Goal: Transaction & Acquisition: Book appointment/travel/reservation

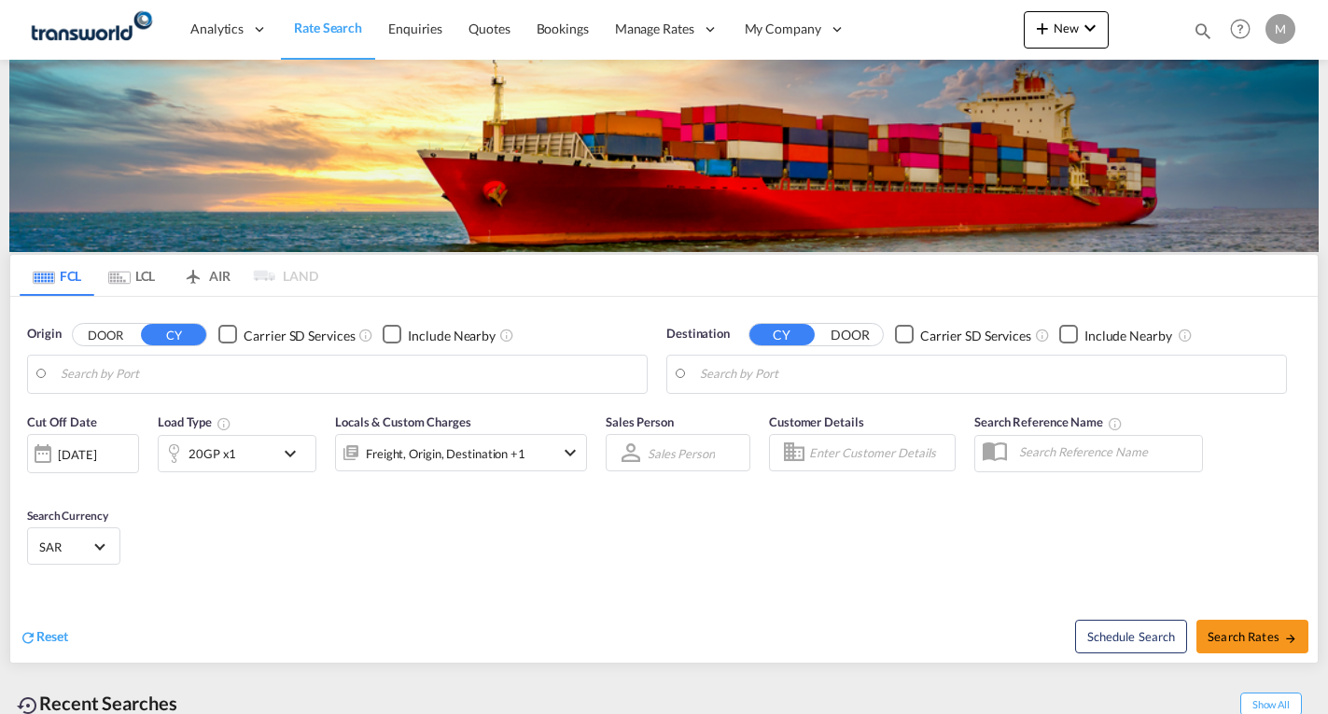
type input "Ad Dammam, SADMM"
type input "[GEOGRAPHIC_DATA], PKKHI"
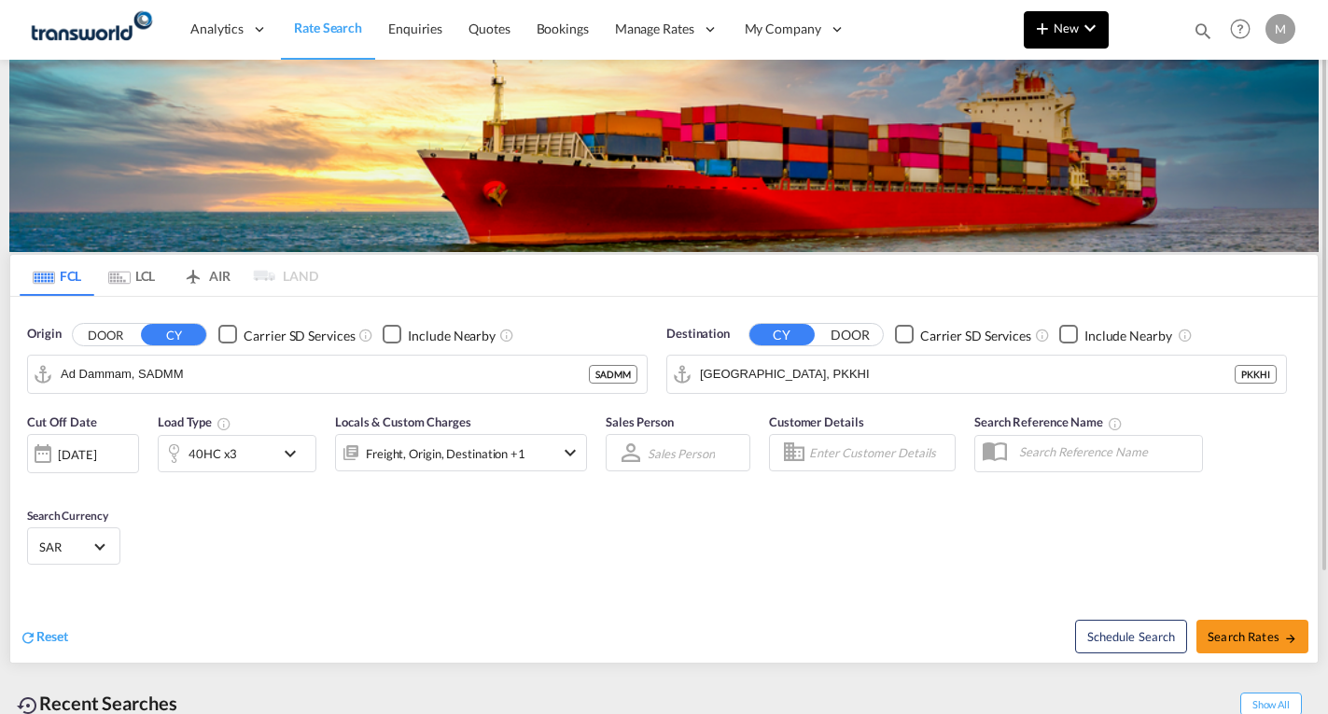
click at [1059, 27] on span "New" at bounding box center [1066, 28] width 70 height 15
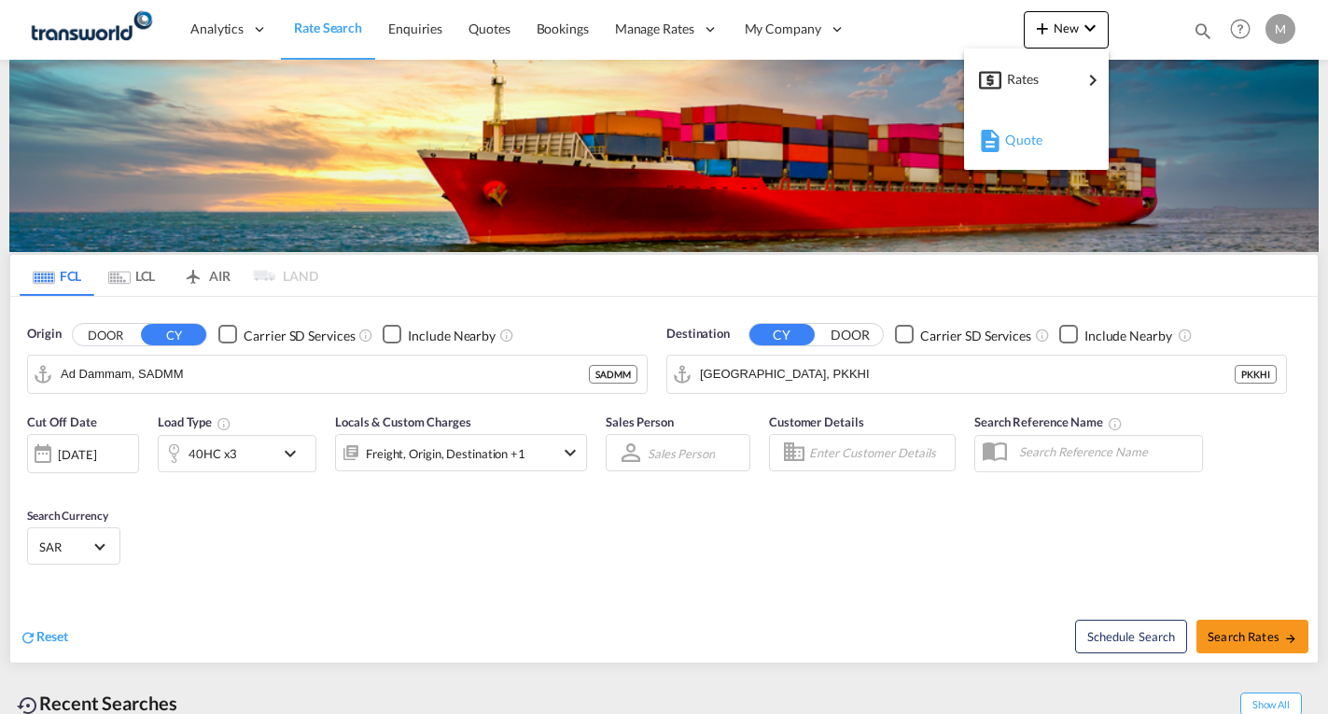
click at [1020, 139] on span "Quote" at bounding box center [1015, 139] width 21 height 37
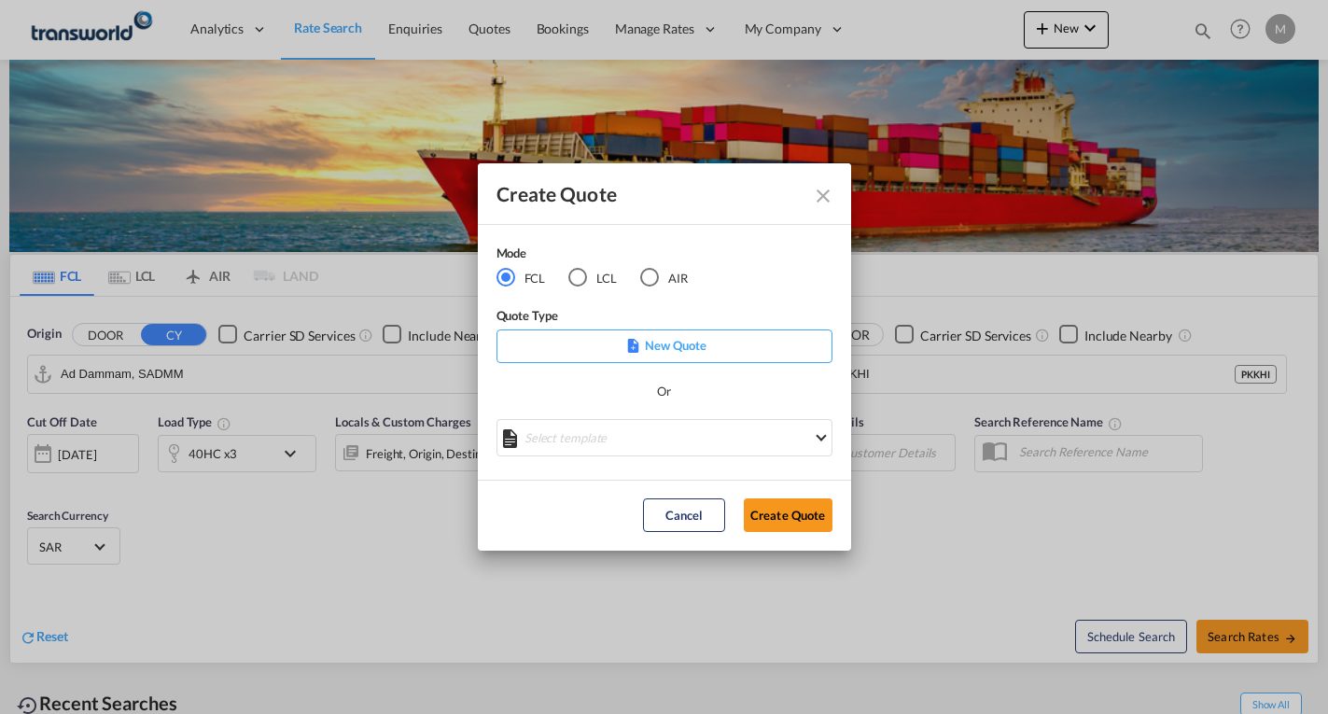
click at [665, 350] on p "New Quote" at bounding box center [664, 345] width 323 height 19
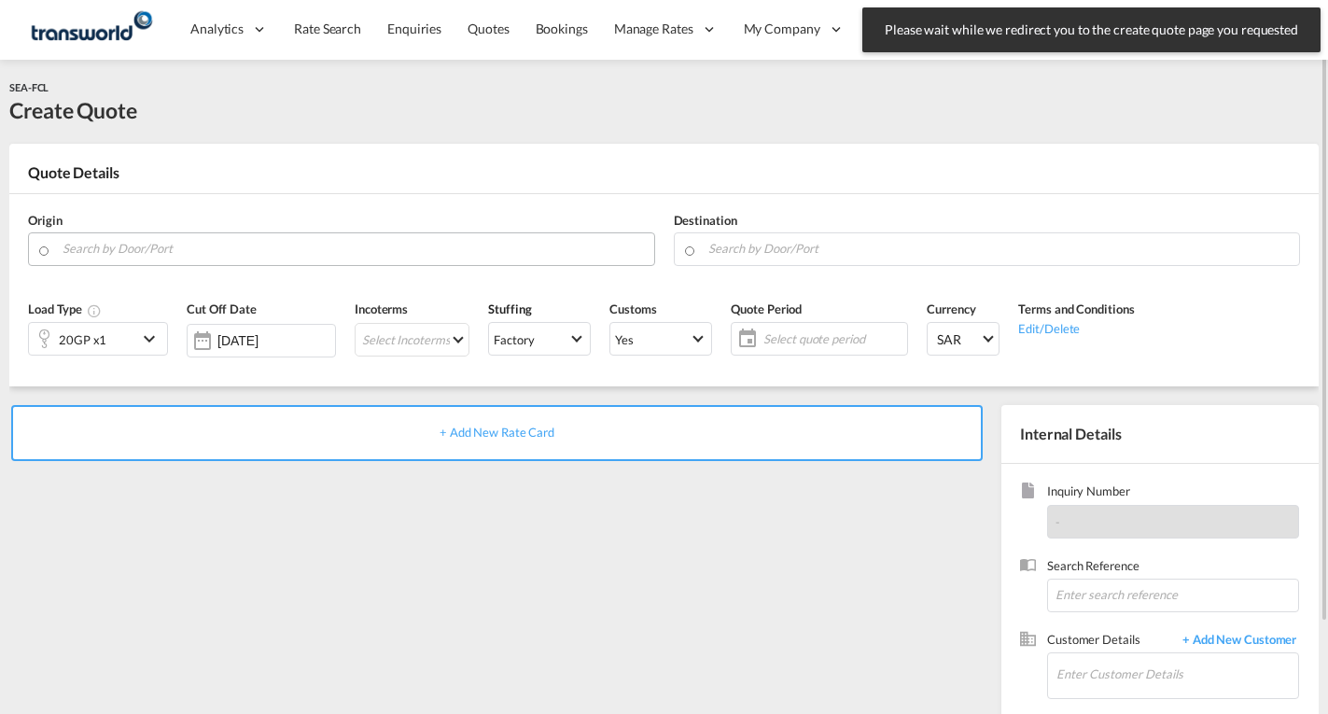
click at [161, 249] on input "Search by Door/Port" at bounding box center [354, 248] width 582 height 33
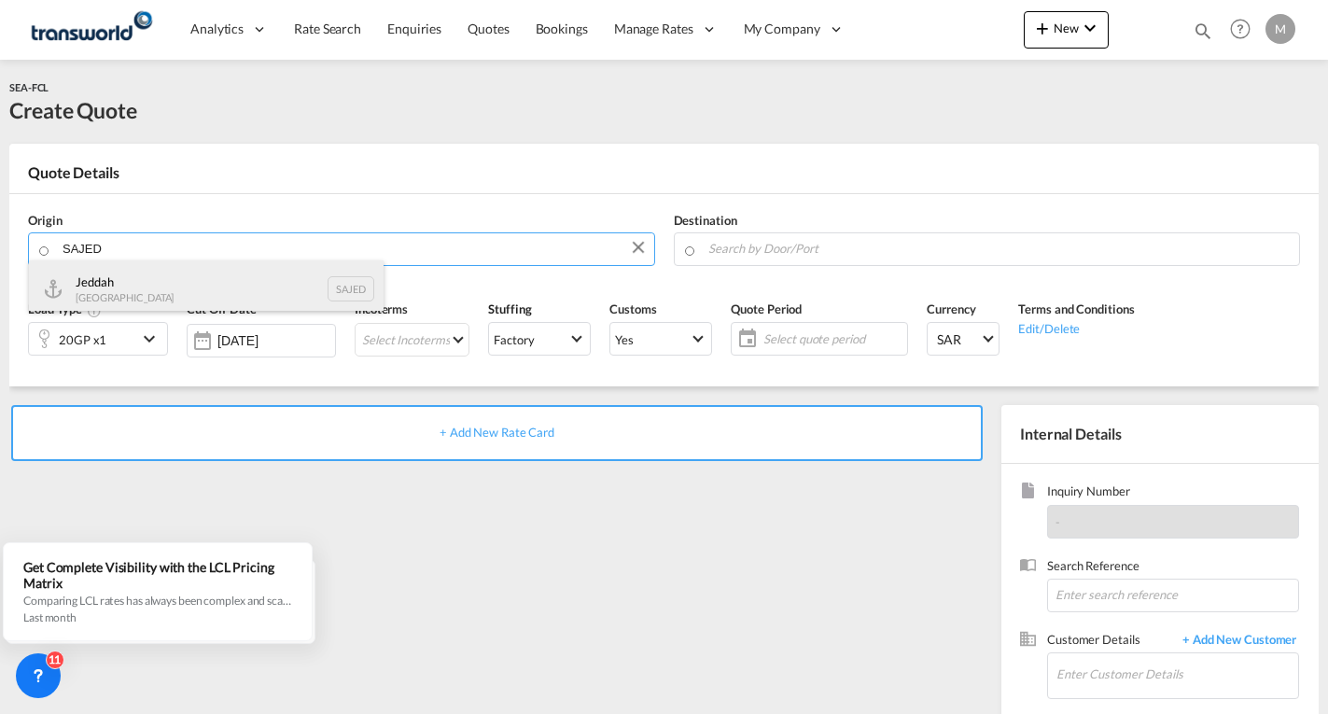
click at [146, 284] on div "Jeddah [GEOGRAPHIC_DATA] SAJED" at bounding box center [206, 288] width 355 height 56
type input "Jeddah, SAJED"
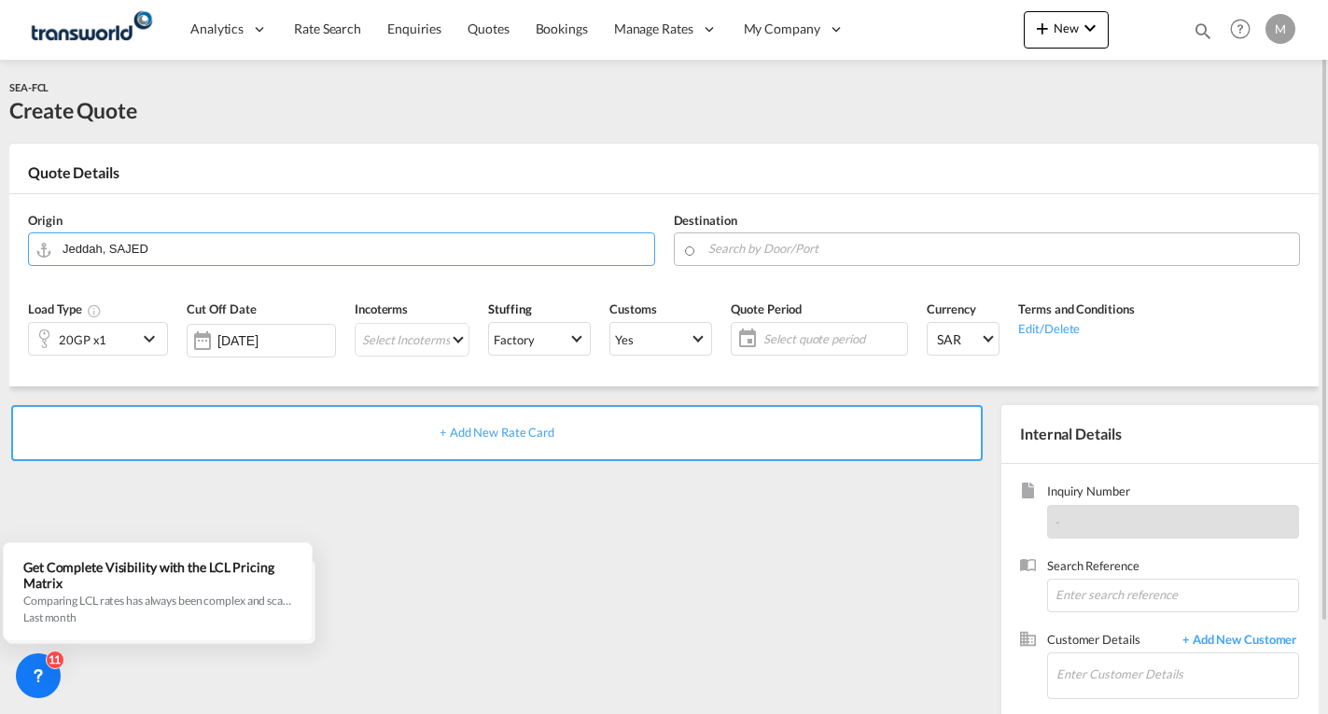
click at [743, 245] on input "Search by Door/Port" at bounding box center [999, 248] width 582 height 33
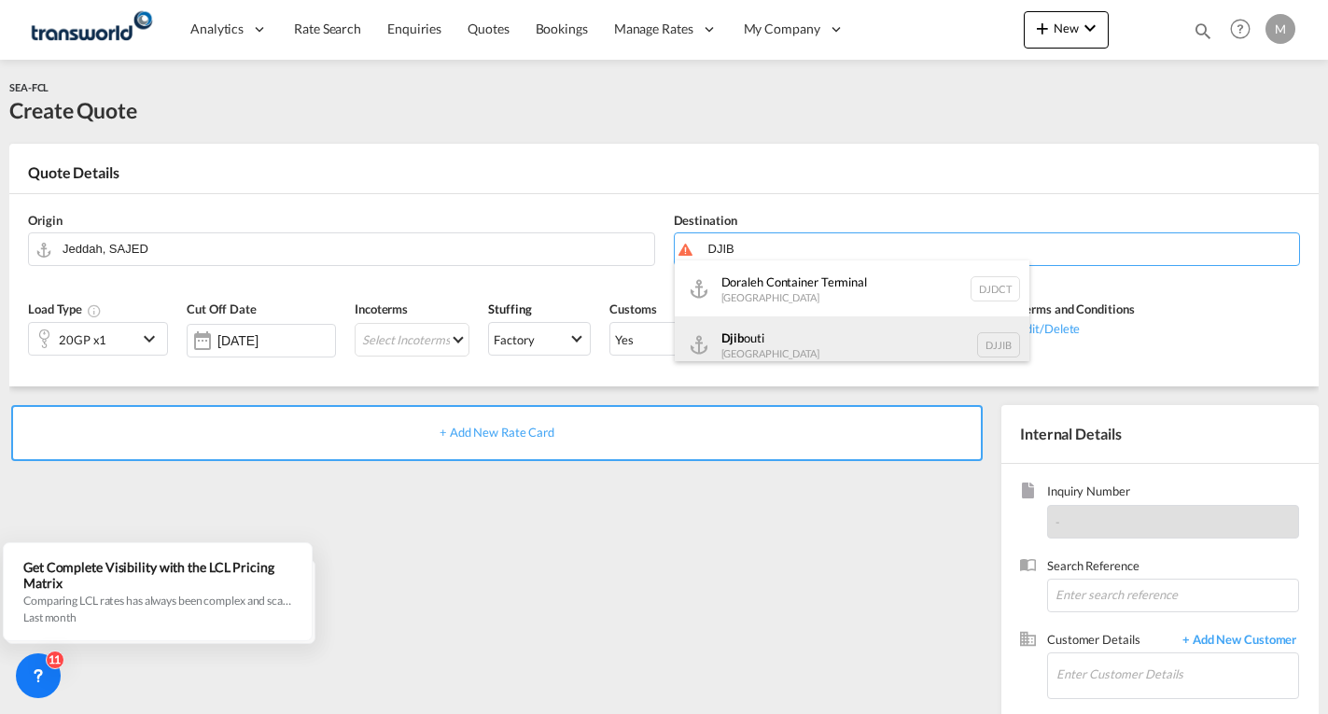
click at [776, 352] on div "Djib outi [GEOGRAPHIC_DATA] DJJIB" at bounding box center [852, 344] width 355 height 56
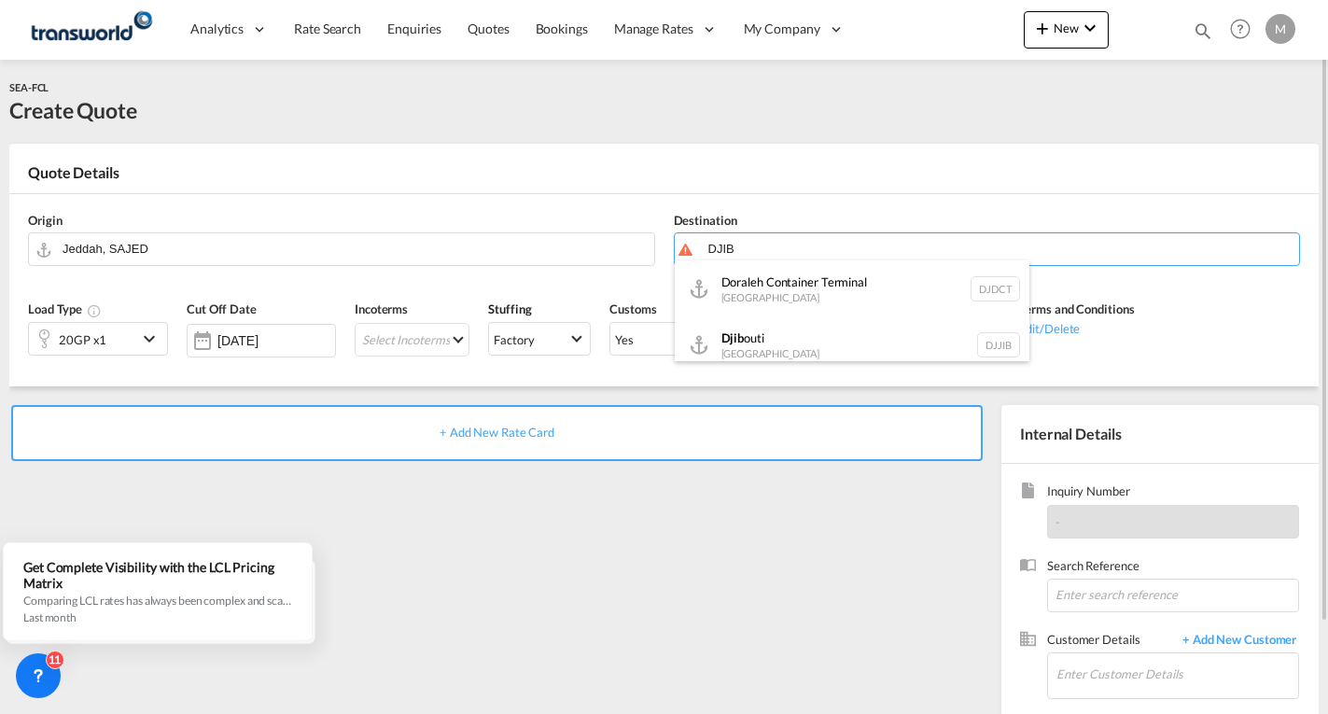
type input "[GEOGRAPHIC_DATA], DJJIB"
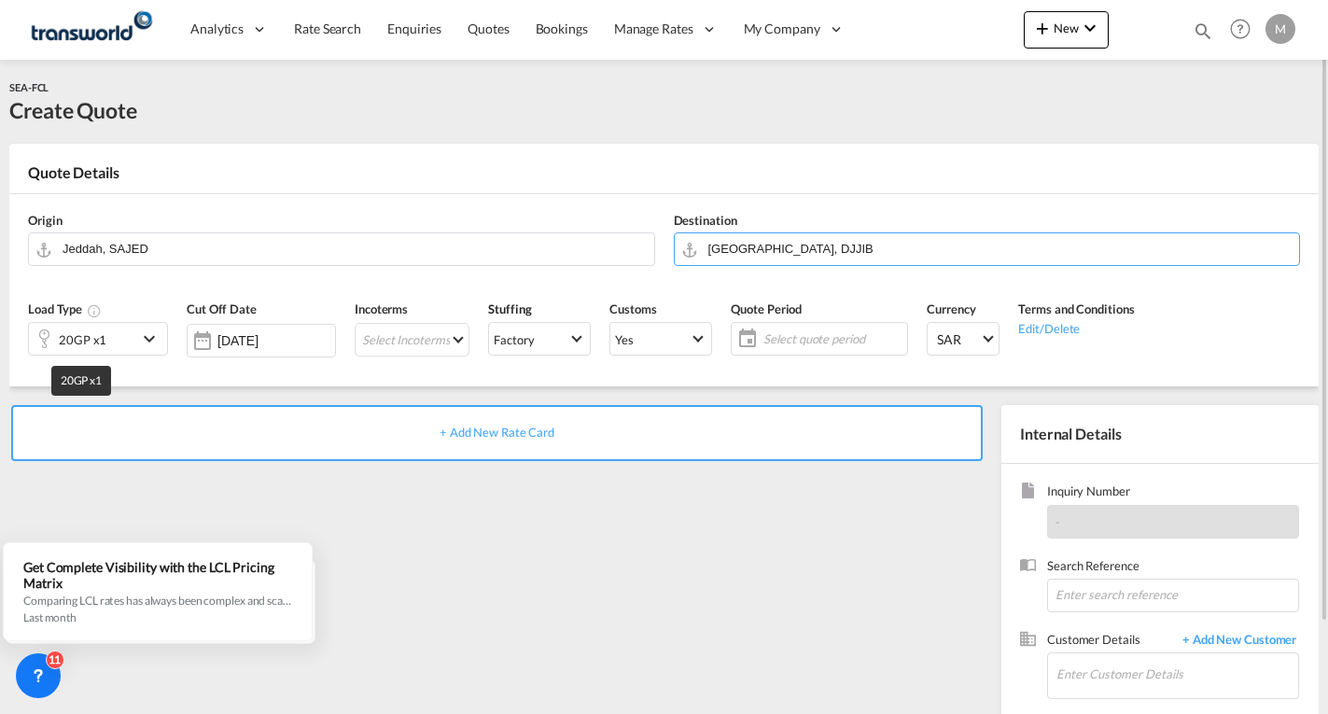
click at [65, 335] on div "20GP x1" at bounding box center [83, 340] width 48 height 26
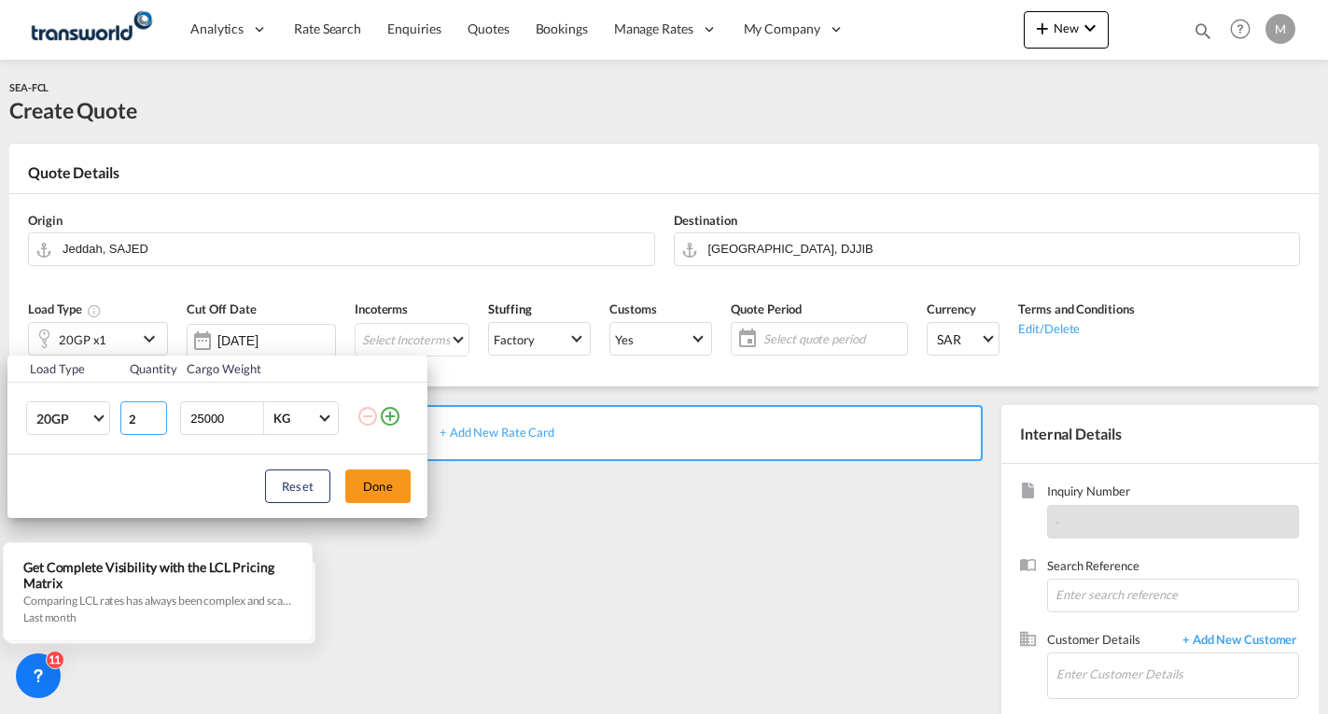
click at [159, 412] on input "2" at bounding box center [143, 418] width 47 height 34
click at [159, 412] on input "3" at bounding box center [143, 418] width 47 height 34
type input "4"
click at [159, 412] on input "4" at bounding box center [143, 418] width 47 height 34
click at [378, 485] on button "Done" at bounding box center [377, 486] width 65 height 34
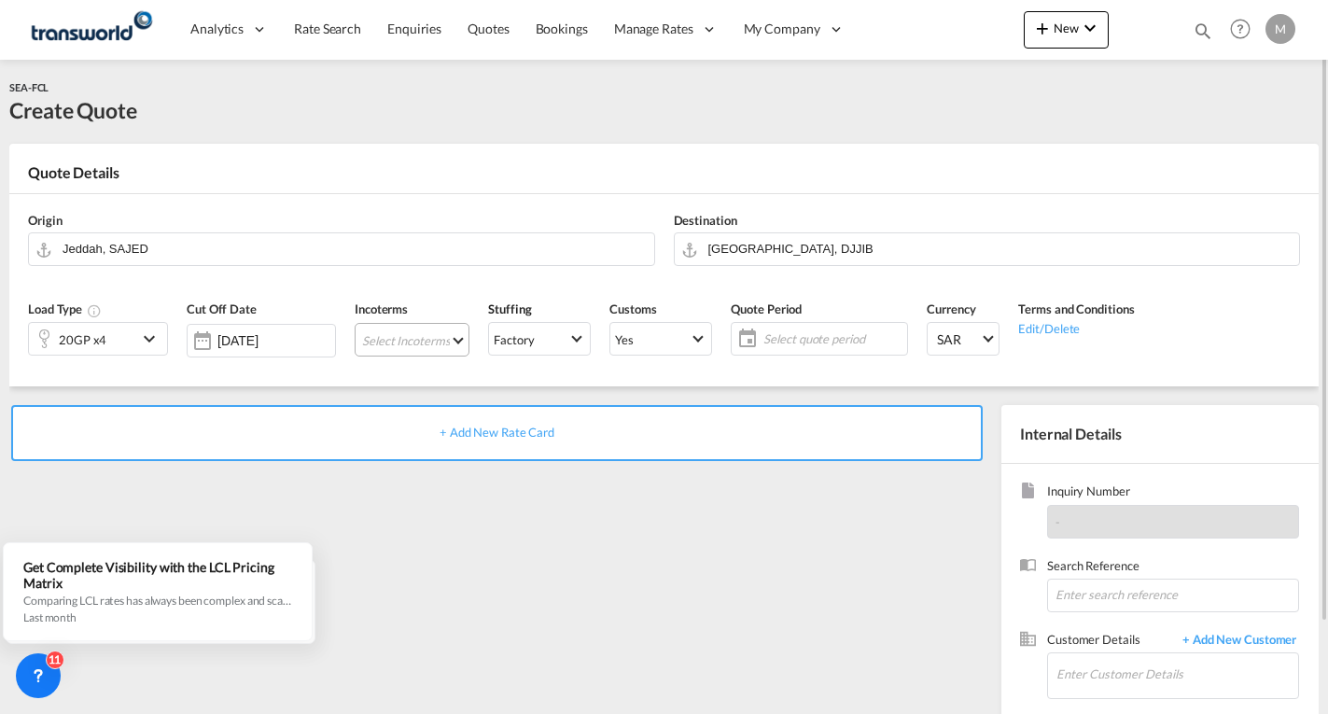
click at [410, 343] on md-select "Select Incoterms FAS - import Free Alongside Ship CPT - import Carrier Paid to …" at bounding box center [412, 340] width 115 height 34
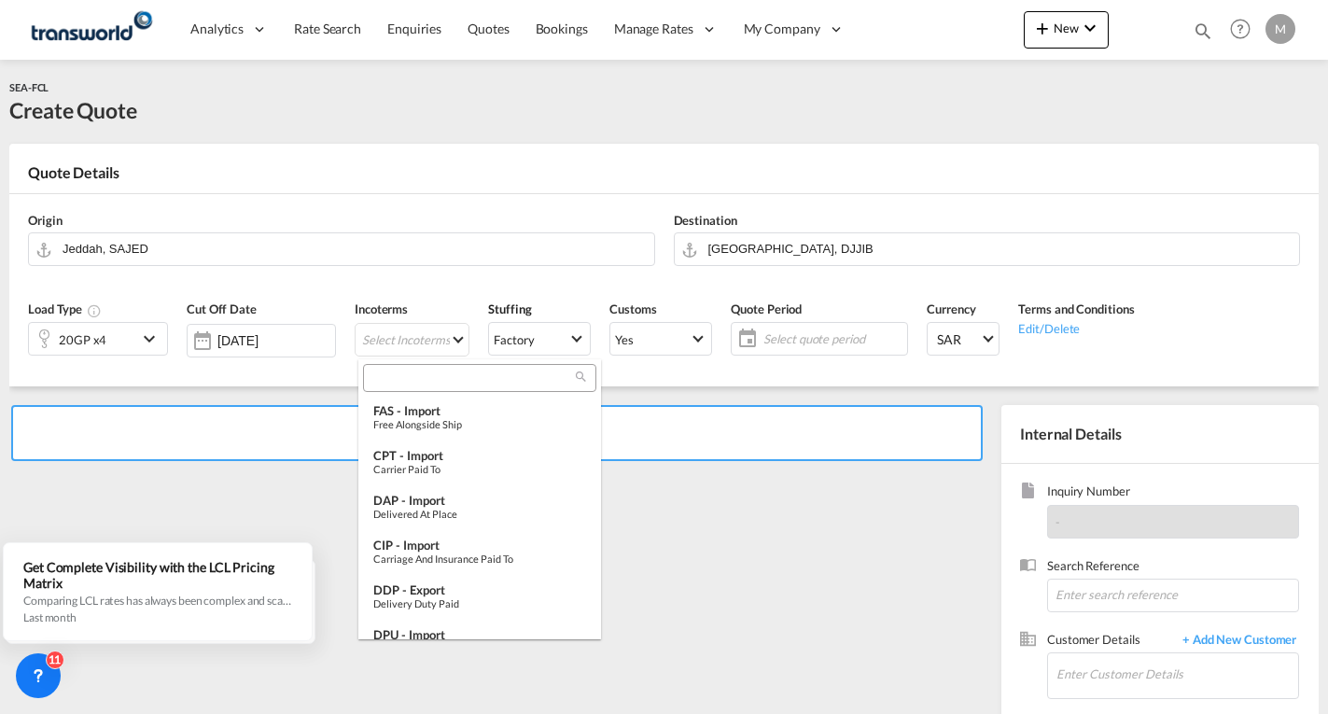
click at [413, 376] on input "search" at bounding box center [472, 378] width 207 height 17
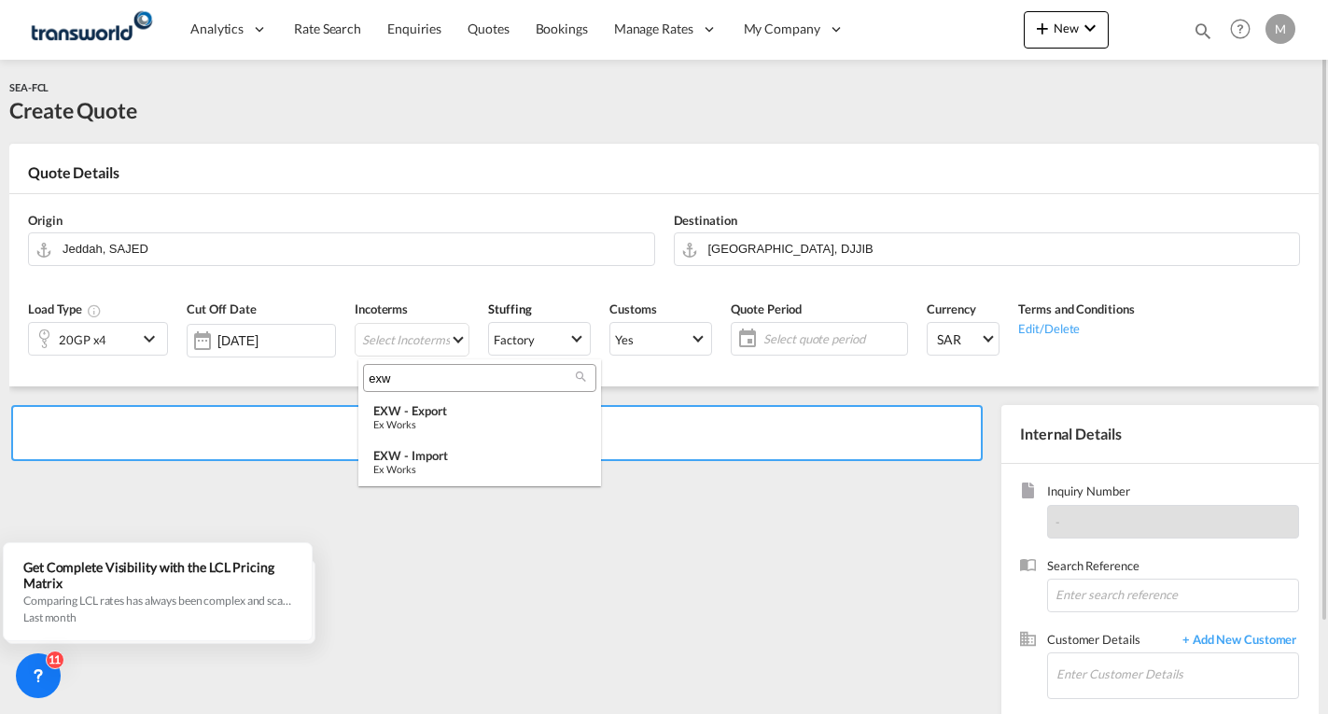
type input "exw"
click at [432, 420] on div "Ex Works" at bounding box center [479, 424] width 213 height 12
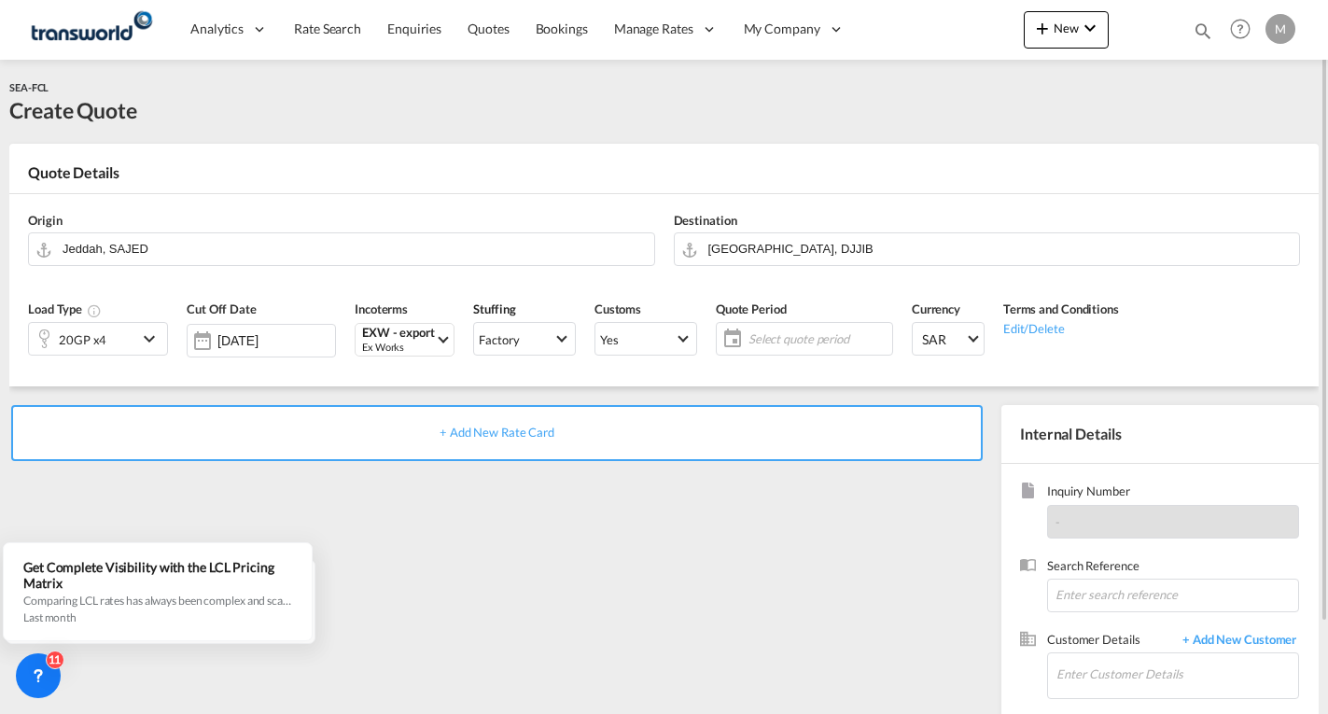
click at [802, 335] on span "Select quote period" at bounding box center [817, 338] width 139 height 17
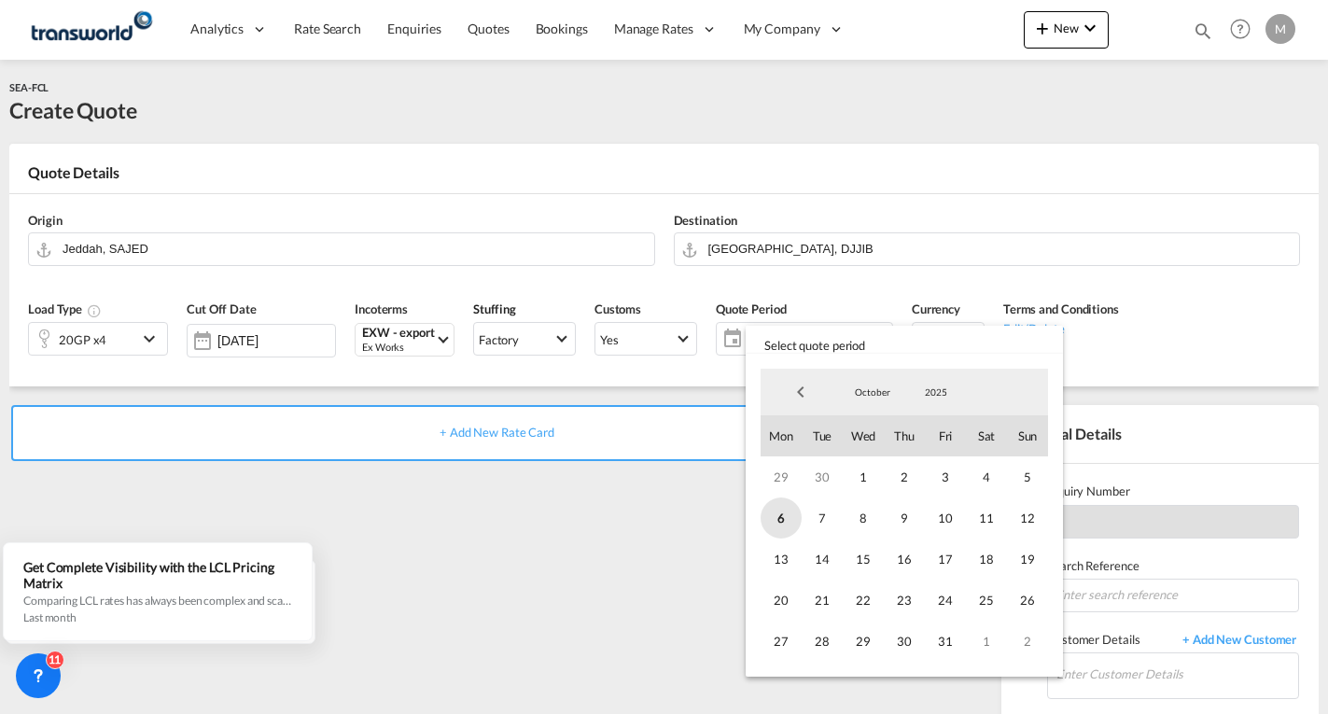
click at [778, 520] on span "6" at bounding box center [781, 517] width 41 height 41
click at [942, 639] on span "31" at bounding box center [945, 641] width 41 height 41
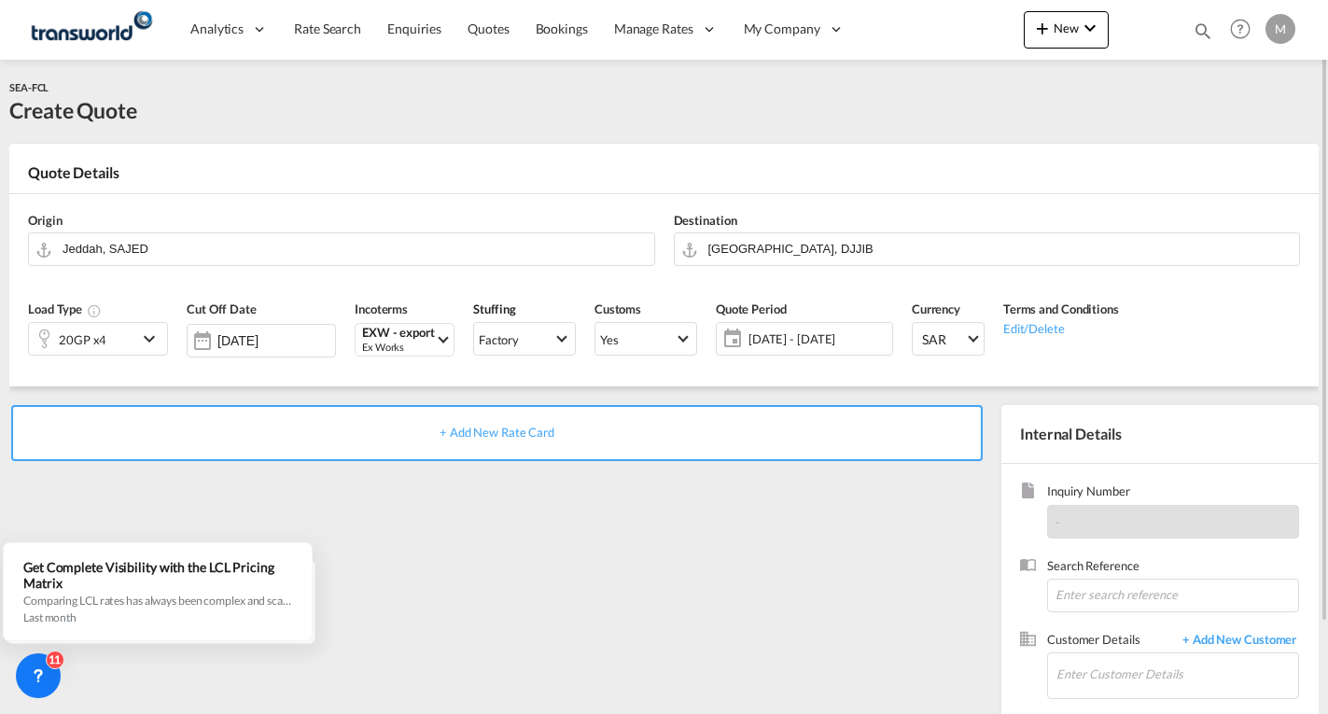
scroll to position [105, 0]
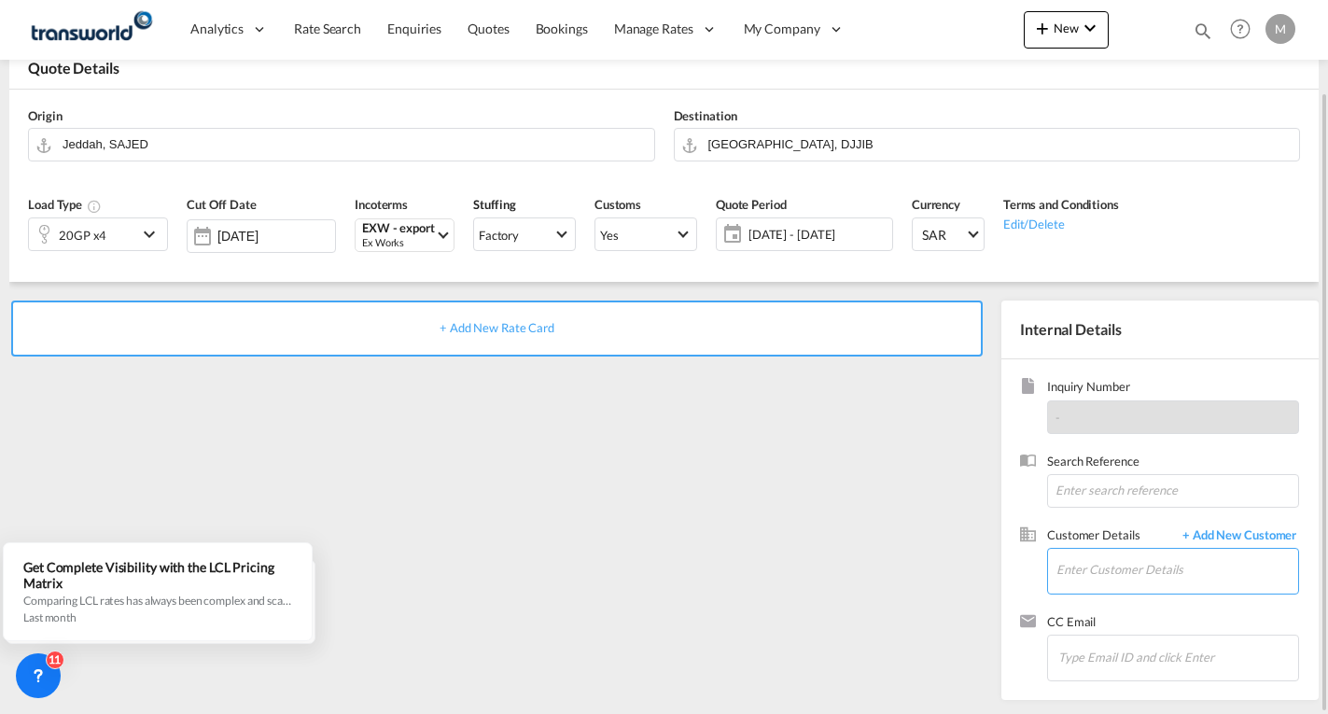
click at [1073, 568] on input "Enter Customer Details" at bounding box center [1177, 570] width 242 height 42
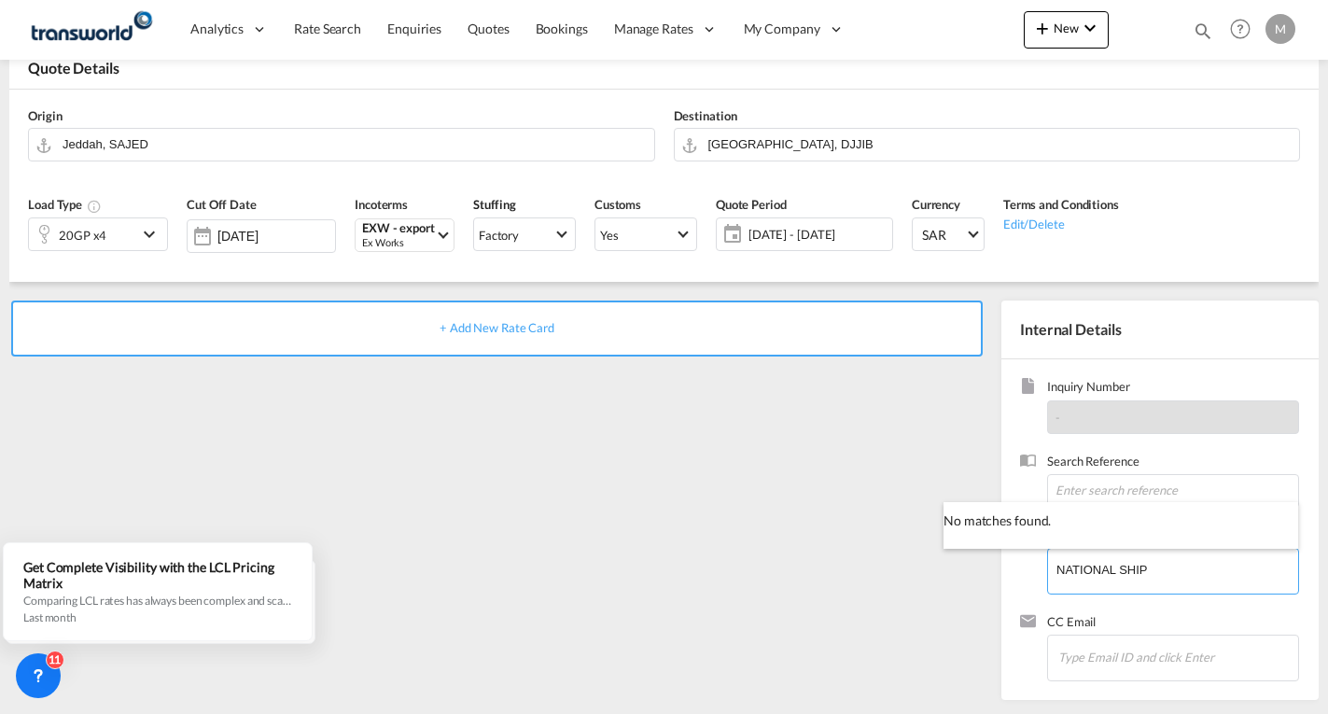
type input "NATIONAL SHIP"
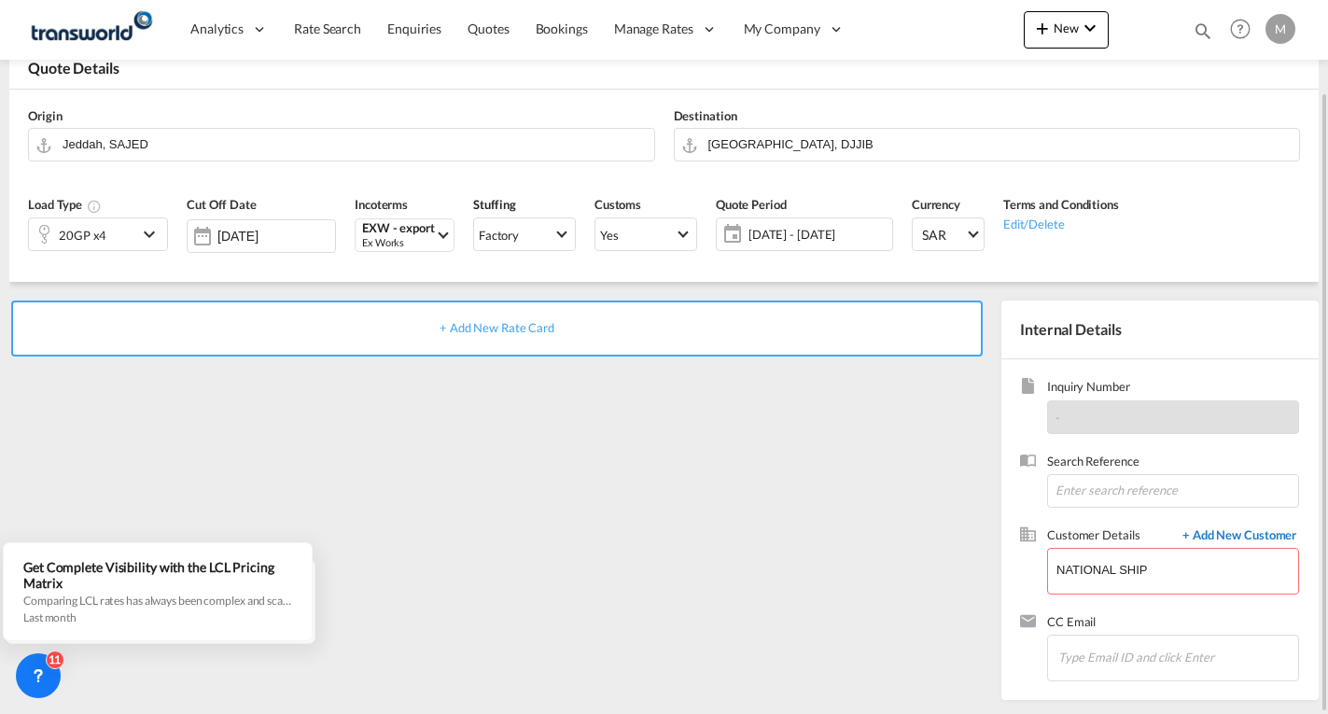
click at [1231, 539] on span "+ Add New Customer" at bounding box center [1236, 536] width 126 height 21
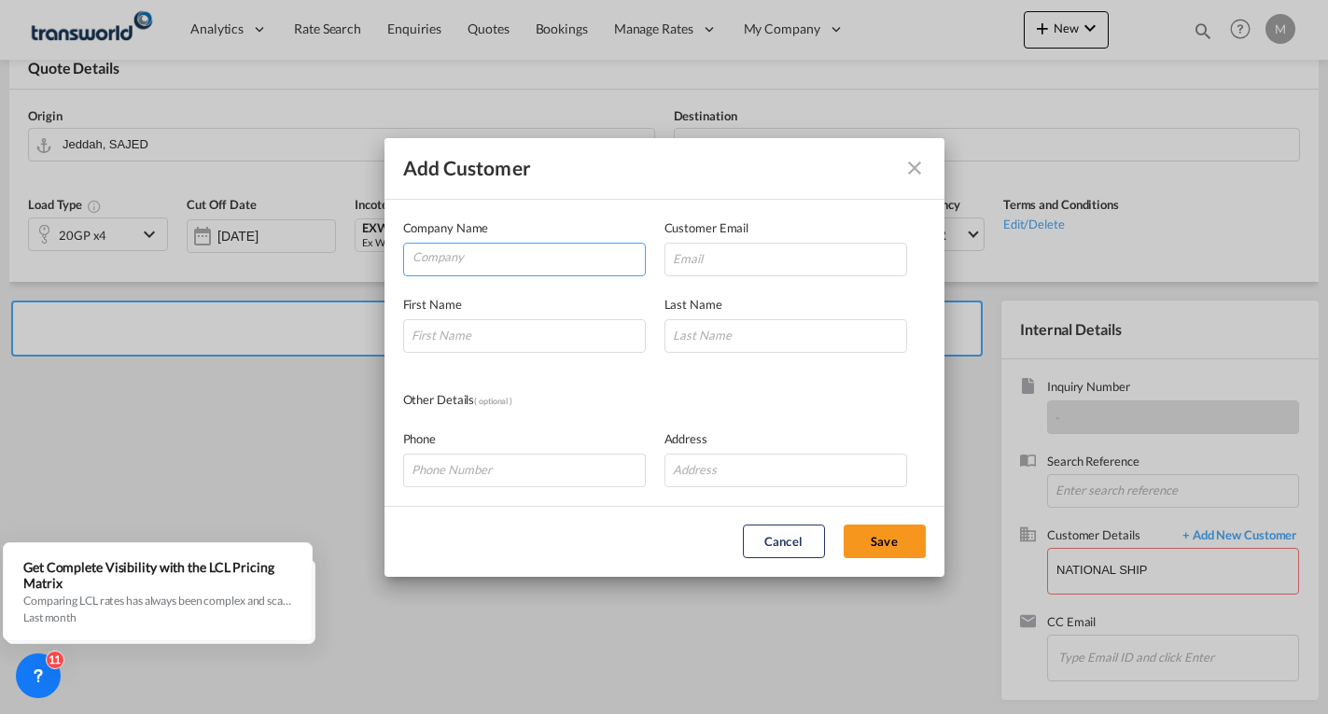
click at [489, 261] on input "Company" at bounding box center [529, 258] width 232 height 28
drag, startPoint x: 551, startPoint y: 261, endPoint x: 232, endPoint y: 279, distance: 318.7
click at [240, 278] on div "Add Customer Company Name NATIONAL SHIPPING Customer Email First Name Last Name…" at bounding box center [664, 357] width 1328 height 714
paste input "ational Shipping Services LLC"
type input "National Shipping Services LLC"
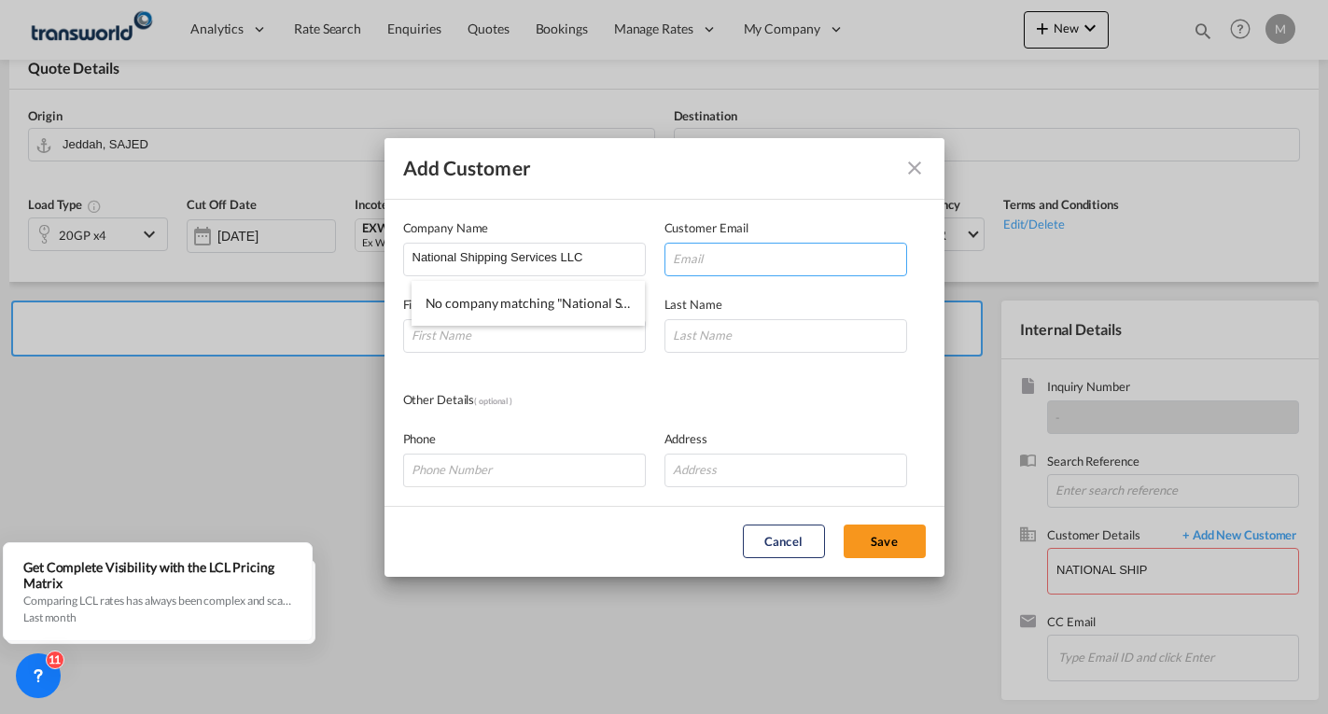
click at [719, 252] on input "Add Customer Company ..." at bounding box center [785, 260] width 243 height 34
paste input "[PERSON_NAME] - National Shipping <[PERSON_NAME][EMAIL_ADDRESS][DOMAIN_NAME]>"
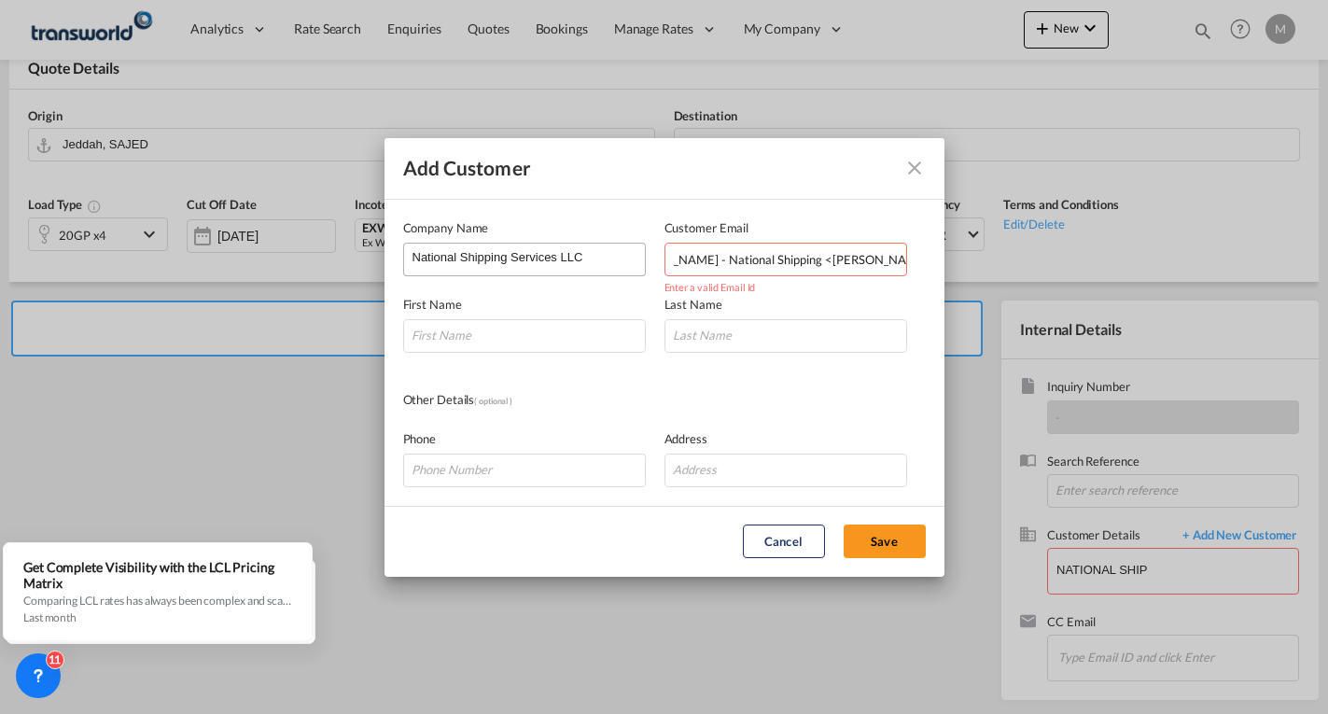
scroll to position [0, 0]
drag, startPoint x: 768, startPoint y: 259, endPoint x: 606, endPoint y: 257, distance: 162.4
click at [606, 257] on div "Company Name National Shipping Services LLC Customer Email [PERSON_NAME] - Nati…" at bounding box center [664, 247] width 523 height 58
click at [838, 264] on input "[PERSON_NAME][EMAIL_ADDRESS][DOMAIN_NAME]>" at bounding box center [785, 260] width 243 height 34
type input "[PERSON_NAME][EMAIL_ADDRESS][DOMAIN_NAME]"
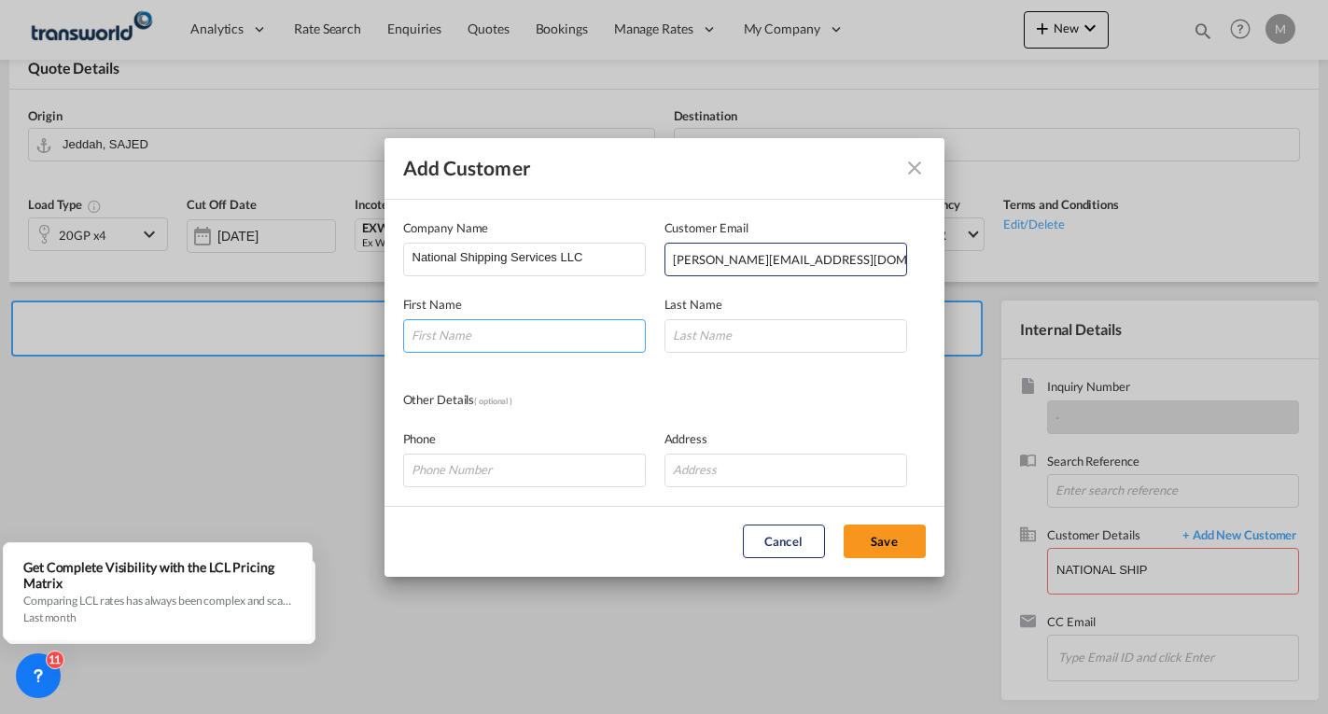
click at [505, 334] on input "Add Customer Company ..." at bounding box center [524, 336] width 243 height 34
type input "[PERSON_NAME]"
drag, startPoint x: 706, startPoint y: 337, endPoint x: 738, endPoint y: 335, distance: 31.8
click at [706, 337] on input "Add Customer Company ..." at bounding box center [785, 336] width 243 height 34
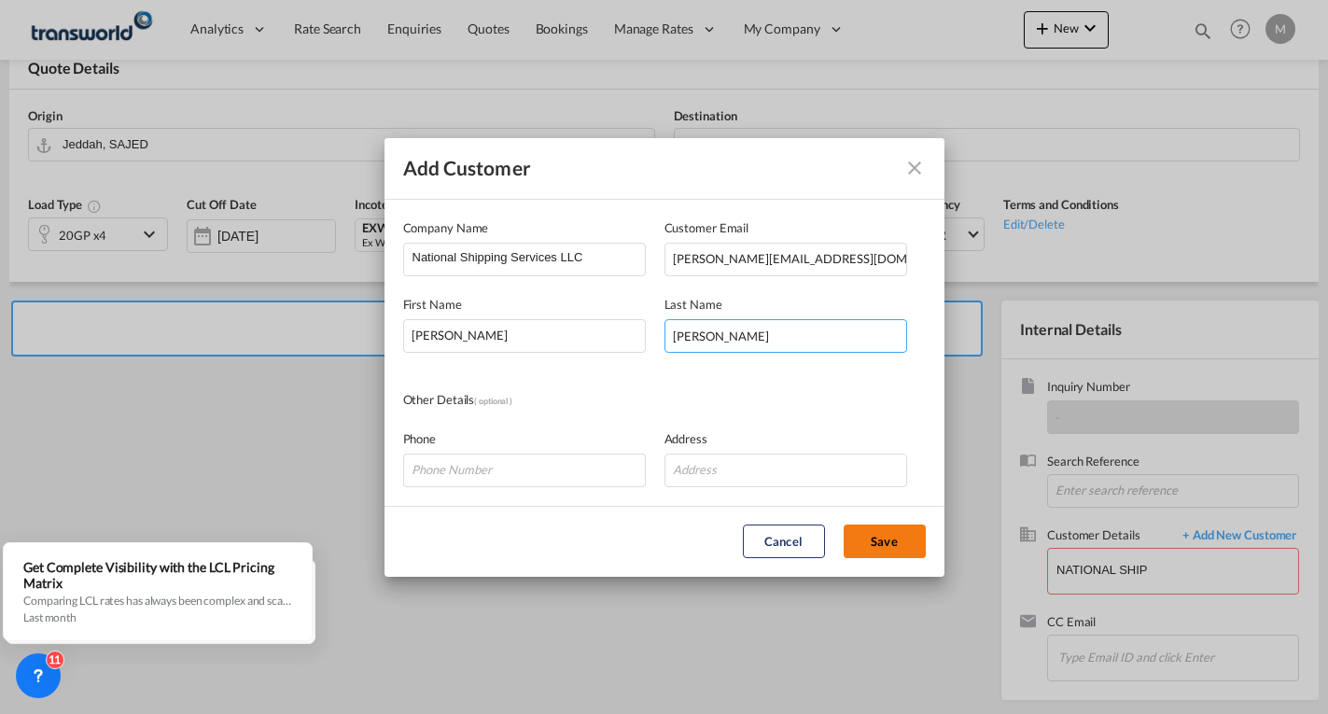
type input "[PERSON_NAME]"
click at [876, 530] on button "Save" at bounding box center [885, 542] width 82 height 34
type input "National Shipping Services LLC, [PERSON_NAME], [PERSON_NAME][EMAIL_ADDRESS][DOM…"
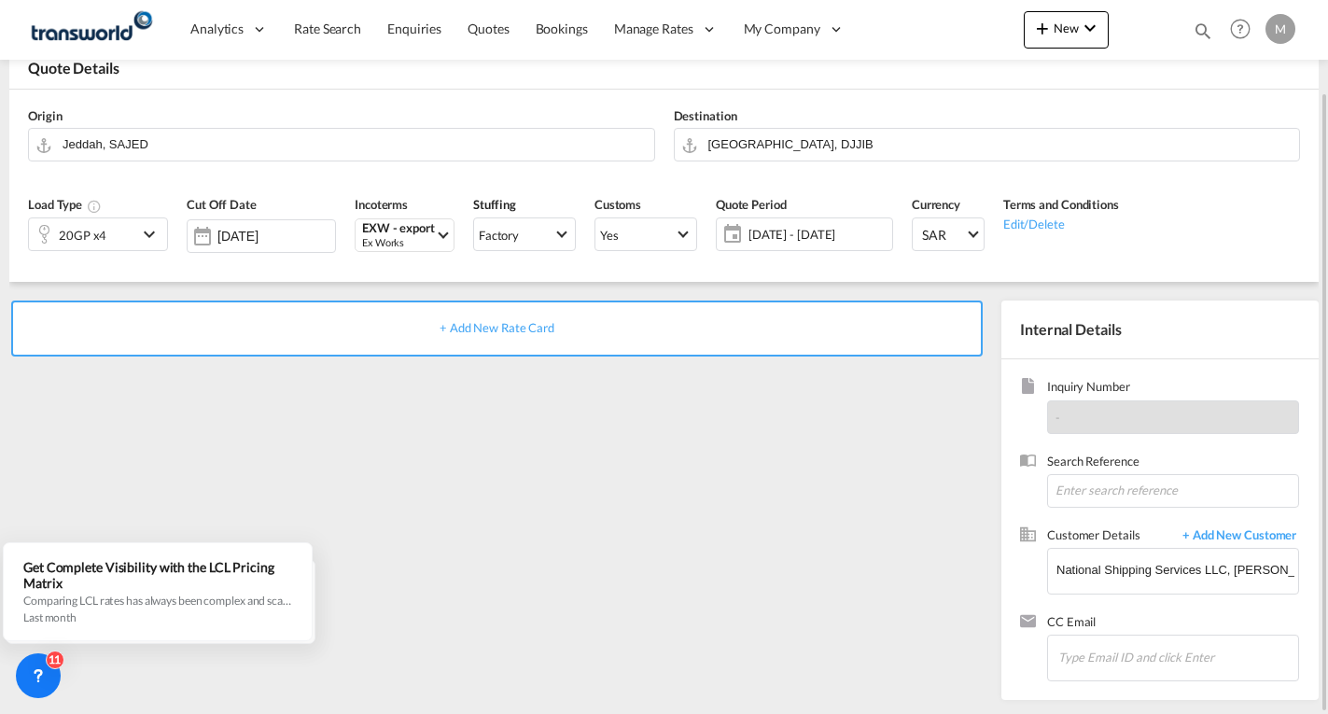
click at [476, 329] on span "+ Add New Rate Card" at bounding box center [497, 327] width 115 height 15
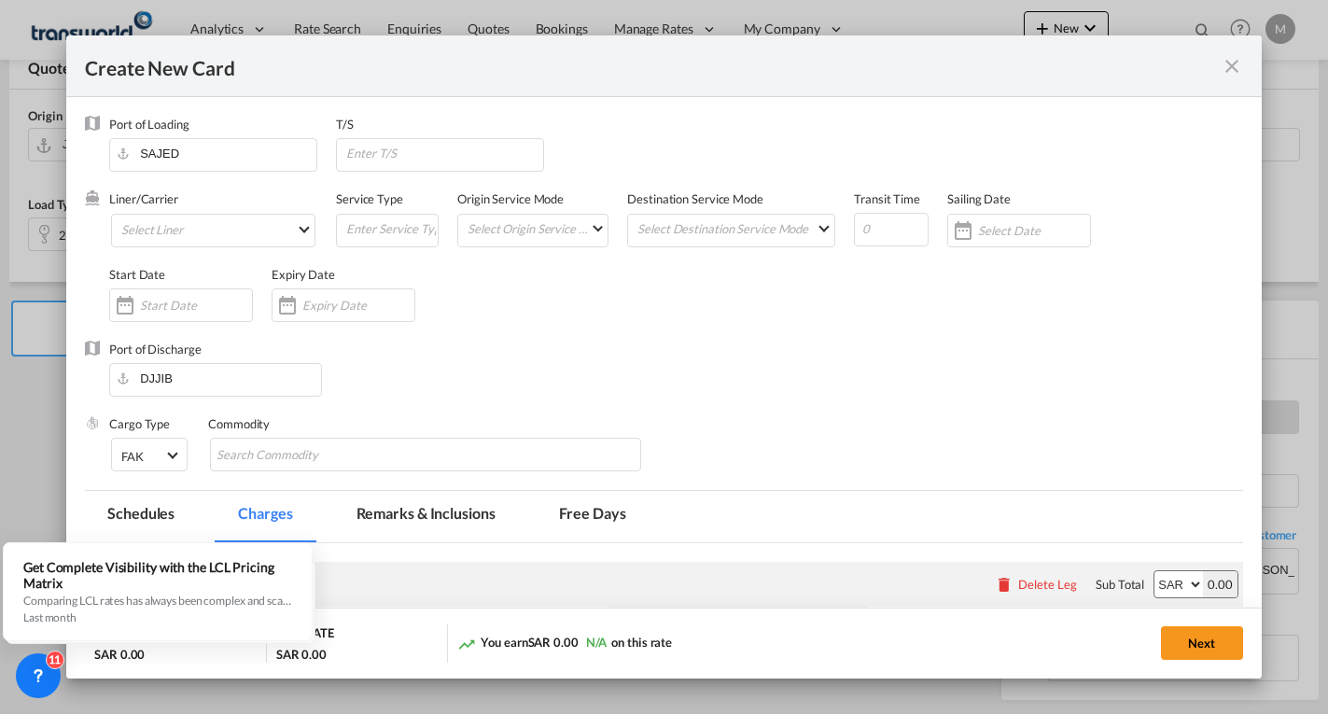
type input "Basic Ocean Freight"
select select "per equipment"
click at [171, 226] on md-select "Select Liner 2HM LOGISTICS D.O.O. / TWKS-KOPER 3P LOGISTICS / TWKS-[GEOGRAPHIC_…" at bounding box center [213, 231] width 204 height 34
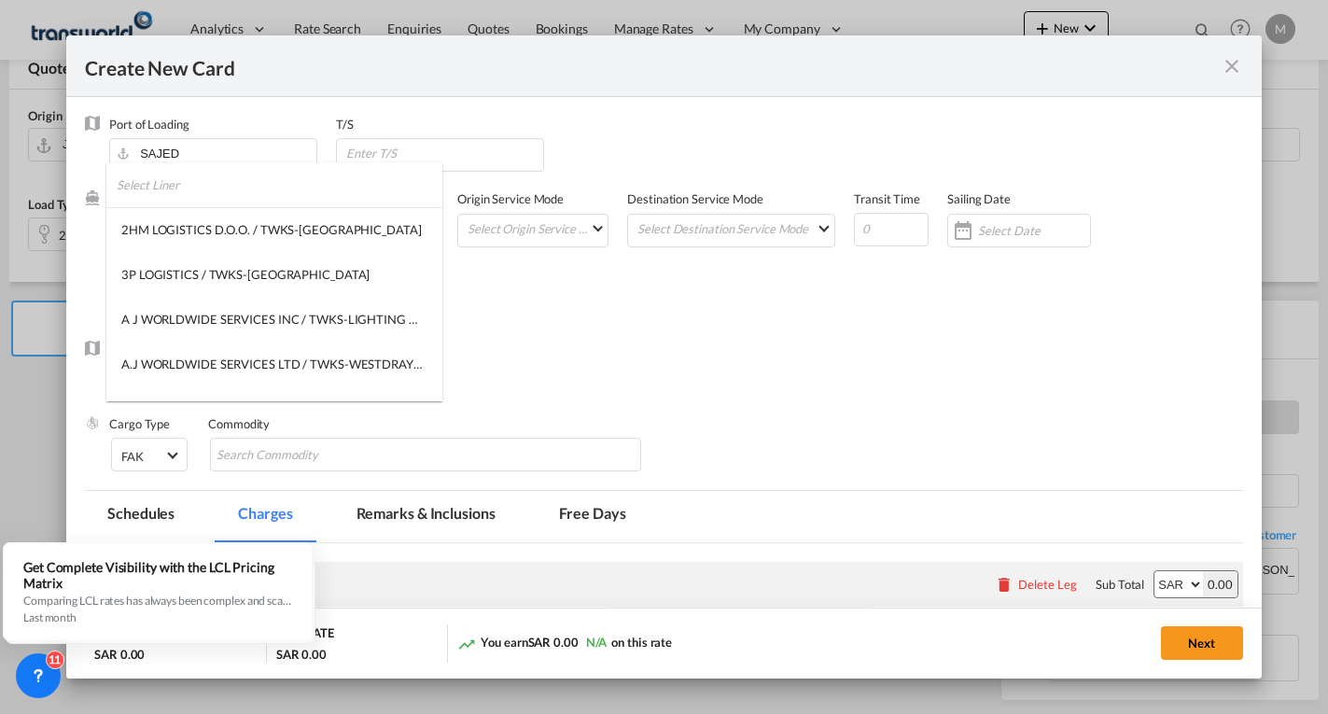
click at [175, 184] on input "search" at bounding box center [280, 184] width 326 height 45
type input "A"
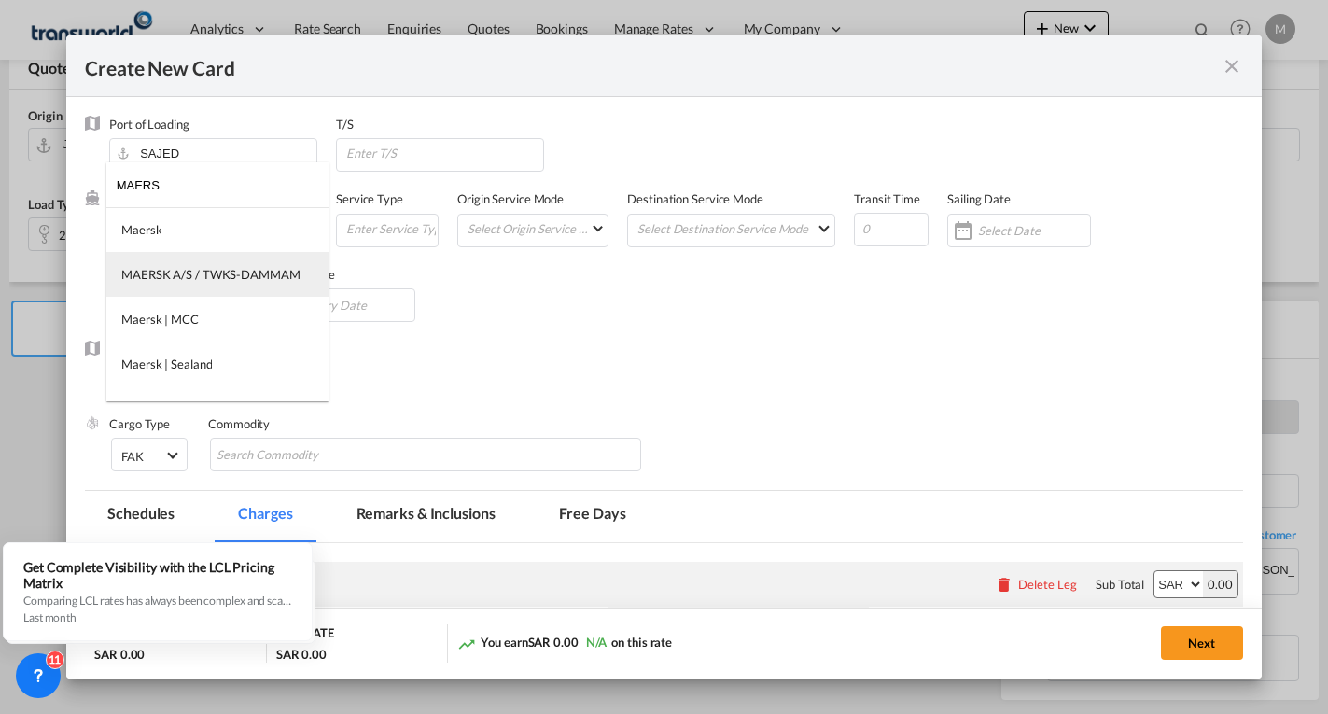
type input "MAERS"
click at [211, 277] on div "MAERSK A/S / TWKS-DAMMAM" at bounding box center [210, 274] width 179 height 17
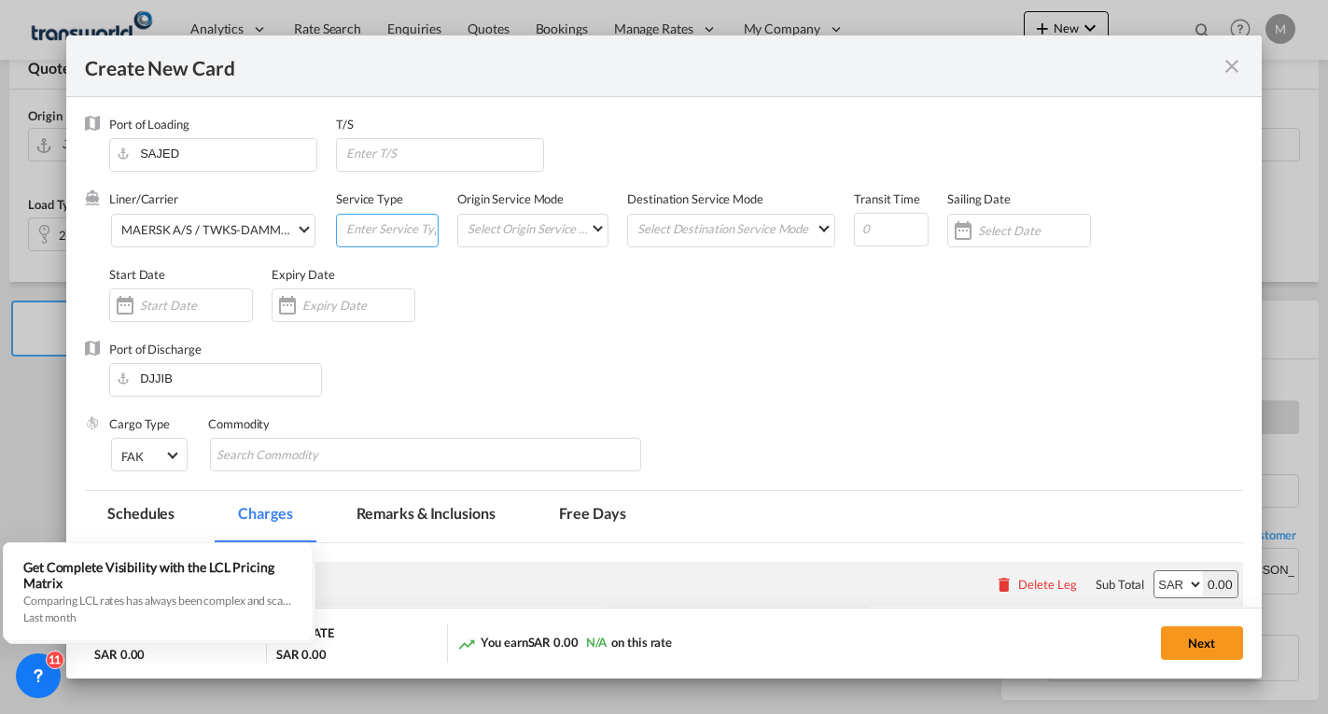
click at [399, 234] on input "Create New CardPort ..." at bounding box center [390, 229] width 93 height 28
click at [561, 218] on md-select "Select Origin Service Mode SD [GEOGRAPHIC_DATA]" at bounding box center [537, 228] width 142 height 26
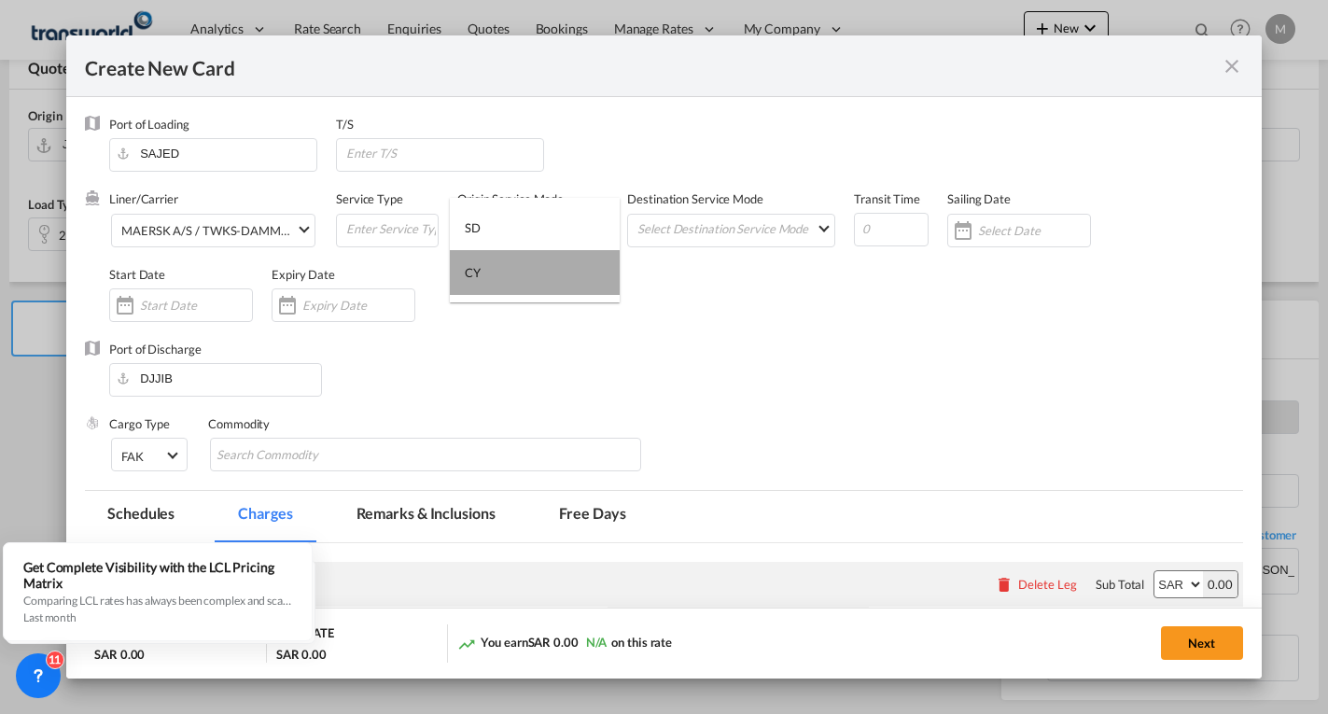
click at [492, 268] on md-option "CY" at bounding box center [535, 272] width 170 height 45
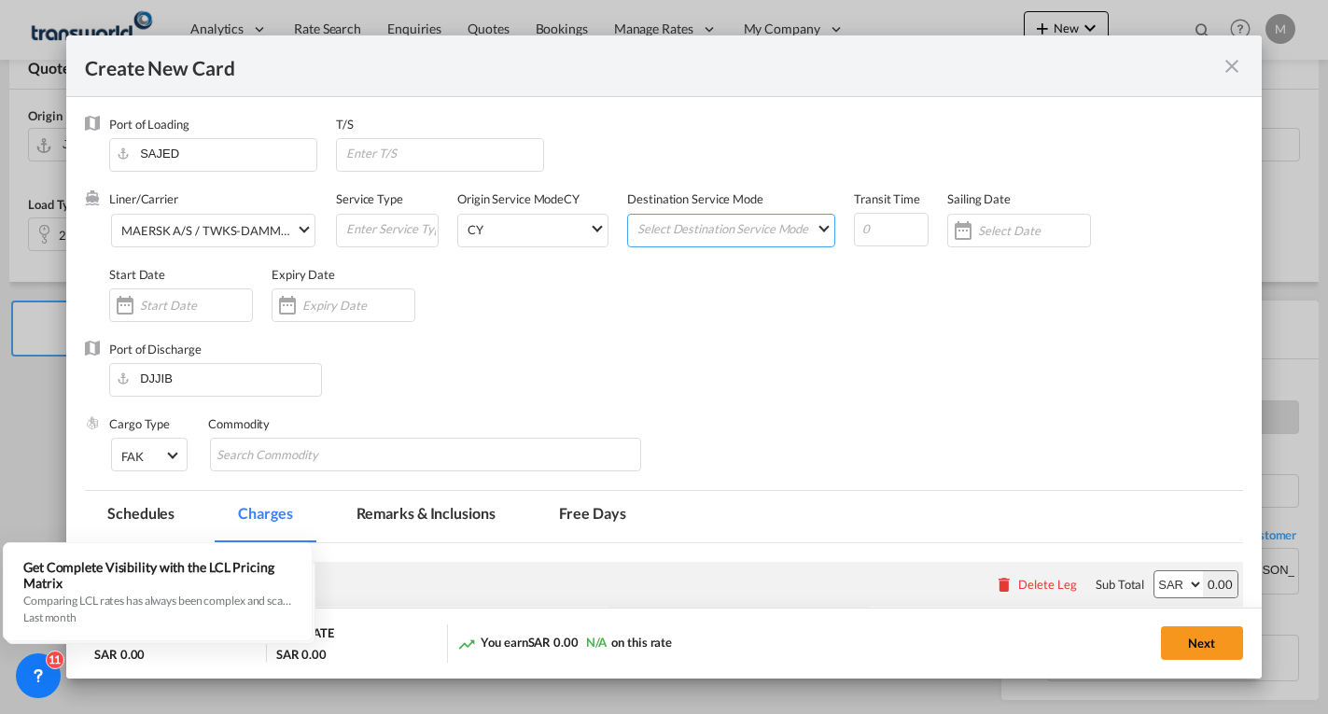
click at [727, 228] on md-select "Select Destination Service Mode SD [GEOGRAPHIC_DATA]" at bounding box center [735, 228] width 199 height 26
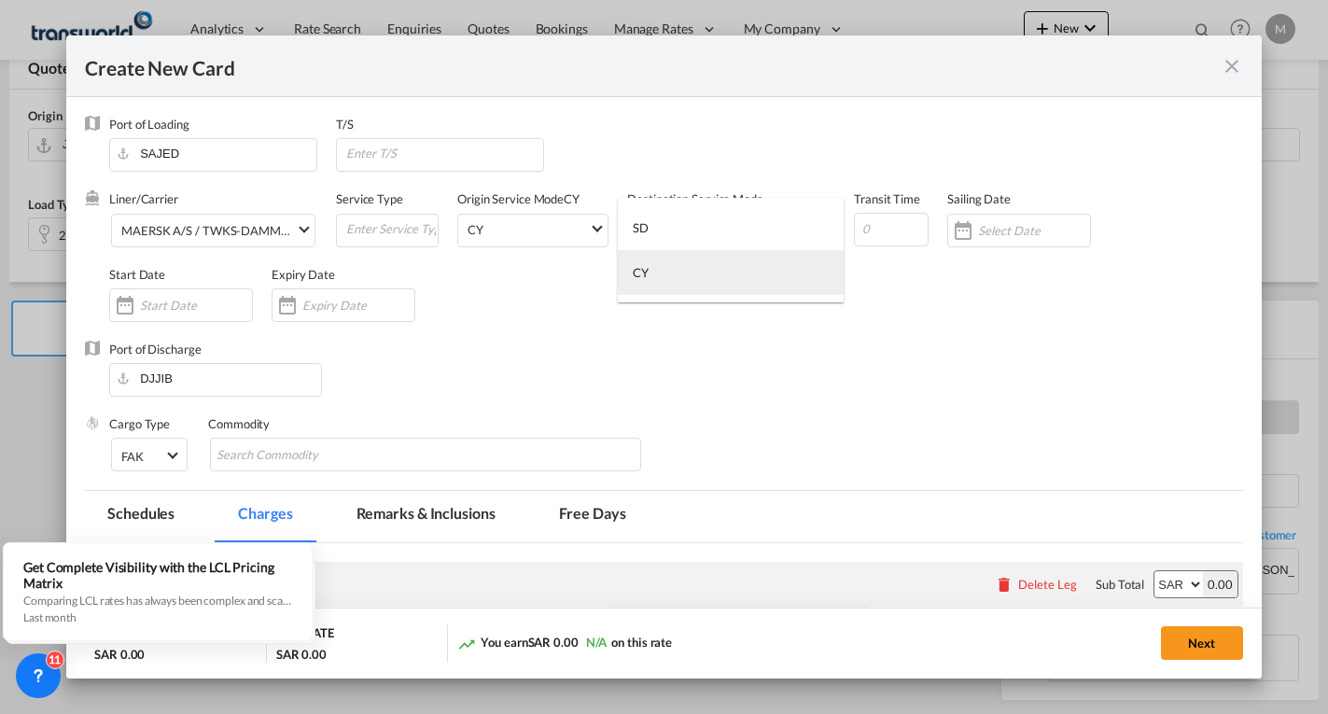
click at [649, 277] on md-option "CY" at bounding box center [731, 272] width 226 height 45
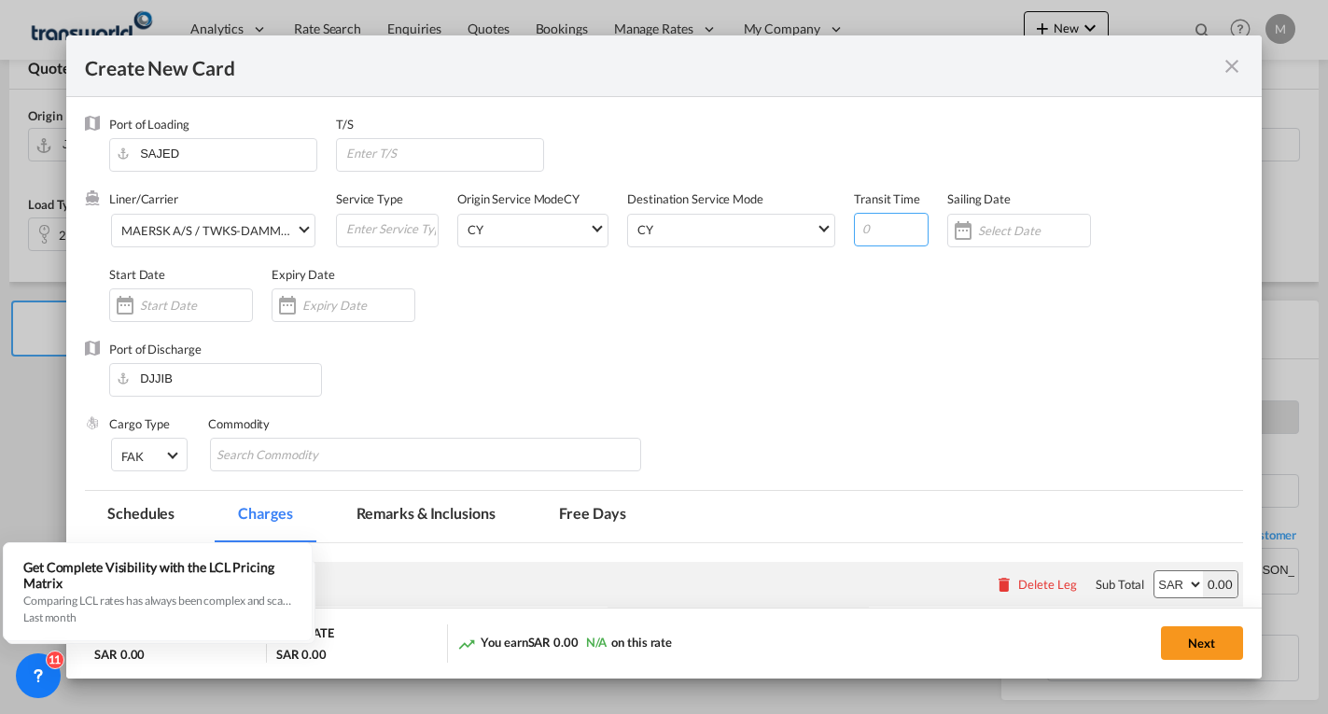
click at [889, 228] on input "Create New CardPort ..." at bounding box center [891, 230] width 75 height 34
type input "4"
click at [1017, 236] on input "Create New CardPort ..." at bounding box center [1034, 230] width 112 height 15
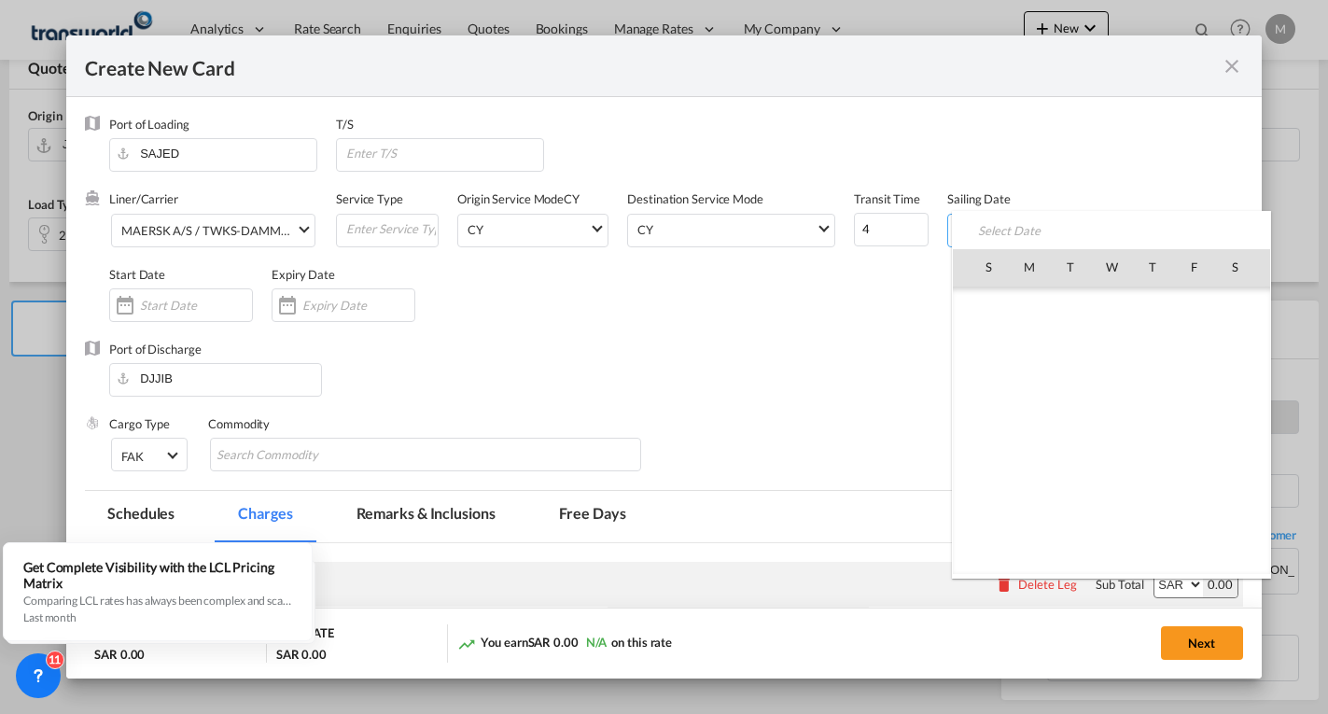
scroll to position [432564, 0]
click at [1076, 346] on span "7" at bounding box center [1070, 348] width 37 height 37
type input "[DATE]"
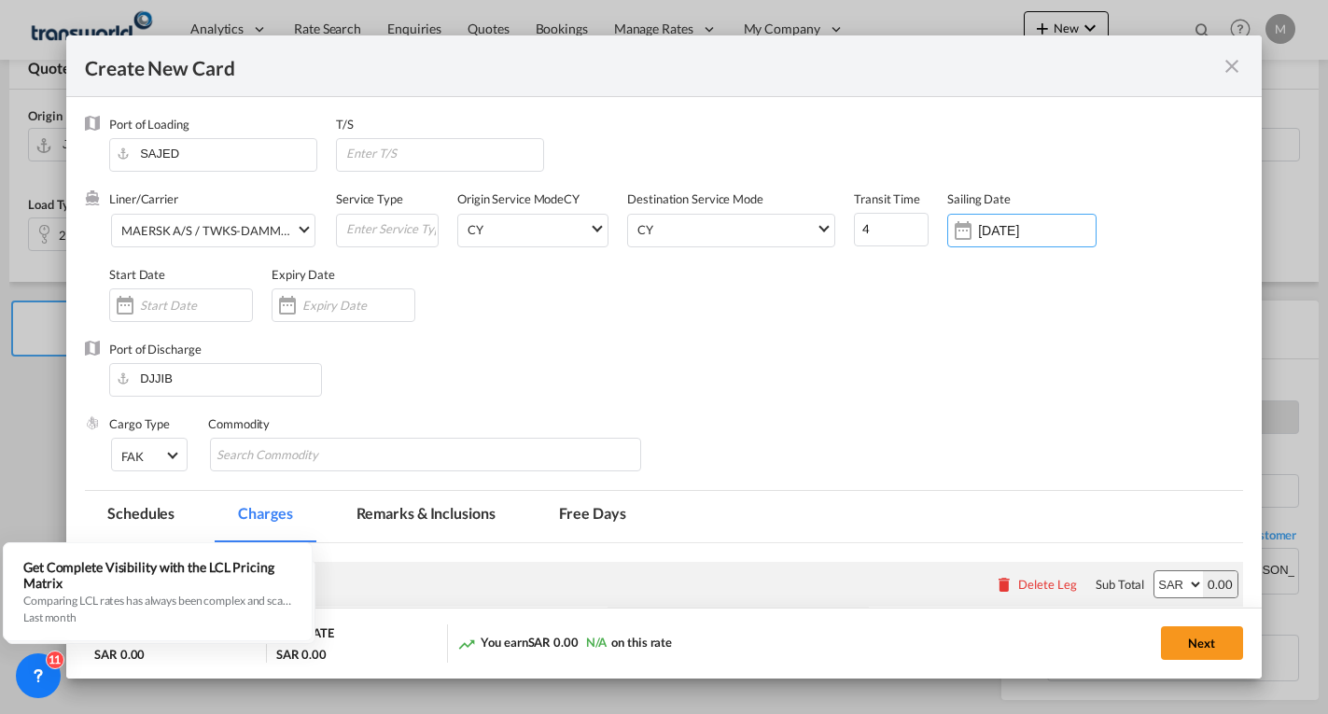
click at [161, 302] on input "Create New CardPort ..." at bounding box center [196, 305] width 112 height 15
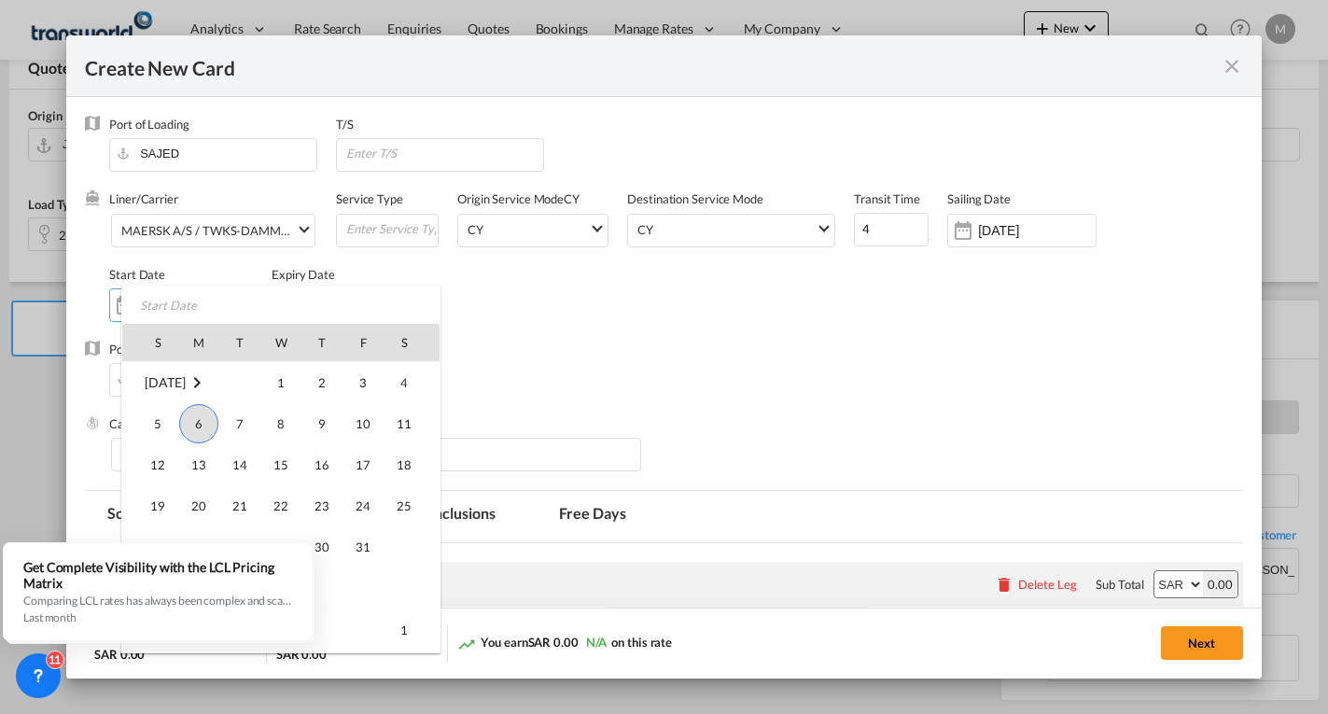
click at [199, 424] on span "6" at bounding box center [198, 423] width 39 height 39
type input "[DATE]"
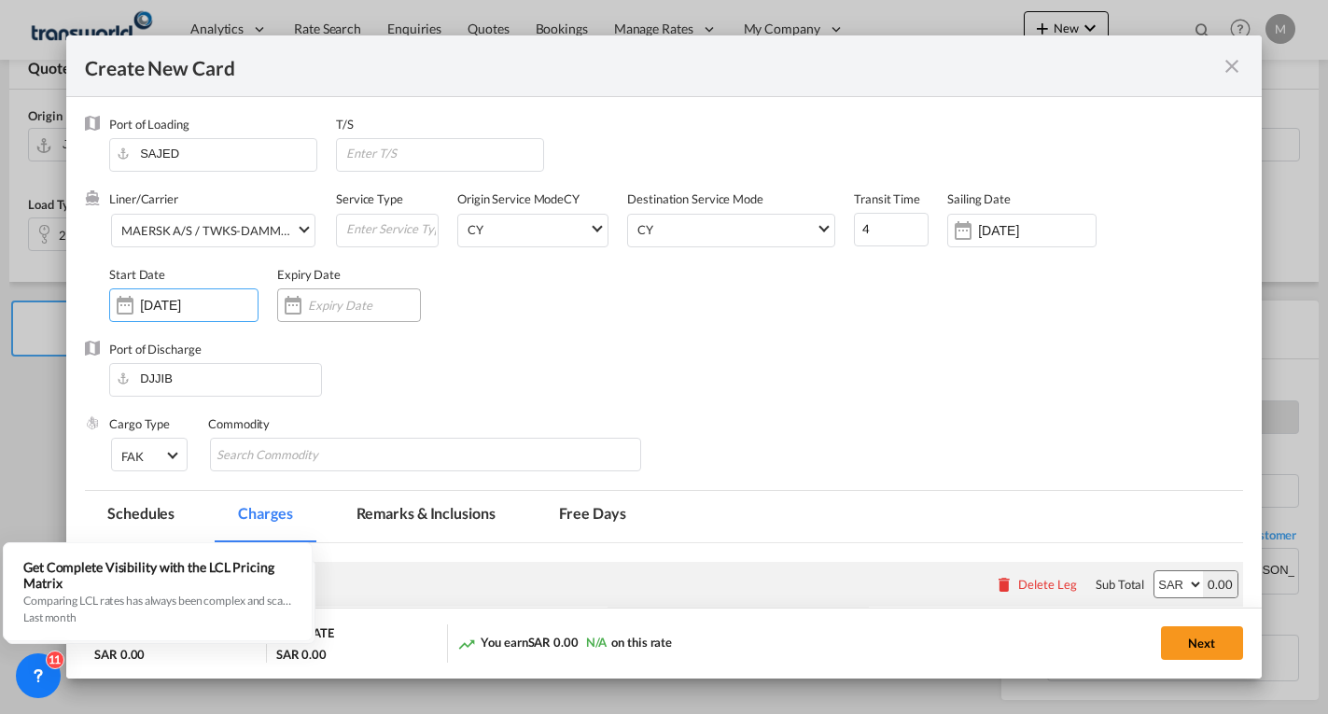
click at [308, 295] on div "Create New CardPort ..." at bounding box center [293, 305] width 30 height 37
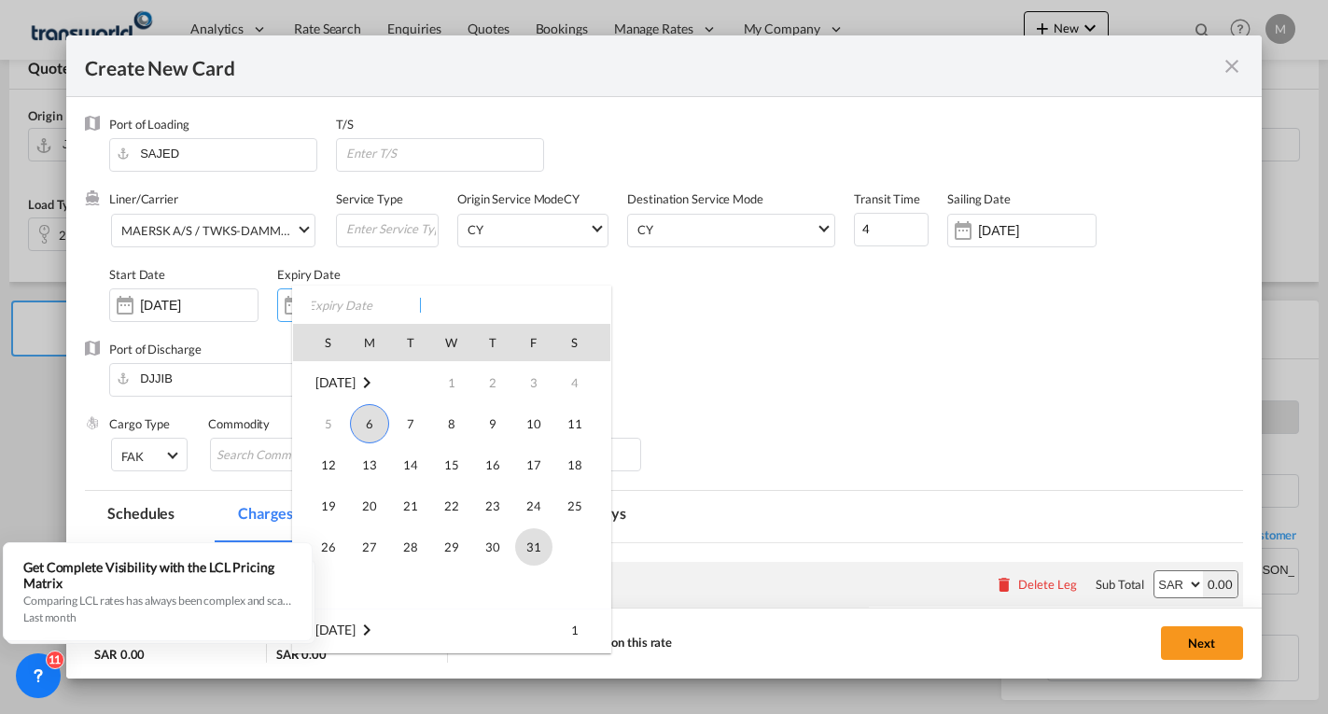
click at [529, 550] on span "31" at bounding box center [533, 546] width 37 height 37
type input "[DATE]"
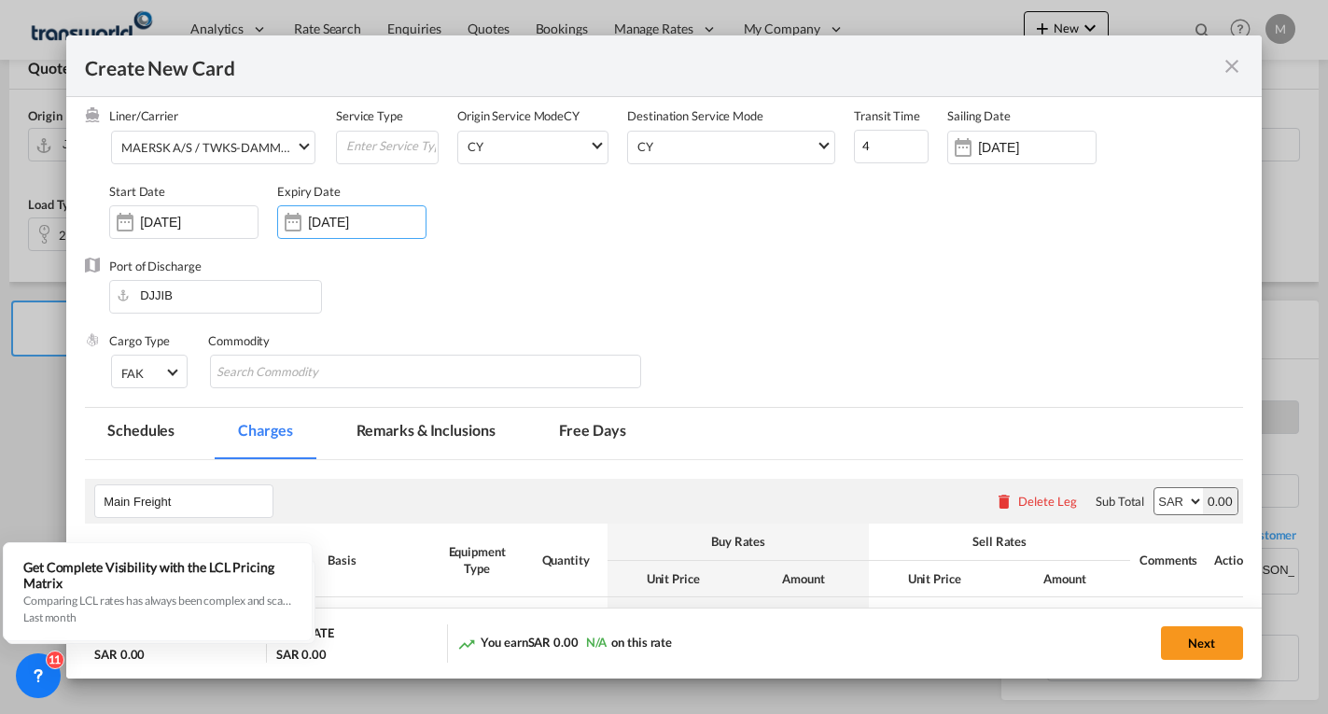
scroll to position [187, 0]
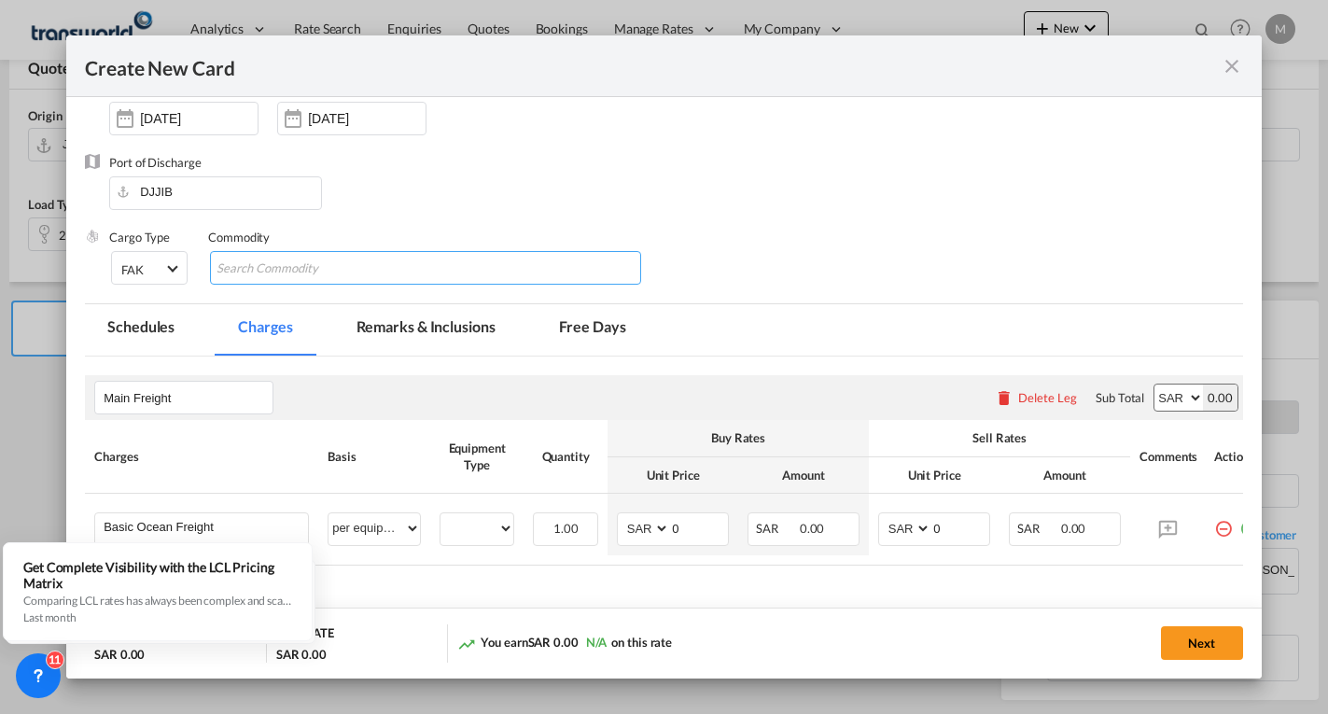
click at [306, 269] on input "Chips input." at bounding box center [302, 269] width 171 height 30
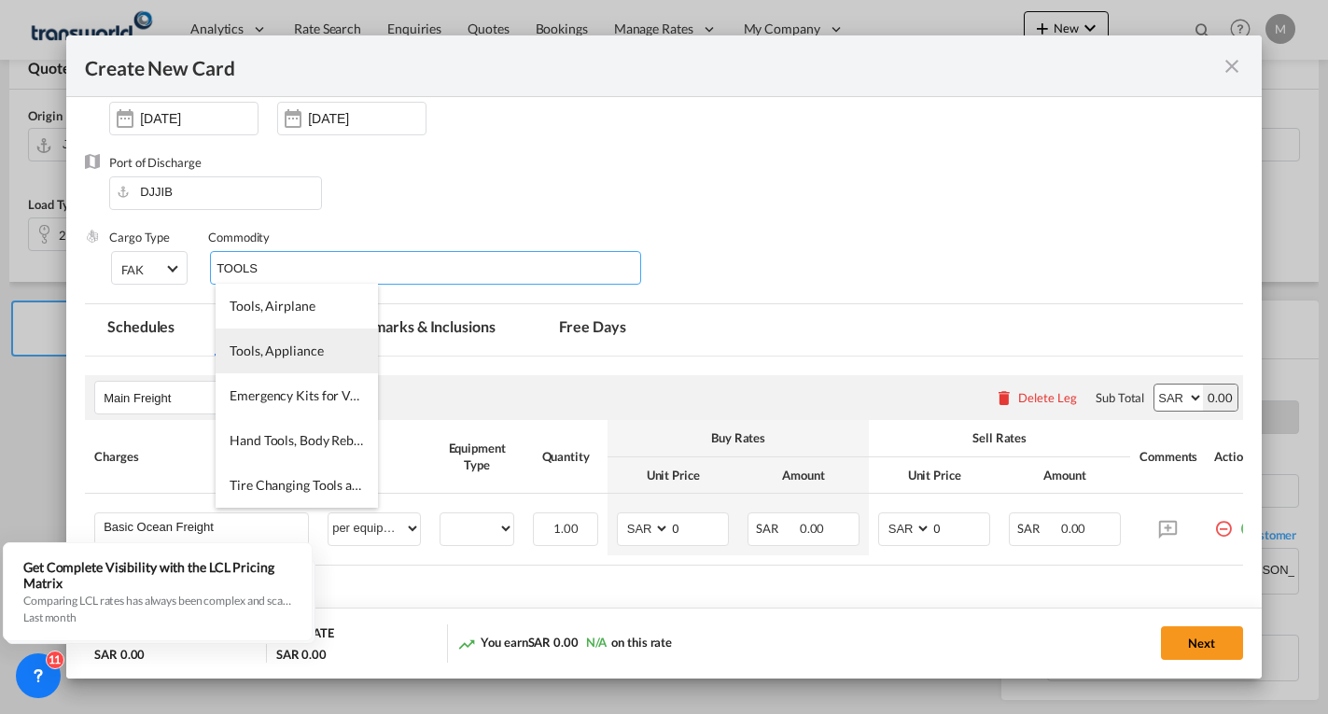
type input "TOOLS"
click at [317, 349] on span "Tools, Appliance" at bounding box center [276, 351] width 93 height 16
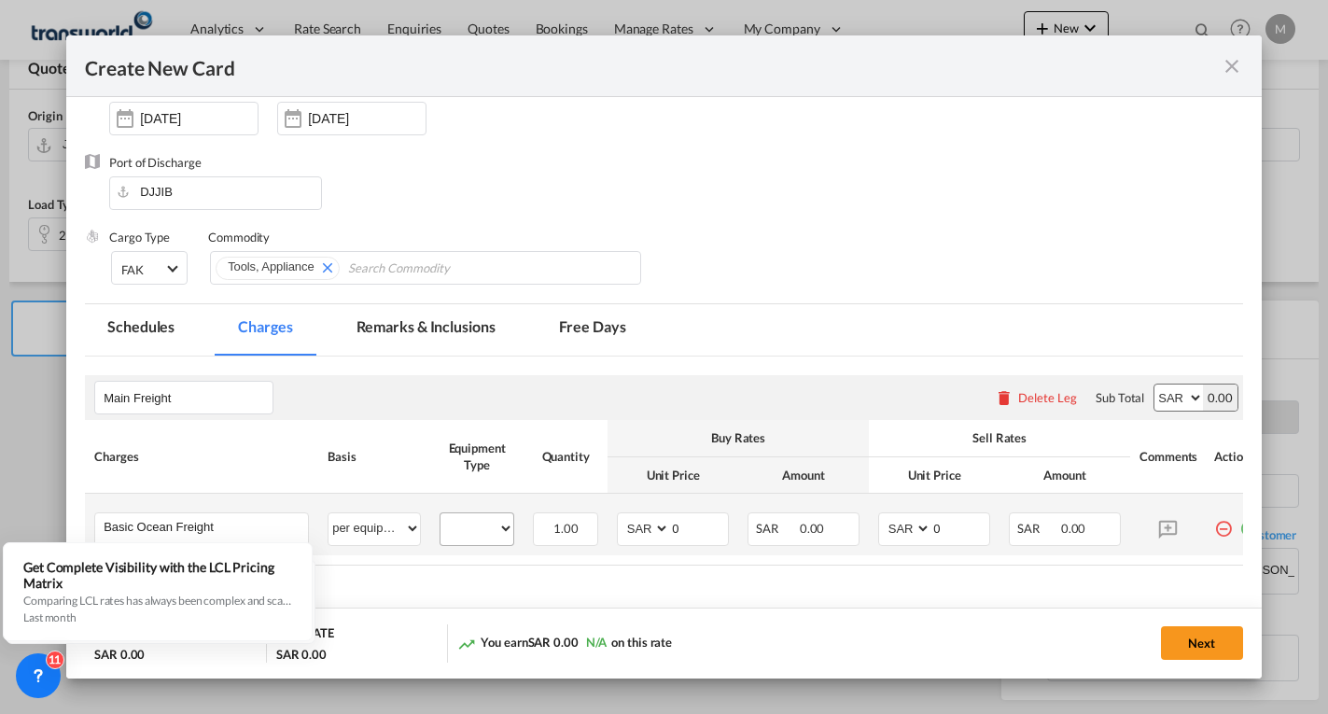
click at [472, 541] on div "20GP" at bounding box center [477, 529] width 75 height 34
click at [468, 531] on select "20GP" at bounding box center [477, 528] width 73 height 25
select select "20GP"
click at [441, 516] on select "20GP" at bounding box center [477, 528] width 73 height 25
click at [636, 531] on select "AED AFN ALL AMD ANG AOA ARS AUD AWG AZN BAM BBD BDT BGN BHD BIF BMD BND [PERSON…" at bounding box center [645, 528] width 49 height 25
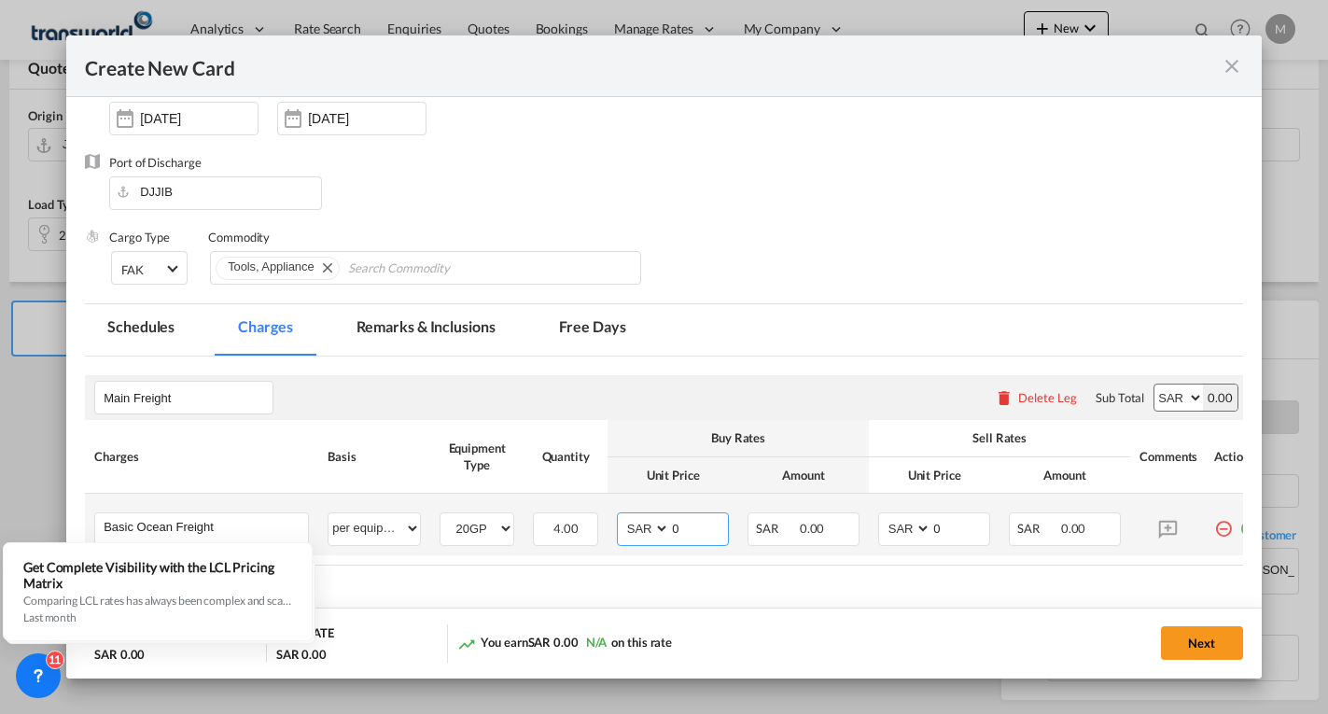
select select "string:USD"
click at [621, 516] on select "AED AFN ALL AMD ANG AOA ARS AUD AWG AZN BAM BBD BDT BGN BHD BIF BMD BND [PERSON…" at bounding box center [645, 528] width 49 height 25
type input "1700"
click at [904, 536] on select "AED AFN ALL AMD ANG AOA ARS AUD AWG AZN BAM BBD BDT BGN BHD BIF BMD BND [PERSON…" at bounding box center [906, 528] width 49 height 25
select select "string:USD"
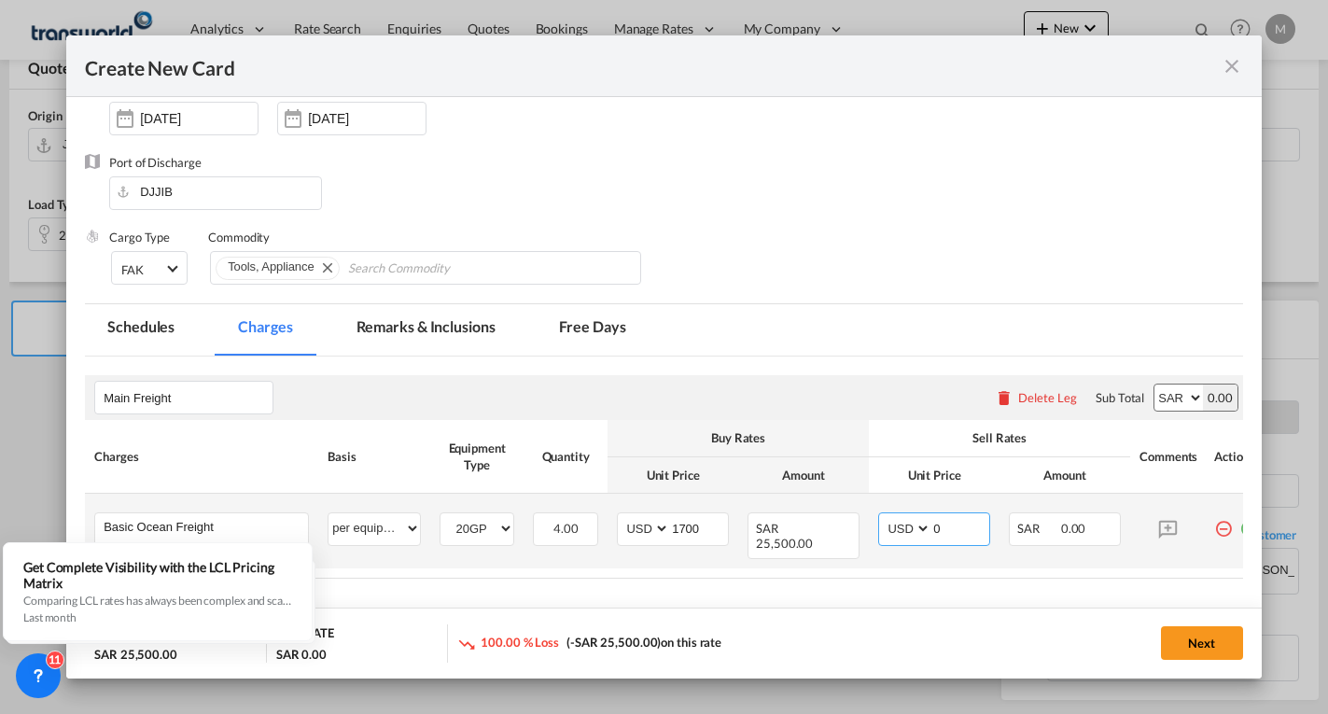
click at [882, 516] on select "AED AFN ALL AMD ANG AOA ARS AUD AWG AZN BAM BBD BDT BGN BHD BIF BMD BND [PERSON…" at bounding box center [906, 528] width 49 height 25
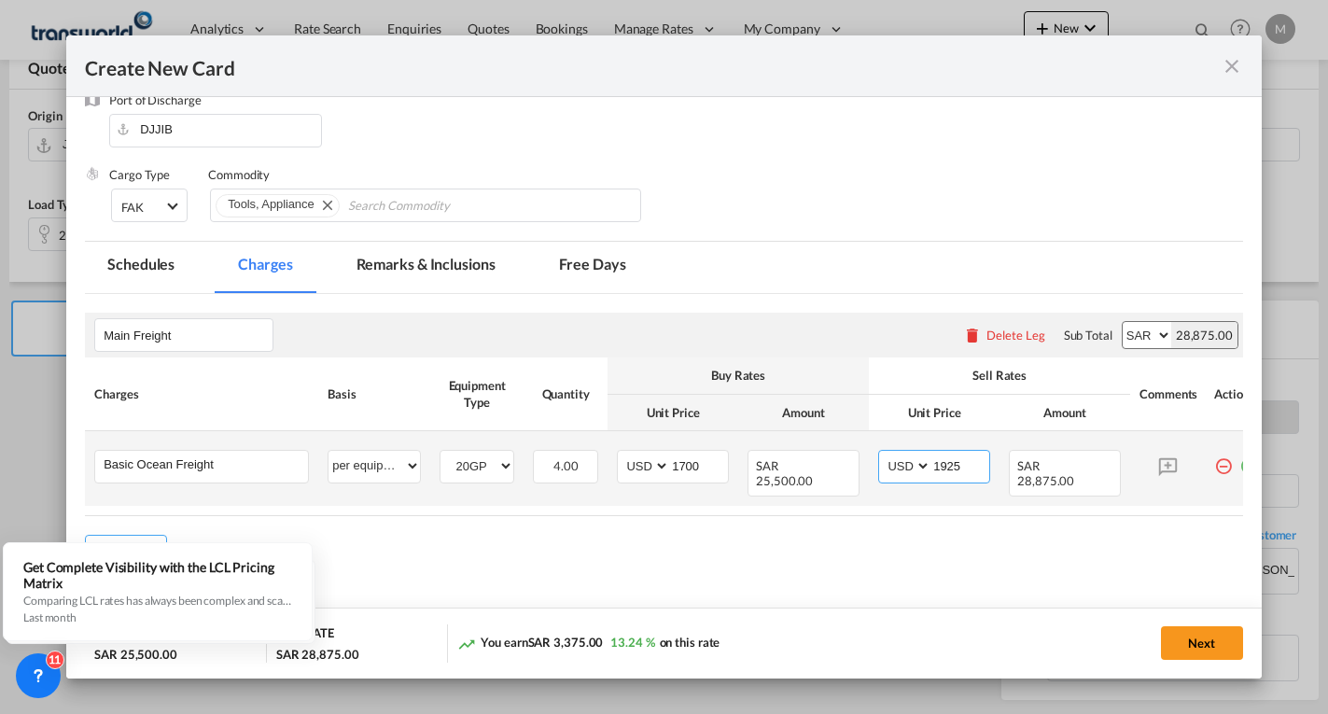
scroll to position [299, 0]
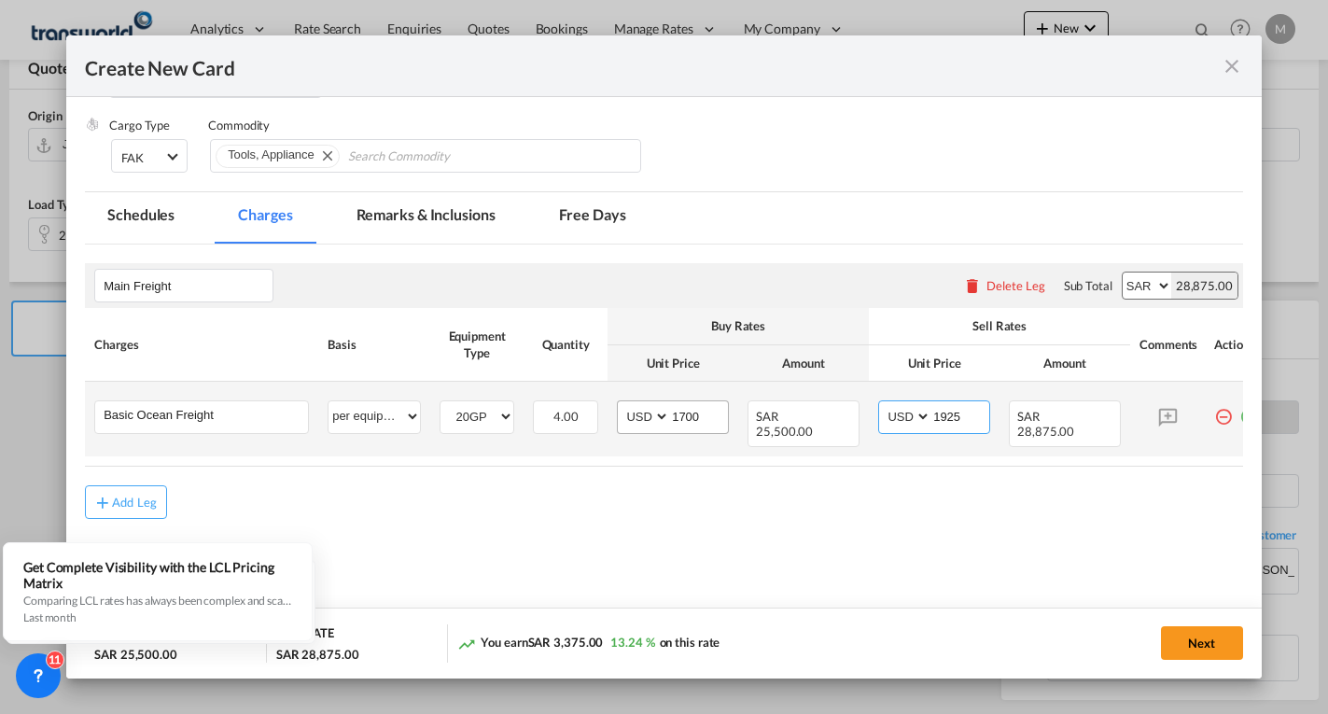
type input "1925"
click at [688, 416] on input "1700" at bounding box center [699, 415] width 58 height 28
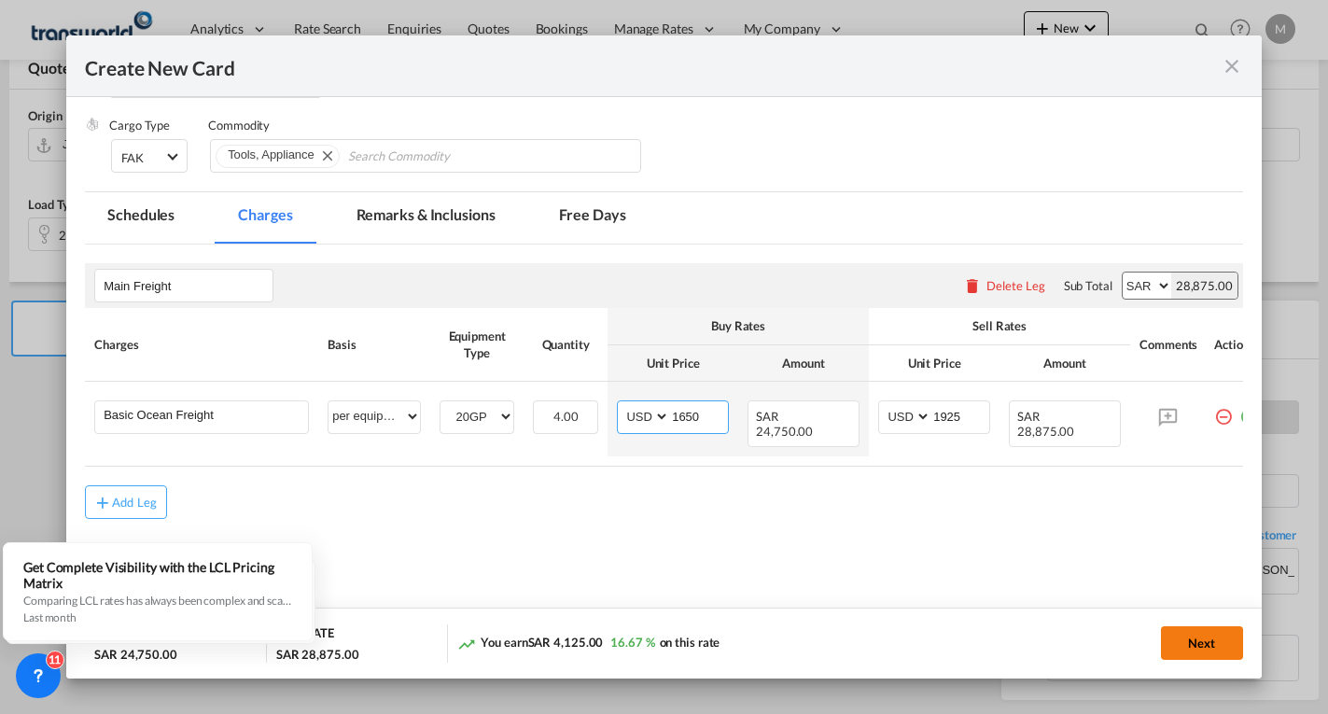
type input "1650"
click at [1223, 652] on button "Next" at bounding box center [1202, 643] width 82 height 34
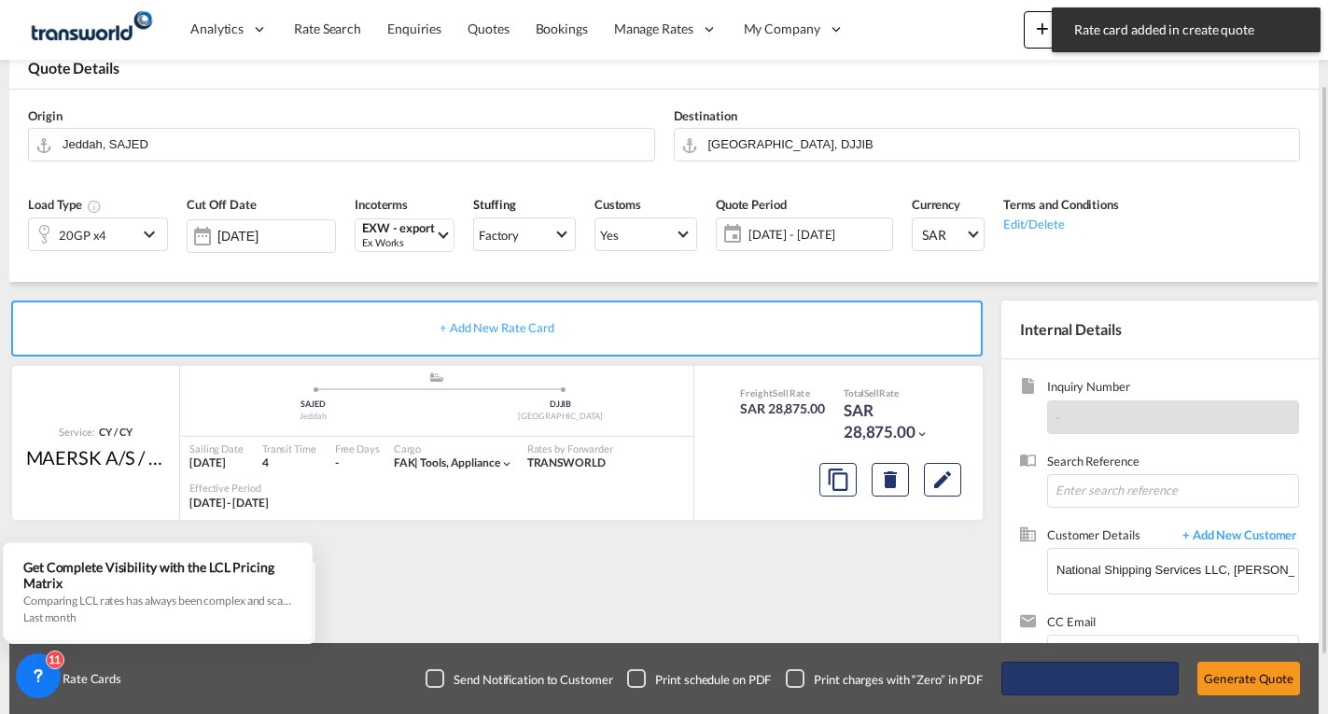
scroll to position [175, 0]
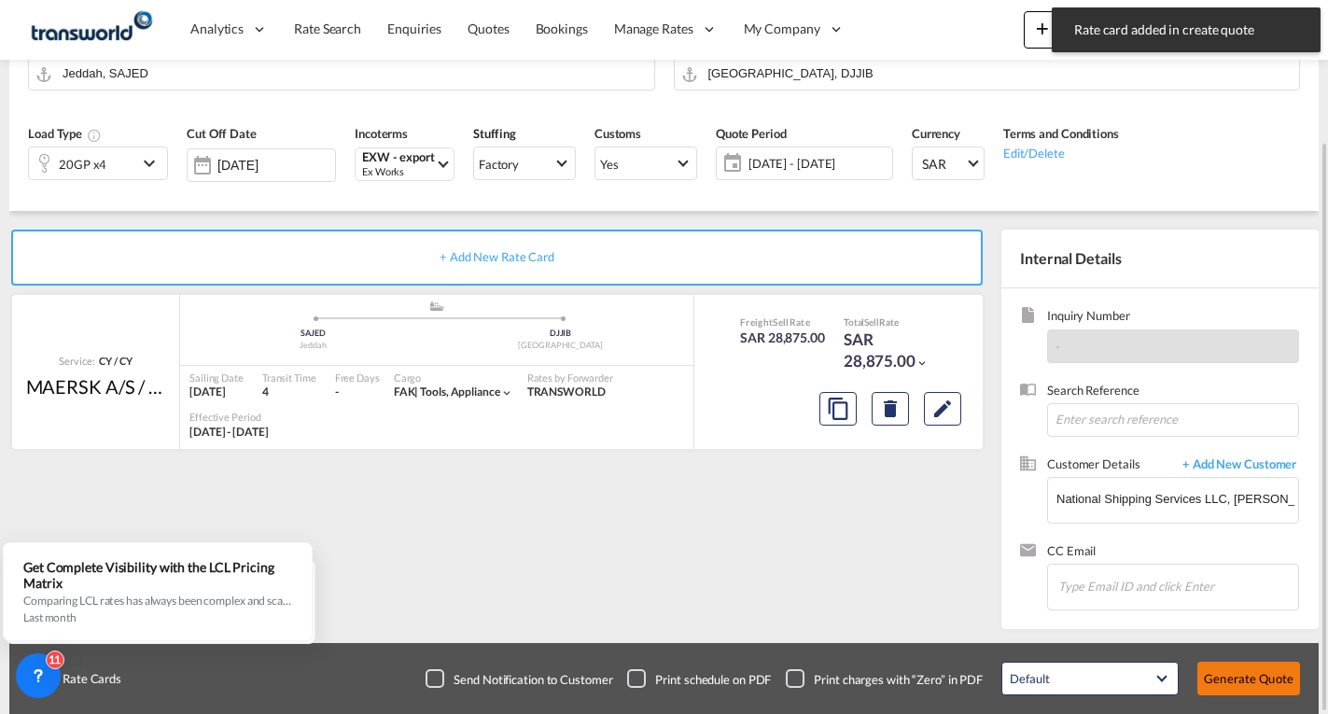
click at [1245, 676] on button "Generate Quote" at bounding box center [1248, 679] width 103 height 34
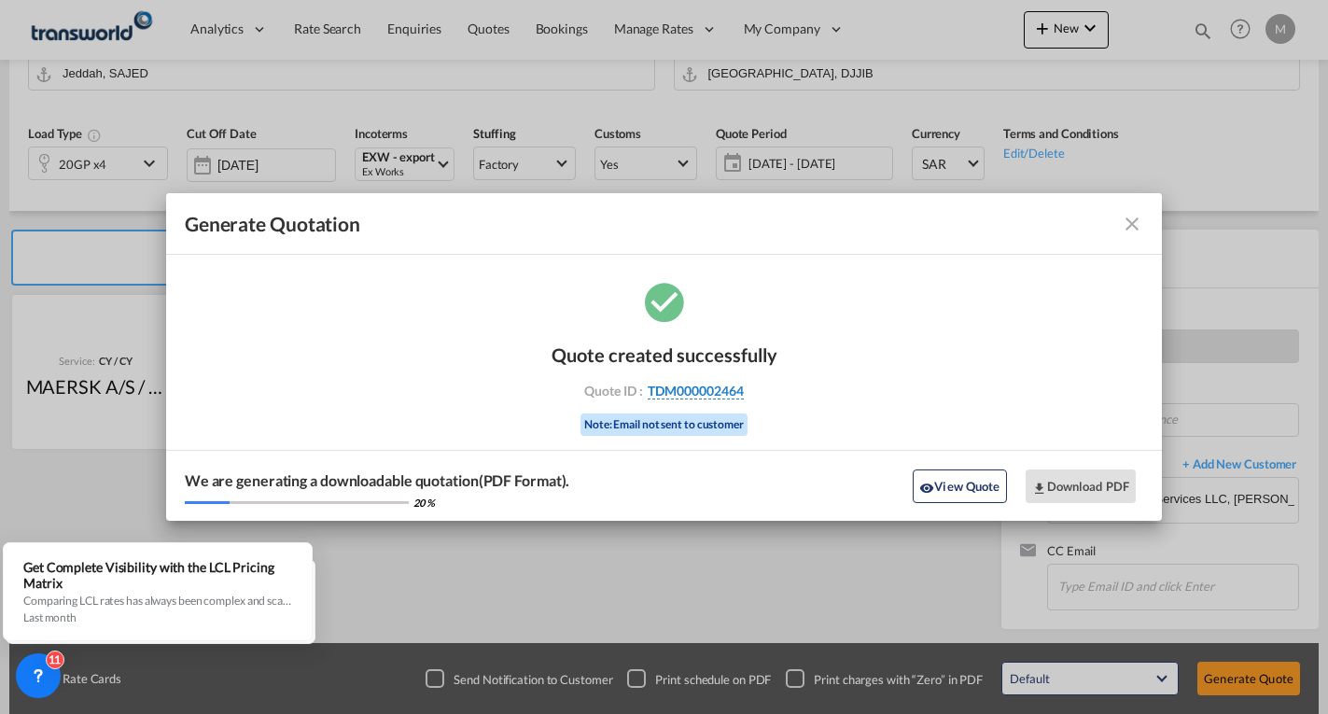
click at [700, 391] on span "TDM000002464" at bounding box center [696, 391] width 96 height 17
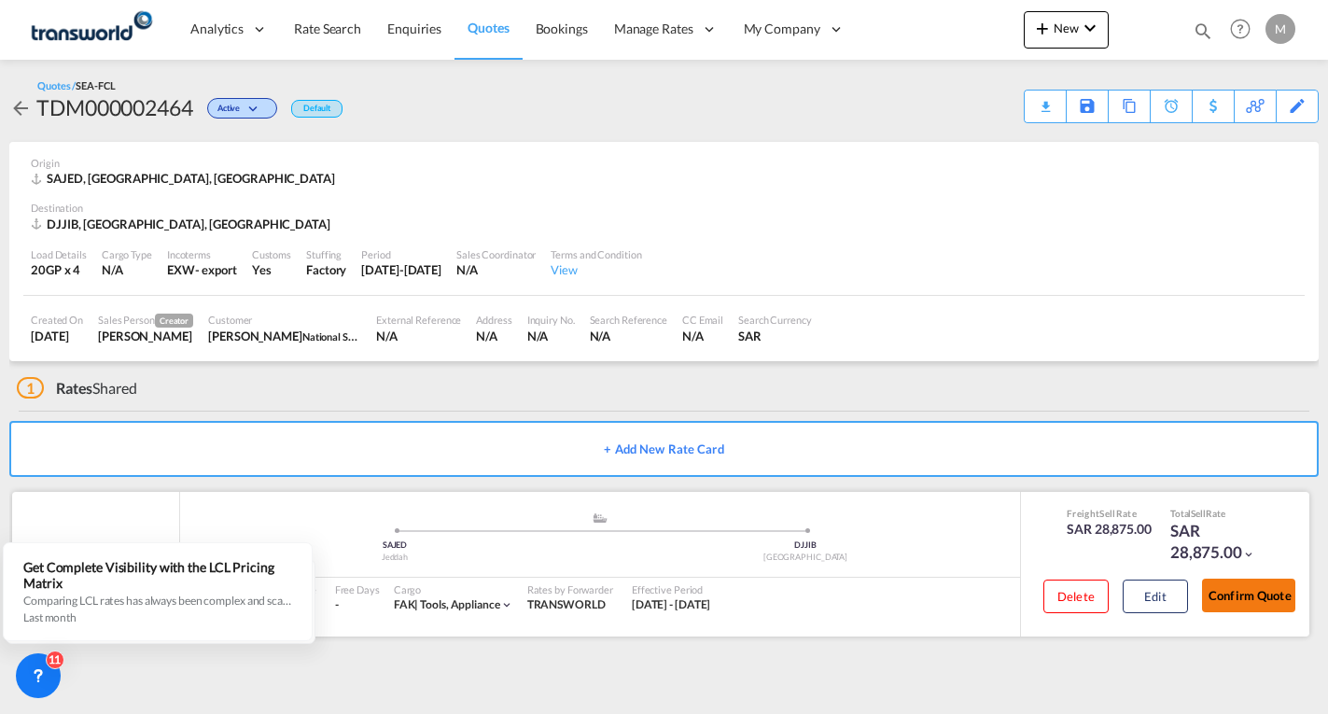
click at [1274, 609] on button "Confirm Quote" at bounding box center [1248, 596] width 93 height 34
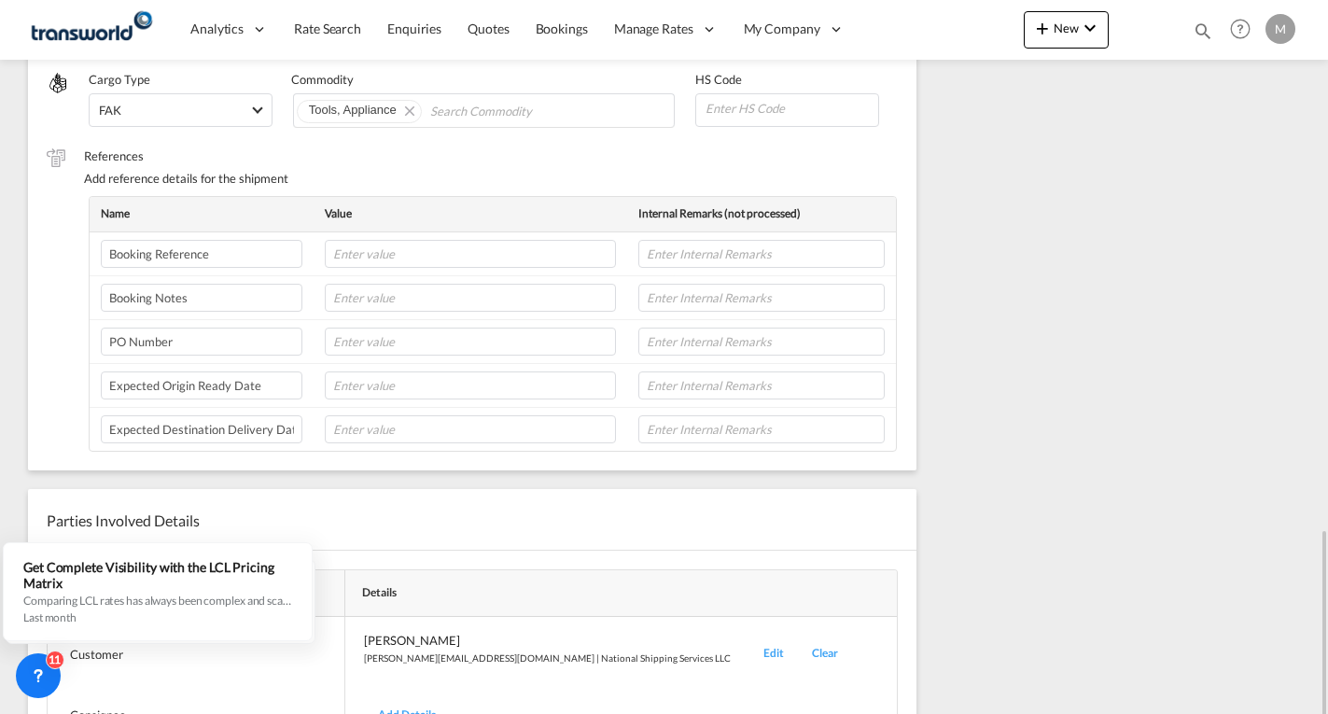
scroll to position [730, 0]
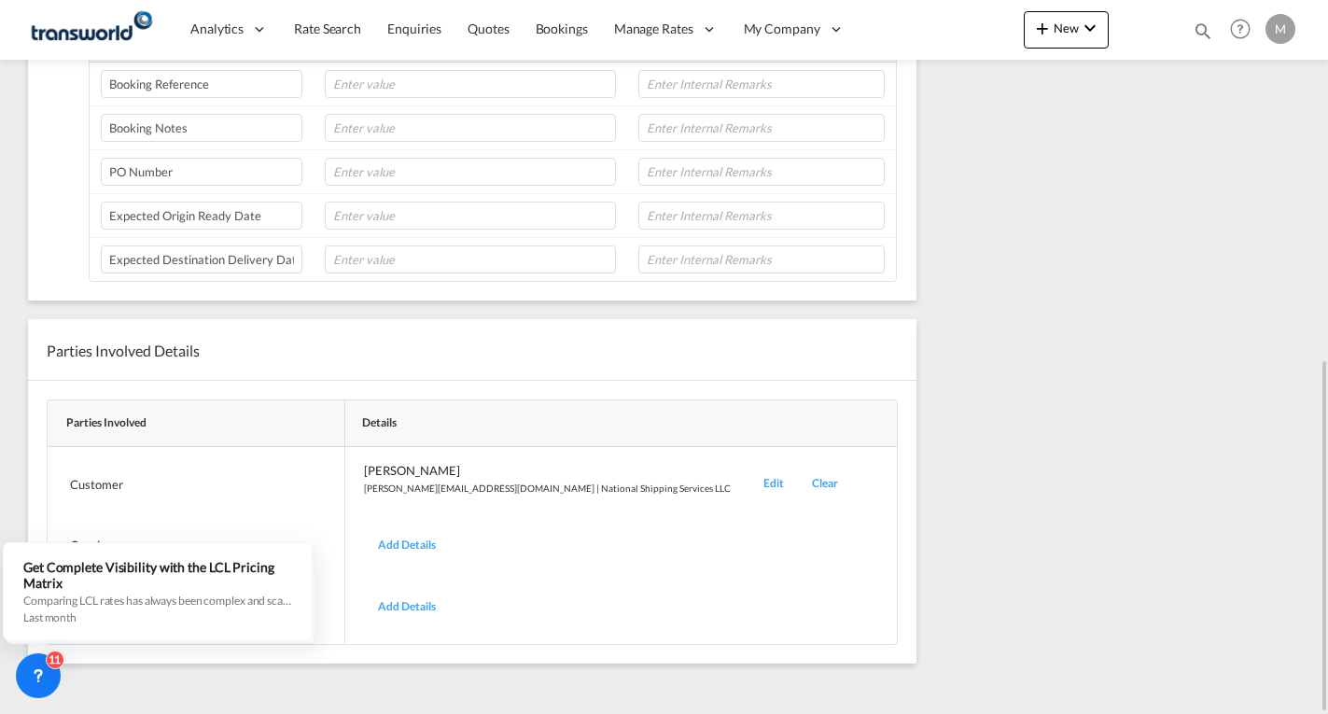
click at [749, 488] on div "Edit" at bounding box center [773, 484] width 49 height 44
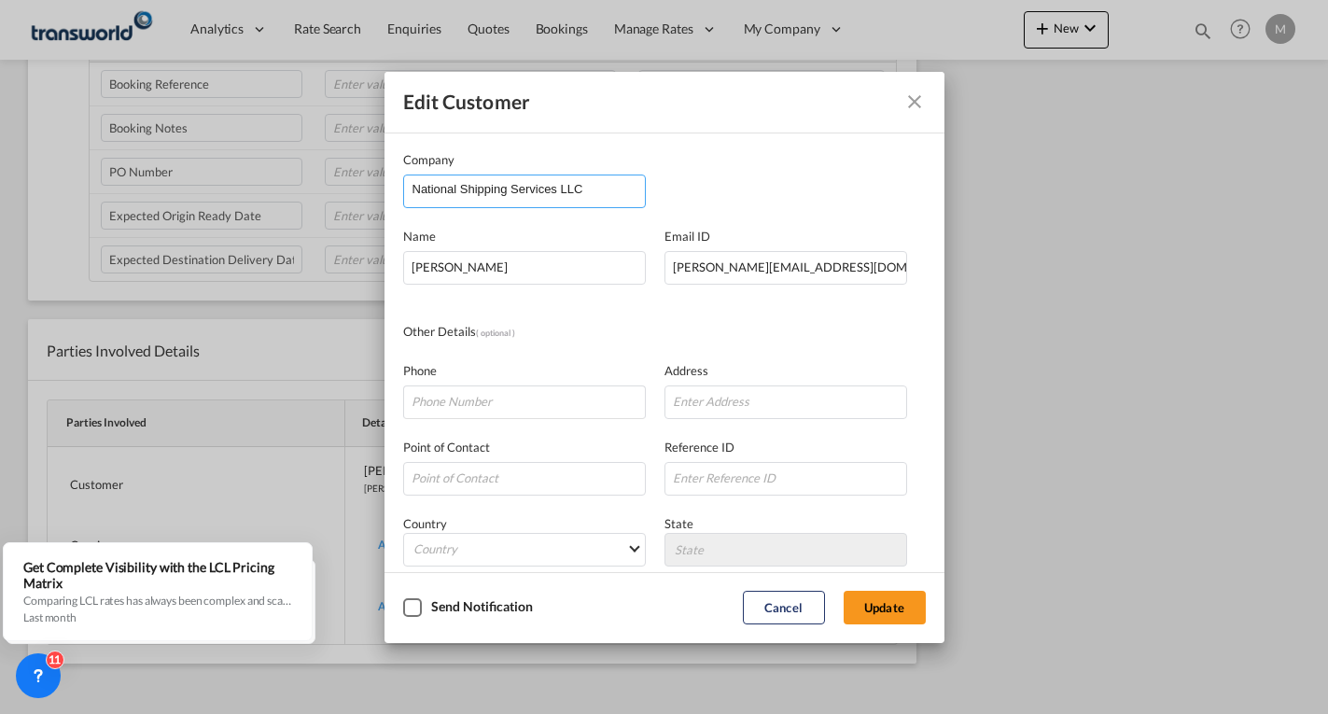
click at [592, 190] on input "National Shipping Services LLC" at bounding box center [529, 189] width 232 height 28
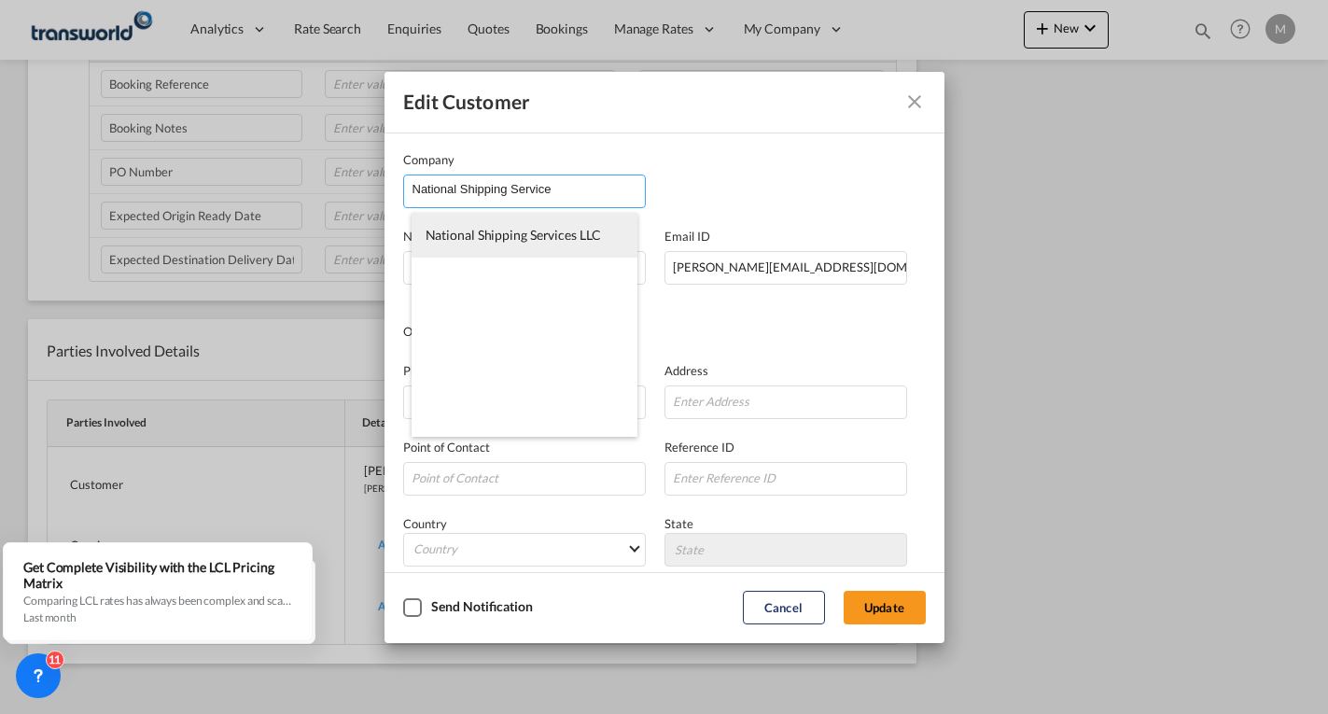
click at [542, 244] on li "National Shipping Services LLC" at bounding box center [525, 235] width 227 height 45
type input "National Shipping Services LLC"
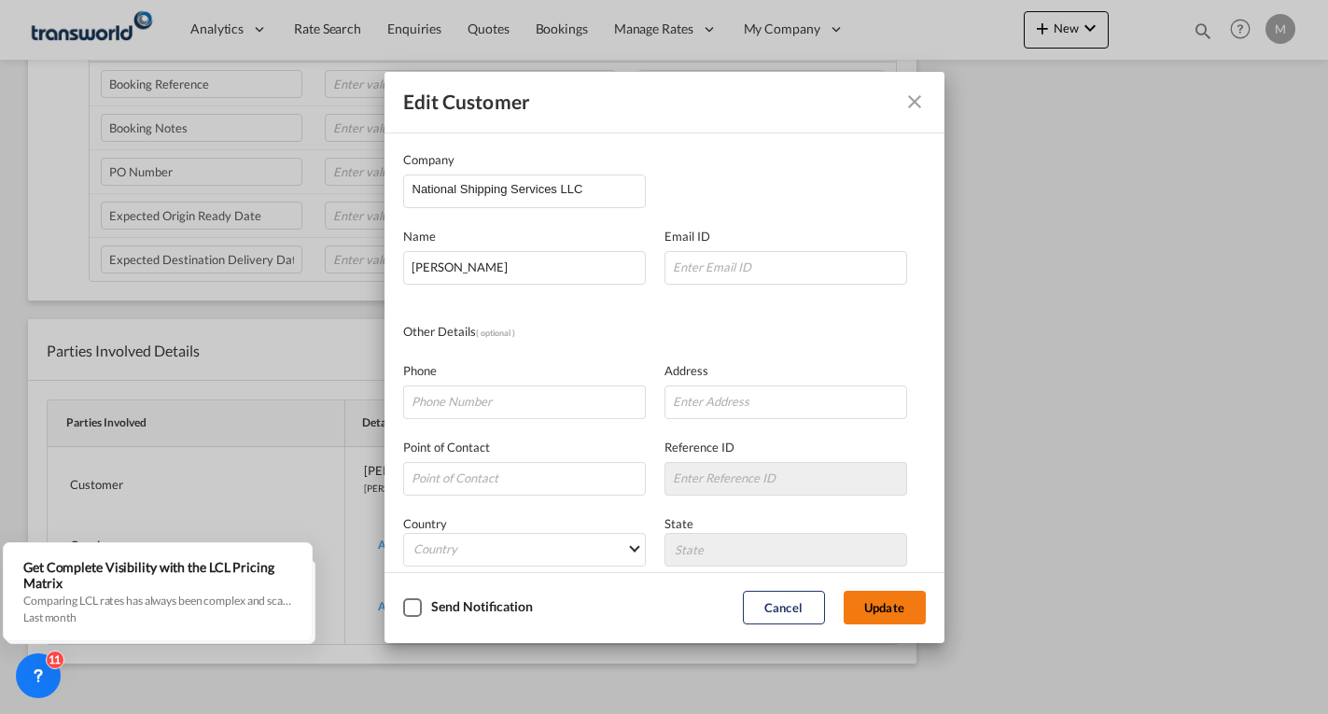
click at [883, 619] on button "Update" at bounding box center [885, 608] width 82 height 34
click at [727, 268] on input "Company Name Email ..." at bounding box center [785, 268] width 243 height 34
paste input "[PERSON_NAME] - National Shipping <[PERSON_NAME][EMAIL_ADDRESS][DOMAIN_NAME]>"
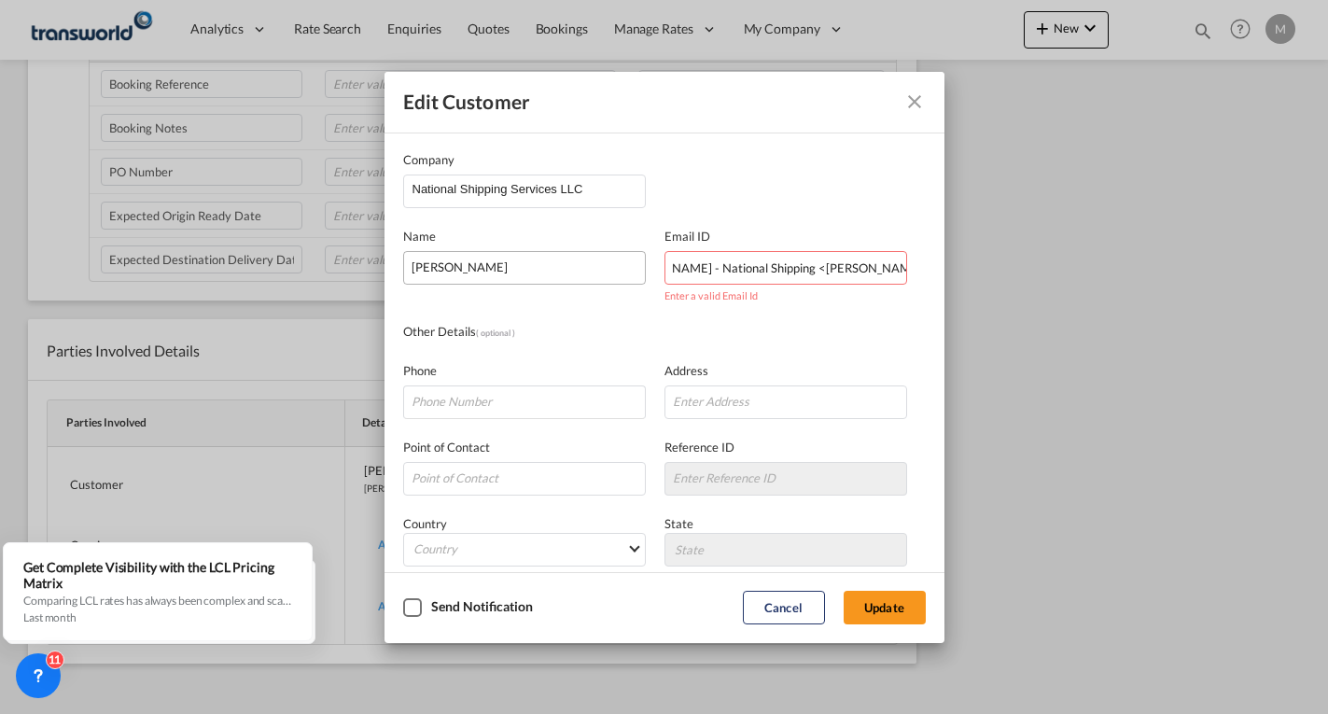
scroll to position [0, 0]
drag, startPoint x: 752, startPoint y: 268, endPoint x: 553, endPoint y: 273, distance: 198.9
click at [564, 273] on div "Name [PERSON_NAME] Email ID [PERSON_NAME] - National Shipping <[PERSON_NAME][EM…" at bounding box center [664, 246] width 523 height 77
click at [833, 273] on input "[PERSON_NAME][EMAIL_ADDRESS][DOMAIN_NAME]>" at bounding box center [785, 268] width 243 height 34
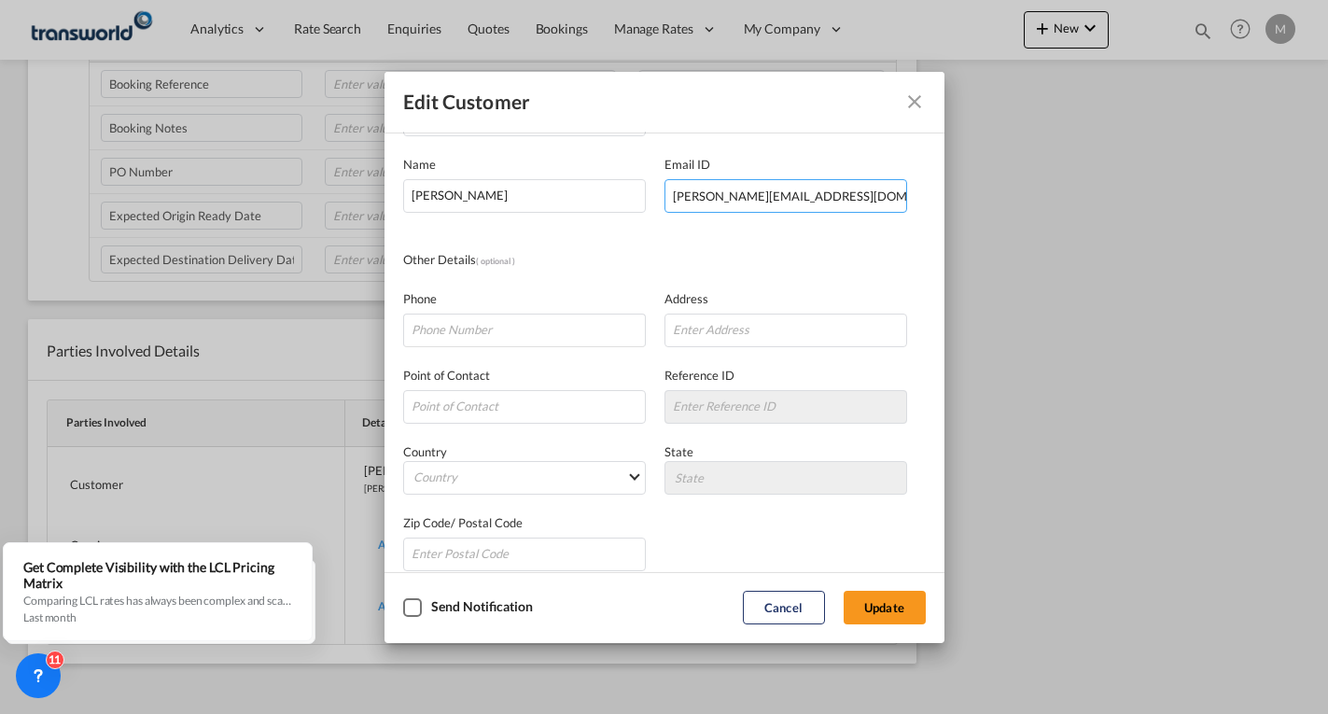
scroll to position [92, 0]
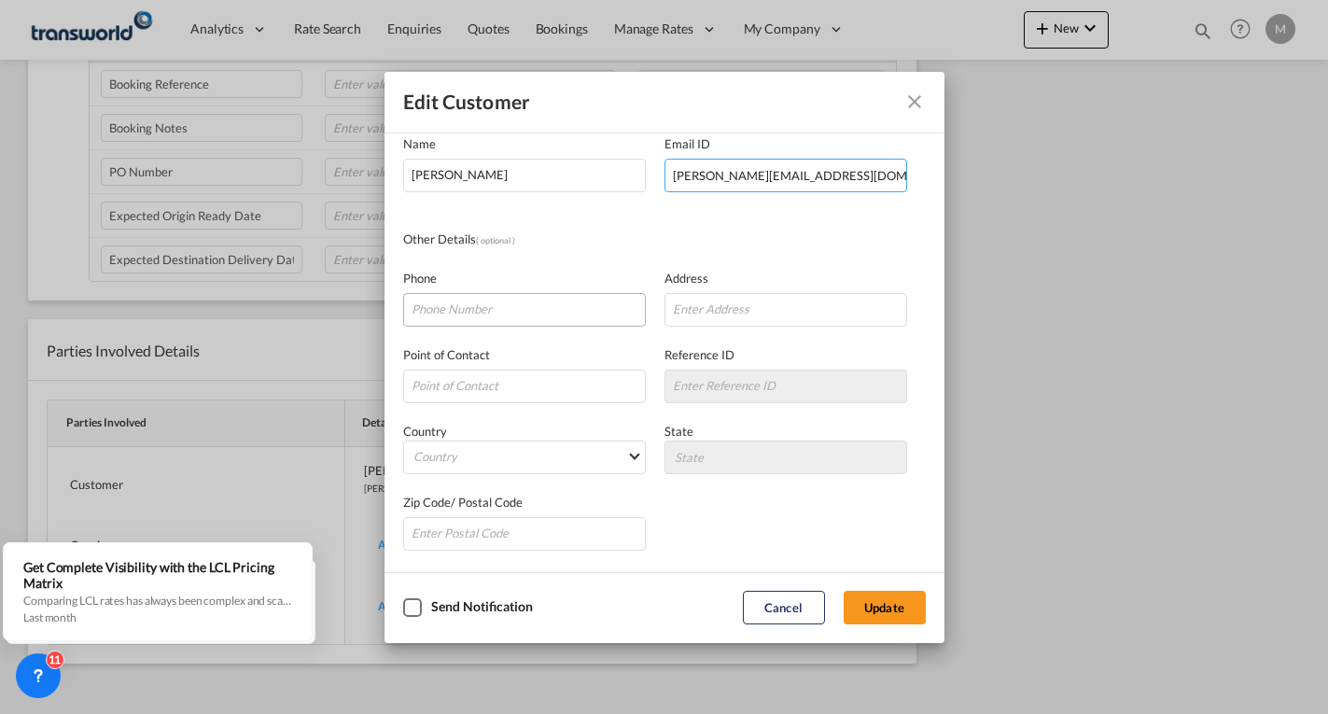
type input "[PERSON_NAME][EMAIL_ADDRESS][DOMAIN_NAME]"
drag, startPoint x: 484, startPoint y: 310, endPoint x: 510, endPoint y: 311, distance: 25.2
click at [484, 310] on input "Company Name Email ..." at bounding box center [524, 310] width 243 height 34
type input "[PHONE_NUMBER]"
click at [890, 613] on button "Update" at bounding box center [885, 608] width 82 height 34
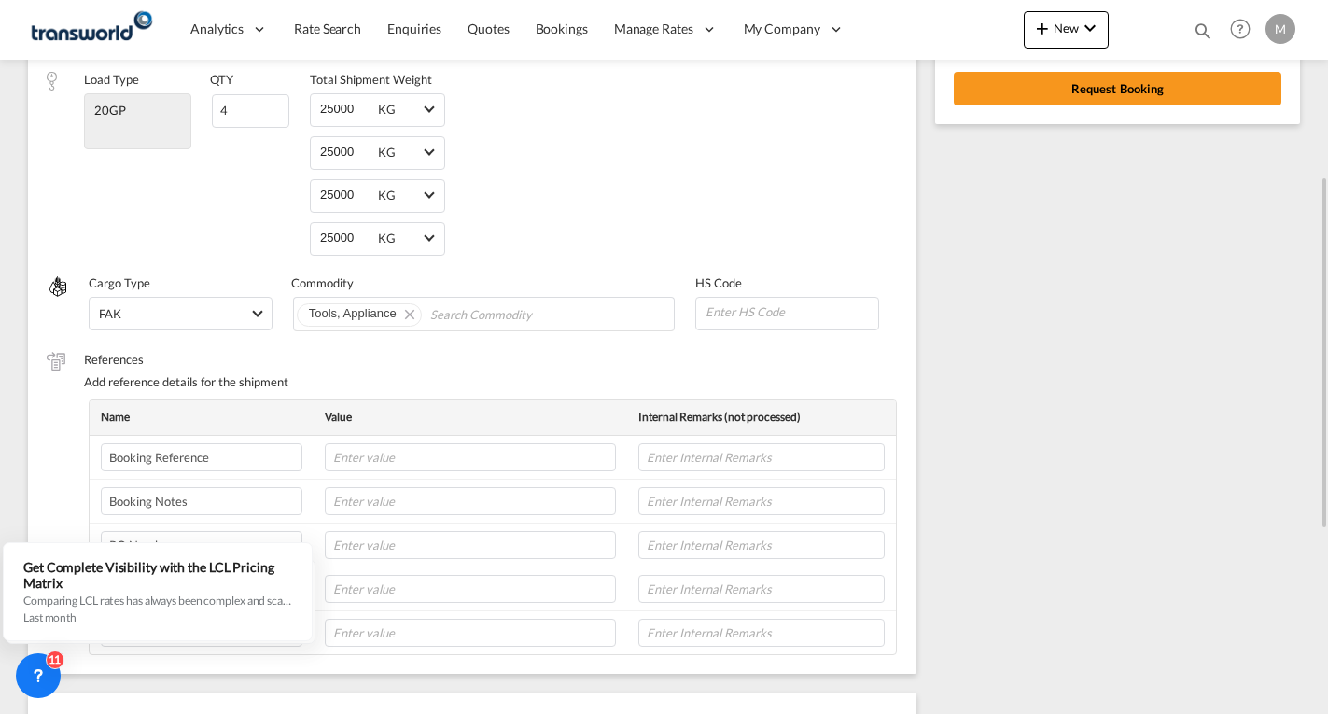
scroll to position [0, 0]
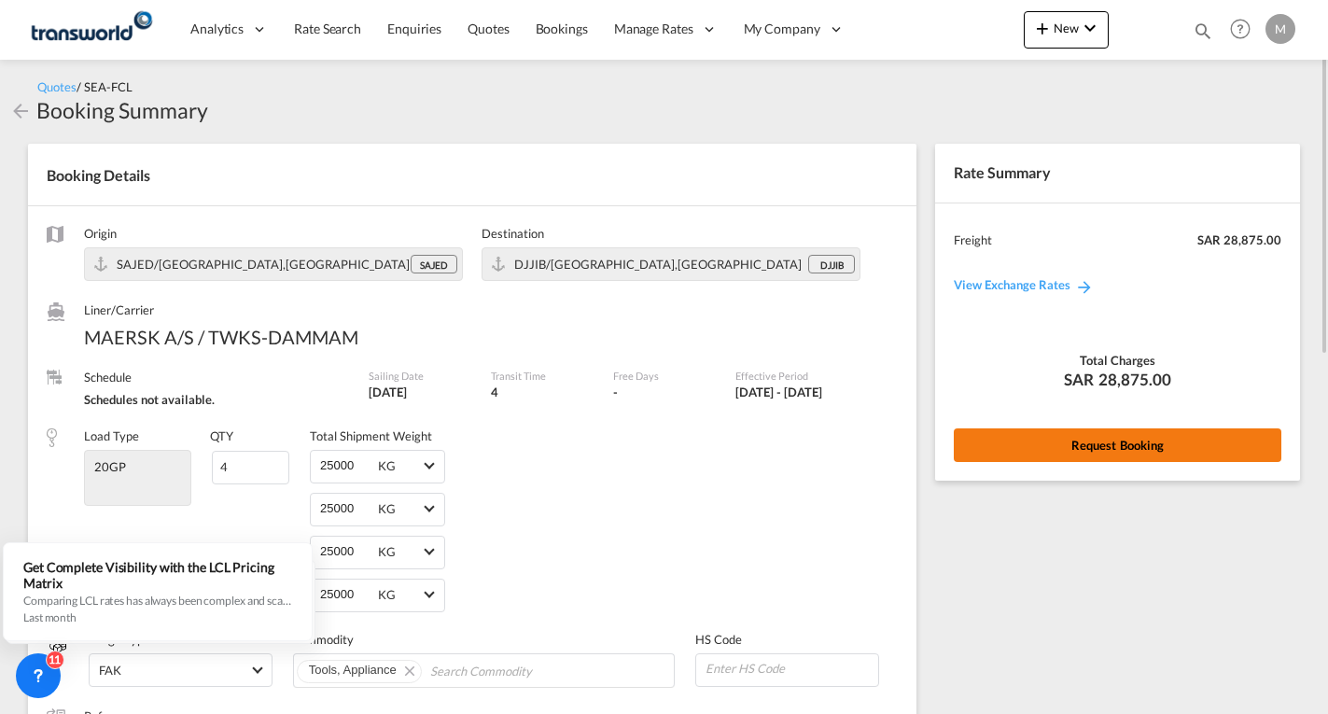
click at [1023, 439] on button "Request Booking" at bounding box center [1118, 445] width 328 height 34
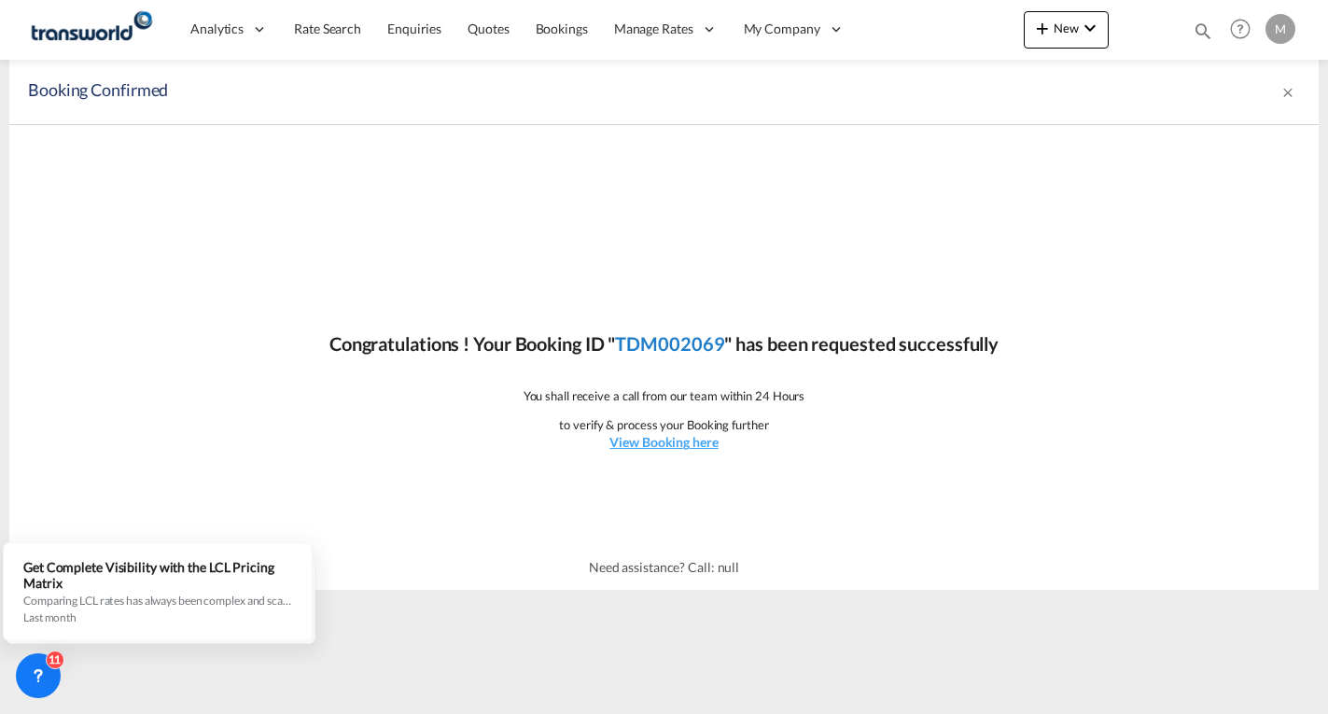
click at [667, 348] on link "TDM002069" at bounding box center [669, 343] width 109 height 22
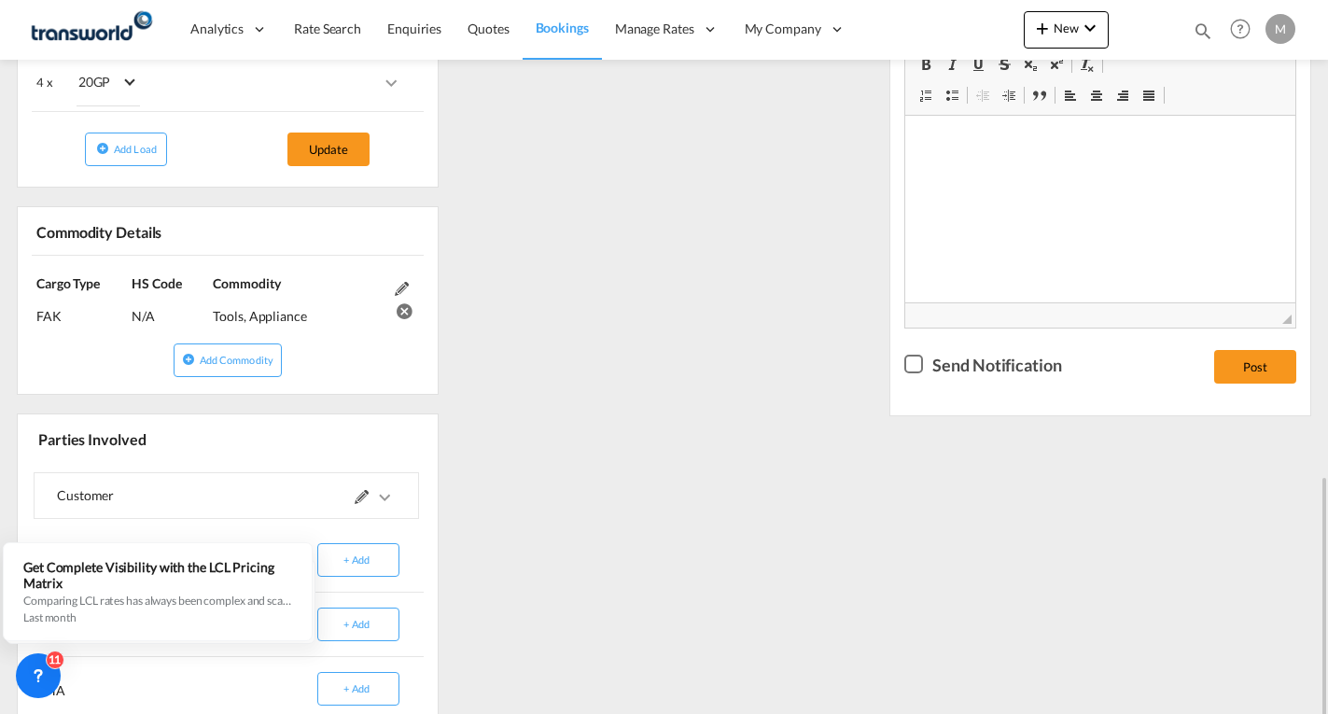
scroll to position [687, 0]
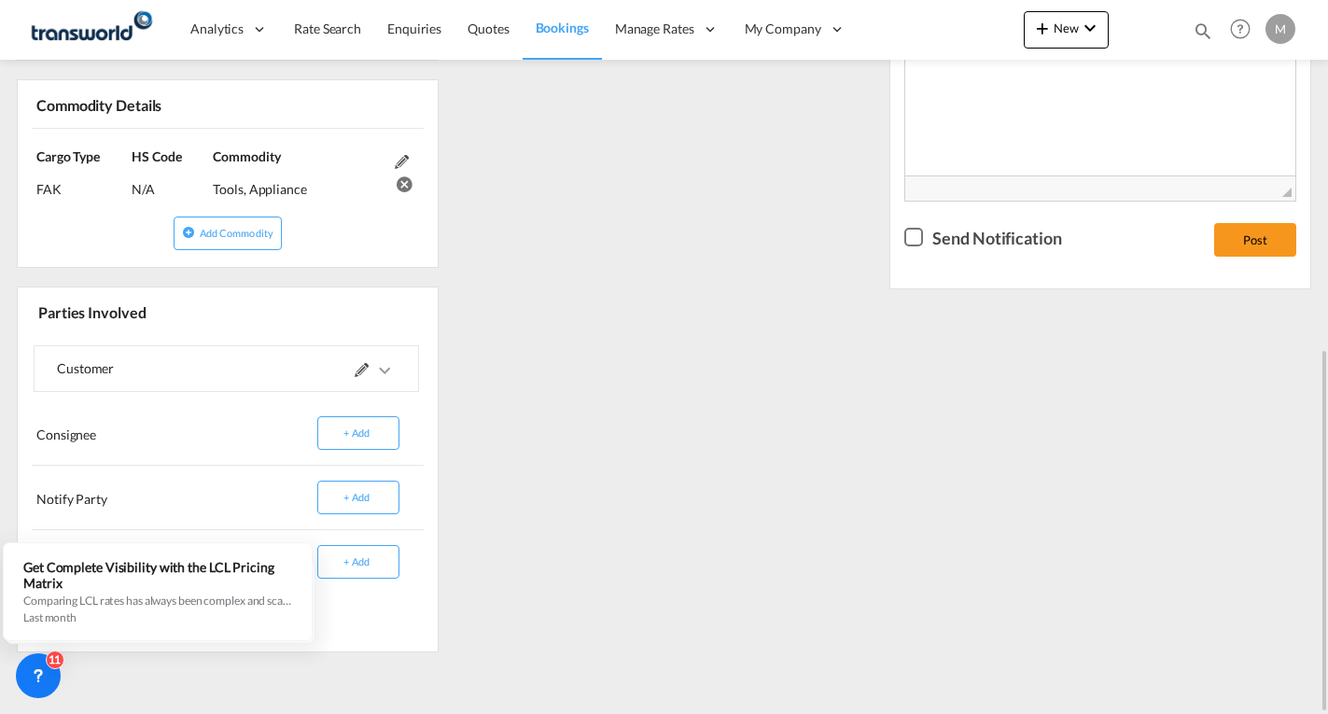
click at [360, 372] on md-icon at bounding box center [362, 370] width 14 height 14
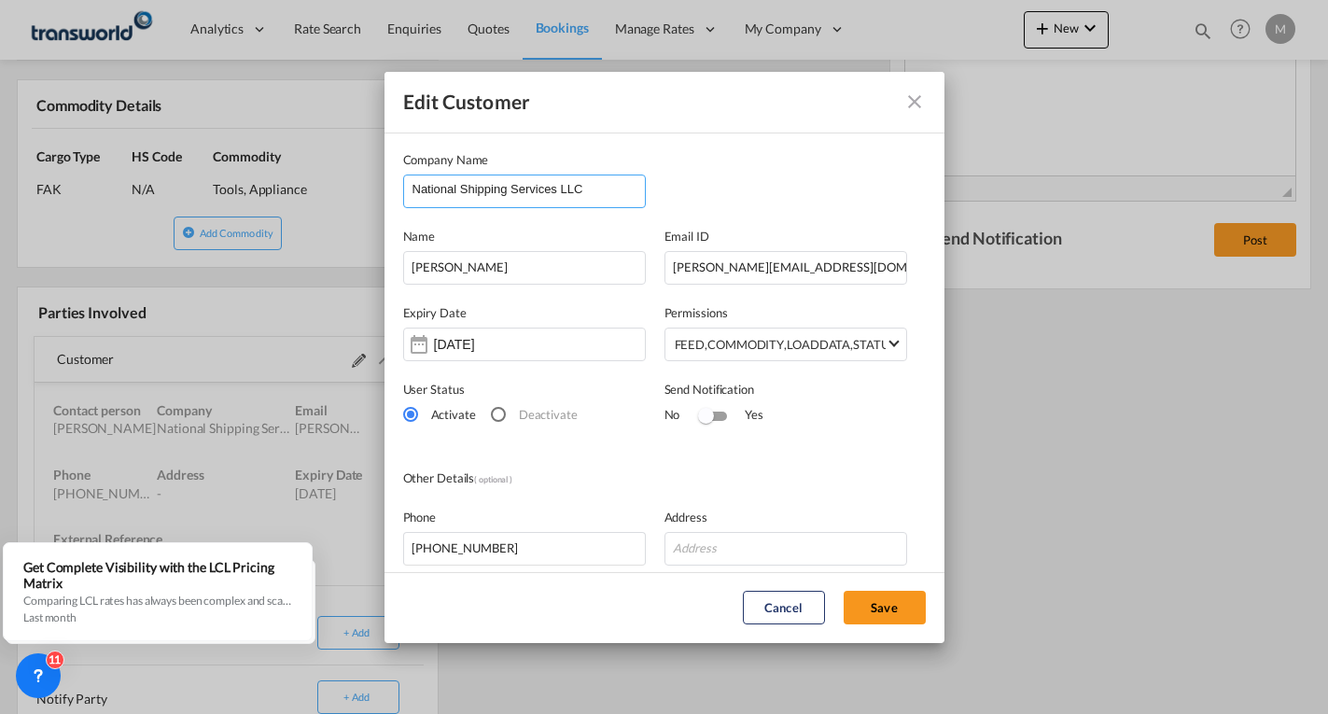
click at [576, 185] on input "National Shipping Services LLC" at bounding box center [529, 189] width 232 height 28
click at [598, 197] on input "National Shipping Services LLC" at bounding box center [529, 189] width 232 height 28
click at [471, 235] on span "National Shipping Services LLC" at bounding box center [513, 235] width 175 height 16
type input "National Shipping Services LLC"
click at [874, 610] on button "Save" at bounding box center [885, 608] width 82 height 34
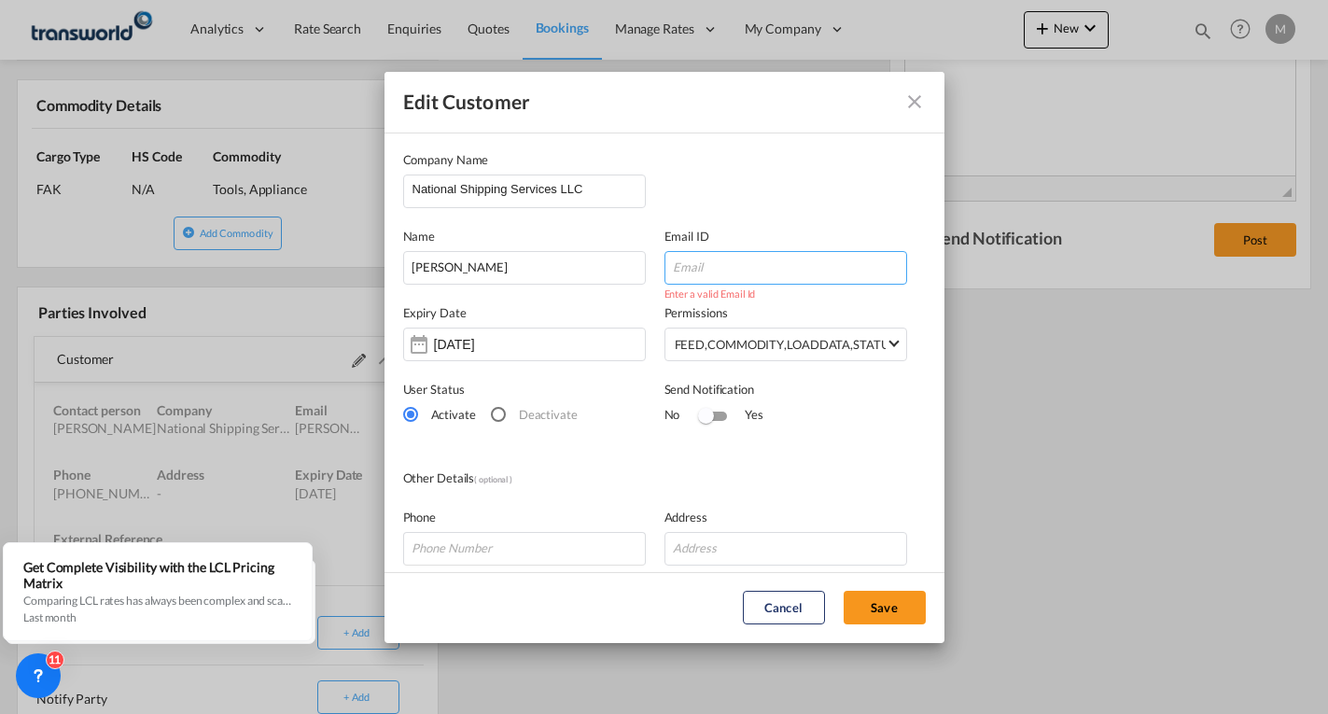
click at [708, 268] on input "Edit Customer Company ..." at bounding box center [785, 268] width 243 height 34
paste input "[PERSON_NAME] - National Shipping <[PERSON_NAME][EMAIL_ADDRESS][DOMAIN_NAME]>"
drag, startPoint x: 753, startPoint y: 266, endPoint x: 492, endPoint y: 268, distance: 261.3
click at [492, 268] on div "Name [PERSON_NAME] Email ID [PERSON_NAME] - National Shipping <[PERSON_NAME][EM…" at bounding box center [664, 246] width 523 height 77
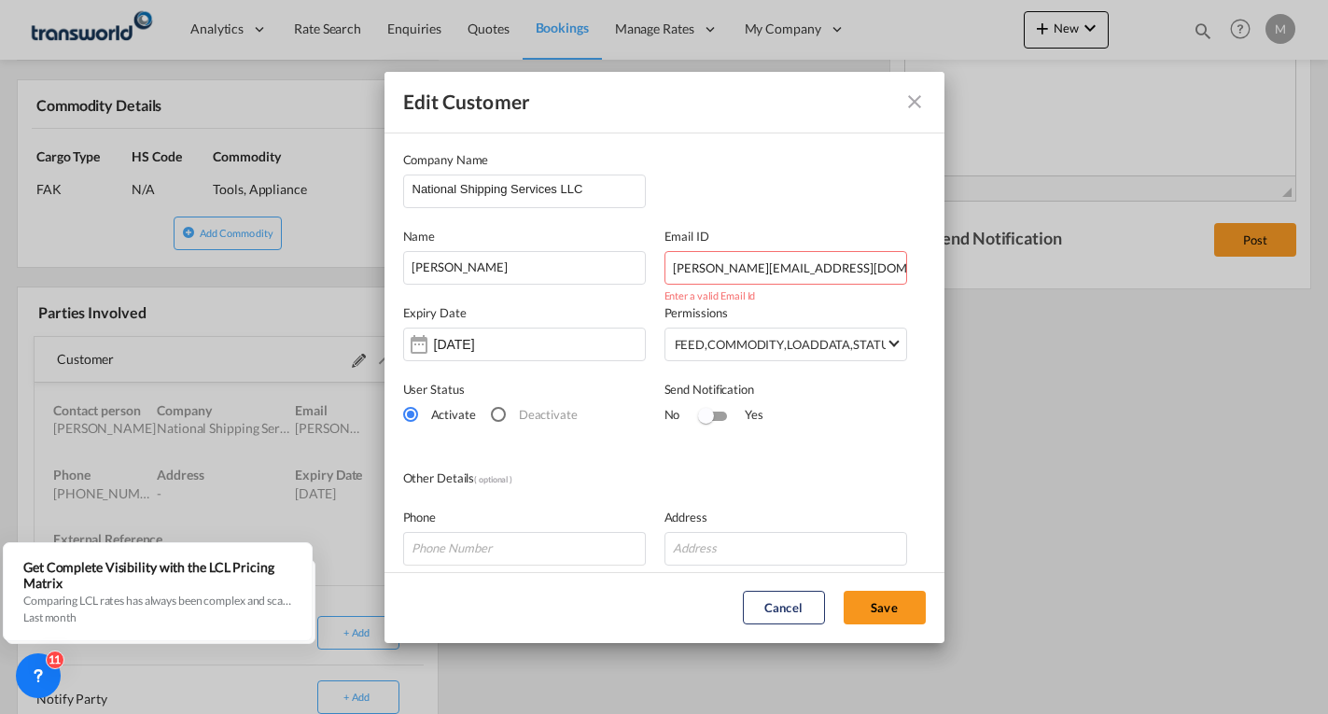
drag, startPoint x: 819, startPoint y: 269, endPoint x: 831, endPoint y: 269, distance: 11.2
click at [819, 268] on input "[PERSON_NAME][EMAIL_ADDRESS][DOMAIN_NAME]>" at bounding box center [785, 268] width 243 height 34
type input "[PERSON_NAME][EMAIL_ADDRESS][DOMAIN_NAME]"
click at [902, 610] on button "Save" at bounding box center [885, 608] width 82 height 34
click at [889, 609] on button "Save" at bounding box center [885, 608] width 82 height 34
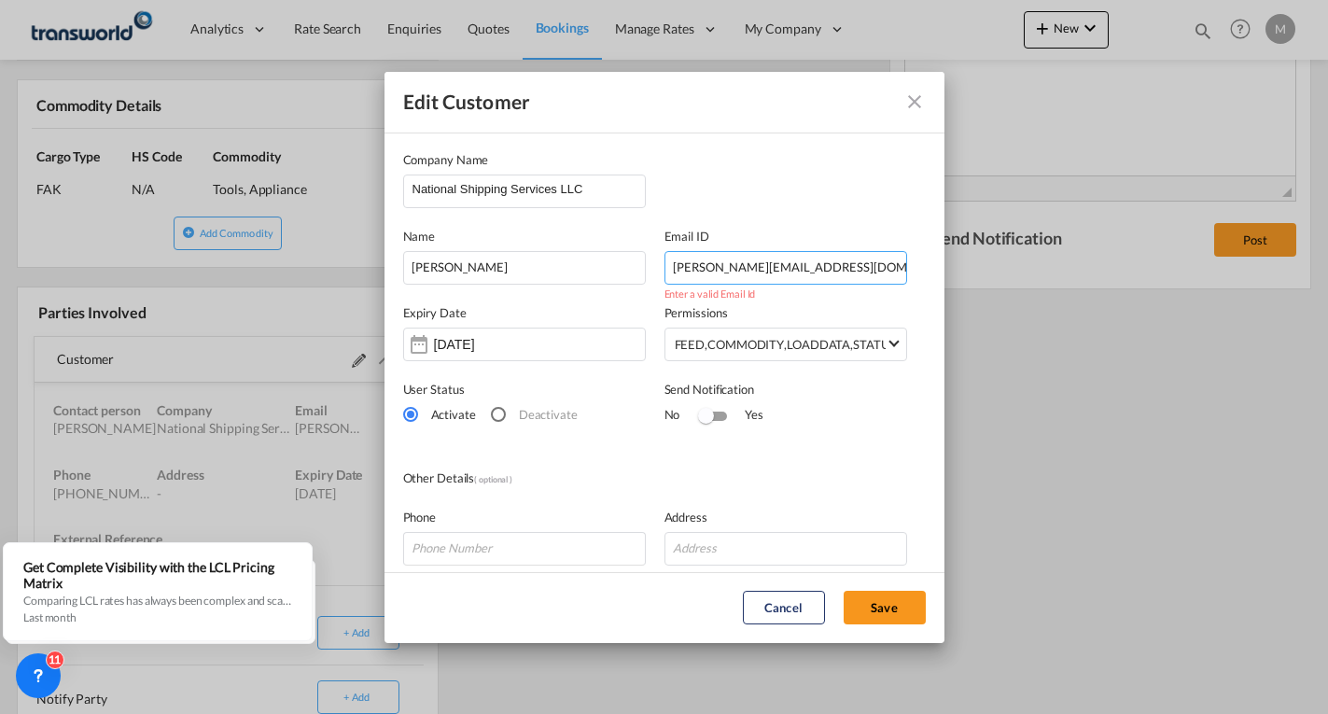
click at [821, 272] on input "[PERSON_NAME][EMAIL_ADDRESS][DOMAIN_NAME]" at bounding box center [785, 268] width 243 height 34
click at [664, 267] on input "[PERSON_NAME][EMAIL_ADDRESS][DOMAIN_NAME]" at bounding box center [785, 268] width 243 height 34
click at [887, 612] on button "Save" at bounding box center [885, 608] width 82 height 34
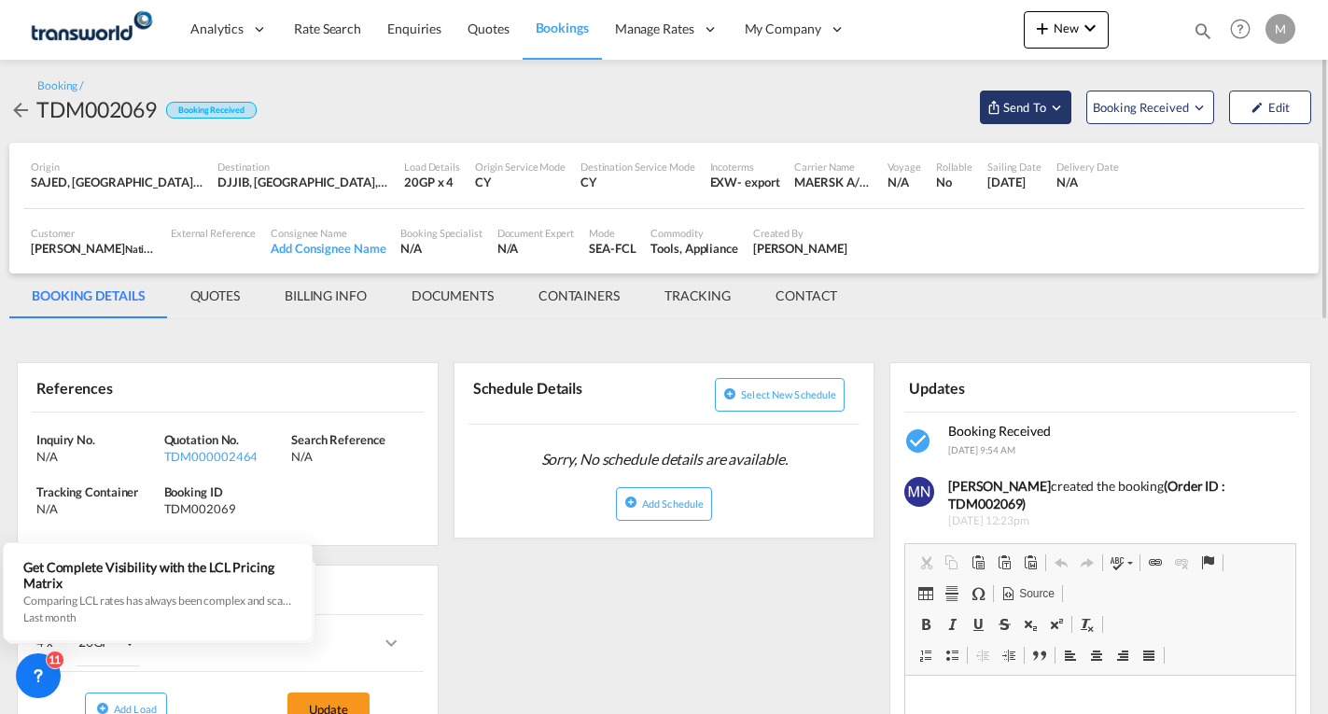
click at [1027, 105] on span "Send To" at bounding box center [1024, 107] width 47 height 19
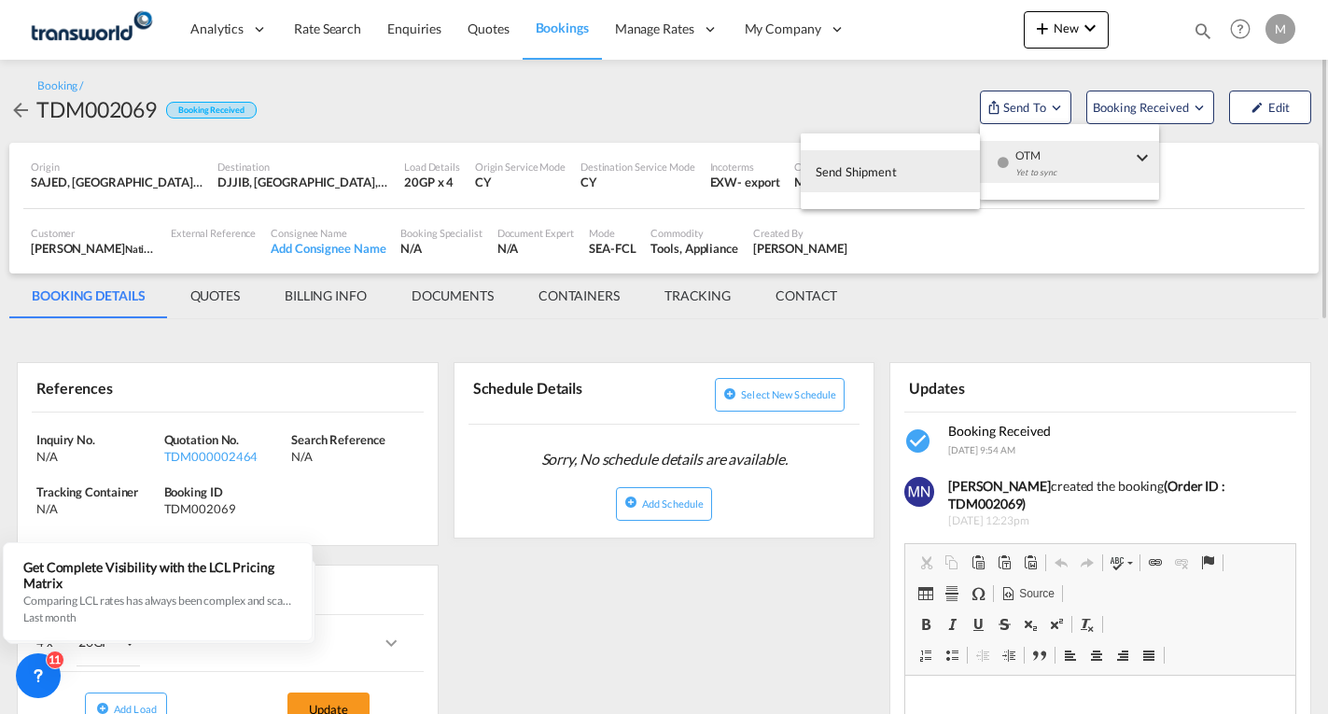
click at [884, 175] on span "Send Shipment" at bounding box center [856, 172] width 81 height 30
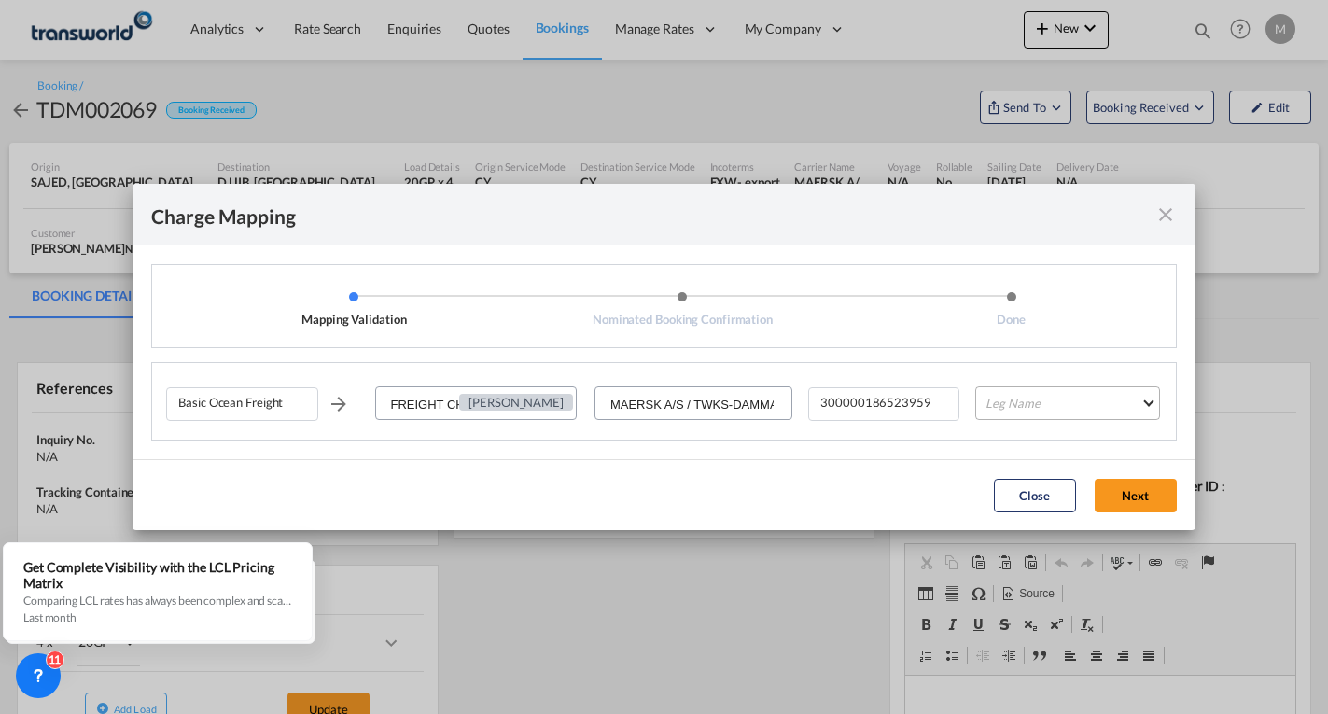
click at [1012, 402] on md-select "Leg Name HANDLING ORIGIN VESSEL HANDLING DESTINATION OTHERS TL PICK UP CUSTOMS …" at bounding box center [1067, 403] width 184 height 34
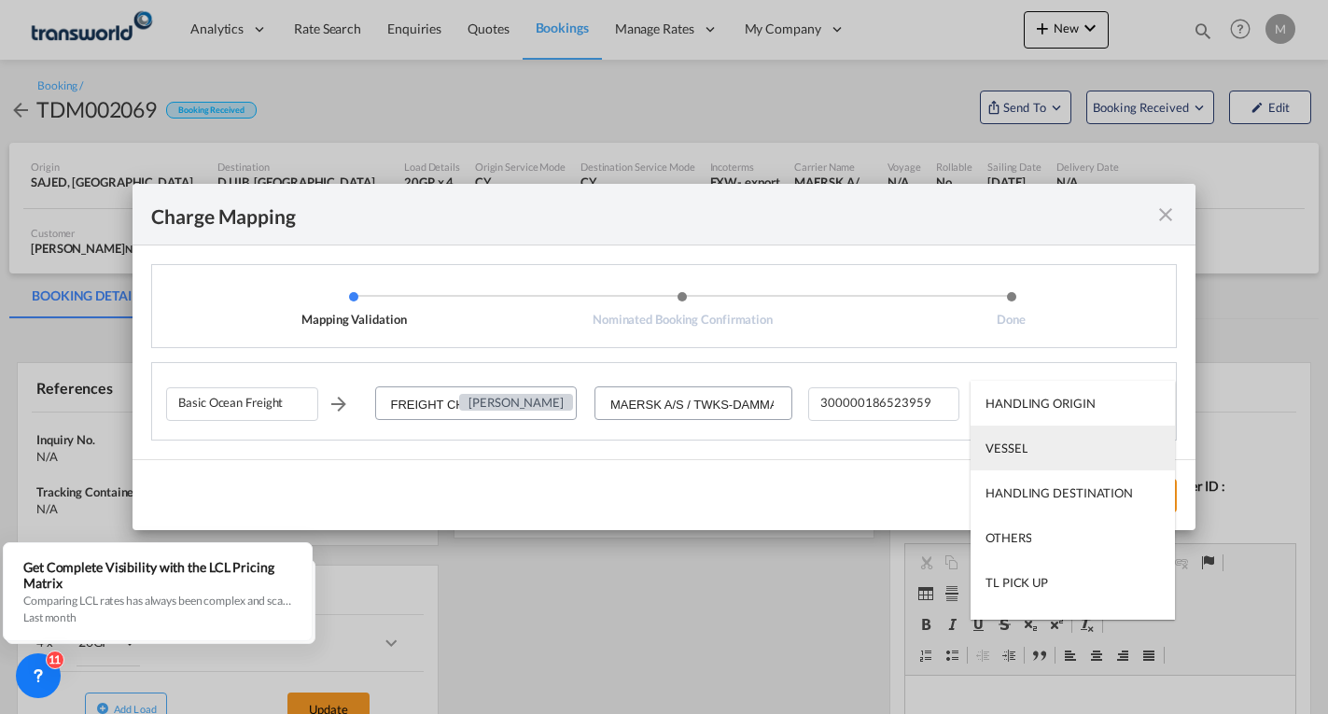
click at [1012, 446] on div "VESSEL" at bounding box center [1007, 448] width 42 height 17
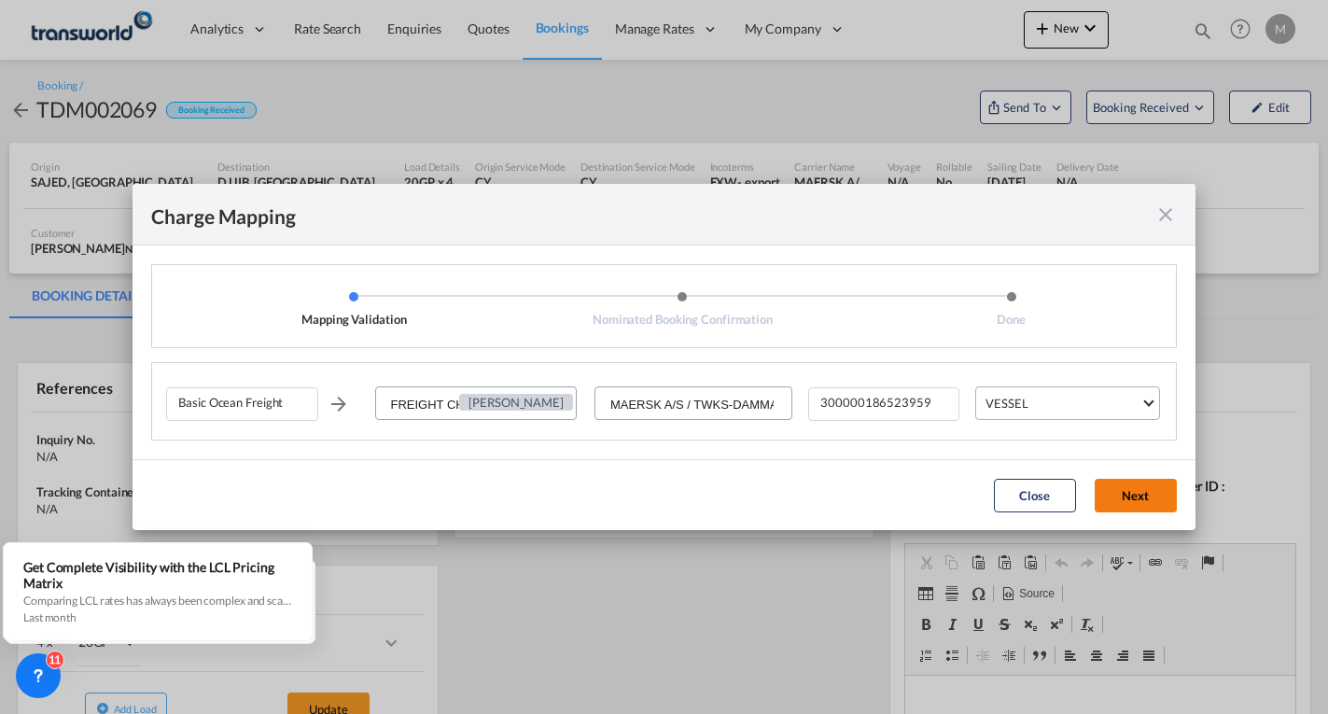
click at [1149, 499] on button "Next" at bounding box center [1136, 496] width 82 height 34
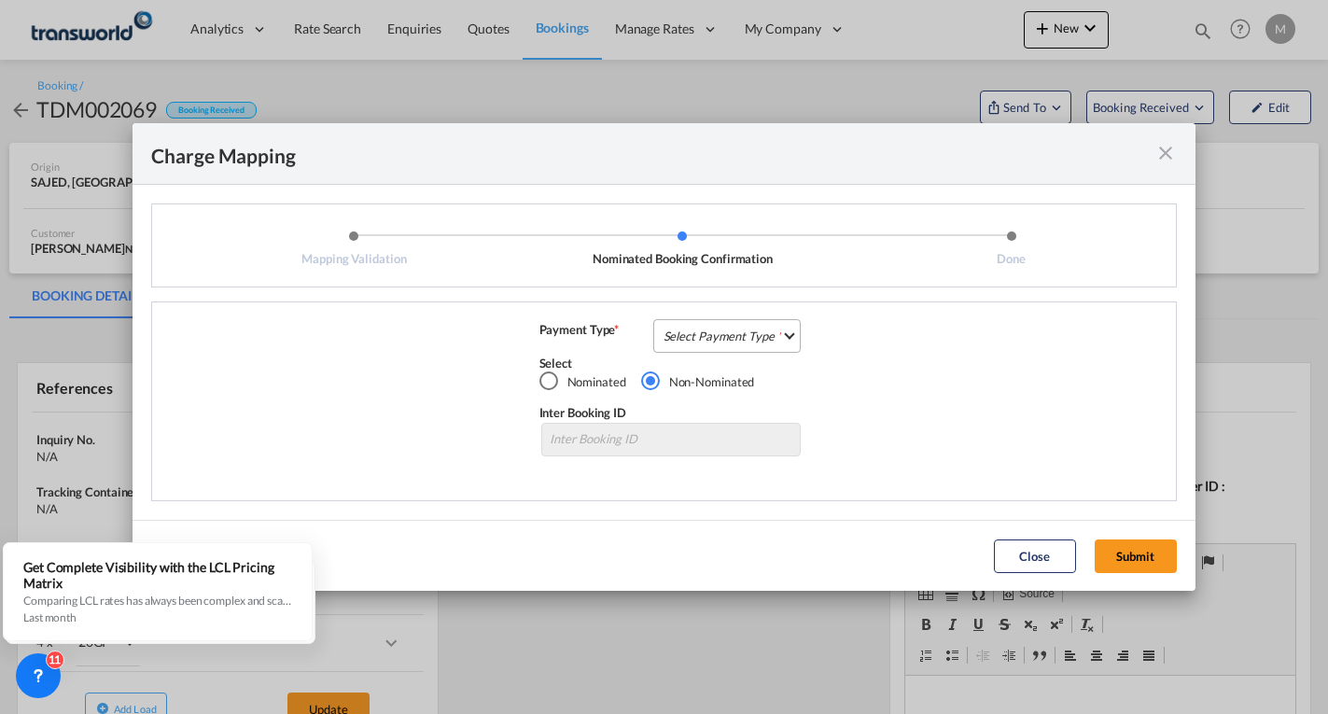
click at [748, 340] on md-select "Select Payment Type COLLECT PREPAID" at bounding box center [727, 336] width 148 height 34
click at [688, 385] on div "PREPAID" at bounding box center [688, 379] width 49 height 17
click at [1138, 560] on button "Submit" at bounding box center [1136, 556] width 82 height 34
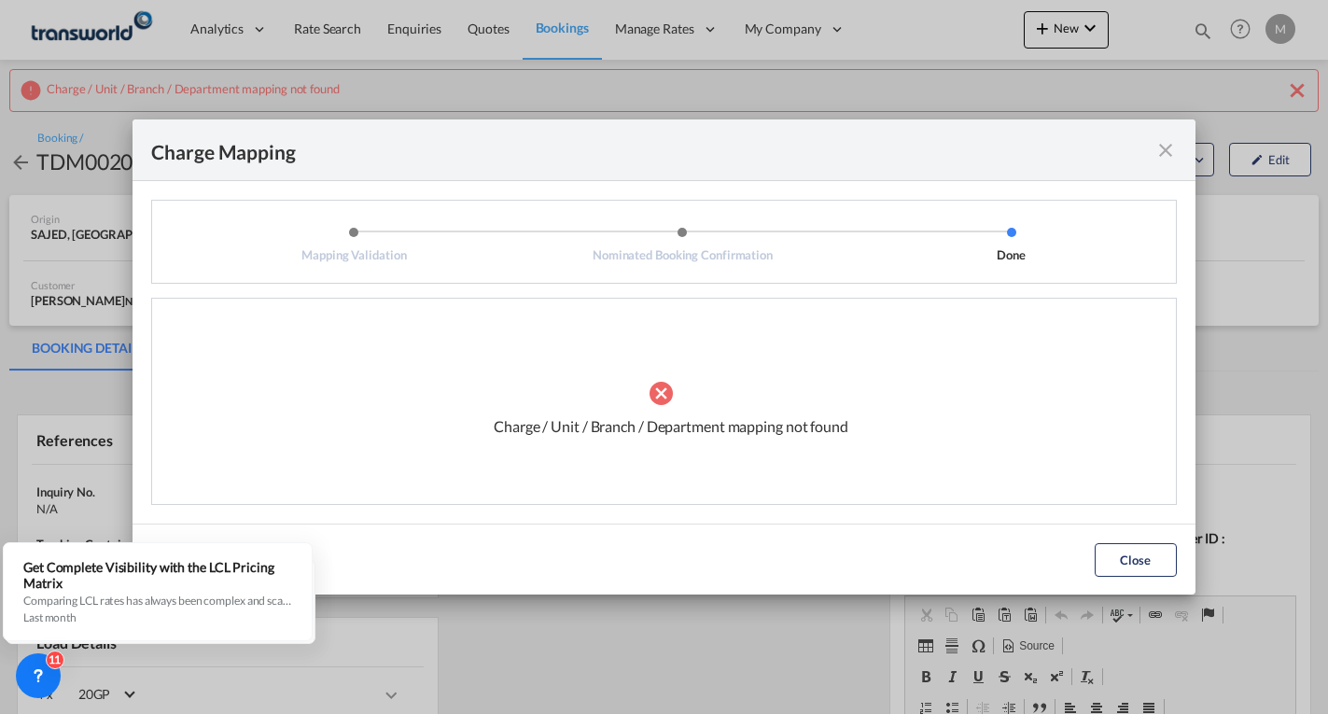
click at [1174, 147] on md-icon "icon-close fg-AAA8AD cursor" at bounding box center [1165, 150] width 22 height 22
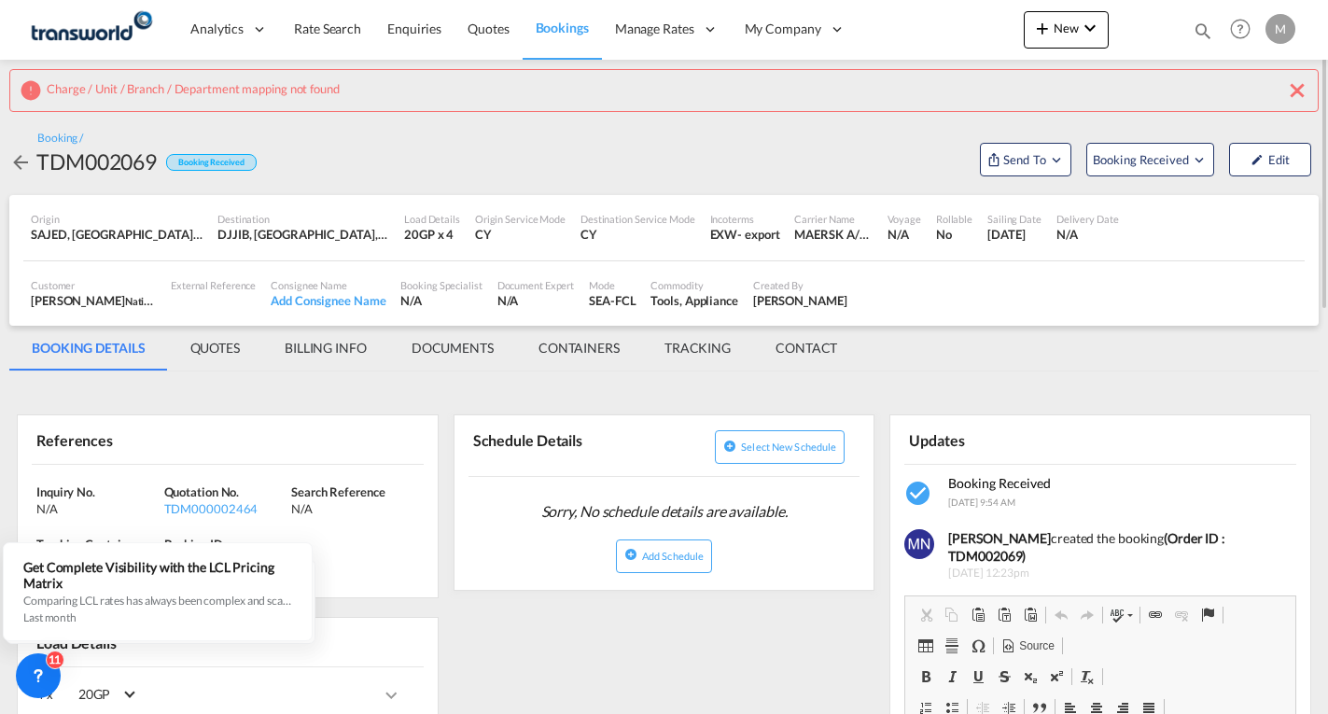
click at [1294, 89] on md-icon "icon-close" at bounding box center [1297, 90] width 22 height 22
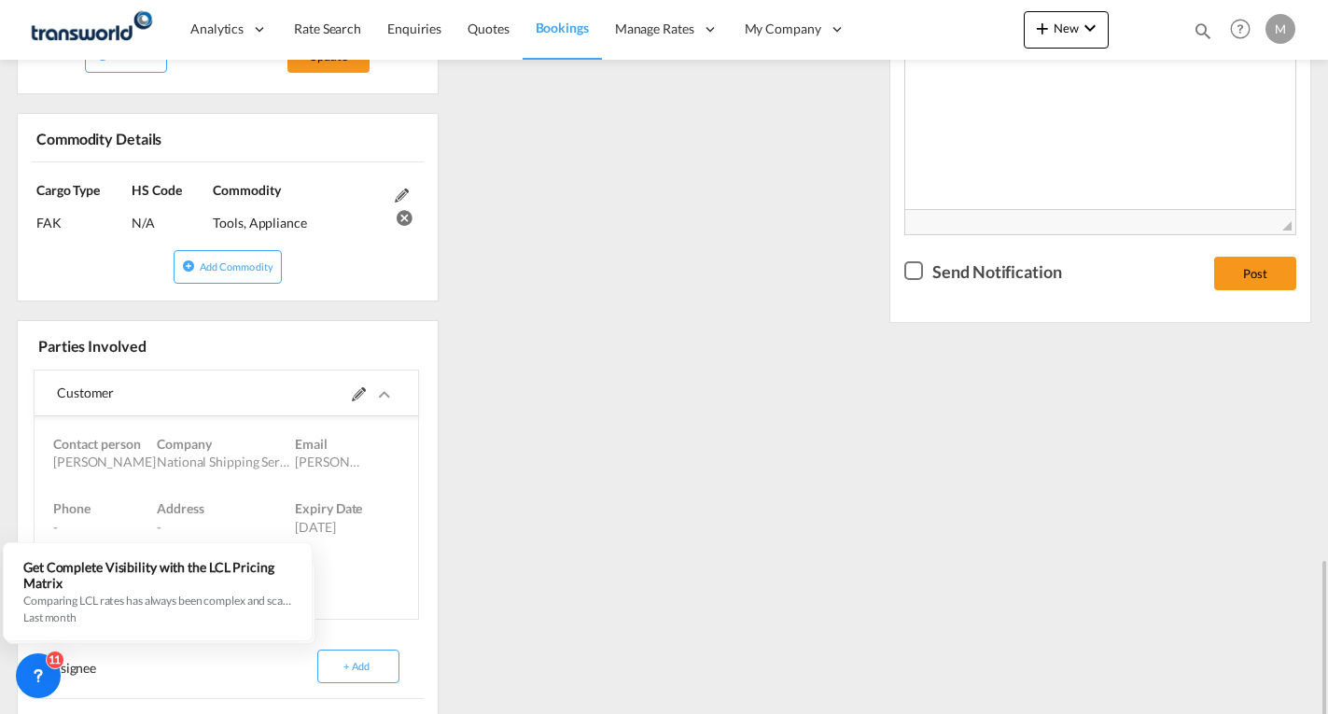
scroll to position [887, 0]
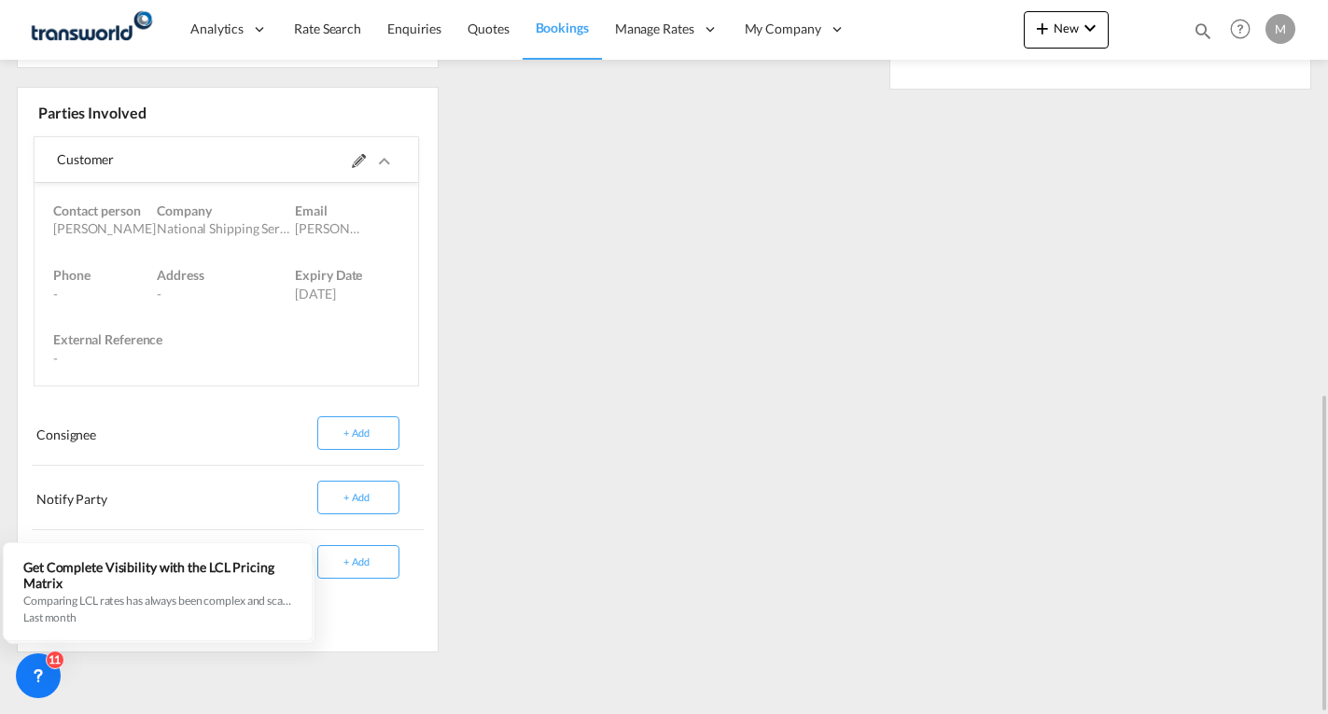
click at [356, 161] on md-icon at bounding box center [359, 161] width 14 height 14
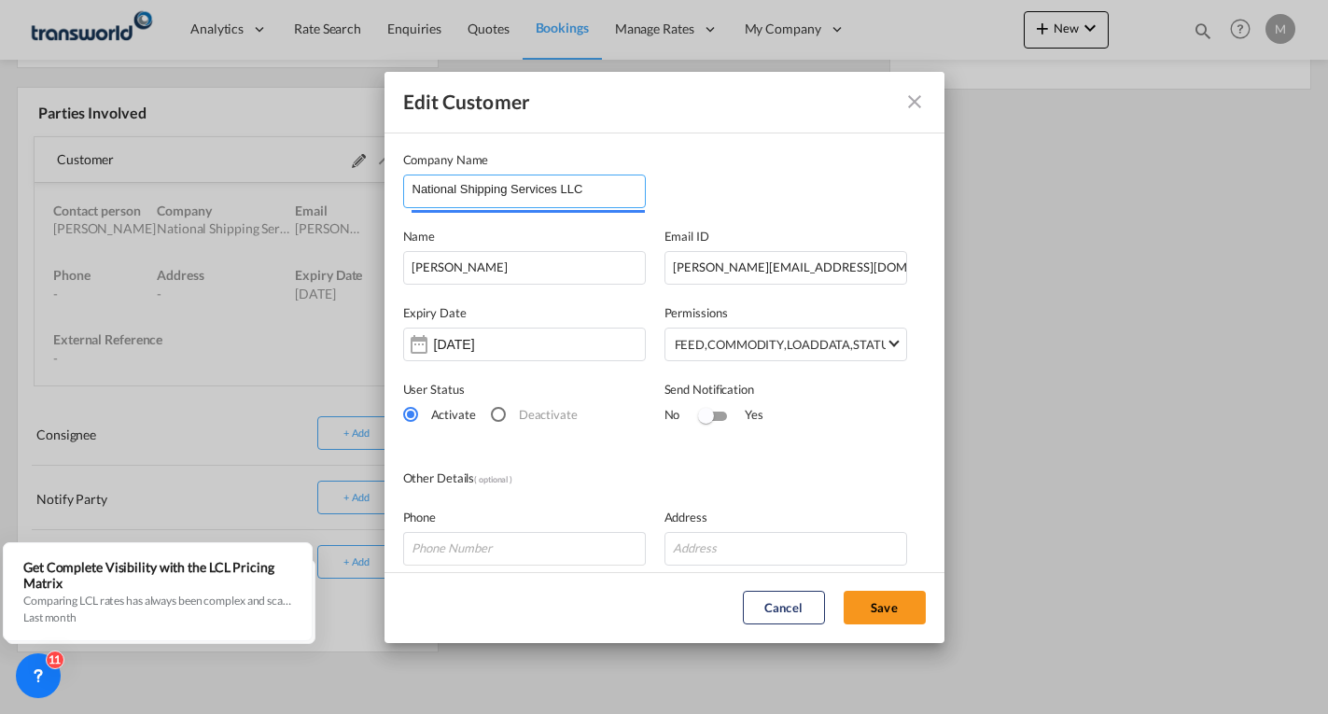
click at [608, 178] on input "National Shipping Services LLC" at bounding box center [529, 189] width 232 height 28
click at [540, 236] on span "National Shipping Services LLC" at bounding box center [513, 235] width 175 height 16
type input "National Shipping Services LLC"
click at [878, 608] on button "Save" at bounding box center [885, 608] width 82 height 34
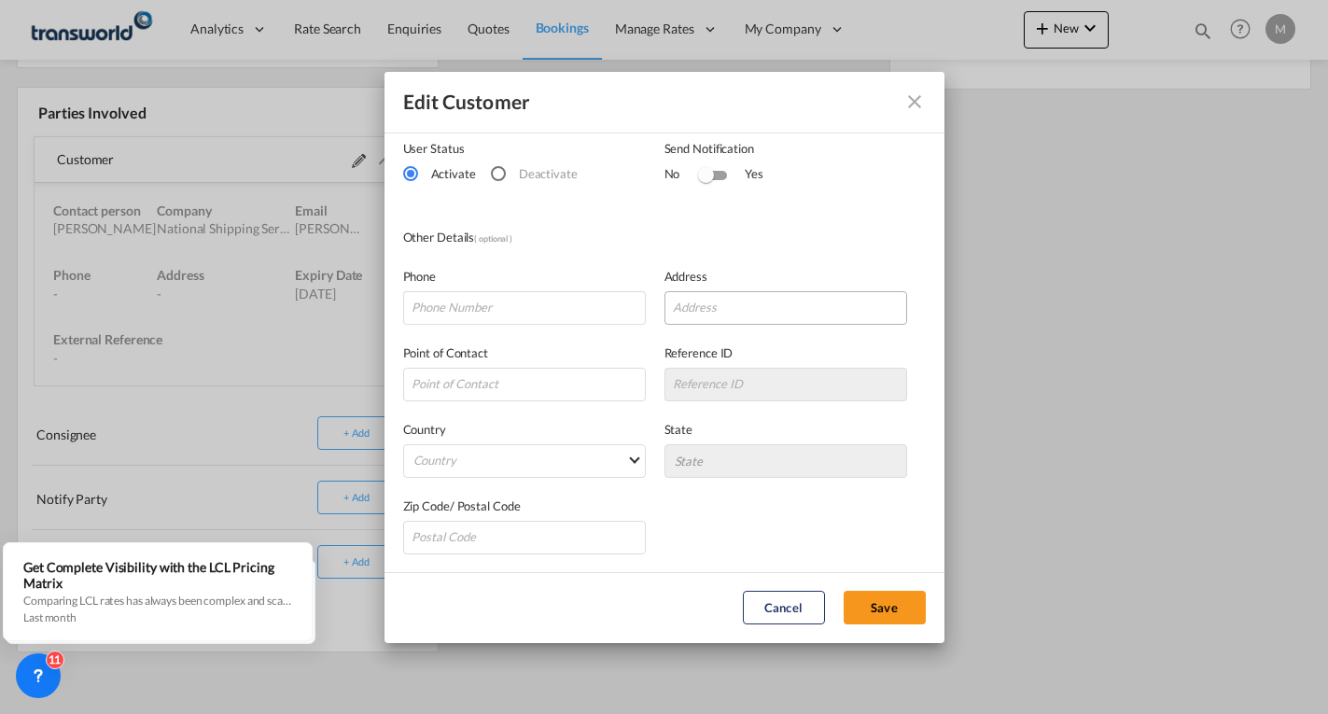
scroll to position [0, 0]
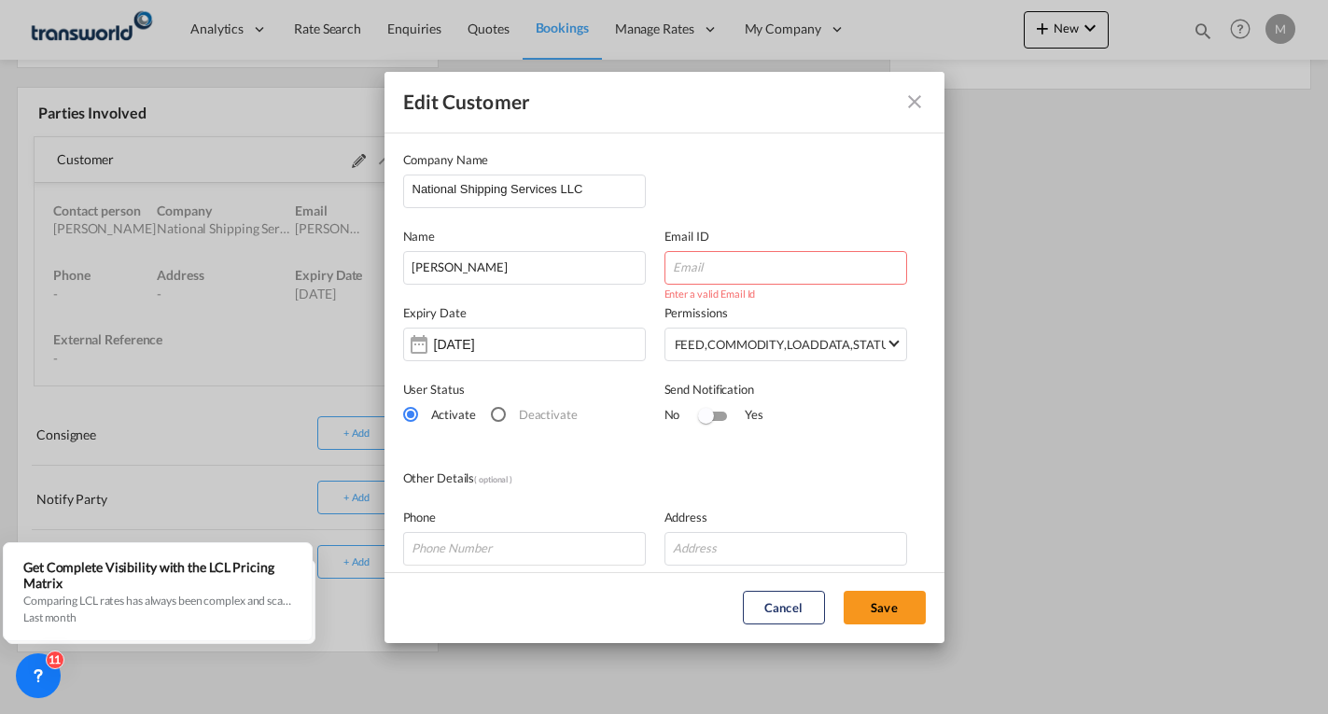
click at [913, 100] on md-icon "icon-close" at bounding box center [914, 102] width 22 height 22
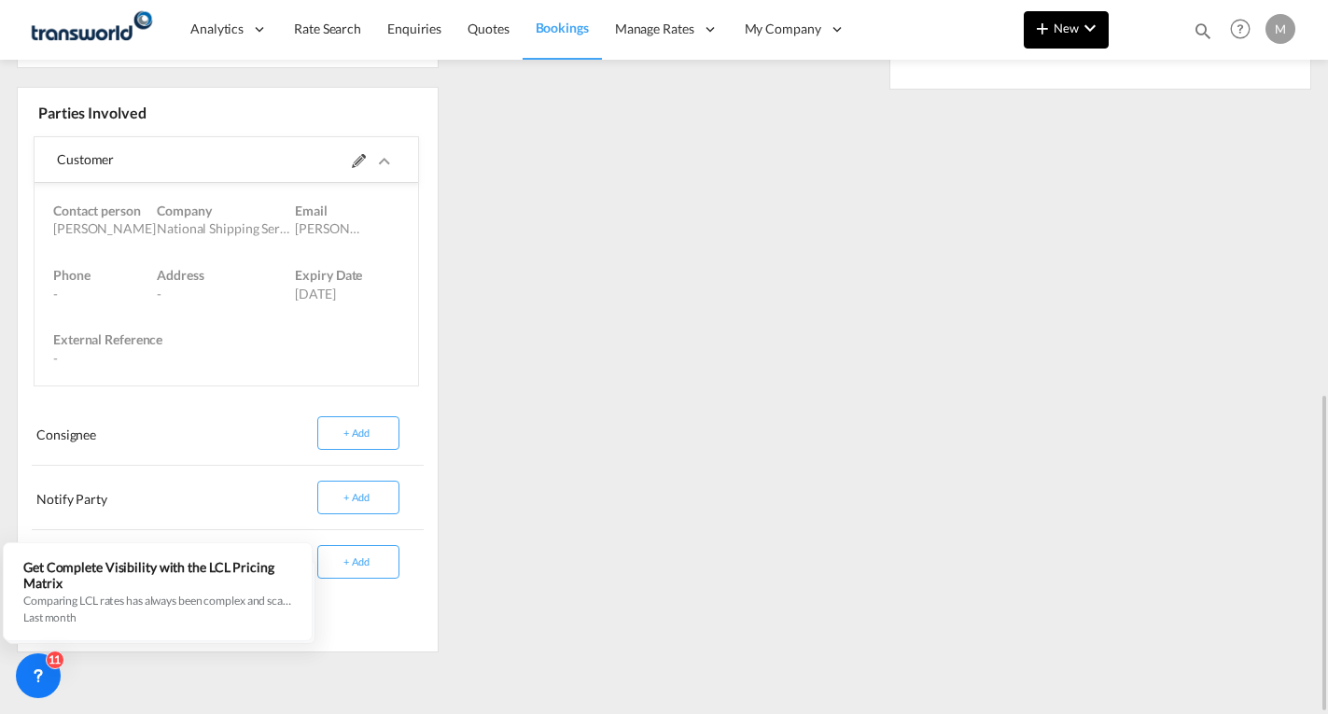
click at [1073, 32] on span "New" at bounding box center [1066, 28] width 70 height 15
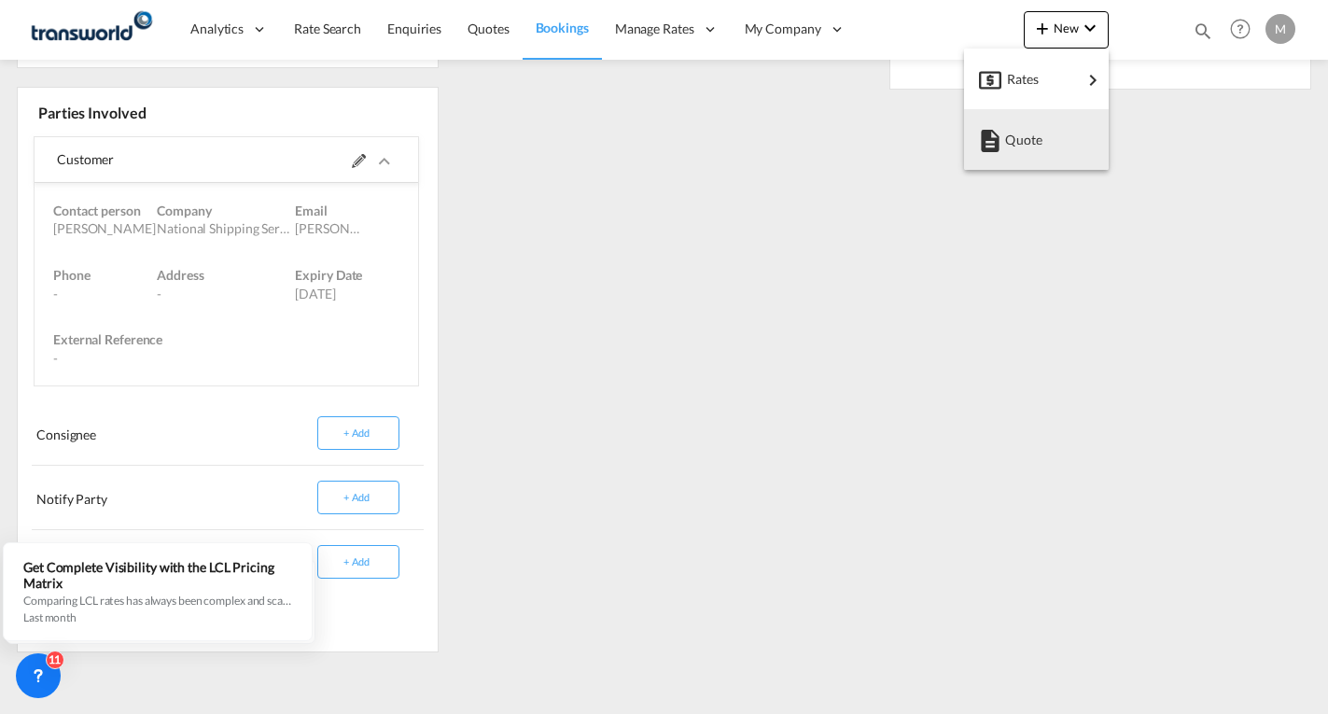
click at [169, 228] on md-backdrop at bounding box center [664, 357] width 1328 height 714
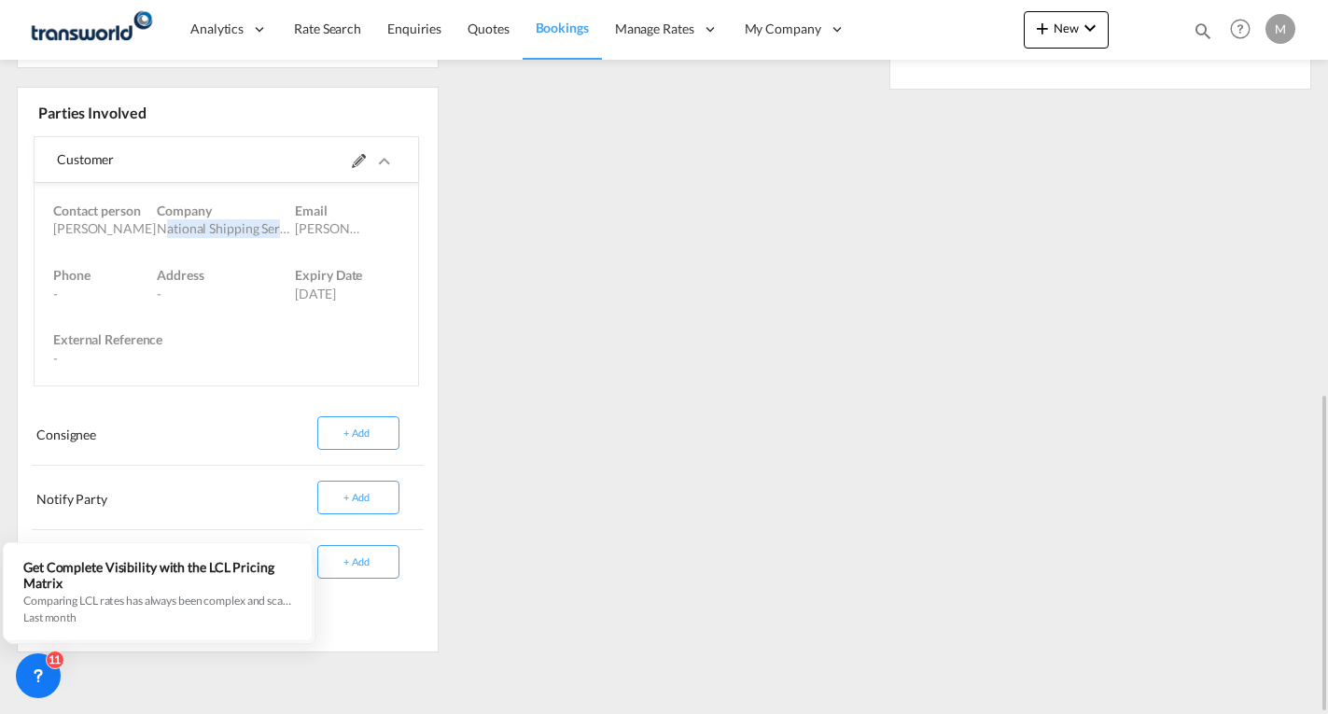
drag, startPoint x: 160, startPoint y: 230, endPoint x: 282, endPoint y: 237, distance: 122.5
click at [282, 237] on div "National Shipping Services LLC" at bounding box center [226, 228] width 138 height 19
click at [642, 204] on div "References Inquiry No. N/A Quotation No. TDM000002464 Search Reference N/A Trac…" at bounding box center [663, 54] width 1309 height 1225
click at [357, 150] on span at bounding box center [374, 159] width 44 height 45
click at [356, 161] on md-icon at bounding box center [359, 161] width 14 height 14
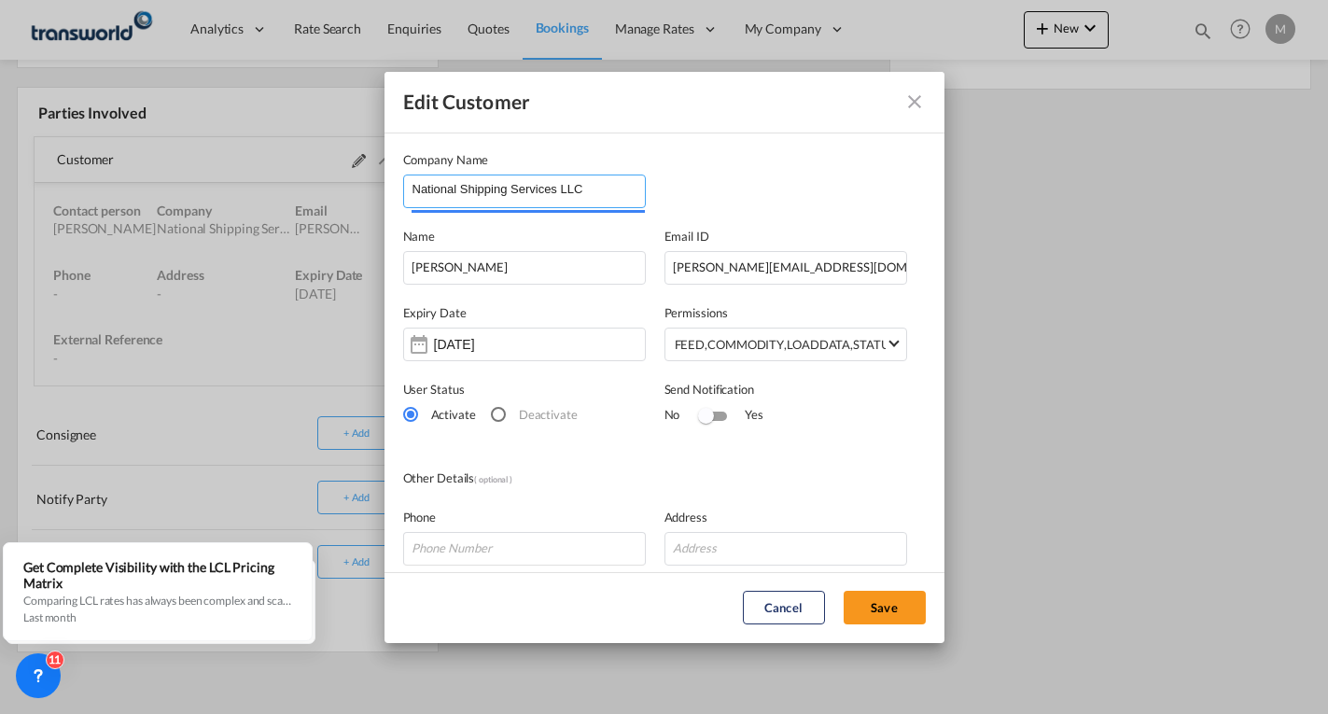
drag, startPoint x: 591, startPoint y: 192, endPoint x: 364, endPoint y: 212, distance: 227.6
click at [364, 212] on div "Edit Customer Company Name National Shipping Services LLC Name [PERSON_NAME] Em…" at bounding box center [664, 357] width 1328 height 714
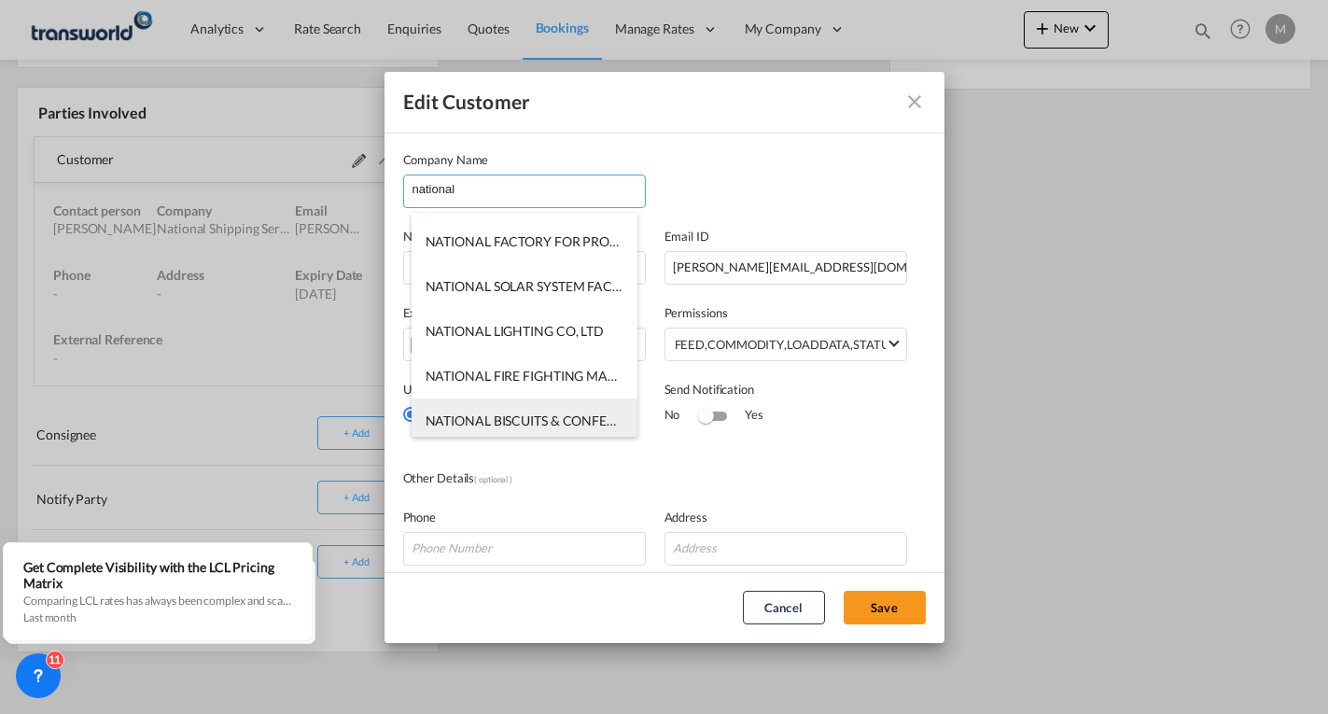
scroll to position [134, 0]
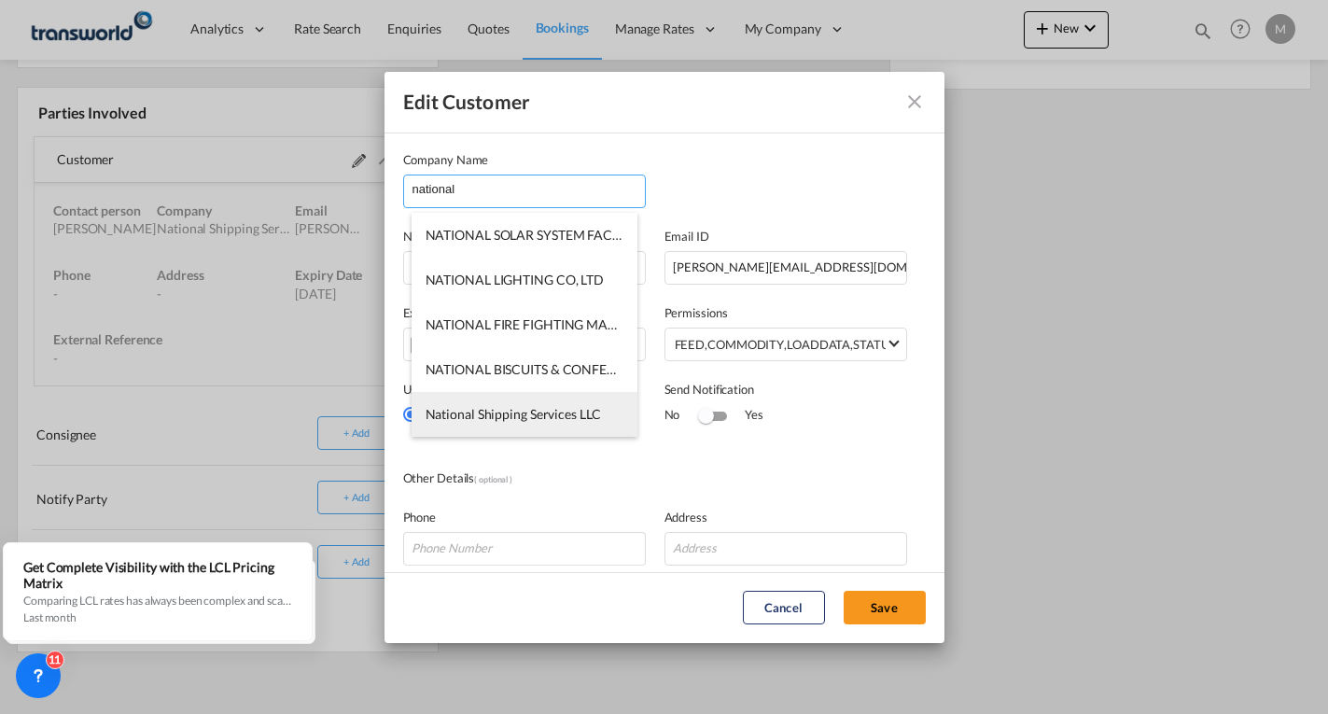
click at [520, 418] on span "National Shipping Services LLC" at bounding box center [513, 414] width 175 height 16
type input "National Shipping Services LLC"
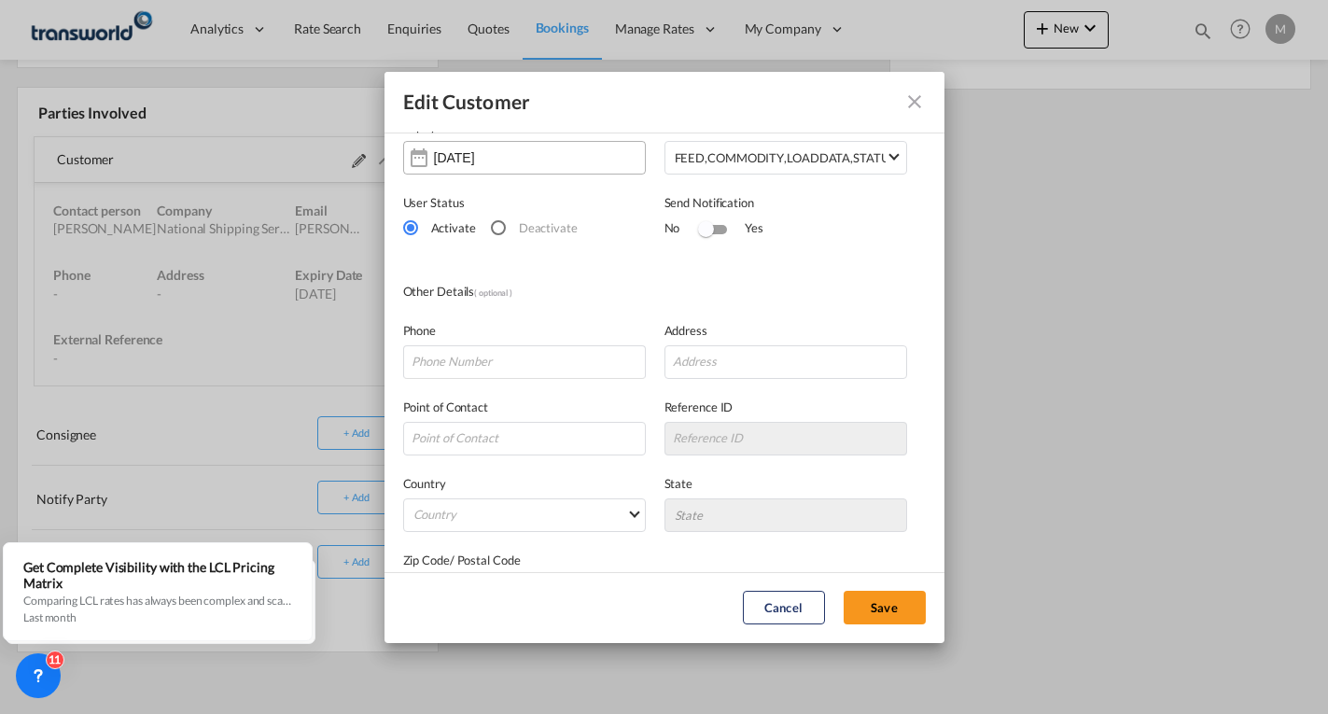
scroll to position [241, 0]
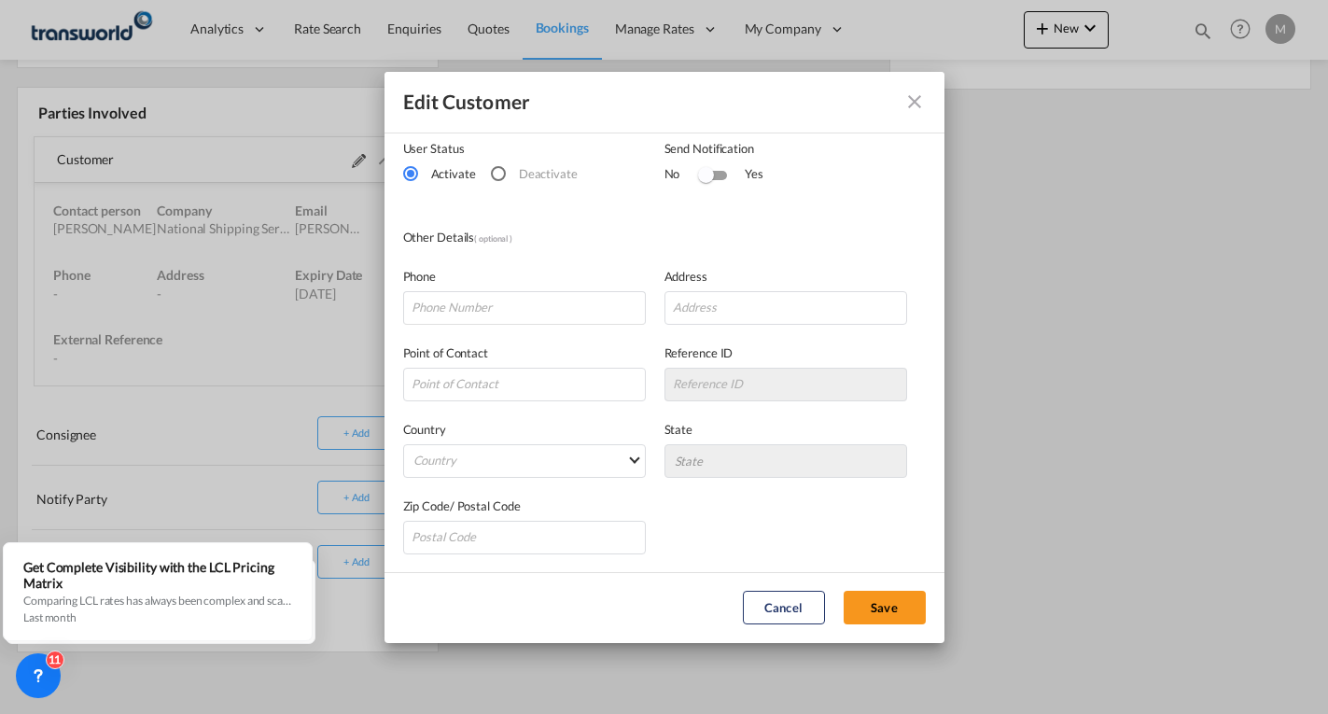
click at [910, 100] on md-icon "icon-close" at bounding box center [914, 102] width 22 height 22
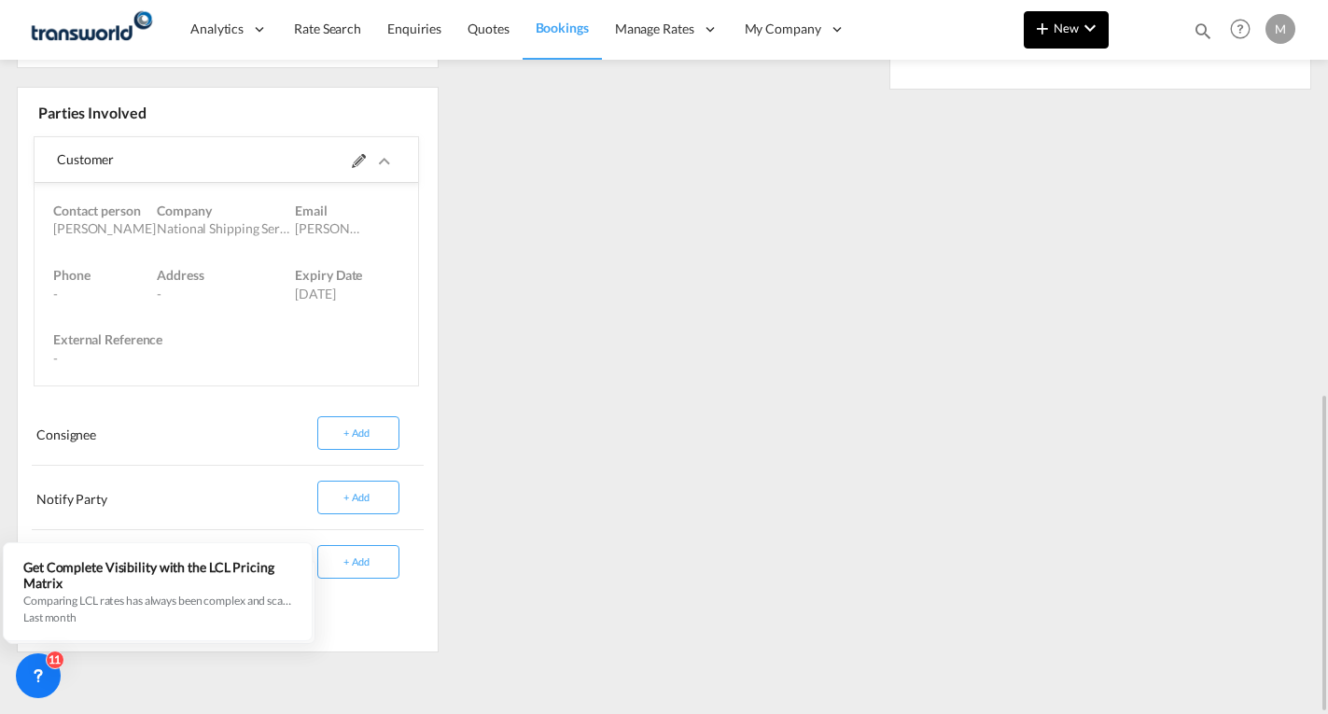
click at [1070, 29] on span "New" at bounding box center [1066, 28] width 70 height 15
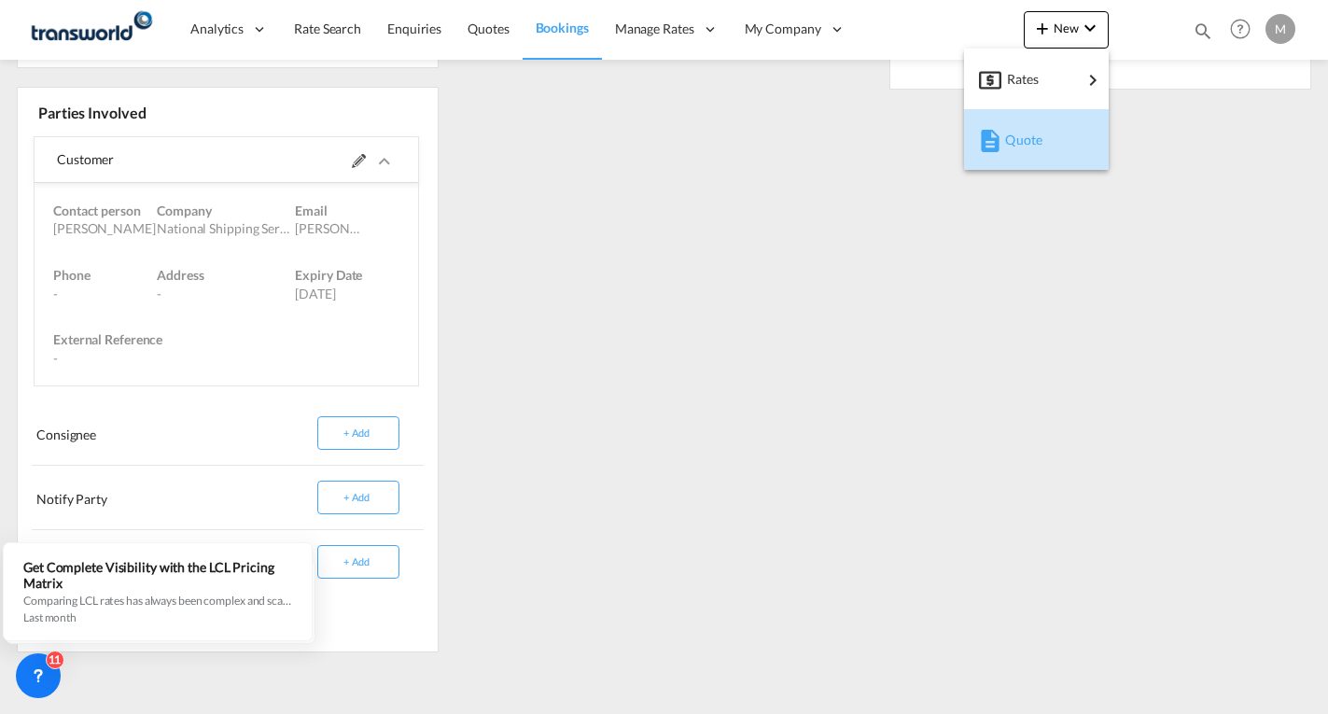
click at [1053, 147] on div "Quote" at bounding box center [1039, 140] width 69 height 47
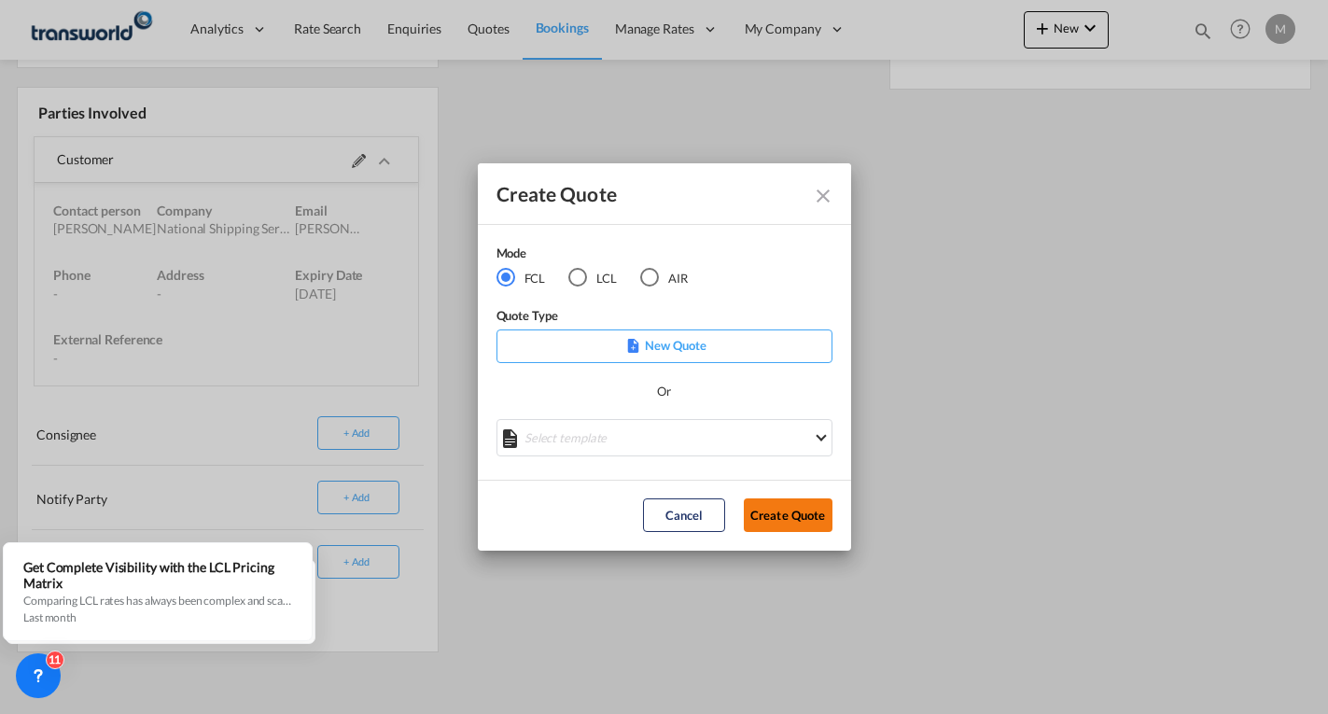
click at [784, 509] on button "Create Quote" at bounding box center [788, 515] width 89 height 34
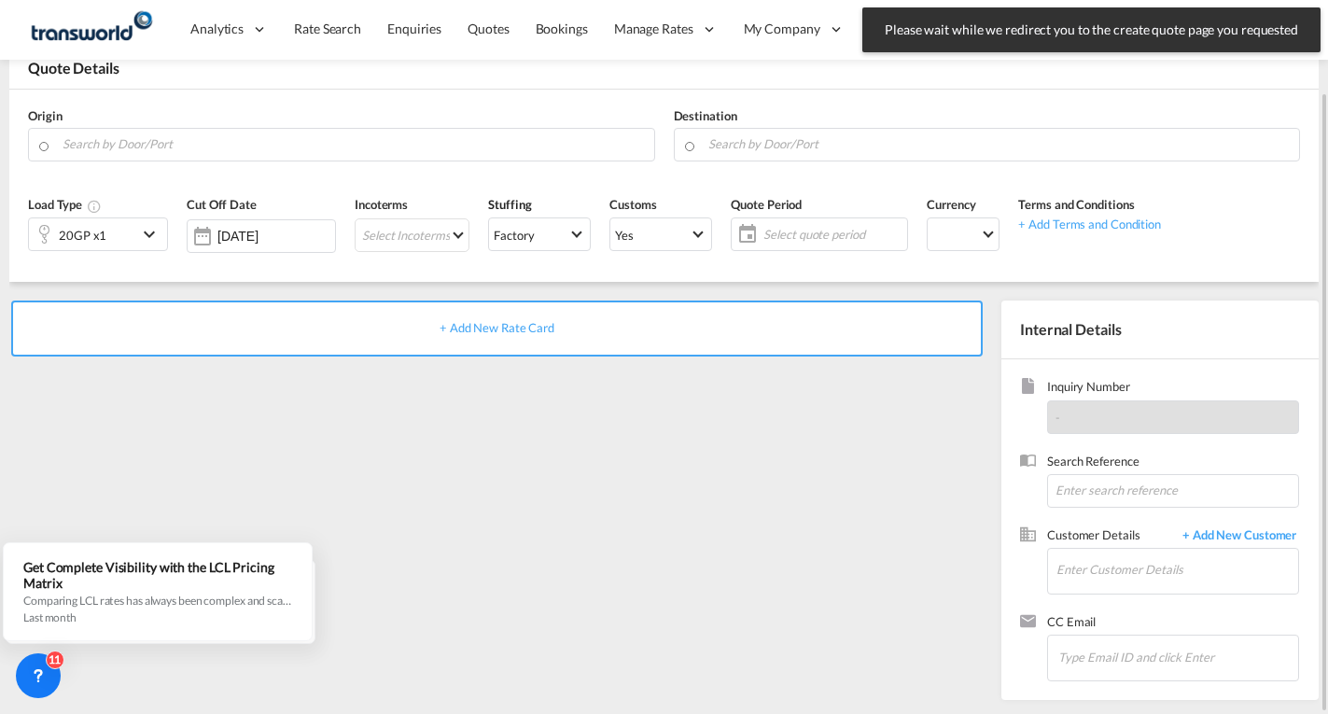
scroll to position [105, 0]
click at [1239, 528] on span "+ Add New Customer" at bounding box center [1236, 536] width 126 height 21
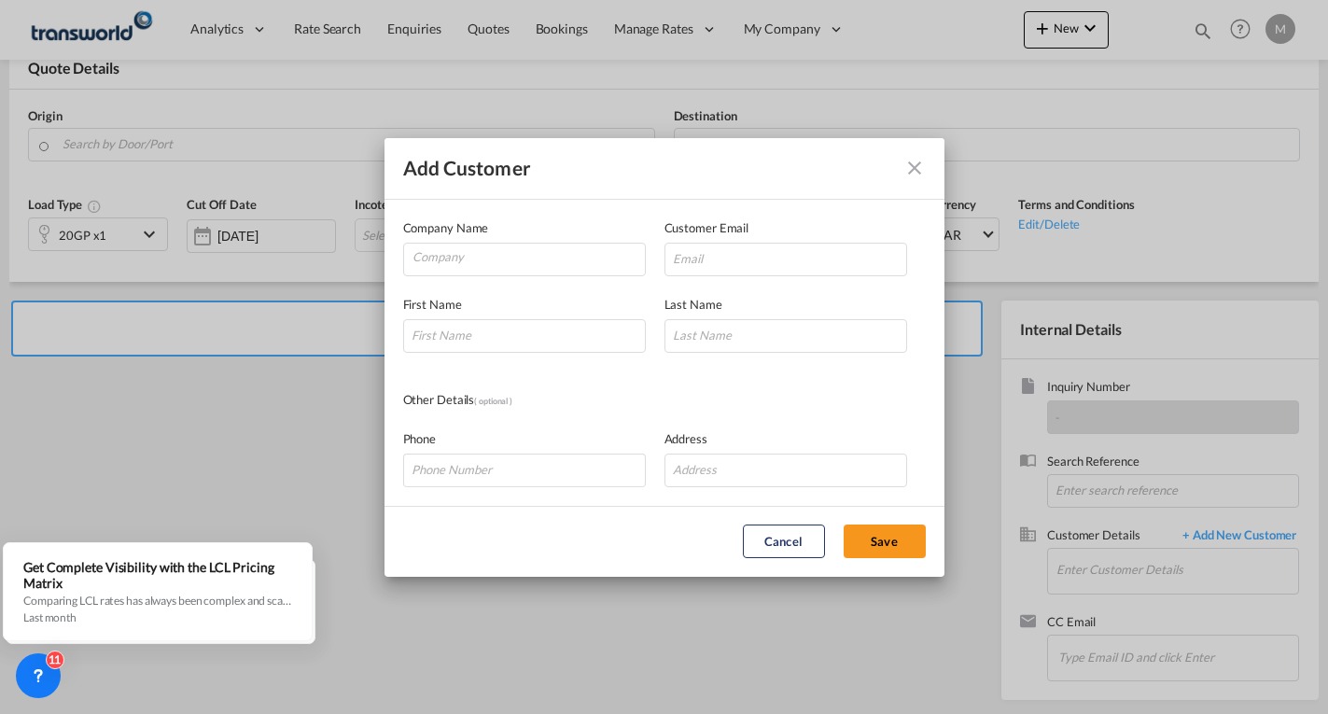
click at [915, 166] on md-icon "icon-close" at bounding box center [914, 168] width 22 height 22
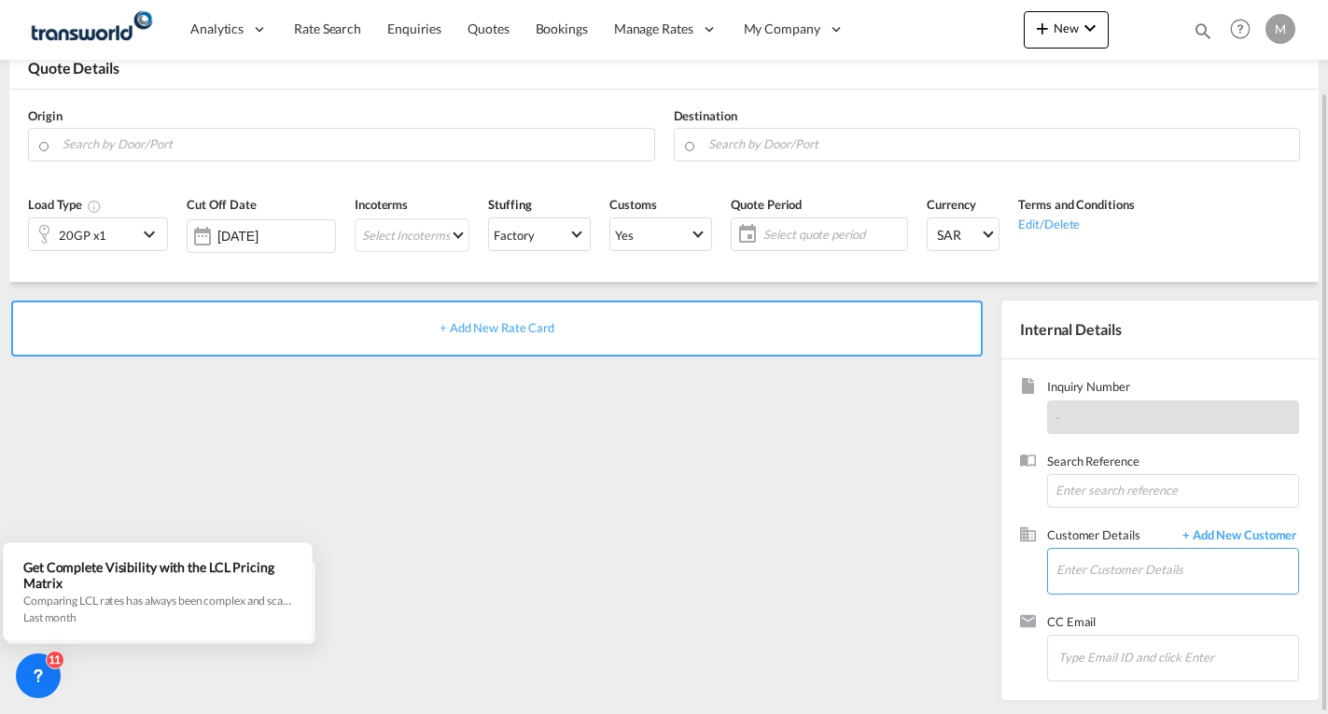
click at [1091, 564] on input "Enter Customer Details" at bounding box center [1177, 570] width 242 height 42
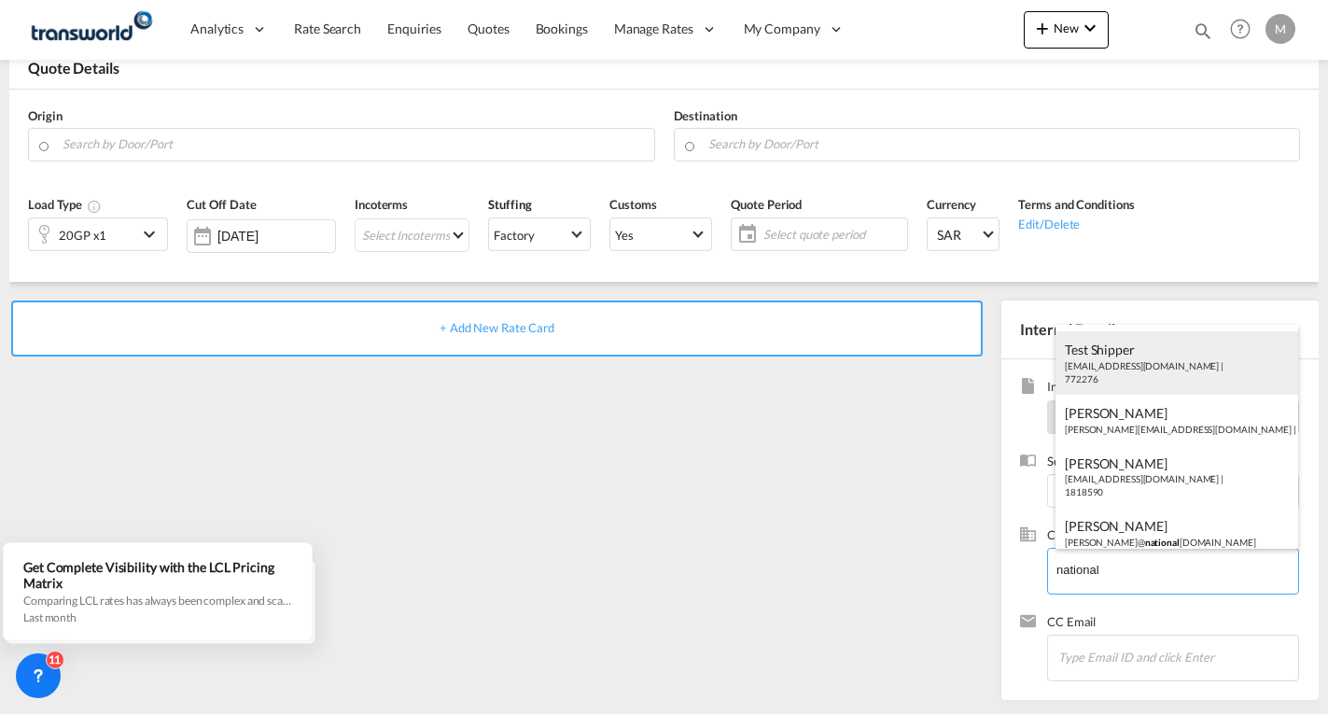
scroll to position [304, 0]
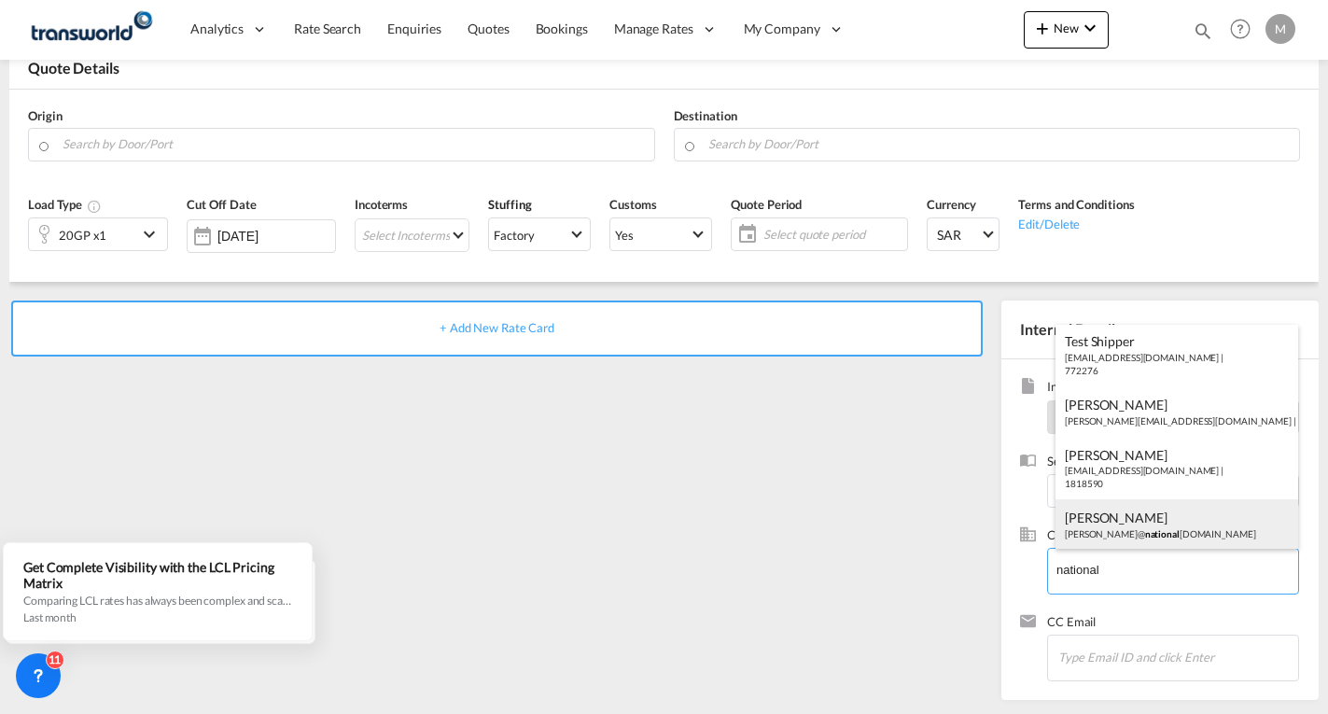
click at [1170, 534] on div "[PERSON_NAME] [PERSON_NAME]@ [GEOGRAPHIC_DATA][DOMAIN_NAME]" at bounding box center [1177, 524] width 243 height 50
type input "National Shipping Services LLC, [PERSON_NAME], [PERSON_NAME][EMAIL_ADDRESS][DOM…"
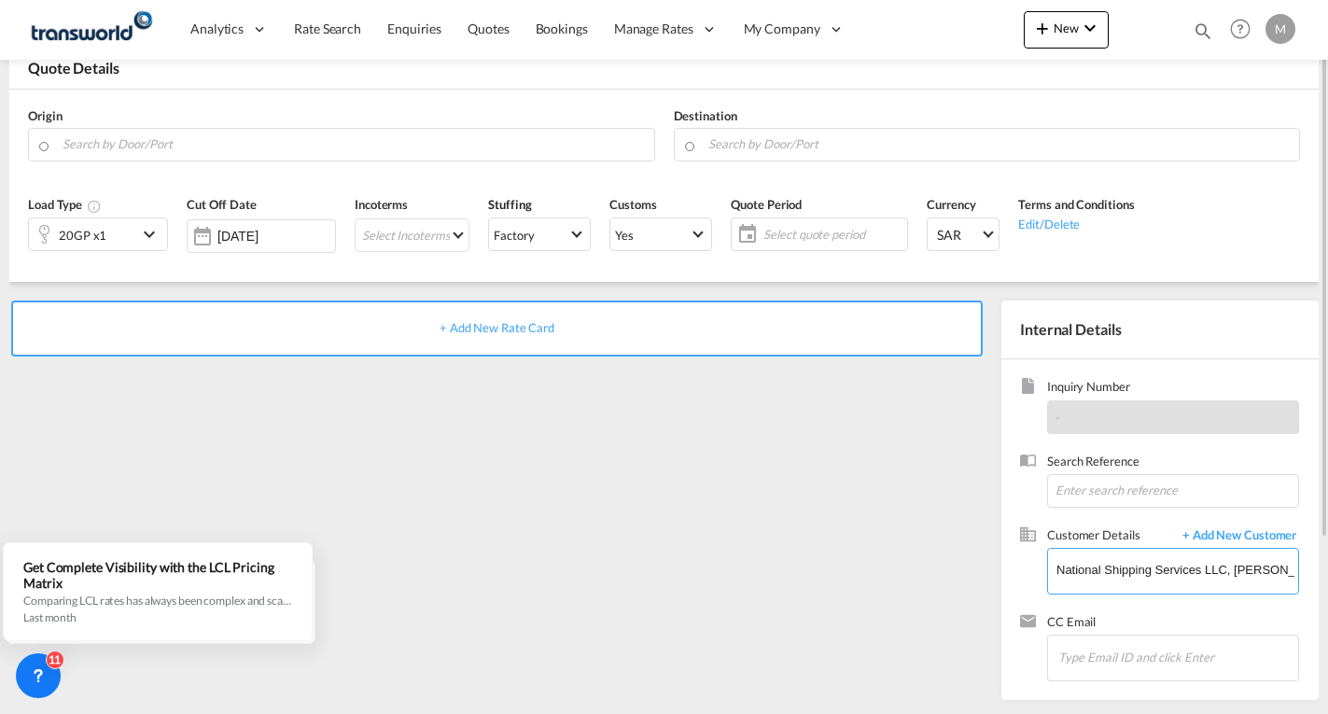
scroll to position [0, 0]
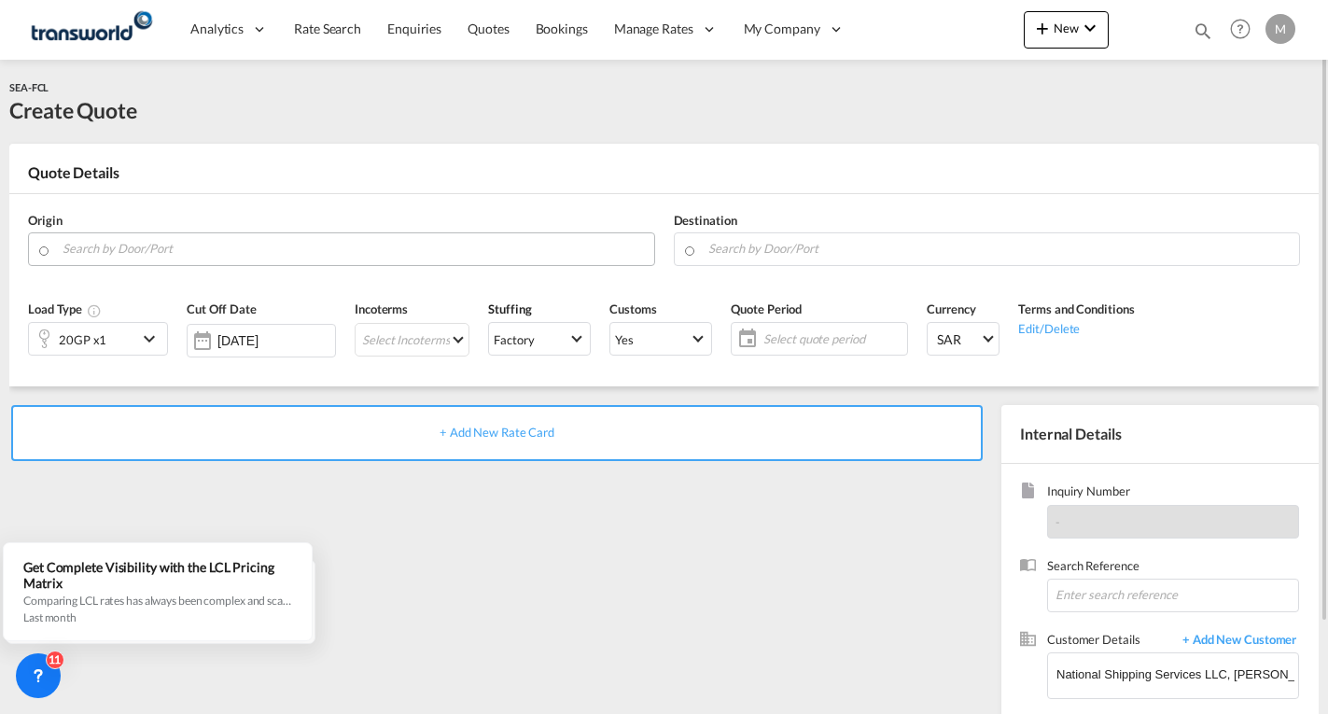
click at [310, 250] on input "Search by Door/Port" at bounding box center [354, 248] width 582 height 33
click at [101, 296] on div "Jeddah [GEOGRAPHIC_DATA] SAJED" at bounding box center [206, 288] width 355 height 56
type input "Jeddah, SAJED"
click at [834, 248] on input "Search by Door/Port" at bounding box center [999, 248] width 582 height 33
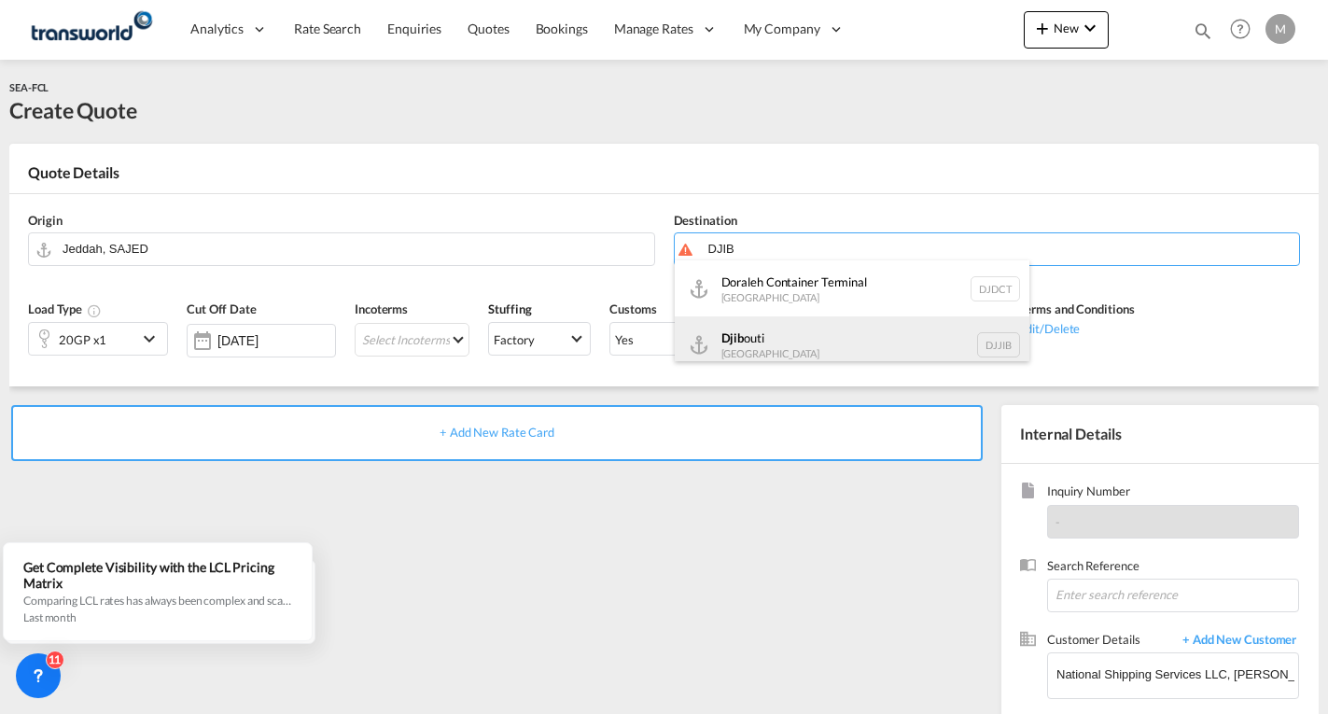
click at [770, 341] on div "Djib outi [GEOGRAPHIC_DATA] DJJIB" at bounding box center [852, 344] width 355 height 56
type input "[GEOGRAPHIC_DATA], DJJIB"
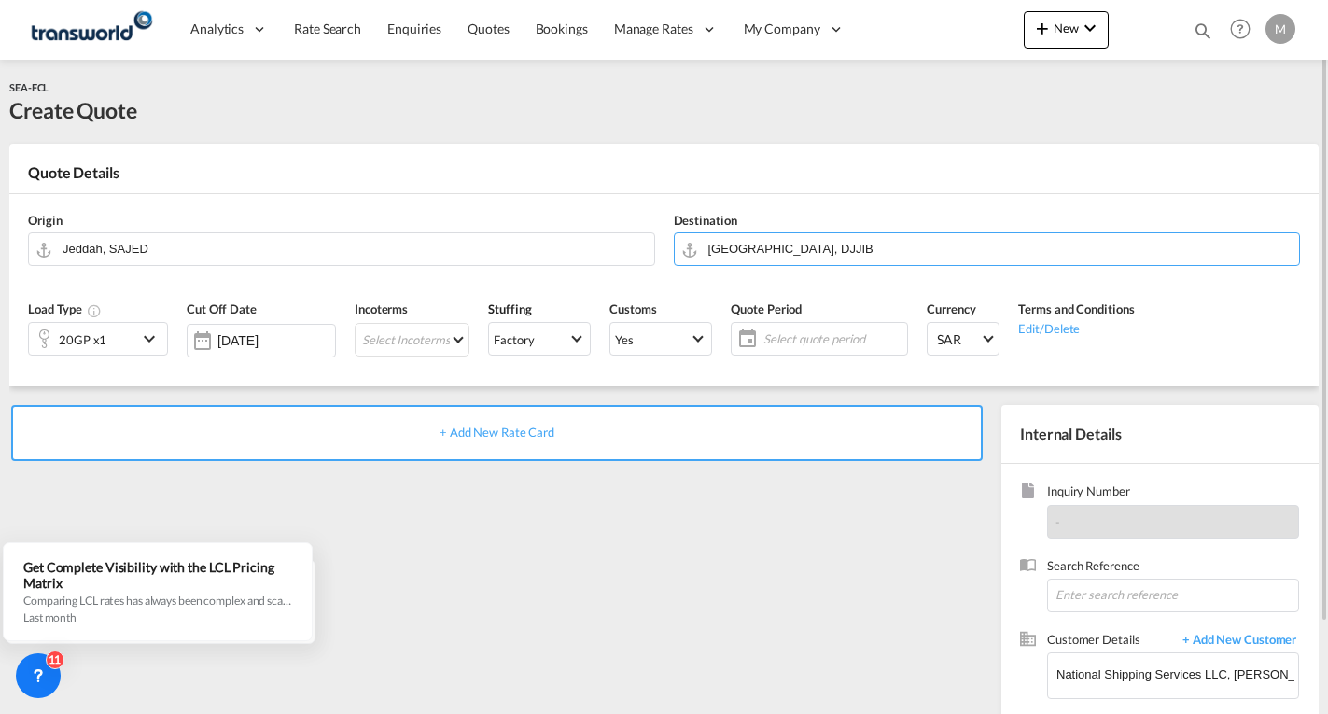
click at [107, 324] on div "20GP x1" at bounding box center [83, 339] width 108 height 32
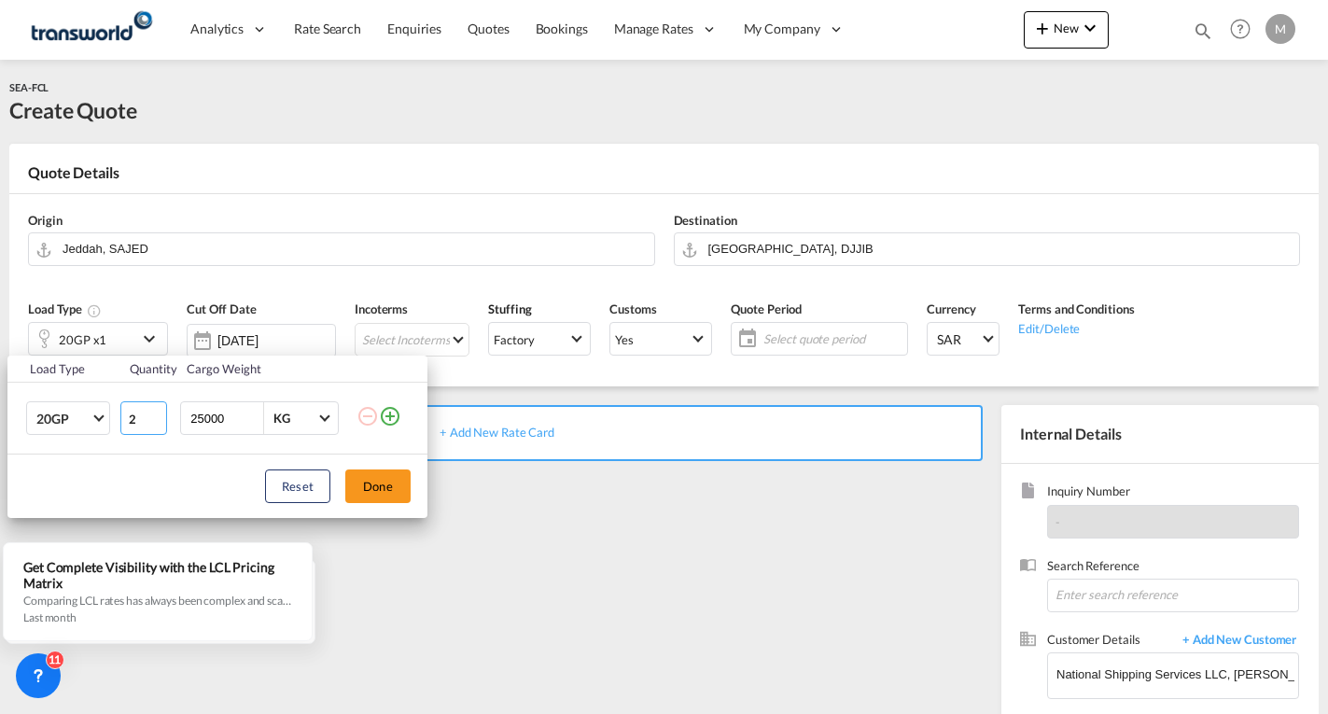
click at [155, 412] on input "2" at bounding box center [143, 418] width 47 height 34
click at [155, 412] on input "3" at bounding box center [143, 418] width 47 height 34
type input "4"
click at [155, 412] on input "4" at bounding box center [143, 418] width 47 height 34
click at [383, 485] on button "Done" at bounding box center [377, 486] width 65 height 34
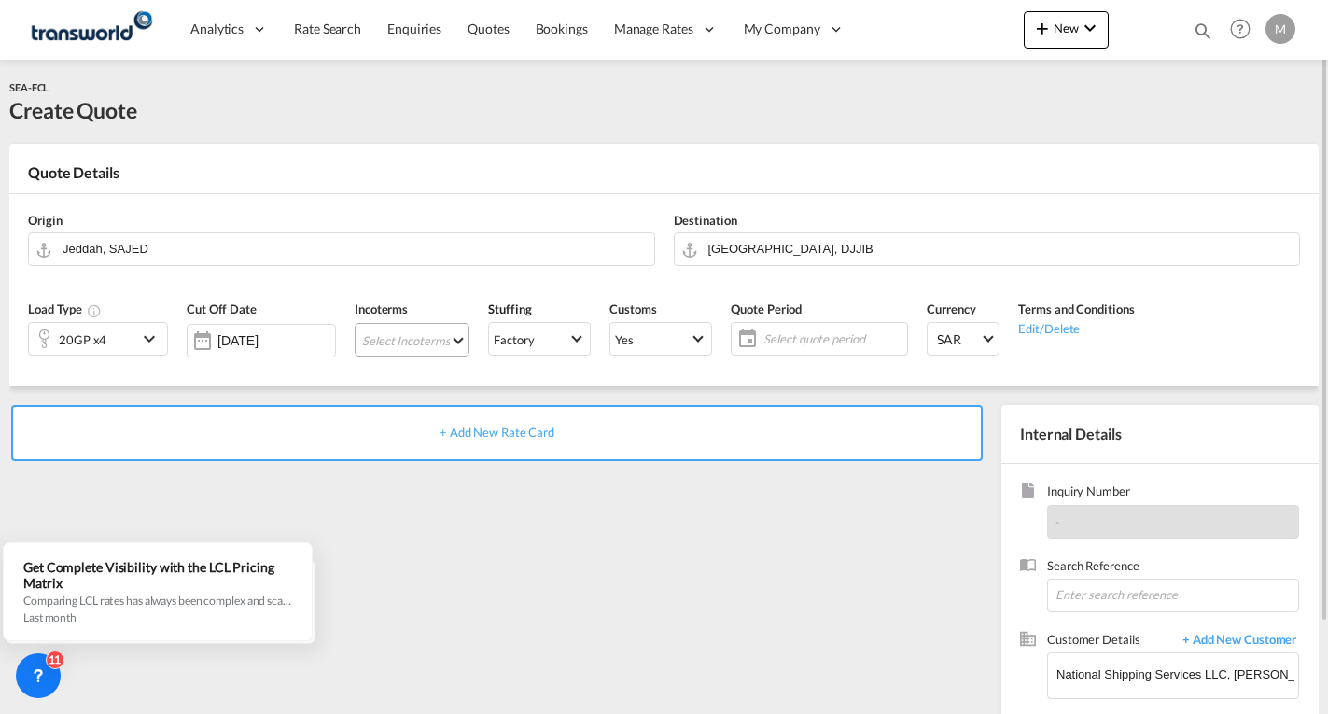
click at [407, 331] on md-select "Select Incoterms FAS - import Free Alongside Ship CPT - import Carrier Paid to …" at bounding box center [412, 340] width 115 height 34
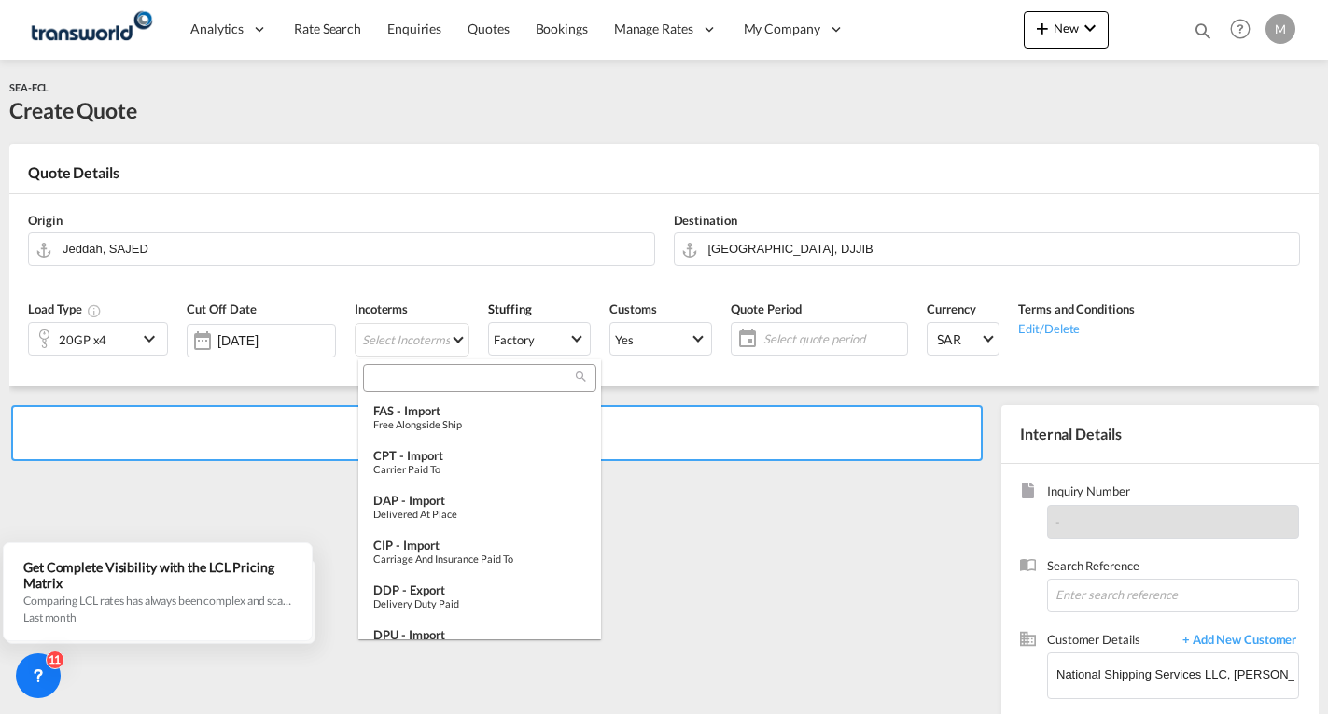
click at [395, 371] on input "search" at bounding box center [472, 378] width 207 height 17
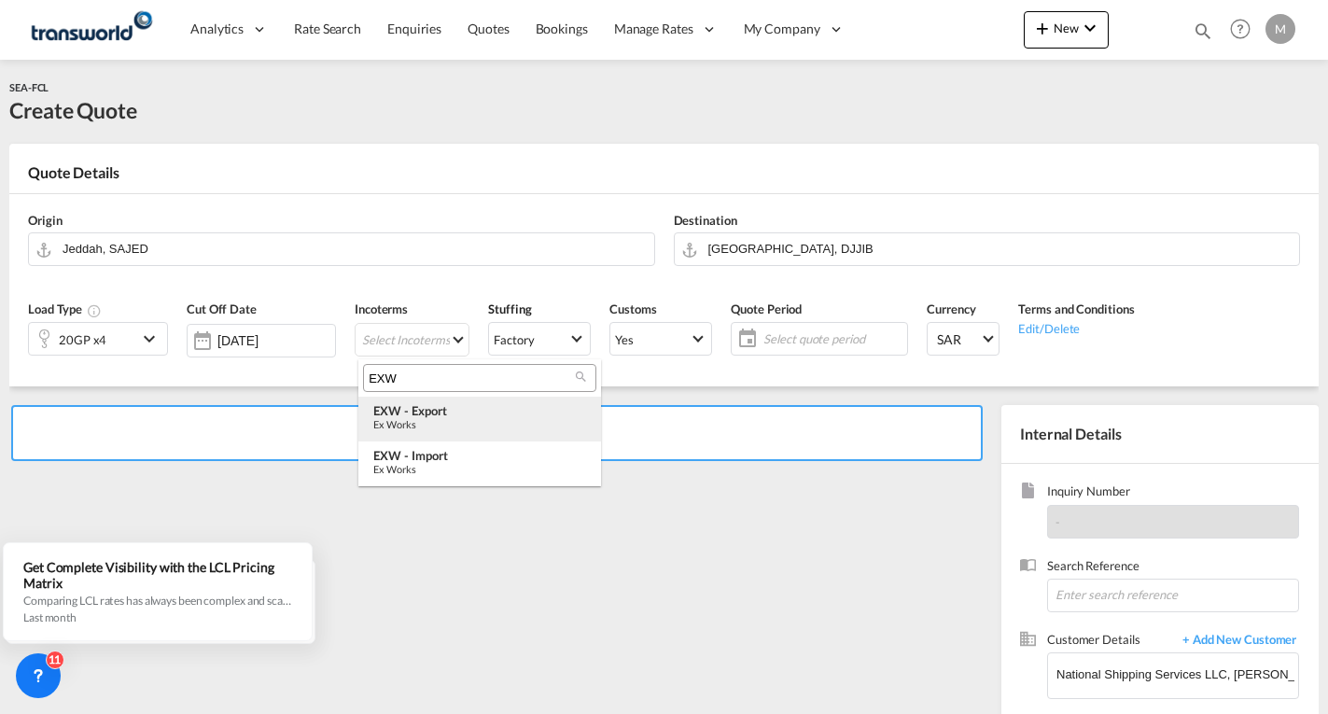
type input "EXW"
click at [421, 419] on div "Ex Works" at bounding box center [479, 424] width 213 height 12
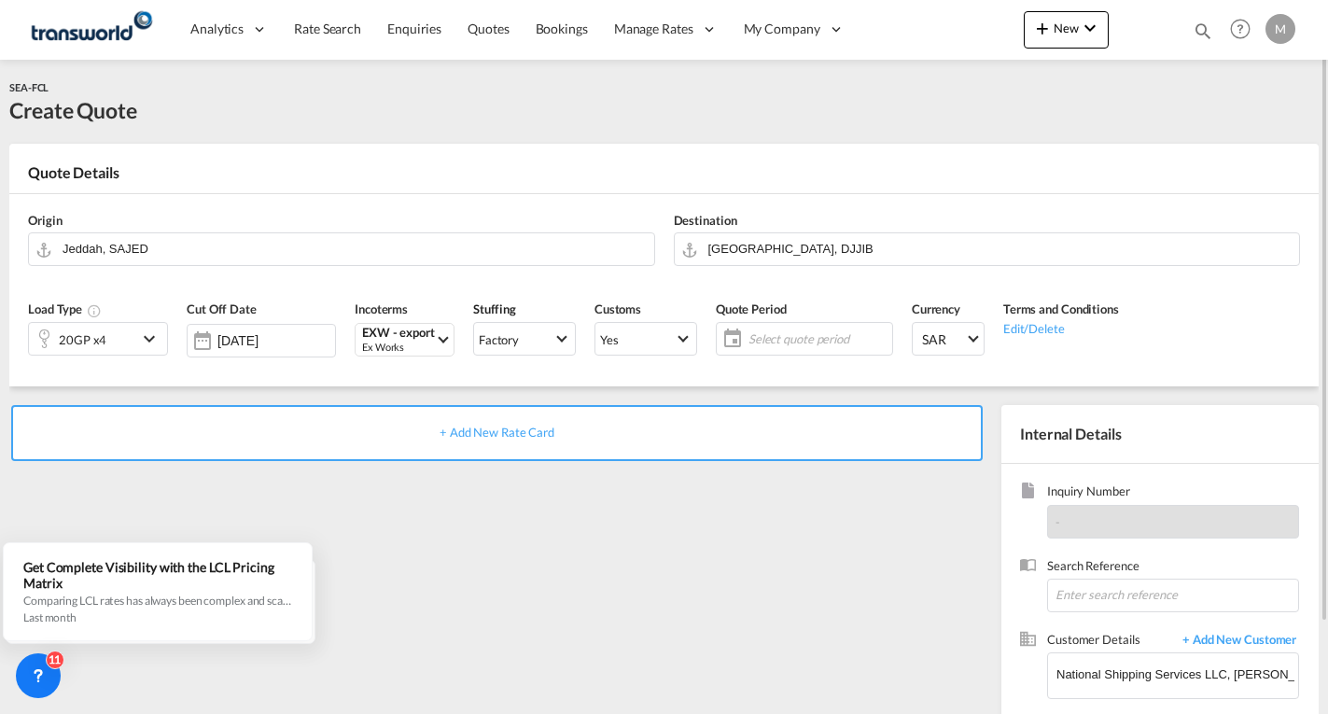
click at [793, 339] on span "Select quote period" at bounding box center [817, 338] width 139 height 17
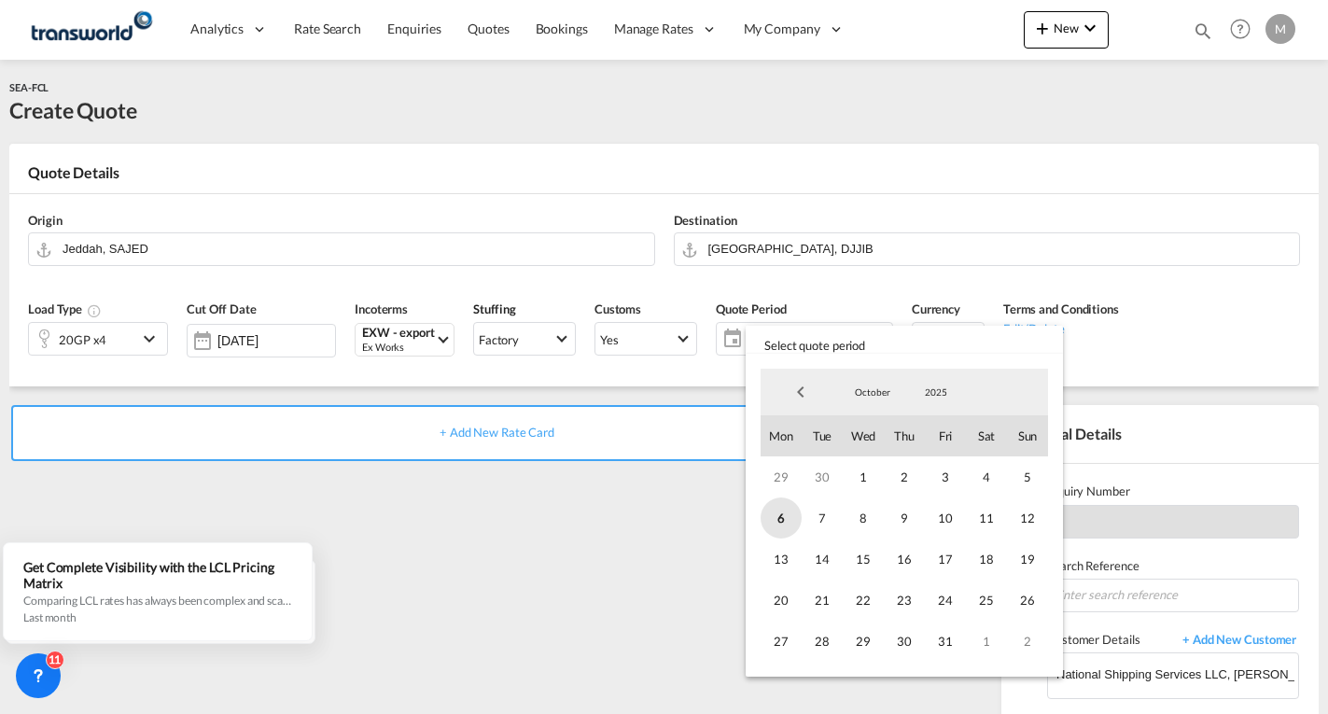
click at [779, 523] on span "6" at bounding box center [781, 517] width 41 height 41
click at [954, 650] on span "31" at bounding box center [945, 641] width 41 height 41
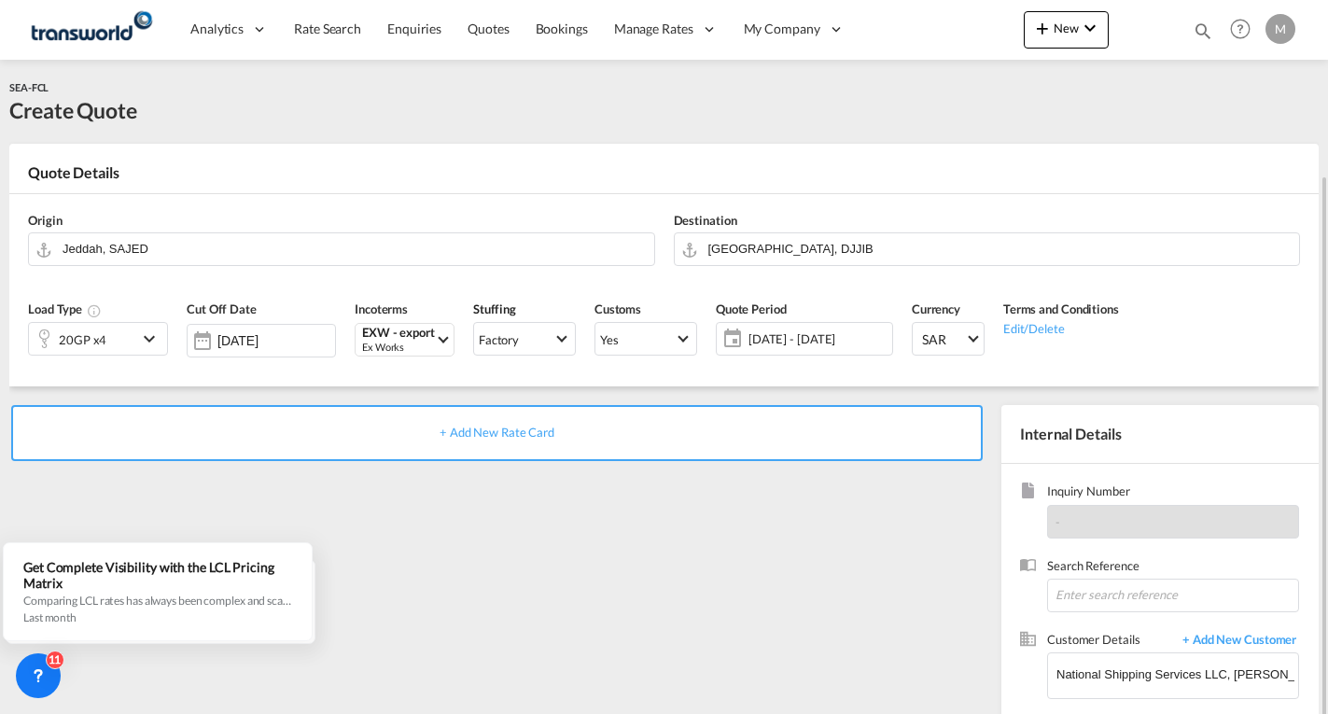
scroll to position [105, 0]
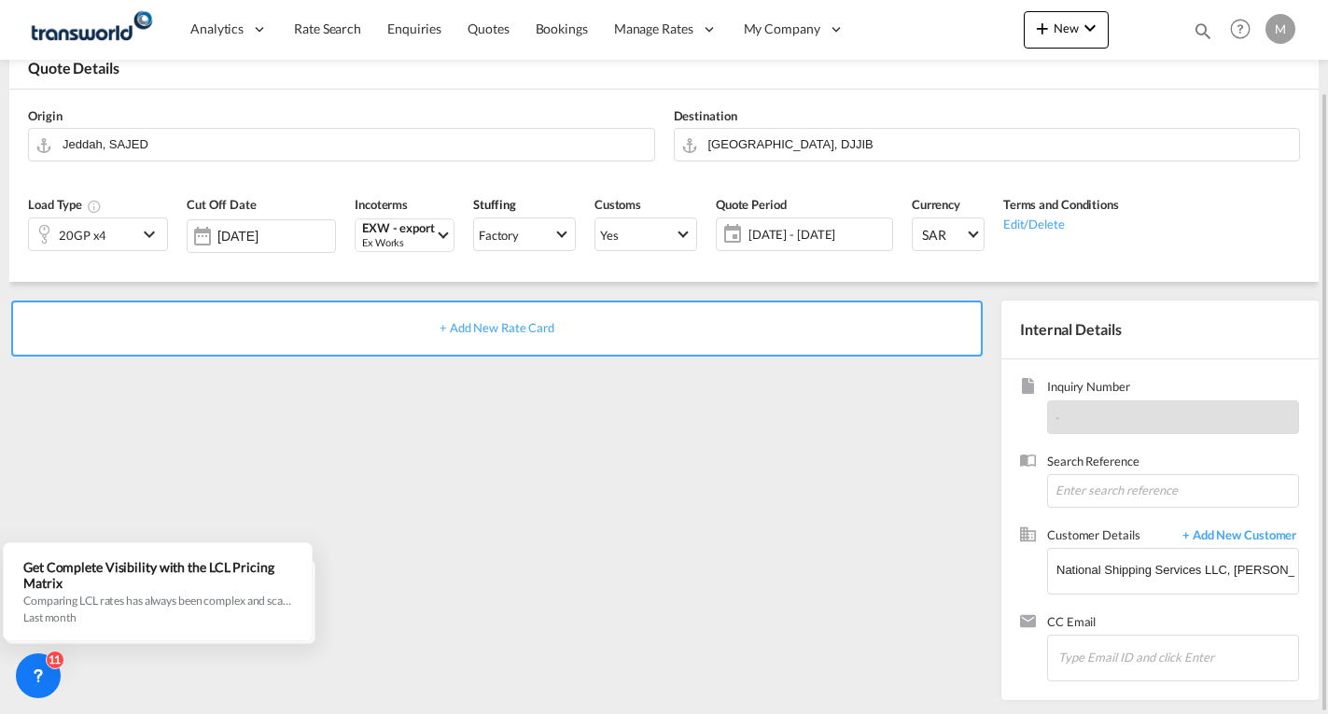
click at [509, 327] on span "+ Add New Rate Card" at bounding box center [497, 327] width 115 height 15
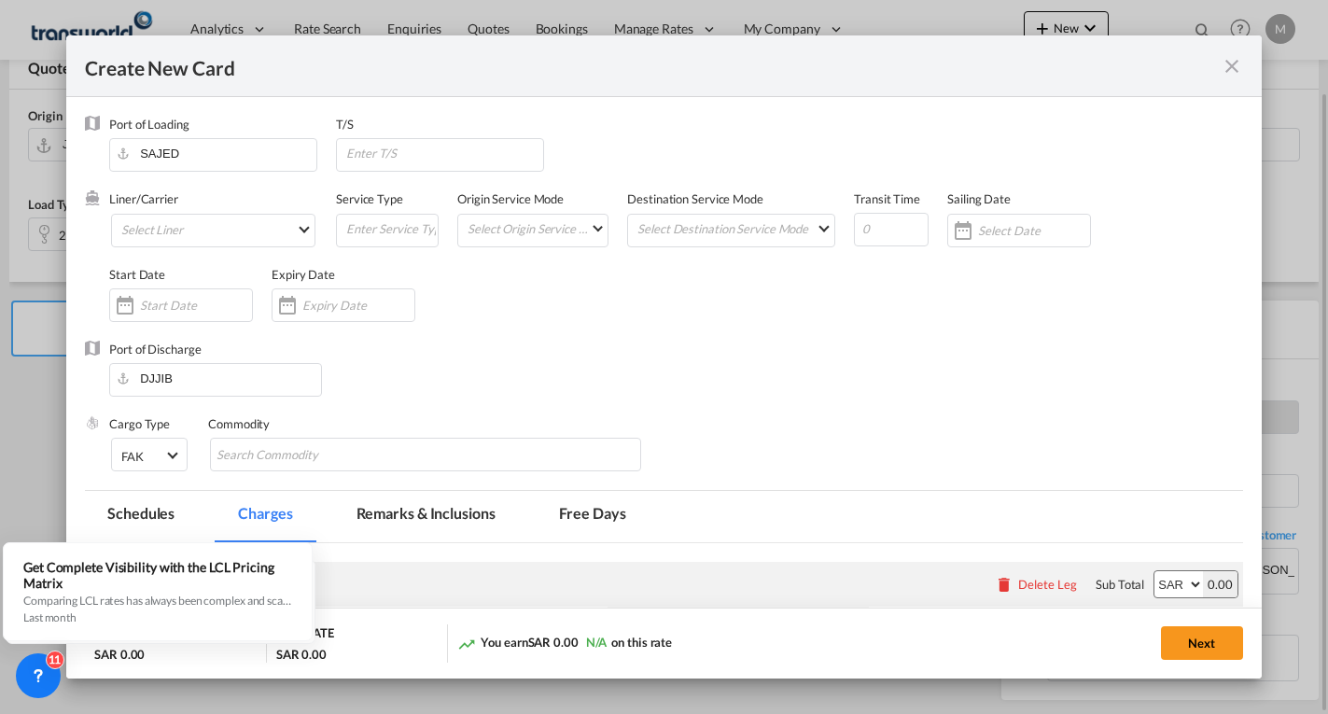
type input "Basic Ocean Freight"
select select "per equipment"
click at [180, 229] on md-select "Select Liner 2HM LOGISTICS D.O.O. / TWKS-KOPER 3P LOGISTICS / TWKS-[GEOGRAPHIC_…" at bounding box center [213, 231] width 204 height 34
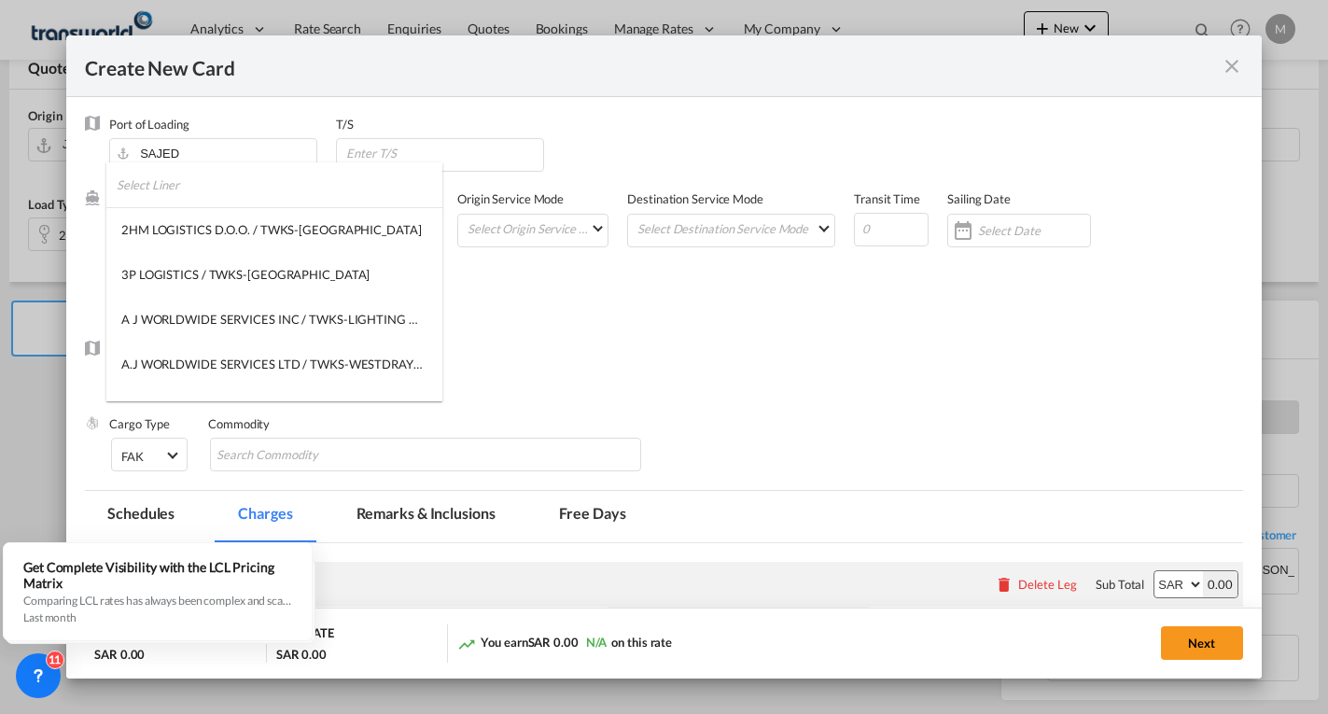
click at [189, 193] on input "search" at bounding box center [280, 184] width 326 height 45
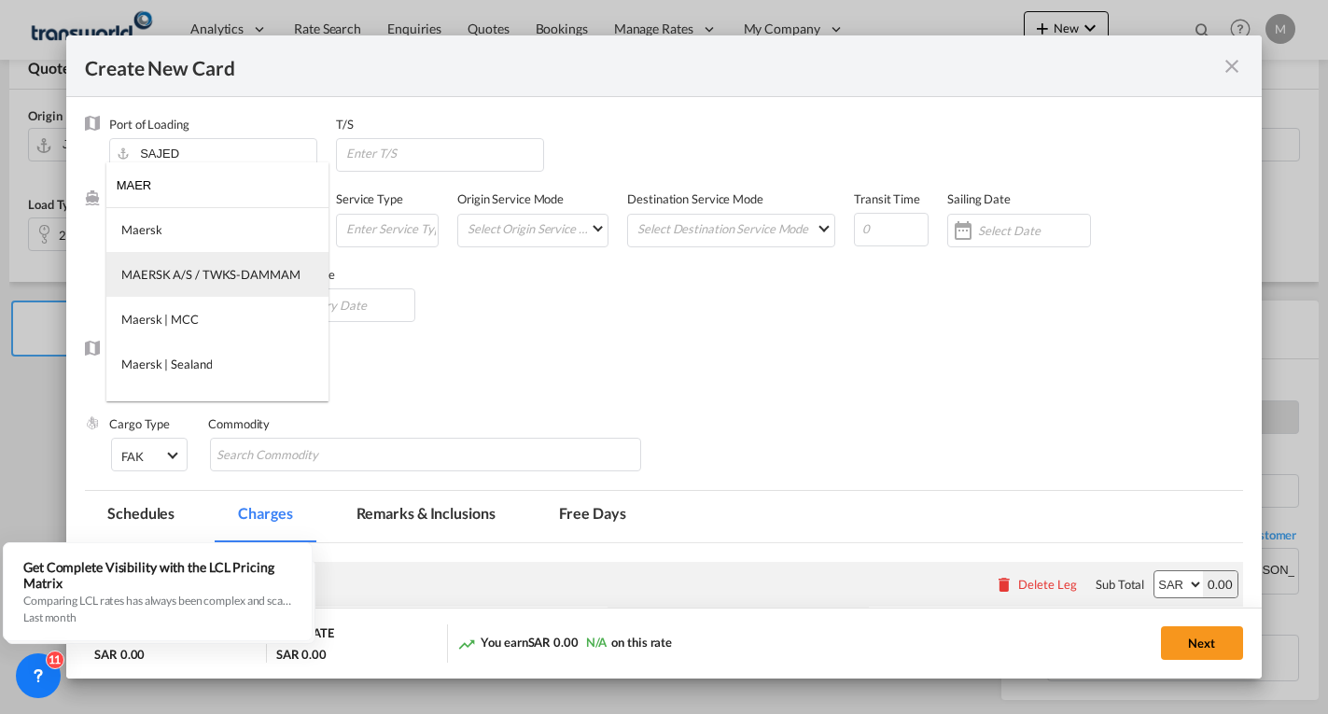
type input "MAER"
click at [208, 272] on div "MAERSK A/S / TWKS-DAMMAM" at bounding box center [210, 274] width 179 height 17
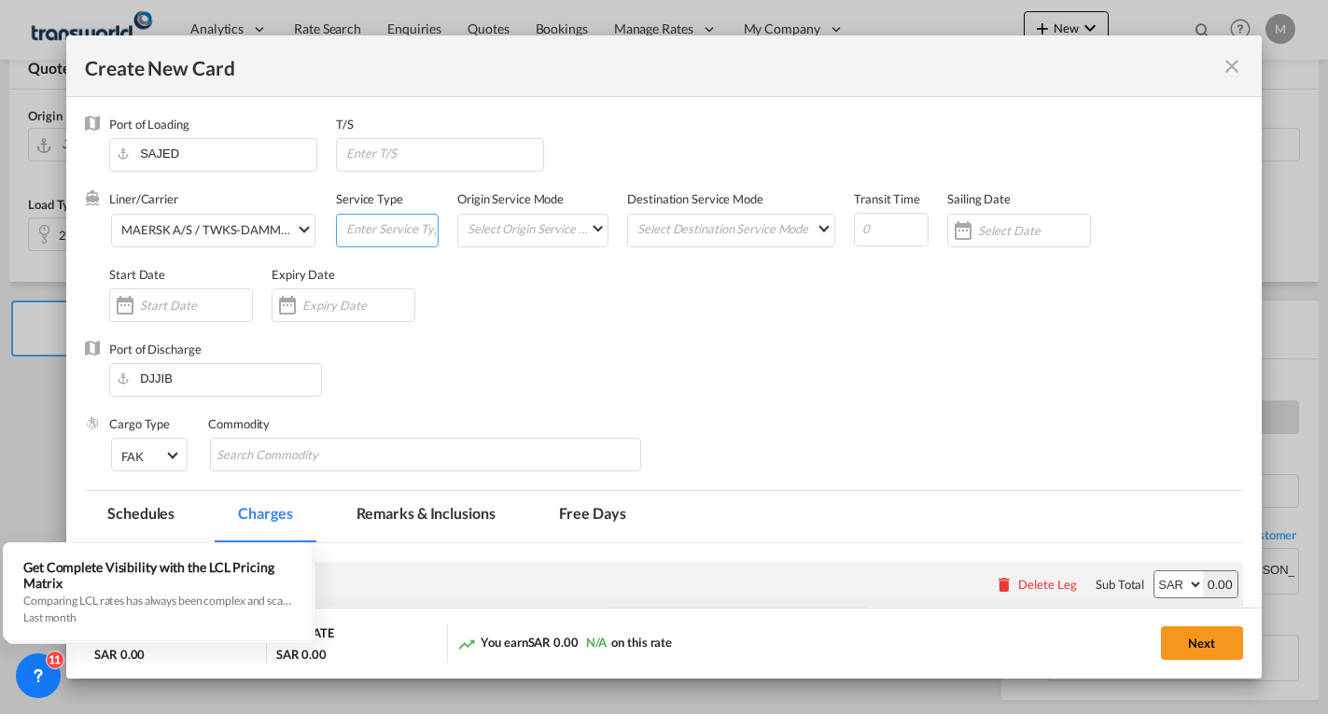
click at [359, 232] on input "Create New Card ..." at bounding box center [390, 229] width 93 height 28
click at [528, 231] on md-select "Select Origin Service Mode SD [GEOGRAPHIC_DATA]" at bounding box center [537, 228] width 142 height 26
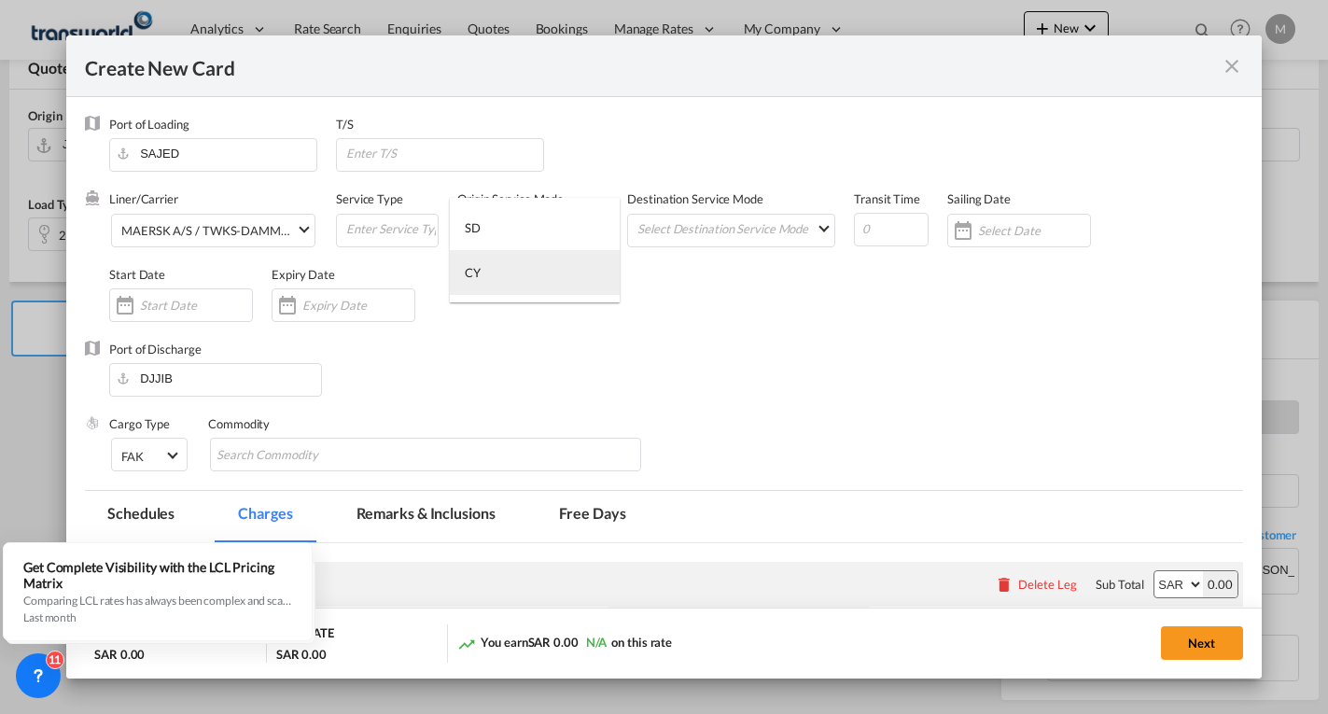
drag, startPoint x: 483, startPoint y: 276, endPoint x: 511, endPoint y: 270, distance: 29.7
click at [483, 274] on md-option "CY" at bounding box center [535, 272] width 170 height 45
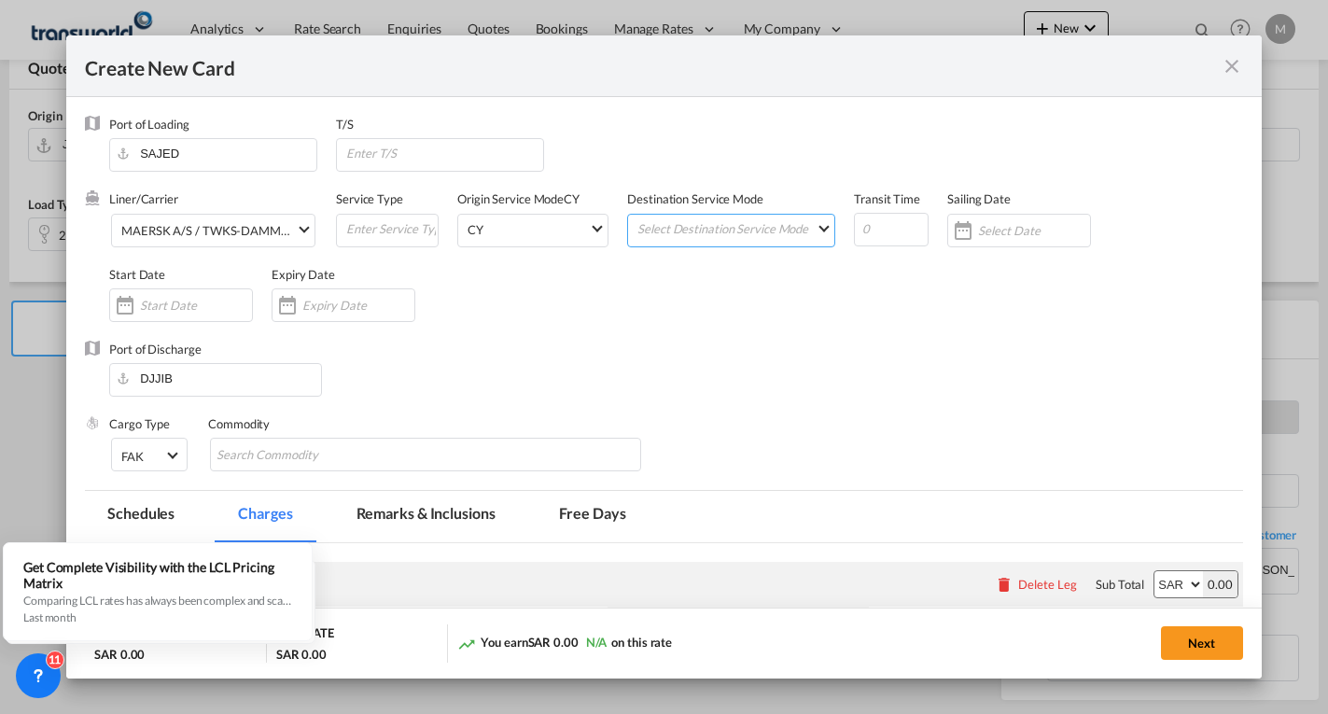
click at [672, 222] on md-select "Select Destination Service Mode SD [GEOGRAPHIC_DATA]" at bounding box center [735, 228] width 199 height 26
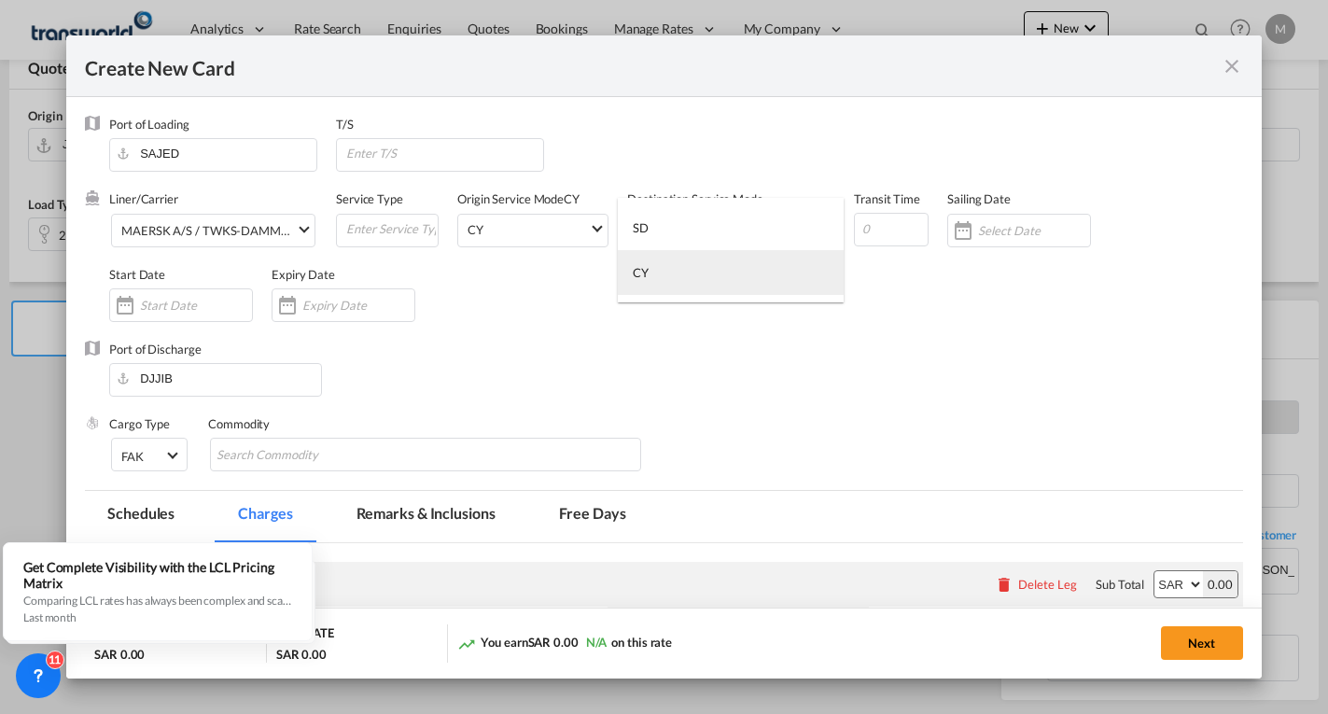
click at [651, 279] on md-option "CY" at bounding box center [731, 272] width 226 height 45
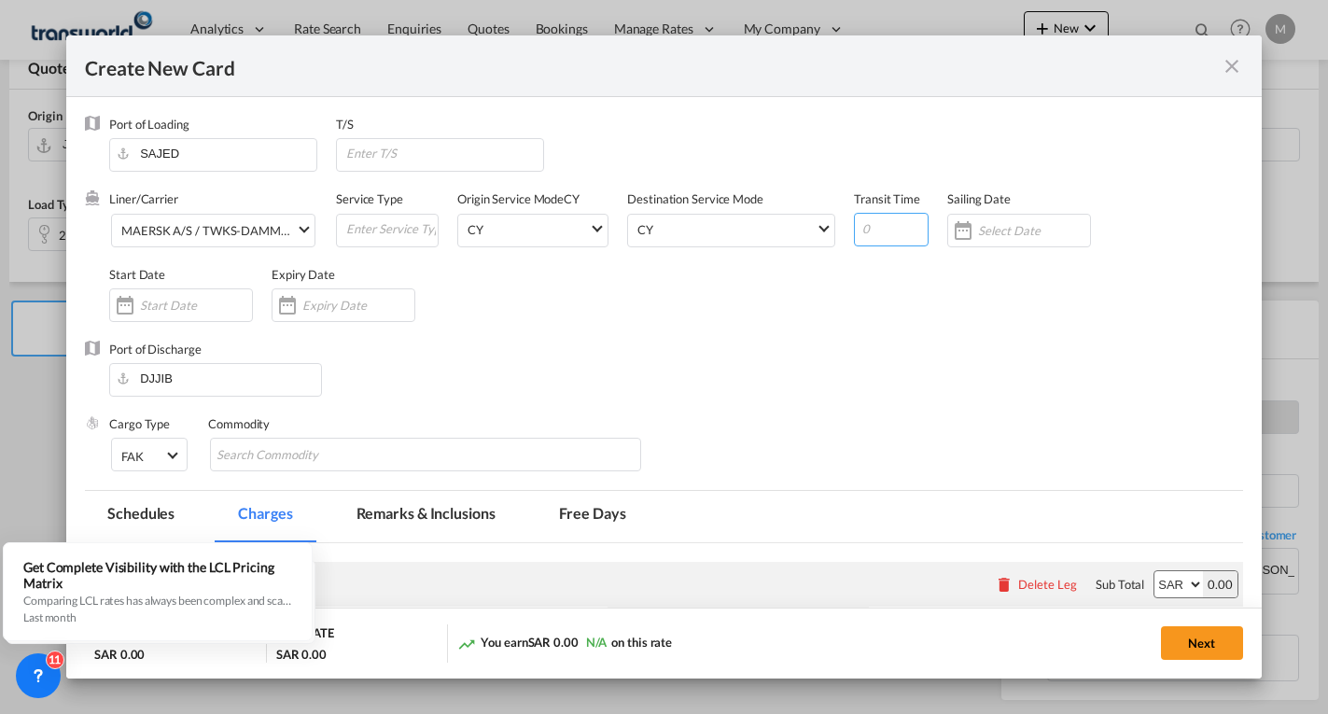
click at [871, 233] on input "Create New Card ..." at bounding box center [891, 230] width 75 height 34
type input "4"
click at [991, 231] on input "Create New Card ..." at bounding box center [1034, 230] width 112 height 15
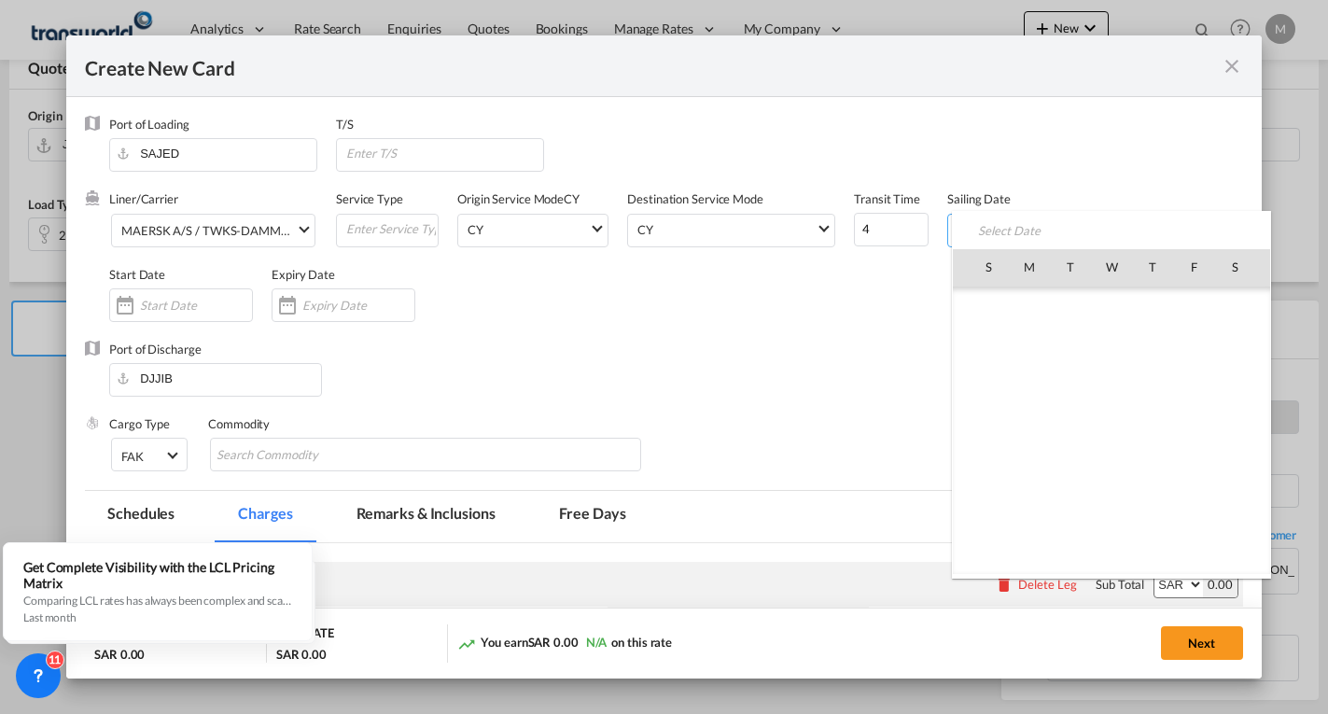
scroll to position [432564, 0]
click at [1079, 346] on span "7" at bounding box center [1070, 348] width 37 height 37
type input "[DATE]"
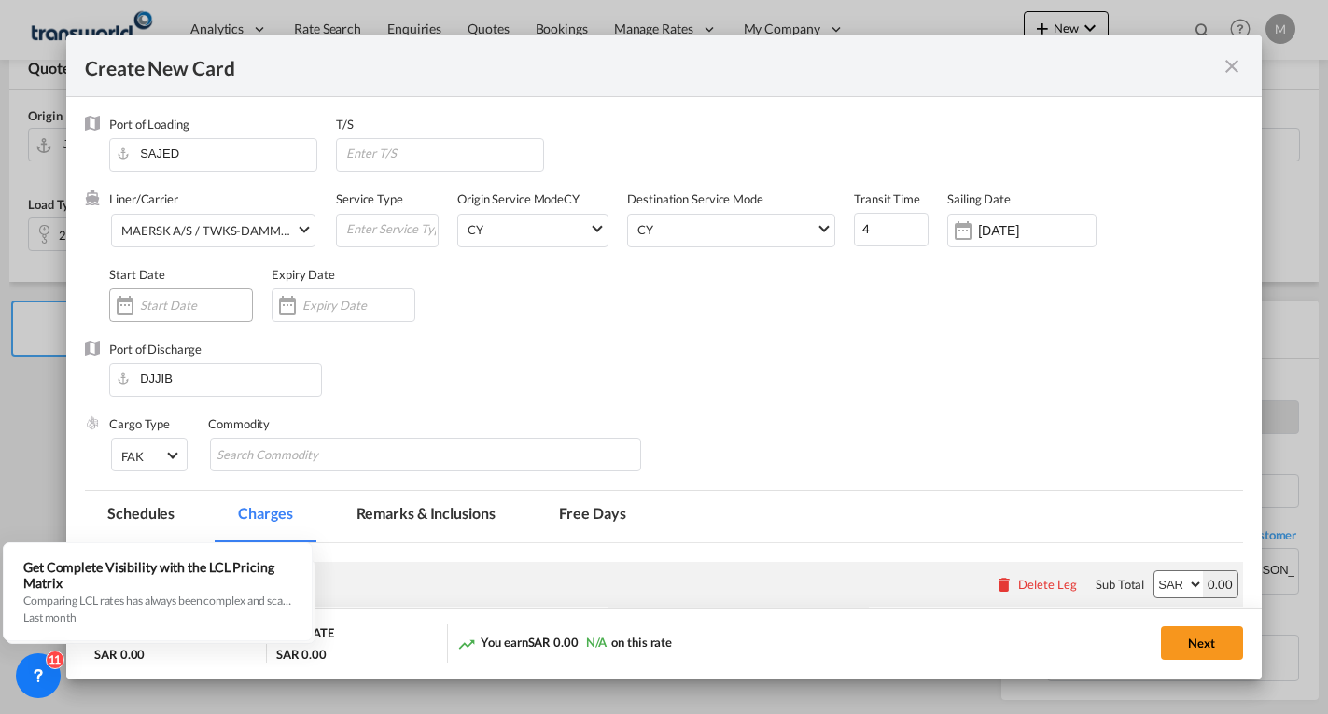
click at [159, 302] on input "Create New Card ..." at bounding box center [196, 305] width 112 height 15
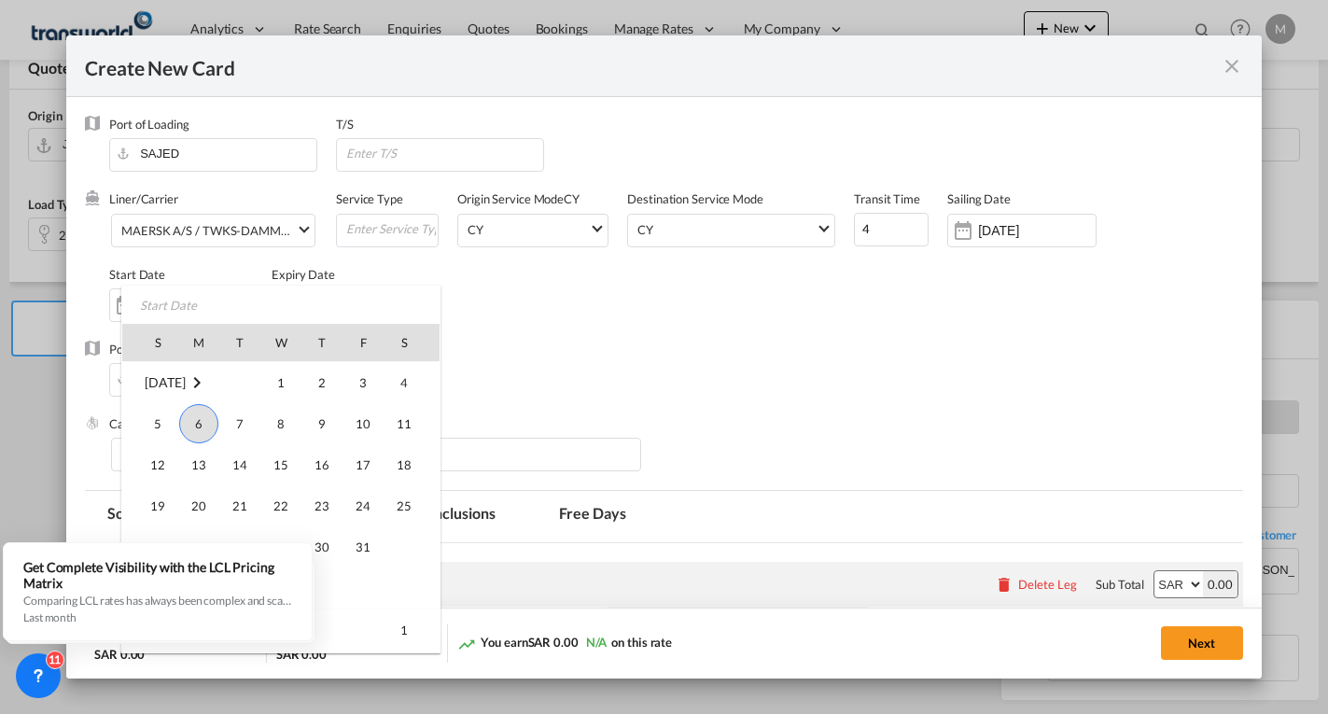
click at [199, 424] on span "6" at bounding box center [198, 423] width 39 height 39
type input "[DATE]"
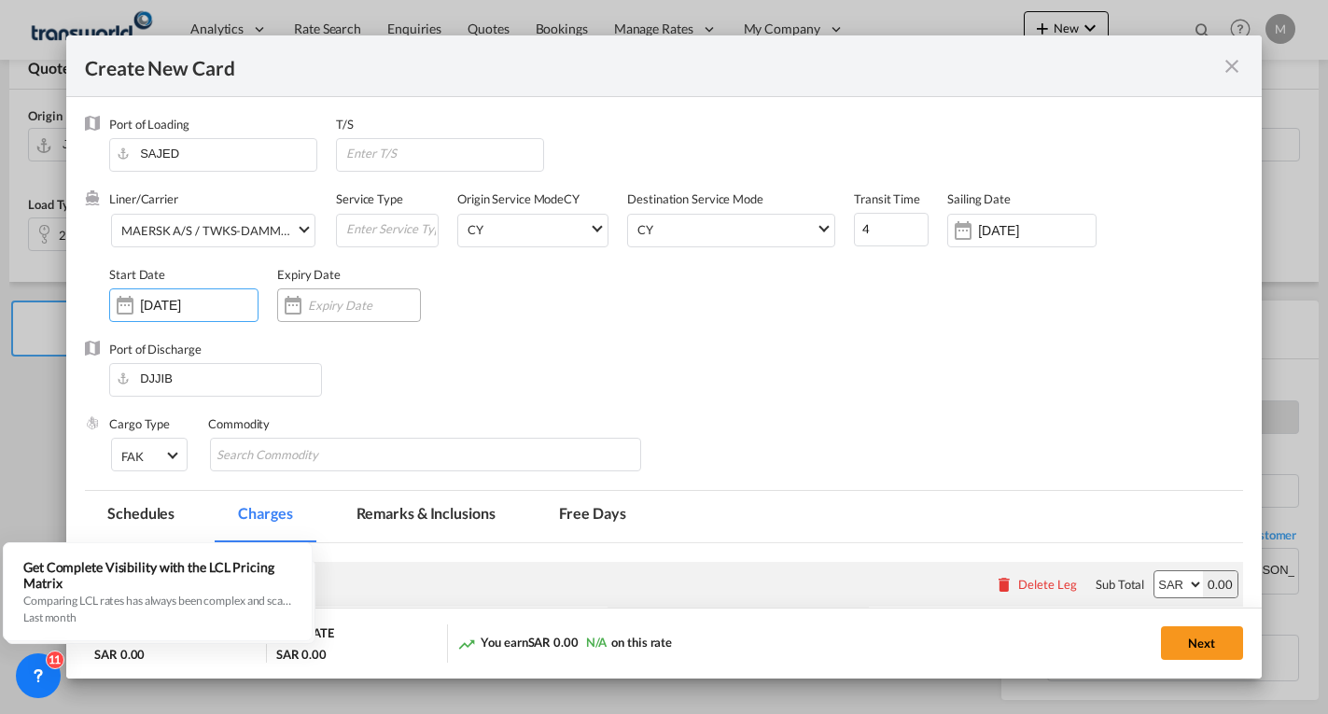
click at [331, 303] on input "Create New Card ..." at bounding box center [364, 305] width 112 height 15
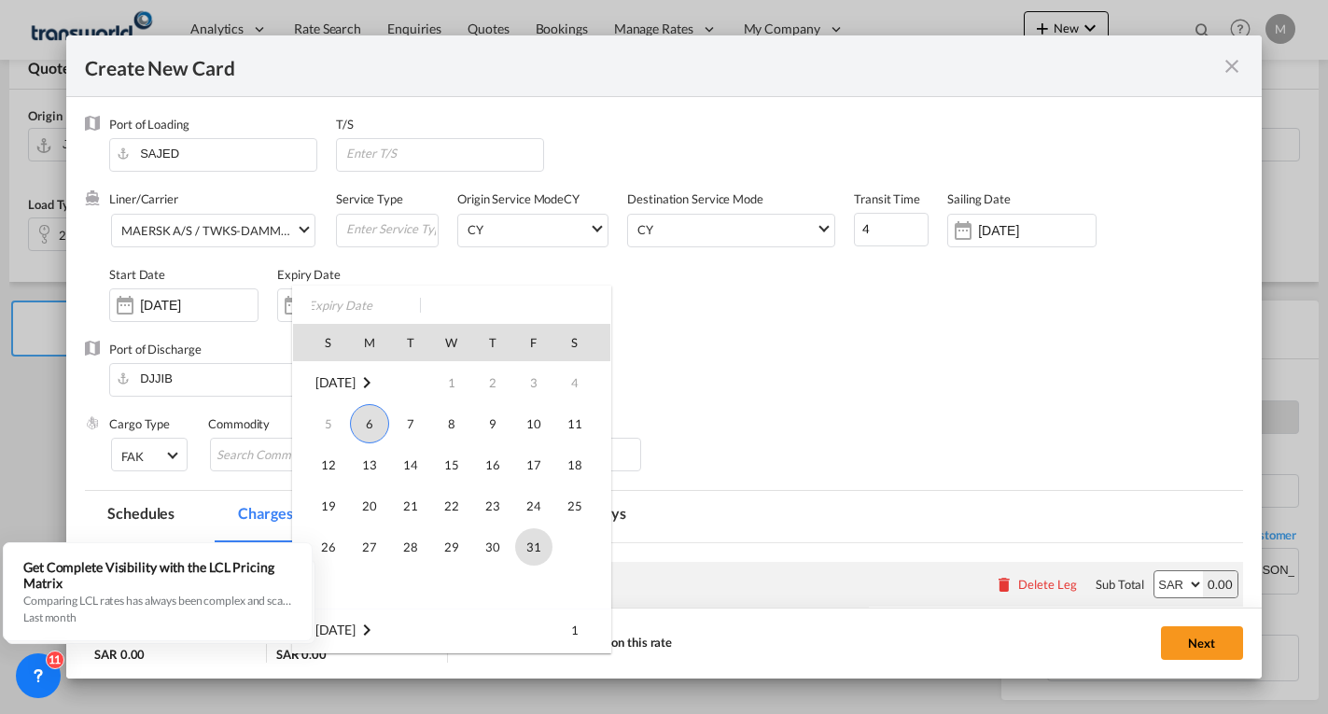
click at [527, 543] on span "31" at bounding box center [533, 546] width 37 height 37
type input "[DATE]"
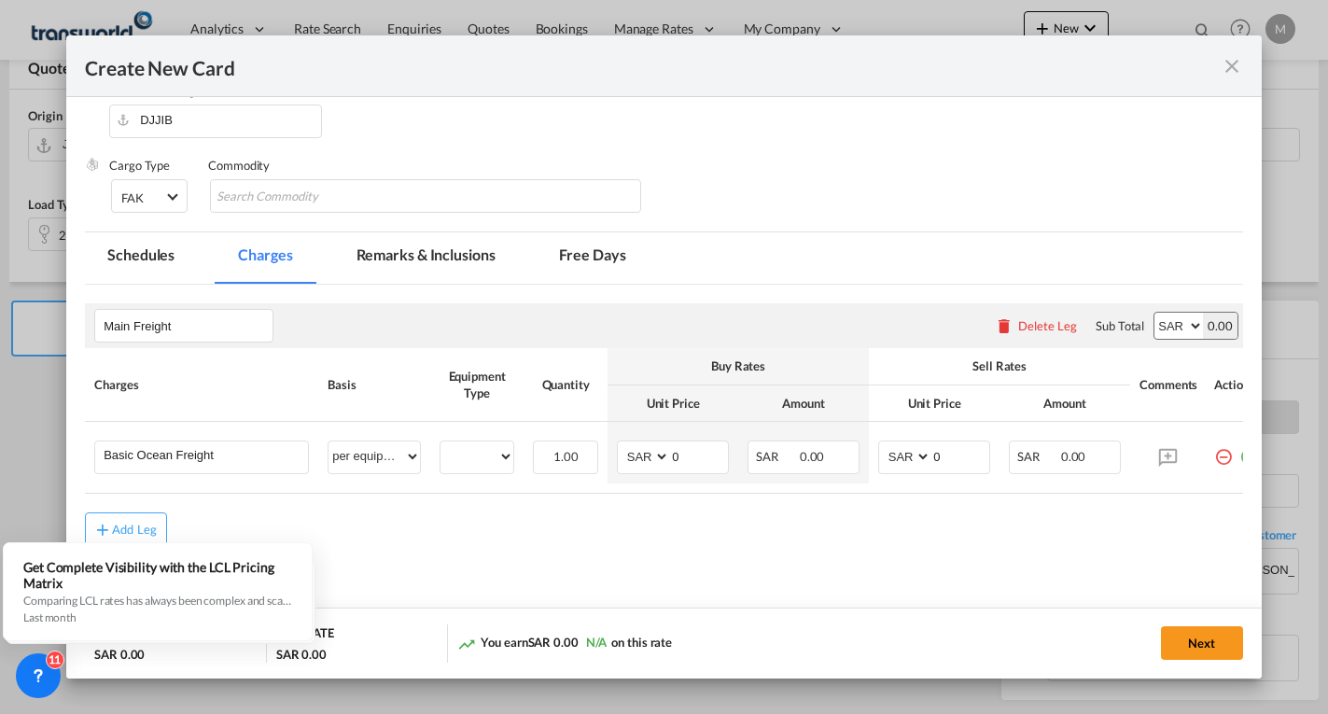
scroll to position [299, 0]
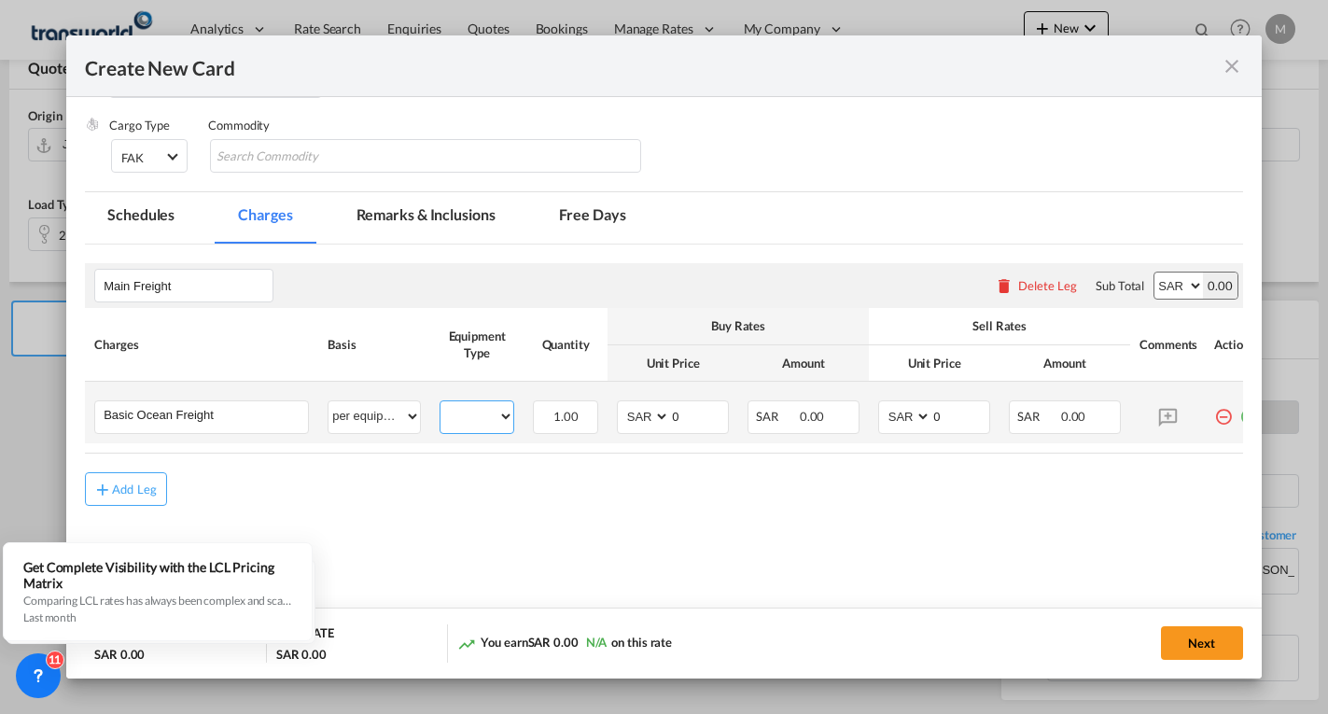
click at [471, 424] on select "20GP" at bounding box center [477, 416] width 73 height 25
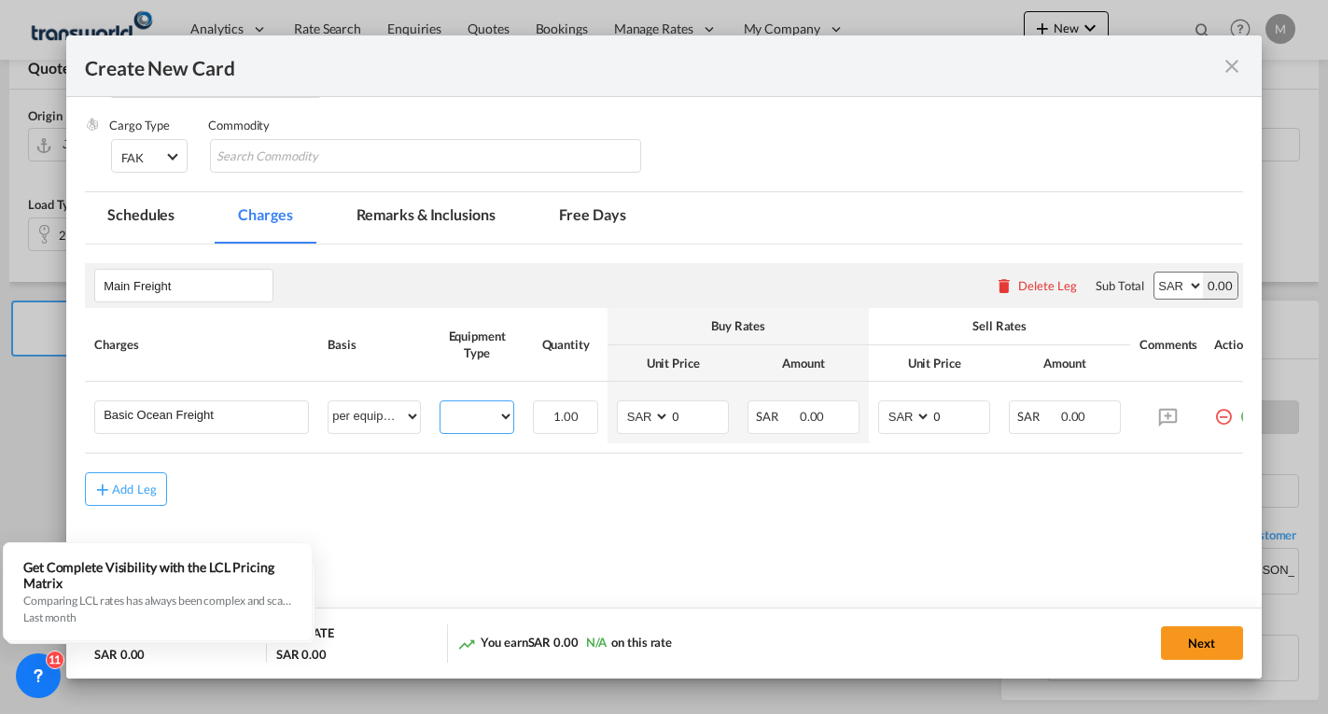
select select "20GP"
click at [441, 404] on select "20GP" at bounding box center [477, 416] width 73 height 25
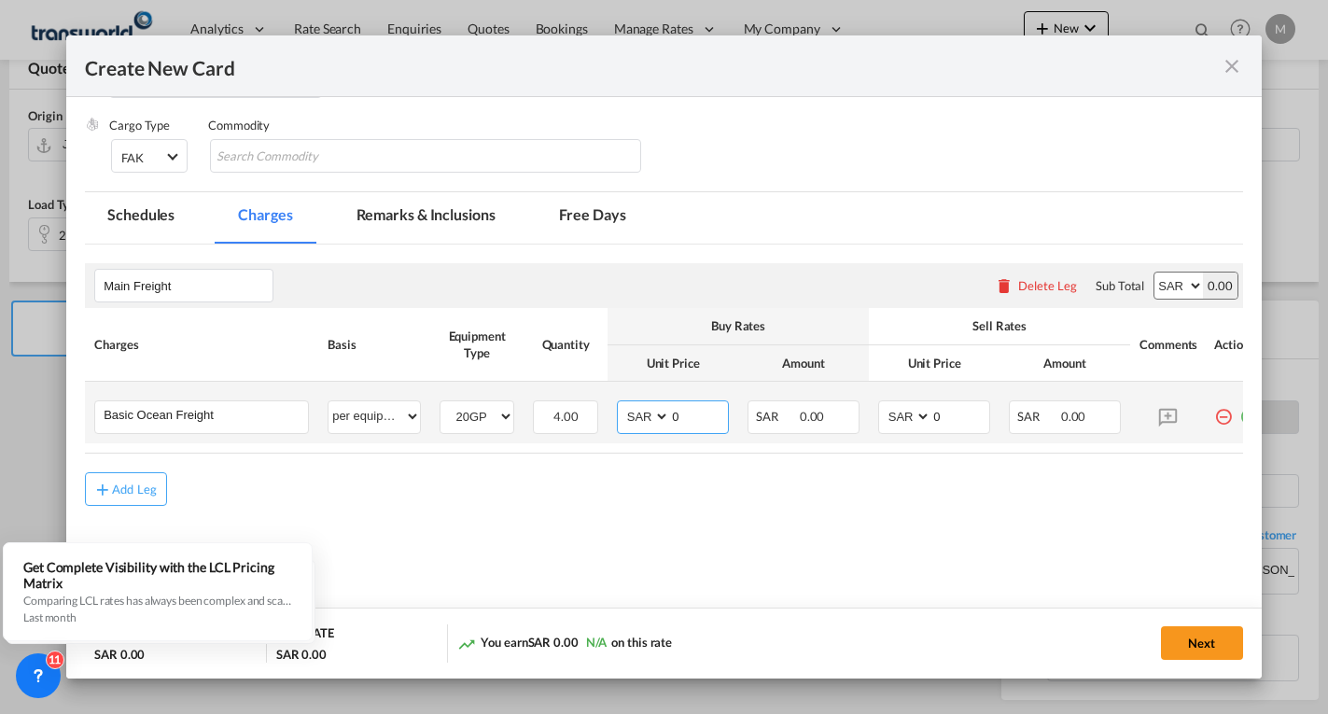
drag, startPoint x: 646, startPoint y: 420, endPoint x: 637, endPoint y: 422, distance: 9.5
click at [646, 420] on select "AED AFN ALL AMD ANG AOA ARS AUD AWG AZN BAM BBD BDT BGN BHD BIF BMD BND [PERSON…" at bounding box center [645, 416] width 49 height 25
select select "string:USD"
click at [621, 404] on select "AED AFN ALL AMD ANG AOA ARS AUD AWG AZN BAM BBD BDT BGN BHD BIF BMD BND [PERSON…" at bounding box center [645, 416] width 49 height 25
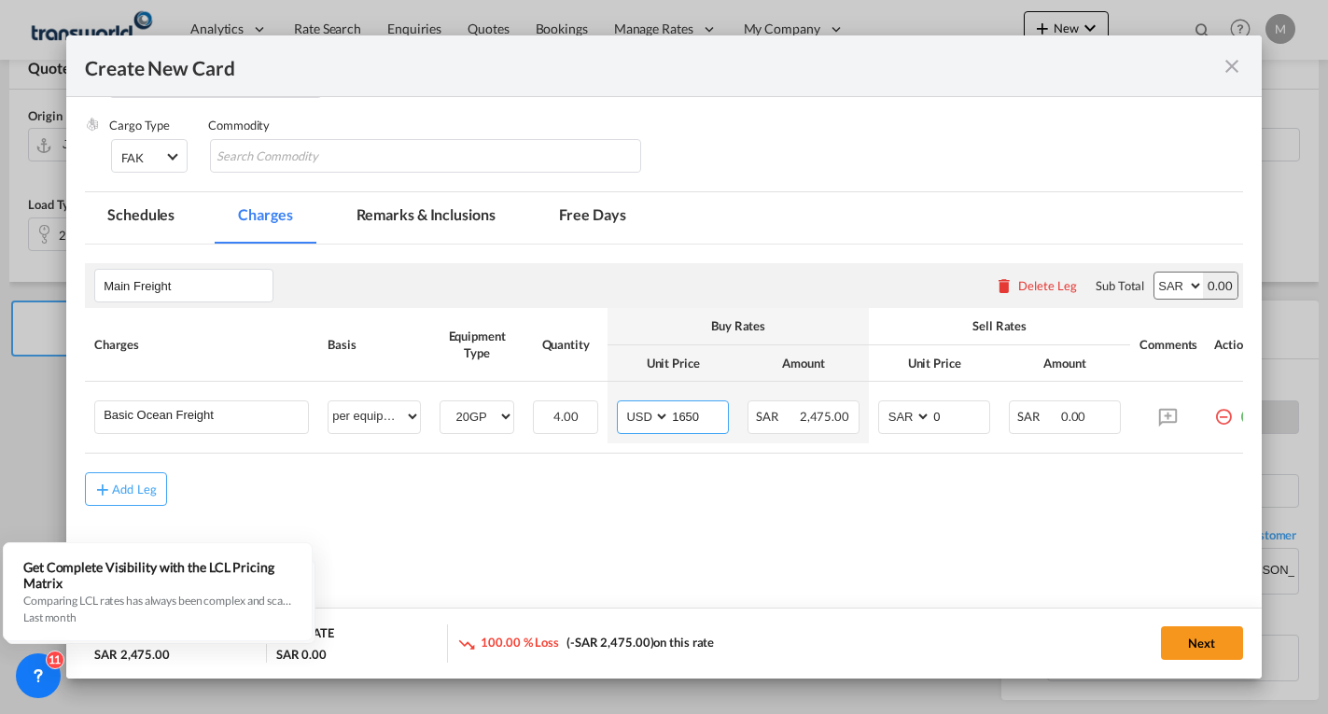
type input "1650"
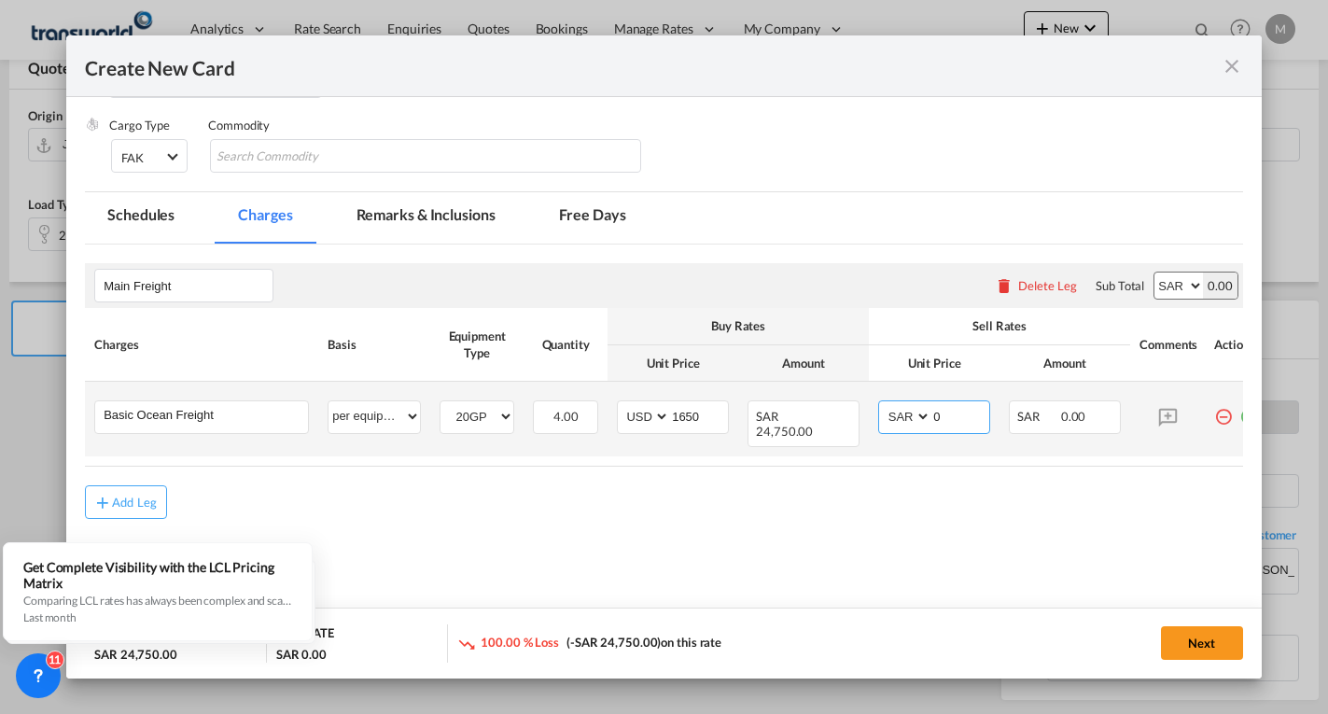
click at [902, 415] on select "AED AFN ALL AMD ANG AOA ARS AUD AWG AZN BAM BBD BDT BGN BHD BIF BMD BND [PERSON…" at bounding box center [906, 416] width 49 height 25
select select "string:USD"
click at [882, 404] on select "AED AFN ALL AMD ANG AOA ARS AUD AWG AZN BAM BBD BDT BGN BHD BIF BMD BND [PERSON…" at bounding box center [906, 416] width 49 height 25
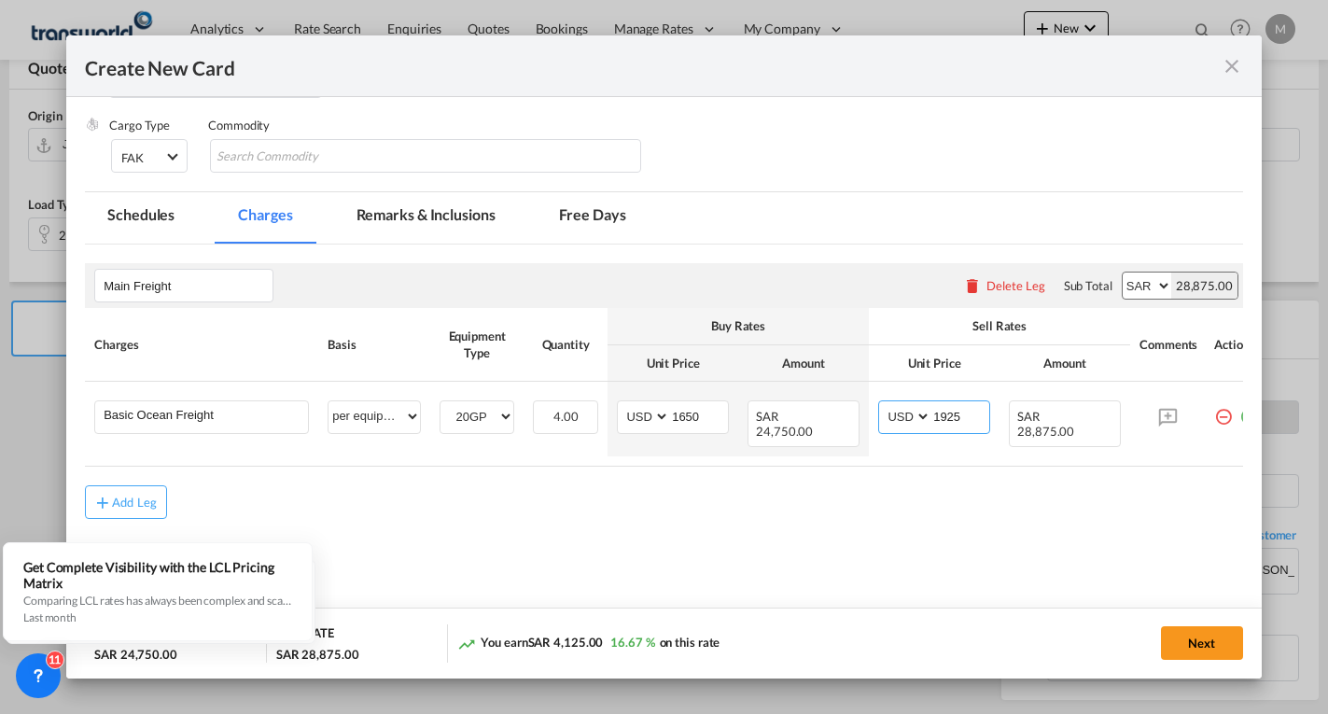
type input "1925"
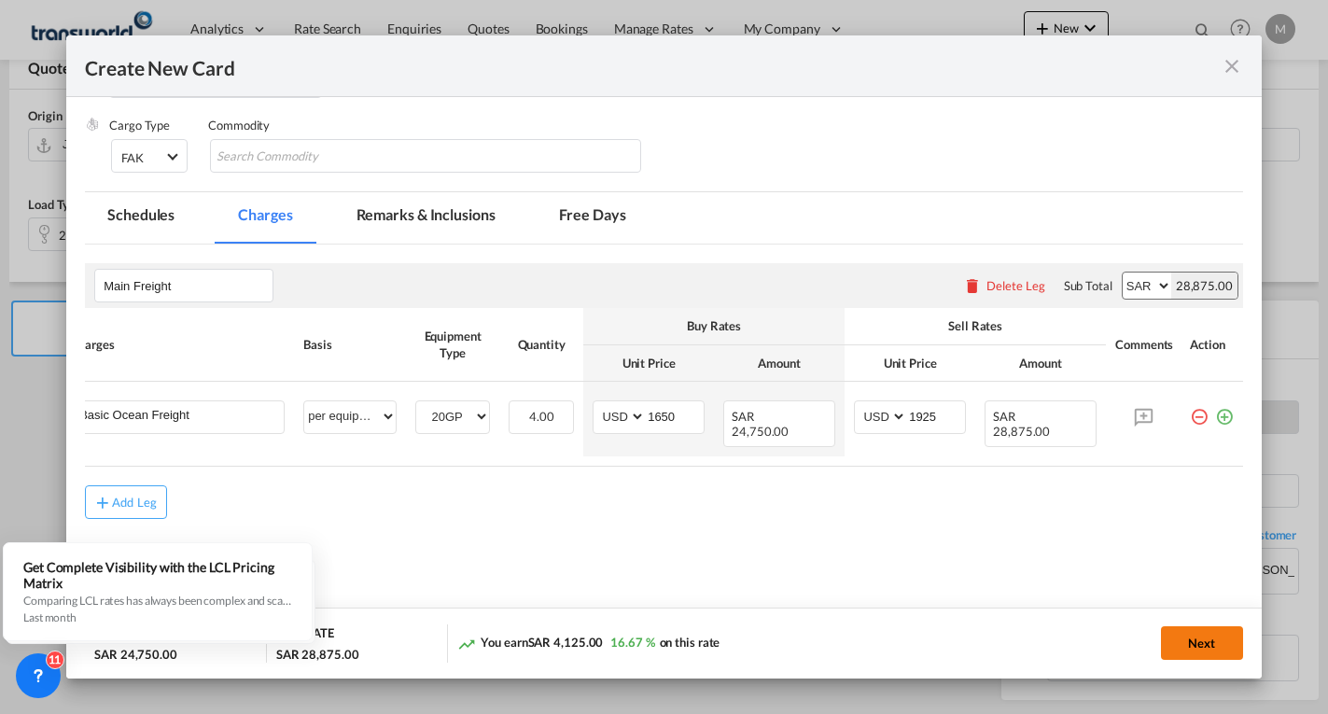
click at [1205, 646] on button "Next" at bounding box center [1202, 643] width 82 height 34
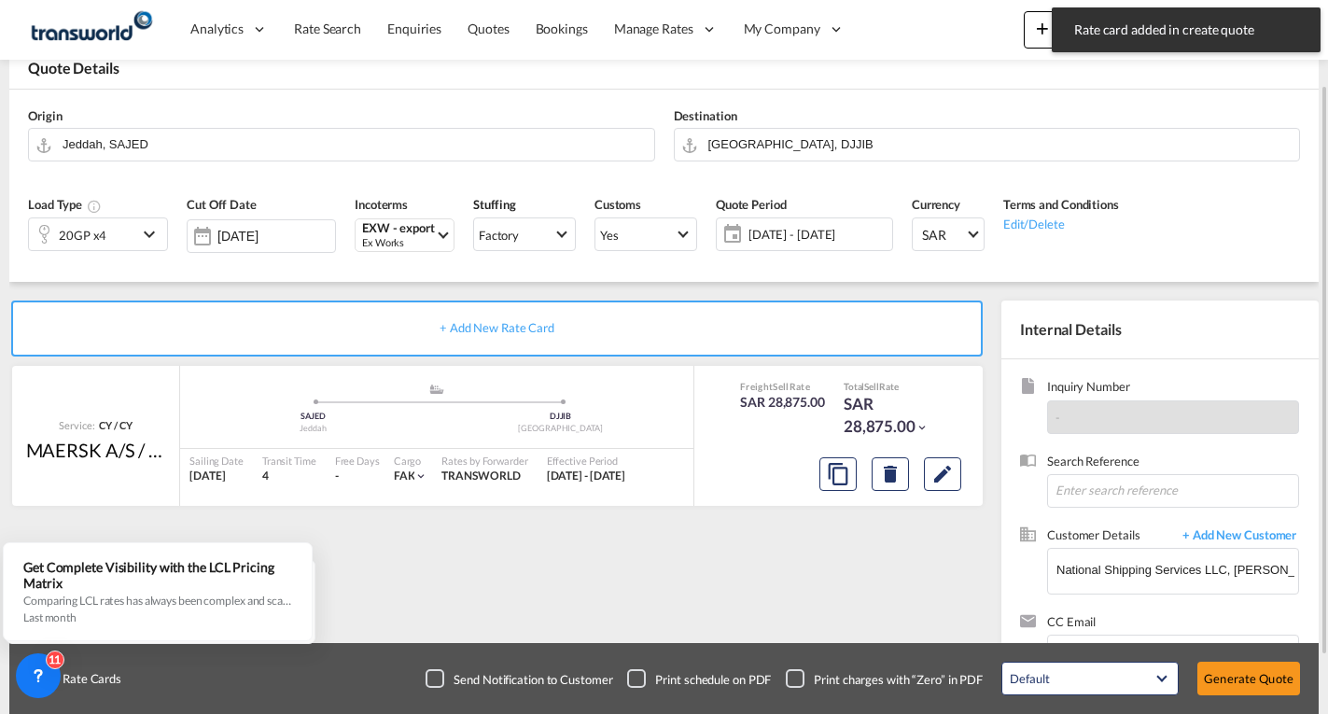
scroll to position [175, 0]
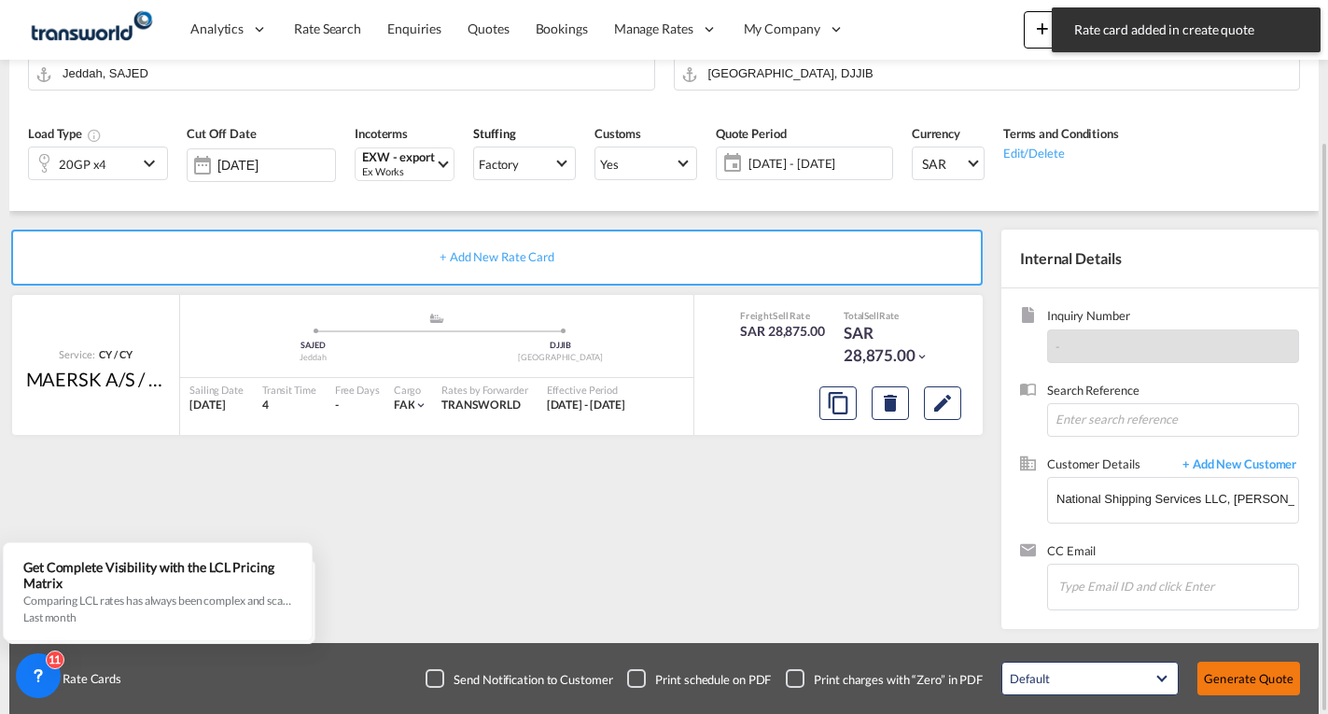
click at [1256, 678] on button "Generate Quote" at bounding box center [1248, 679] width 103 height 34
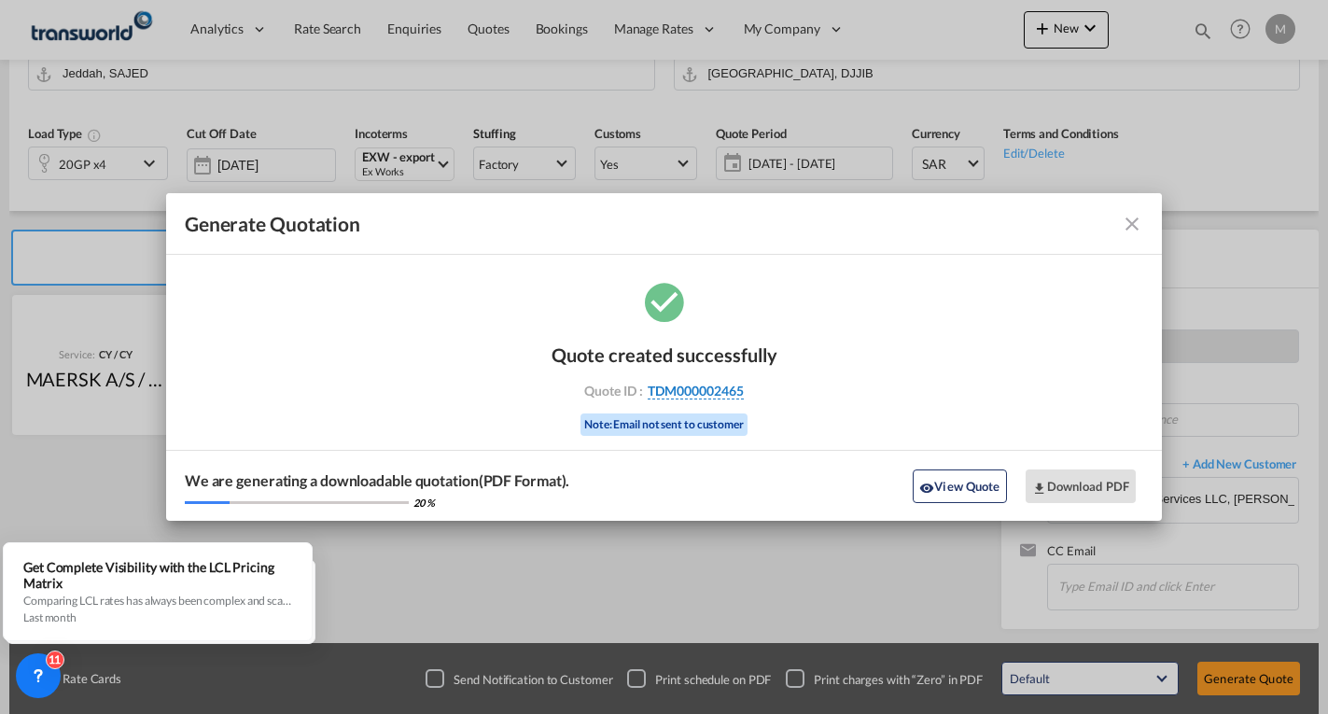
click at [715, 391] on span "TDM000002465" at bounding box center [696, 391] width 96 height 17
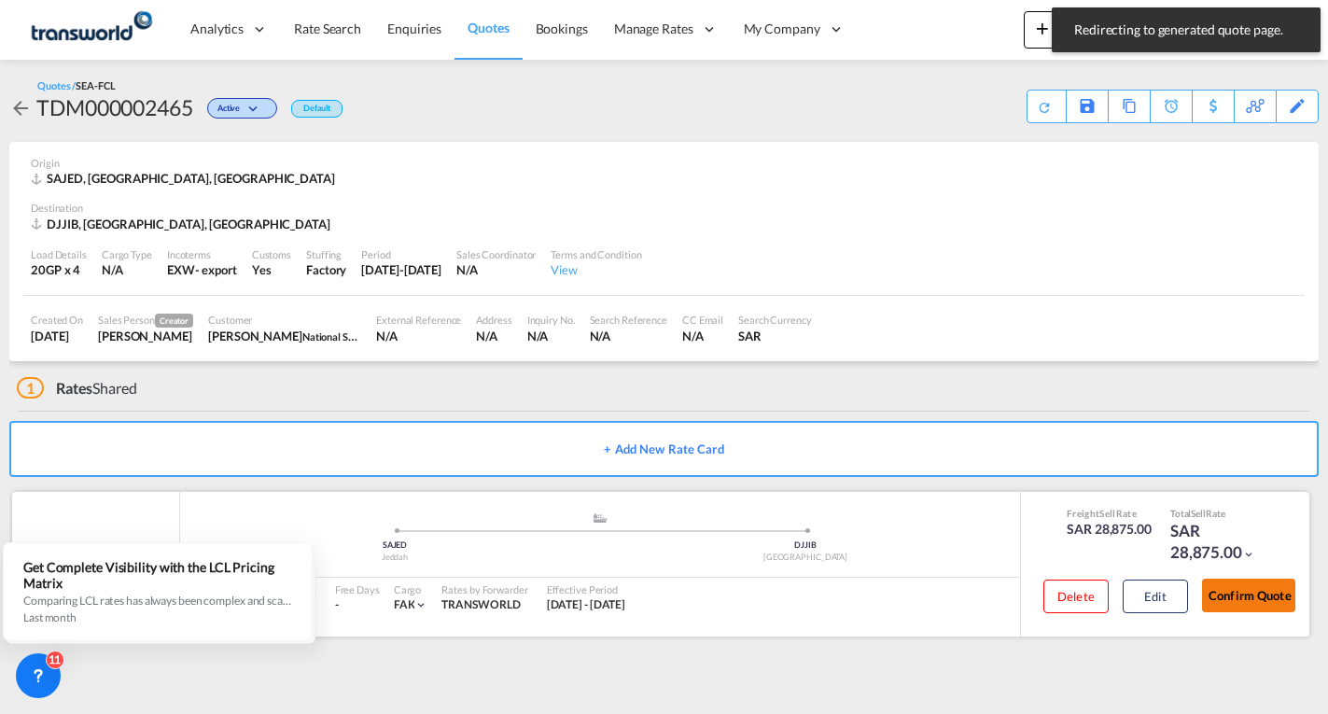
click at [1251, 598] on button "Confirm Quote" at bounding box center [1248, 596] width 93 height 34
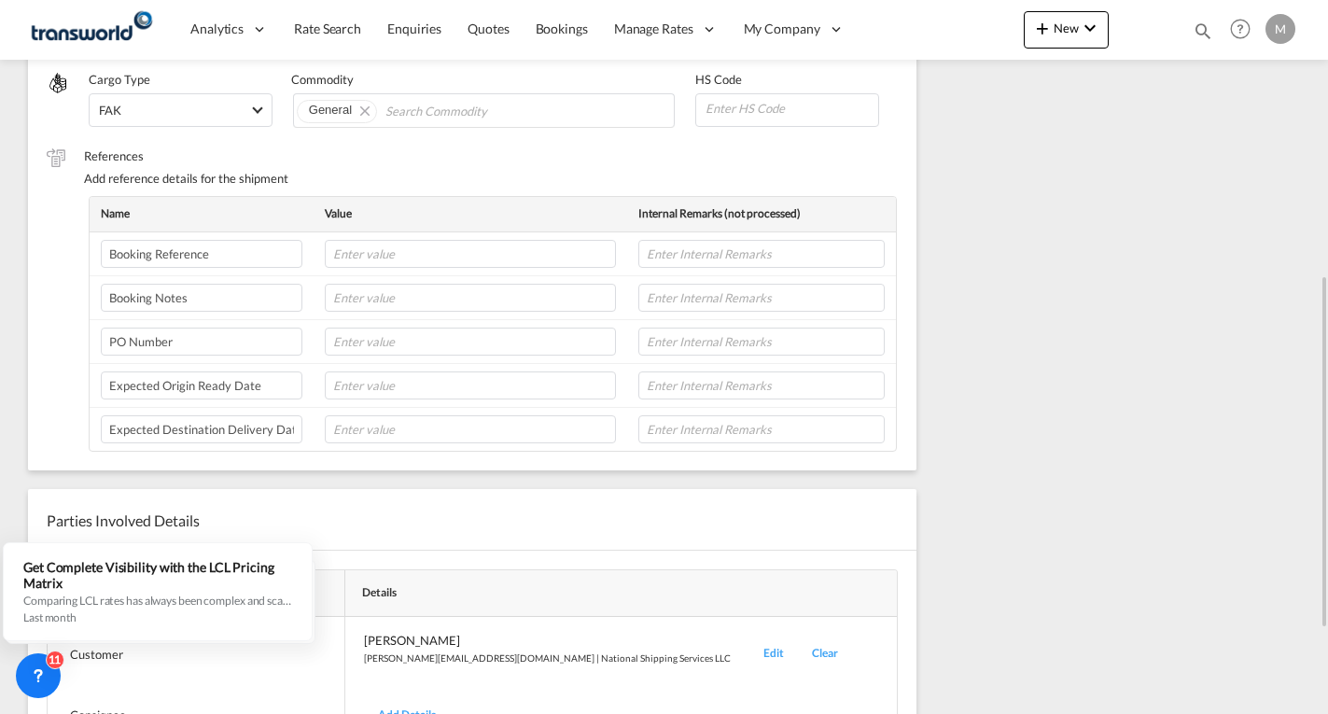
scroll to position [730, 0]
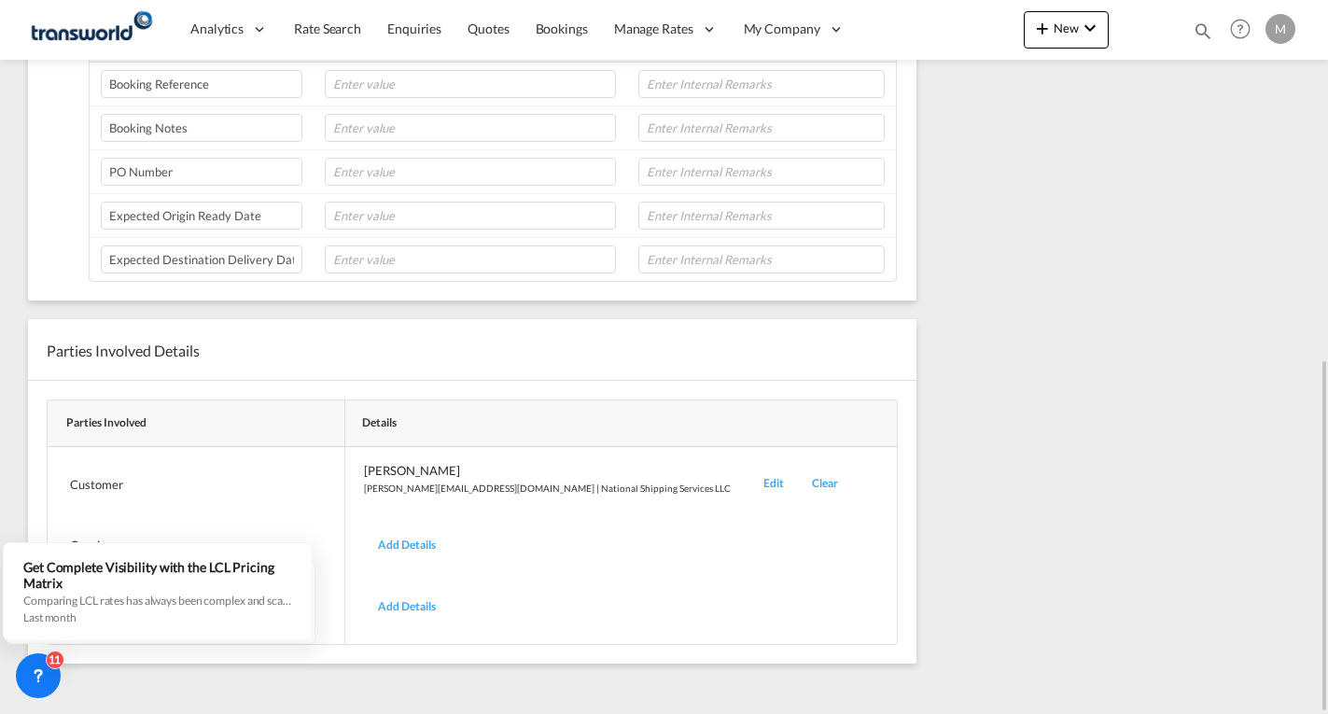
click at [749, 483] on div "Edit" at bounding box center [773, 484] width 49 height 44
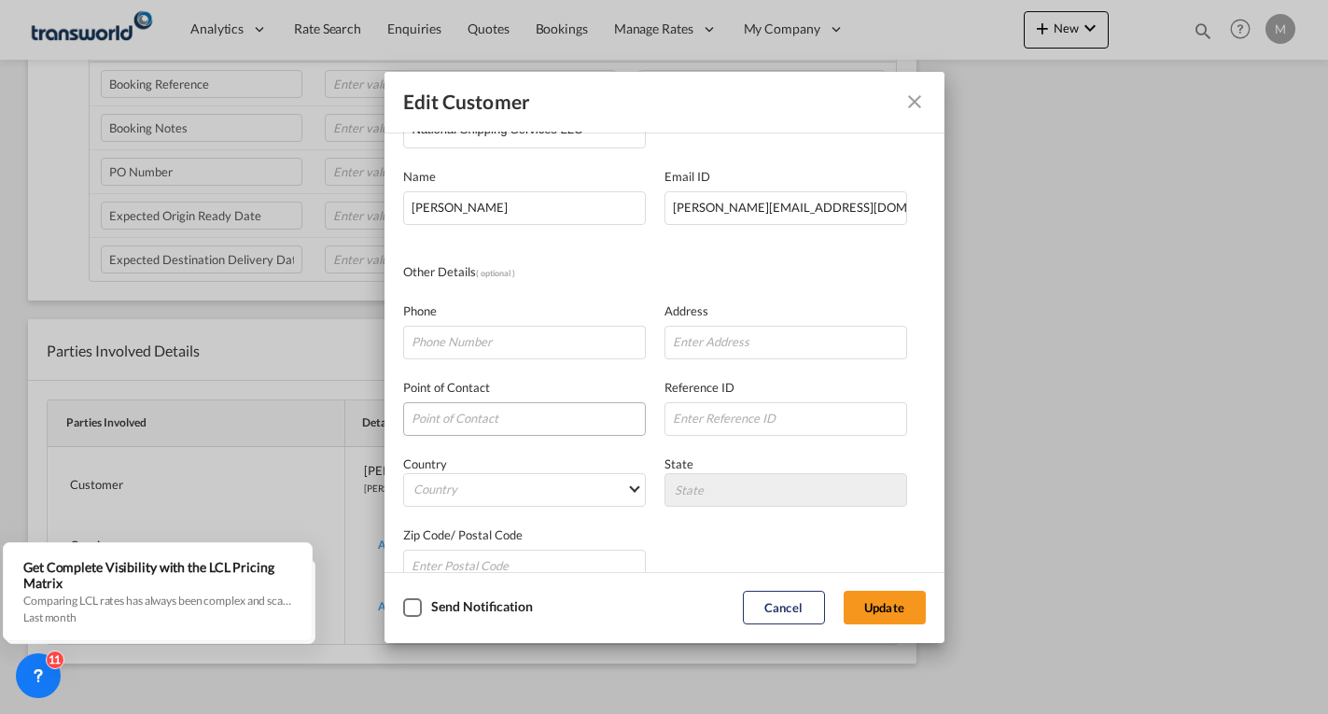
scroll to position [0, 0]
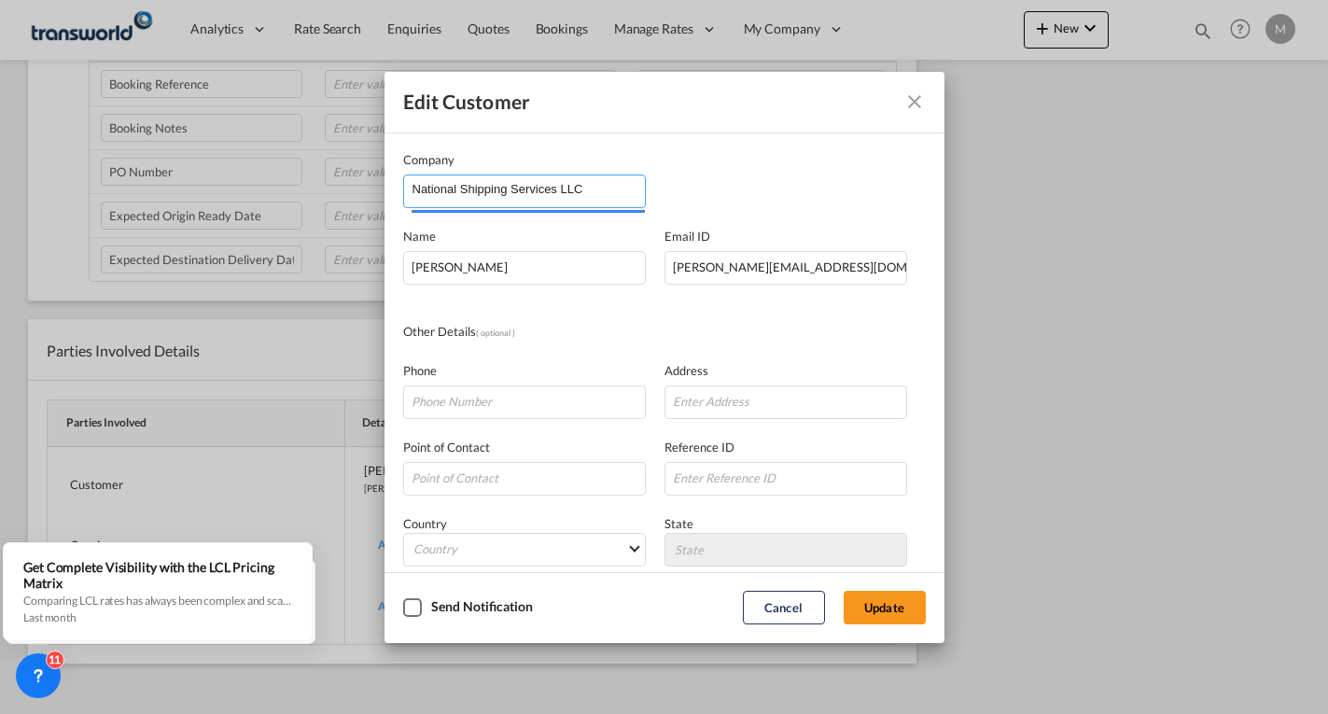
drag, startPoint x: 598, startPoint y: 197, endPoint x: -7, endPoint y: 354, distance: 624.8
click at [0, 354] on html "Analytics Dashboard Reports Rate Search Enquiries Quotes" at bounding box center [664, 357] width 1328 height 714
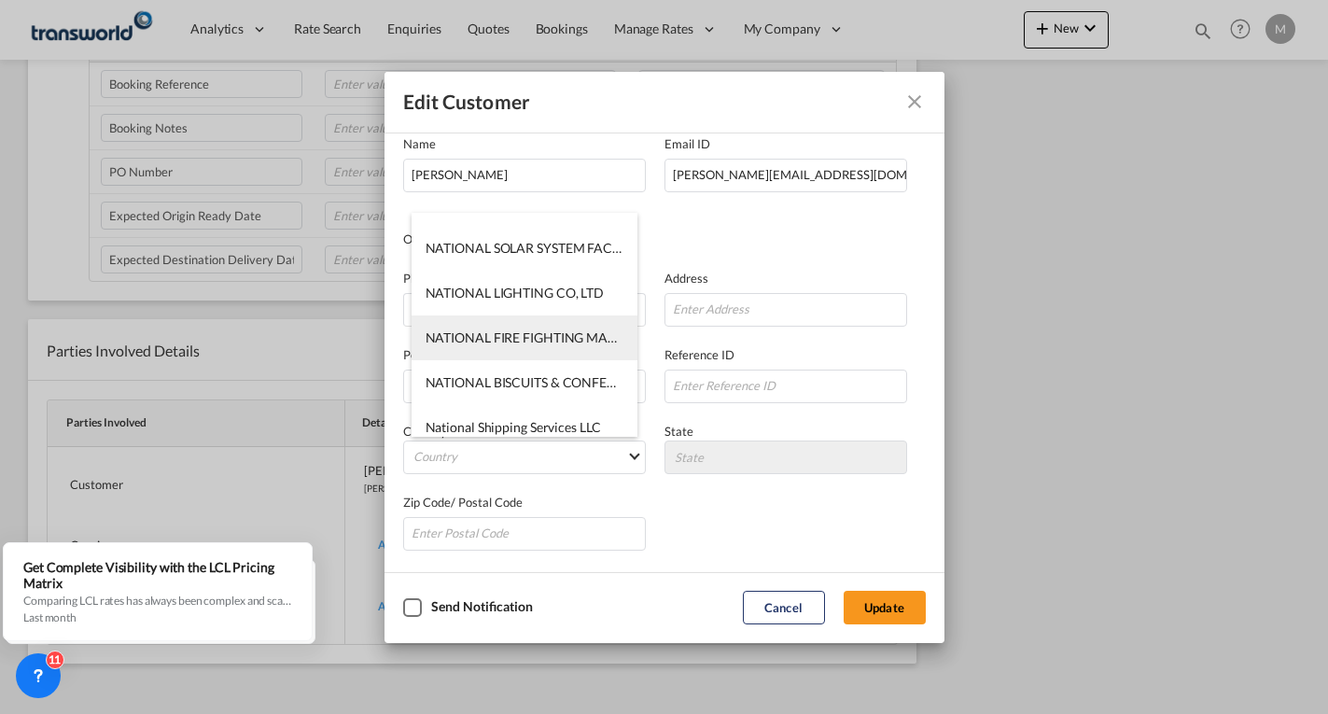
scroll to position [134, 0]
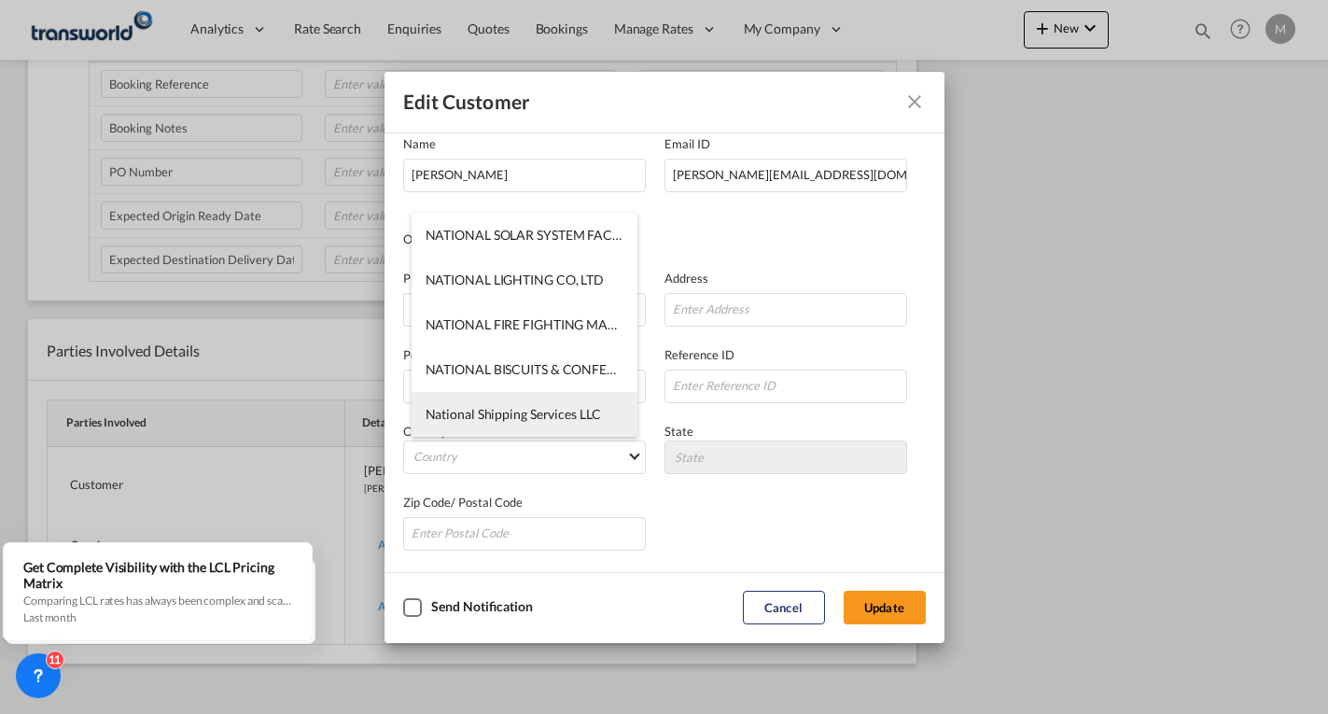
click at [518, 409] on span "National Shipping Services LLC" at bounding box center [513, 414] width 175 height 16
type input "National Shipping Services LLC"
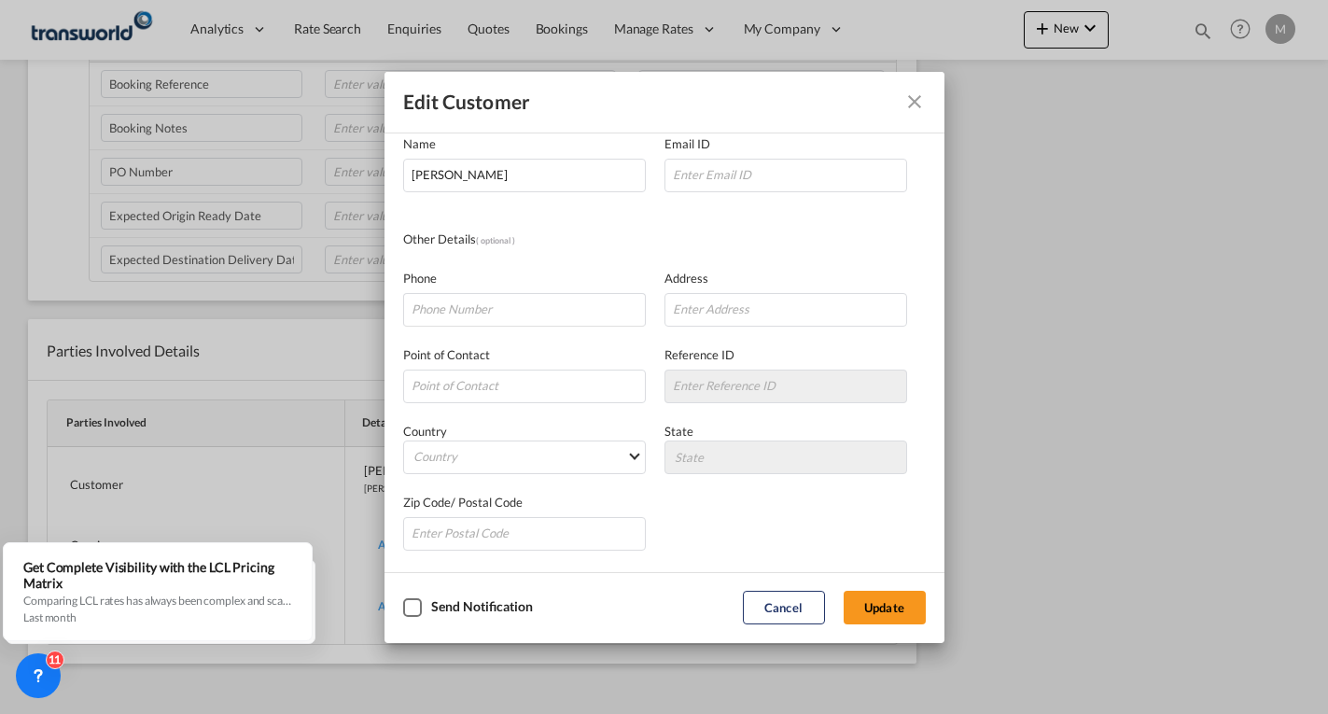
scroll to position [0, 0]
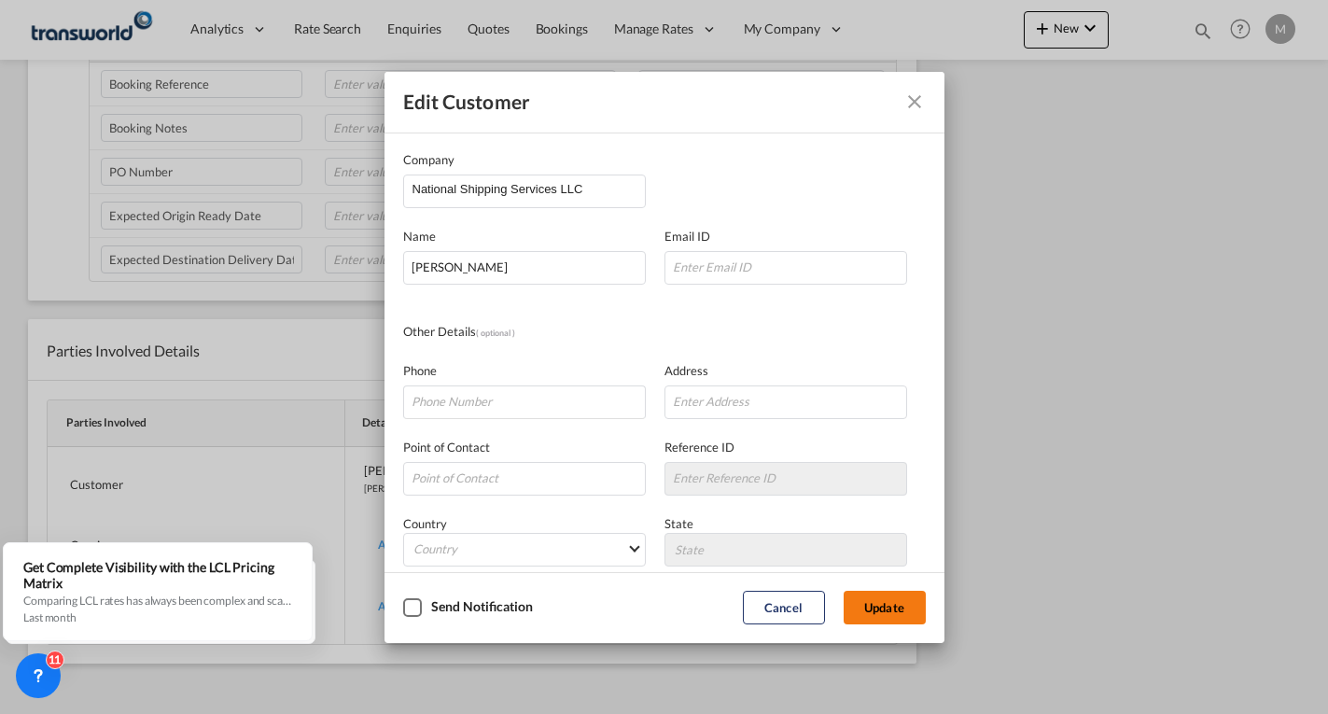
click at [899, 601] on button "Update" at bounding box center [885, 608] width 82 height 34
click at [741, 282] on input "Company Name Email ..." at bounding box center [785, 268] width 243 height 34
type input "[PERSON_NAME][EMAIL_ADDRESS][DOMAIN_NAME]"
click at [875, 613] on button "Update" at bounding box center [885, 608] width 82 height 34
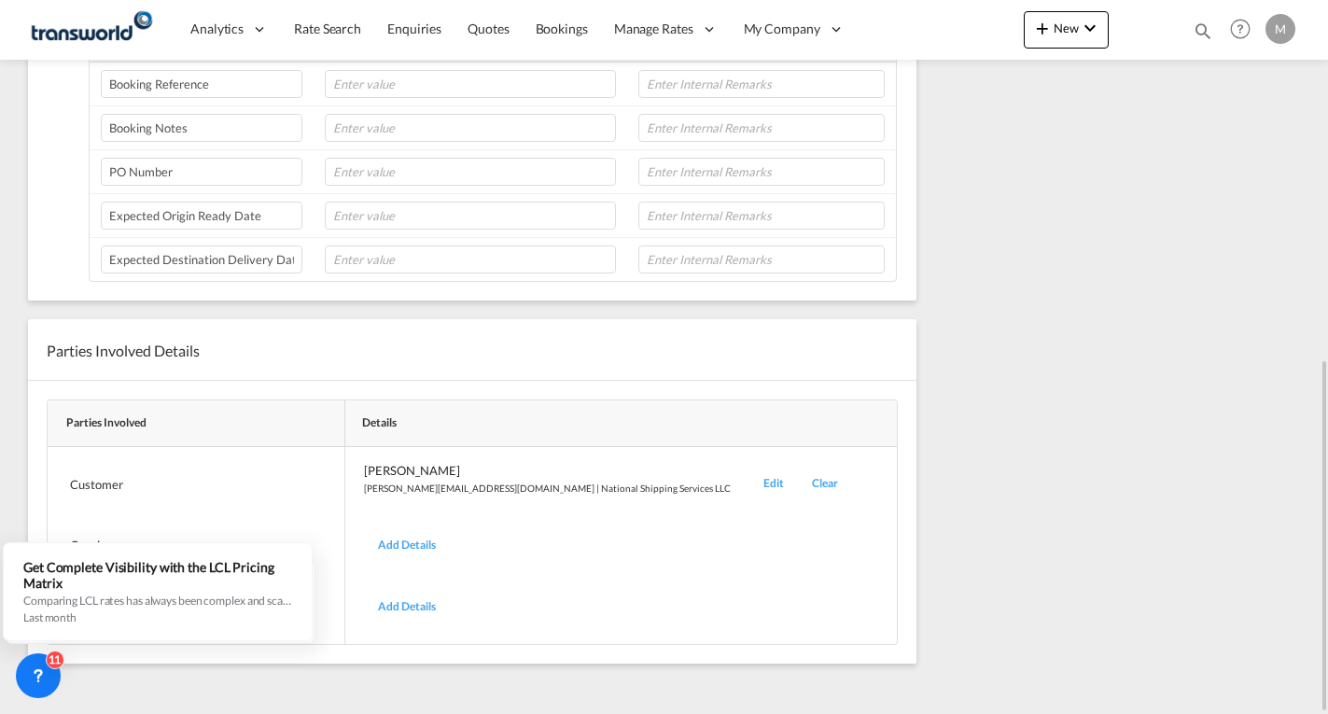
scroll to position [263, 0]
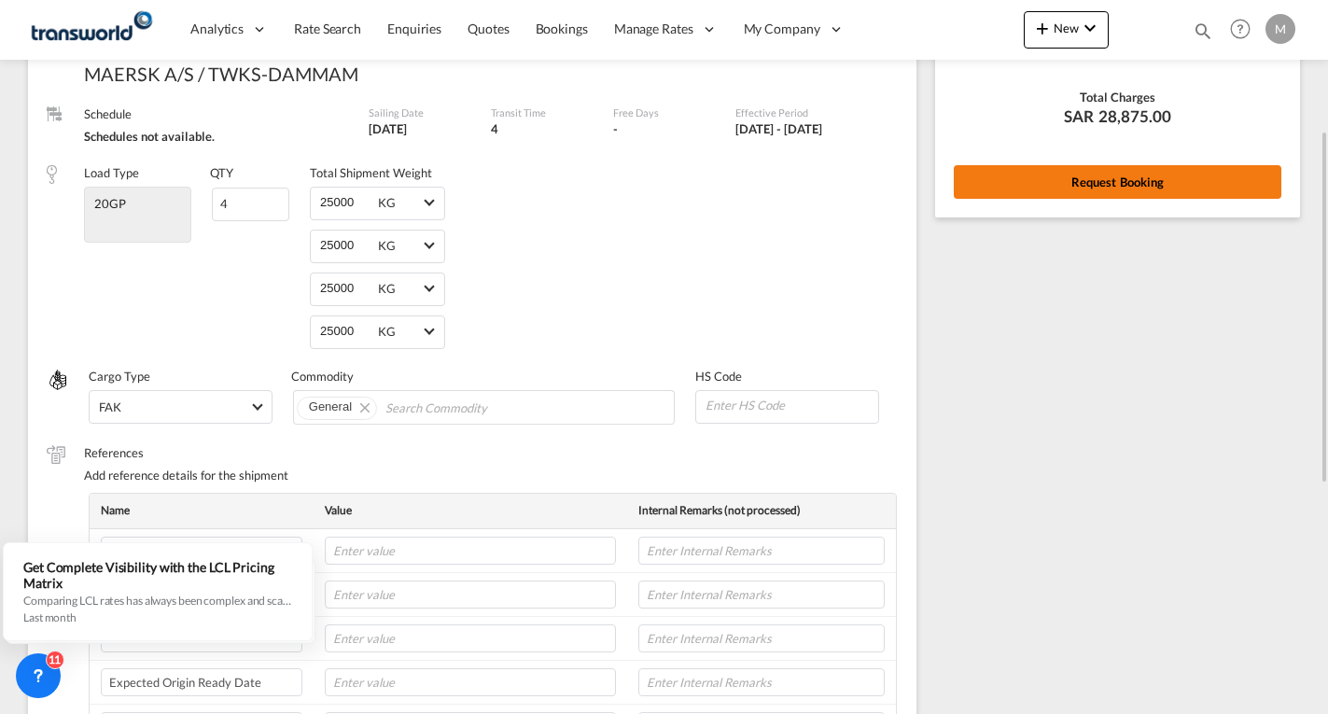
click at [1115, 194] on button "Request Booking" at bounding box center [1118, 182] width 328 height 34
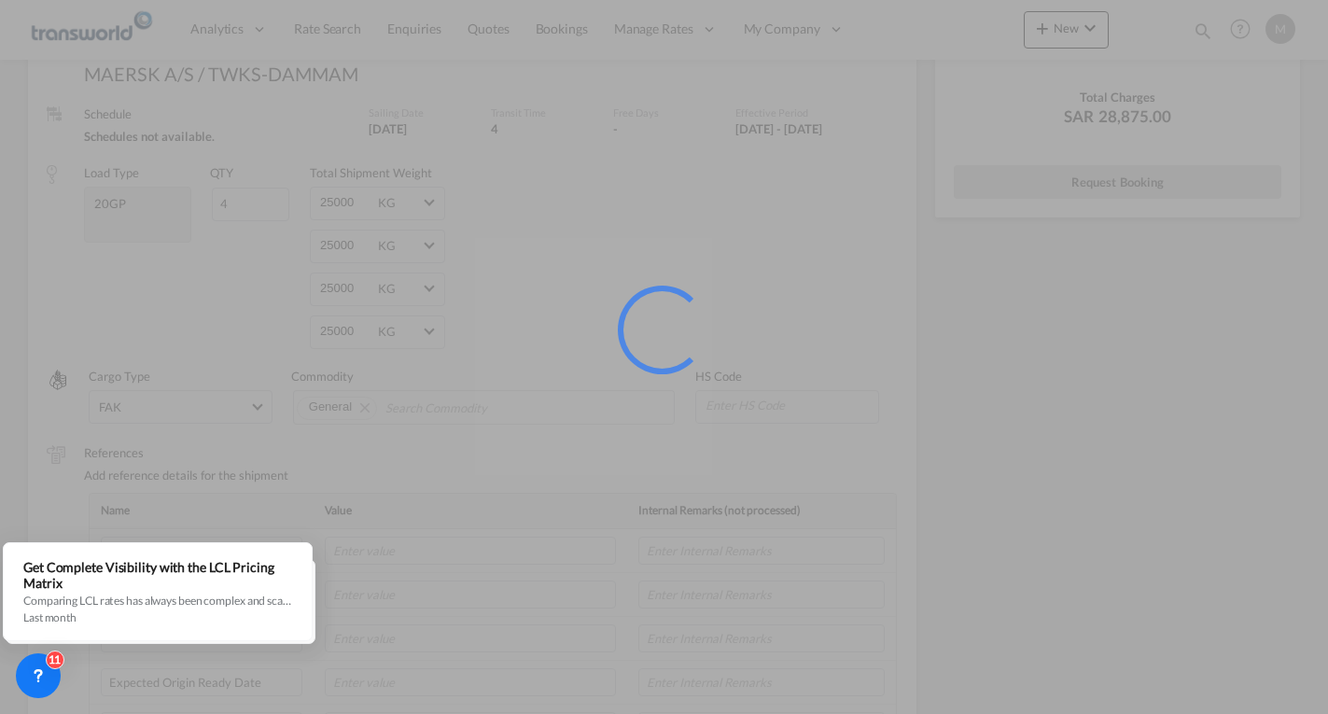
scroll to position [0, 0]
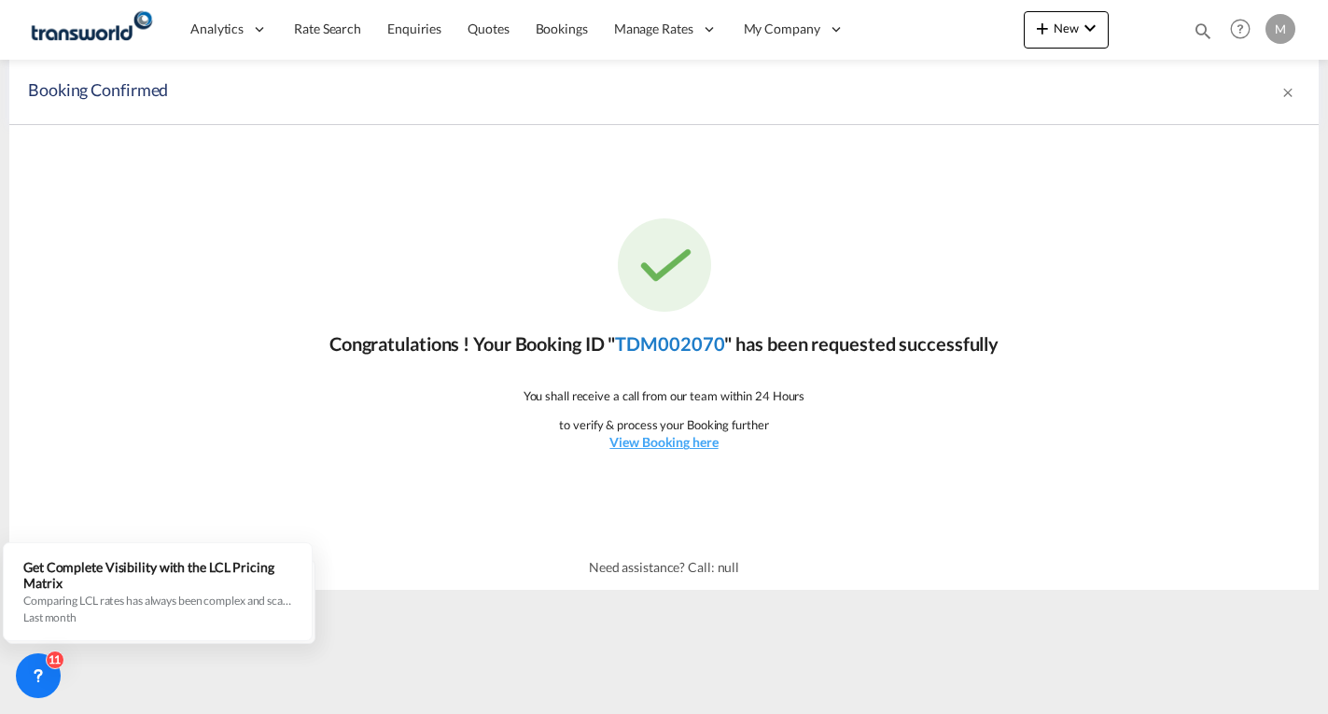
click at [695, 333] on link "TDM002070" at bounding box center [669, 343] width 109 height 22
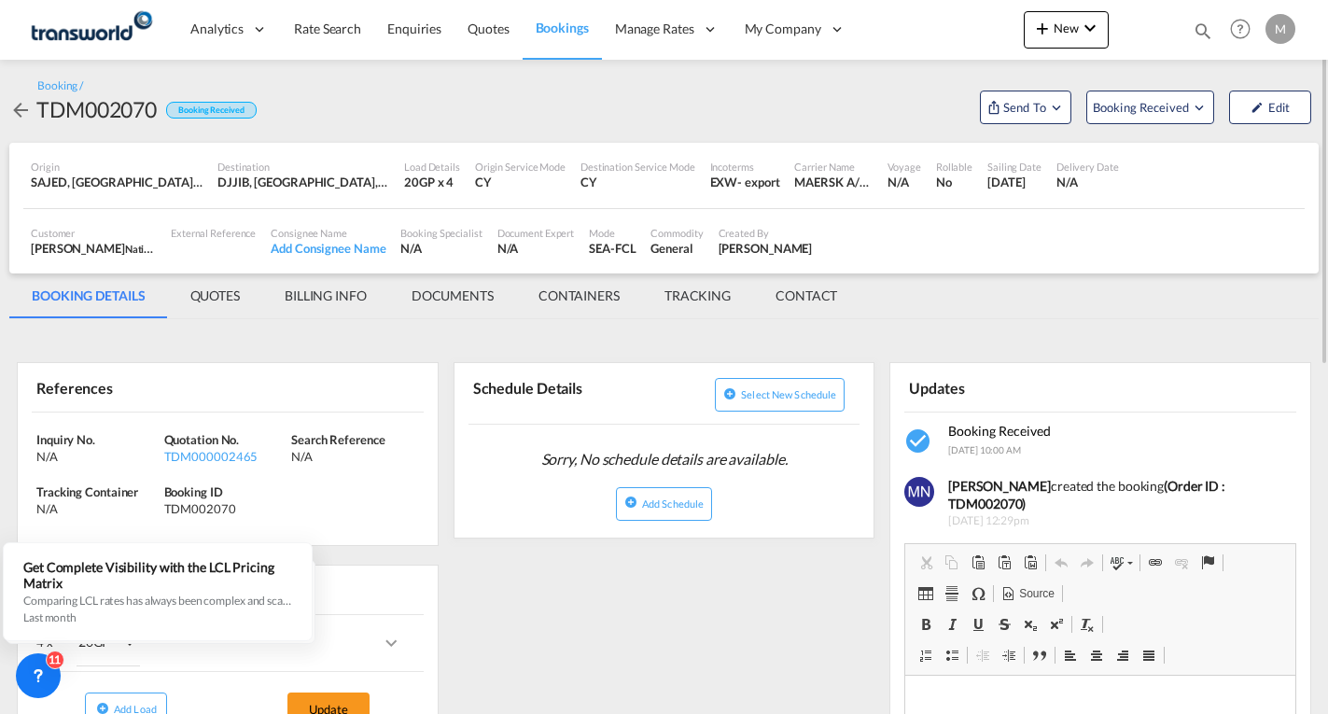
click at [835, 293] on md-tab-item "CONTACT" at bounding box center [806, 295] width 106 height 45
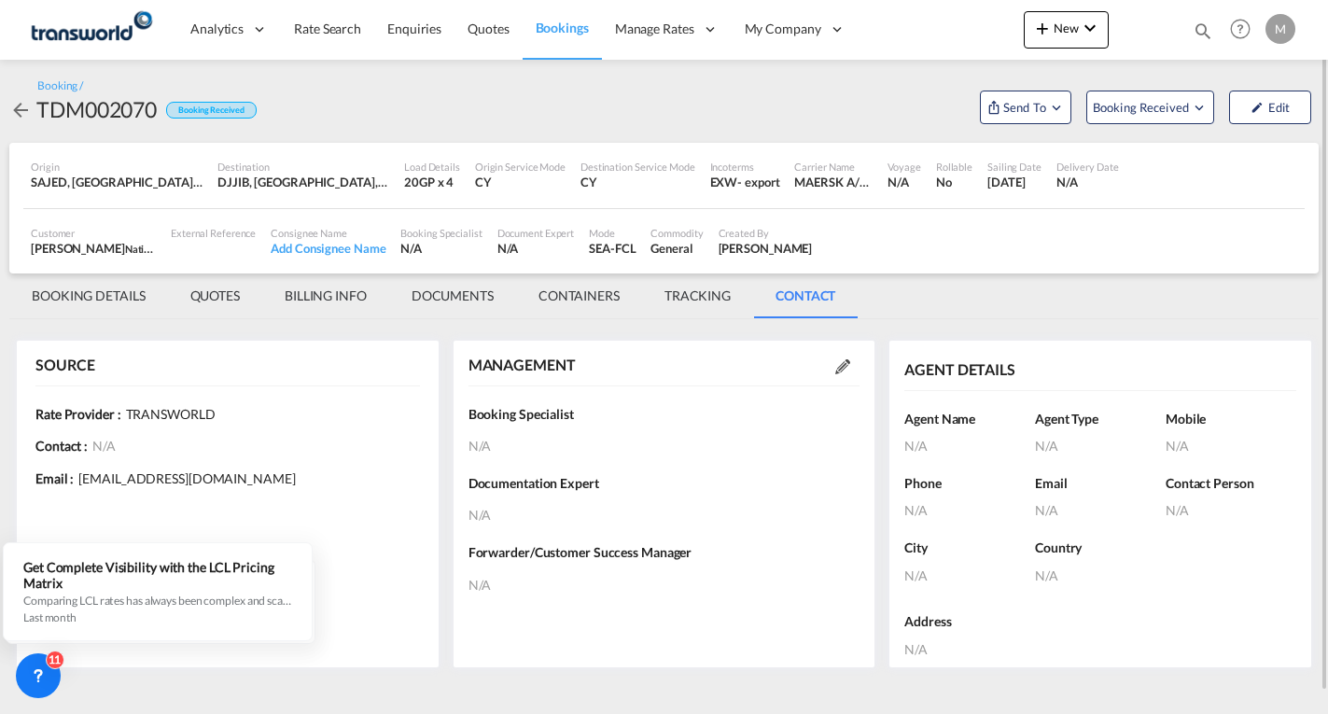
click at [131, 290] on md-tab-item "BOOKING DETAILS" at bounding box center [88, 295] width 159 height 45
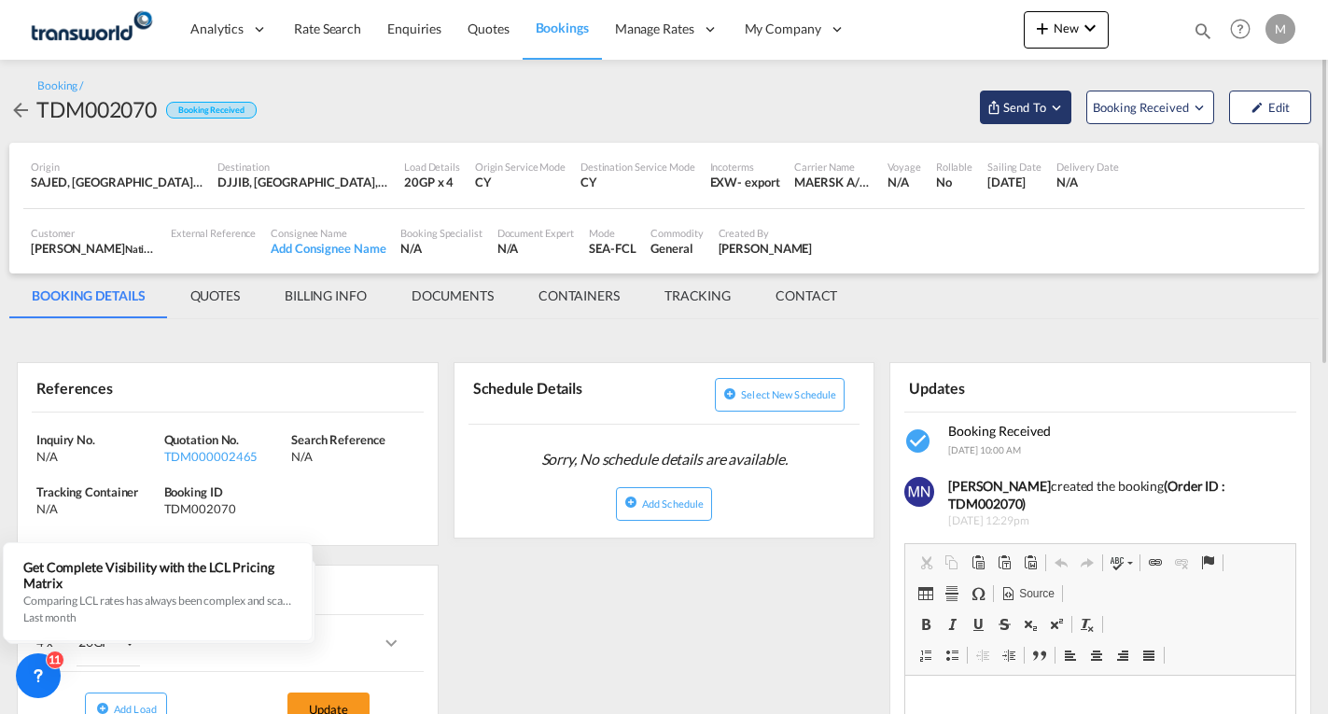
click at [1031, 116] on span "Send To" at bounding box center [1024, 107] width 47 height 19
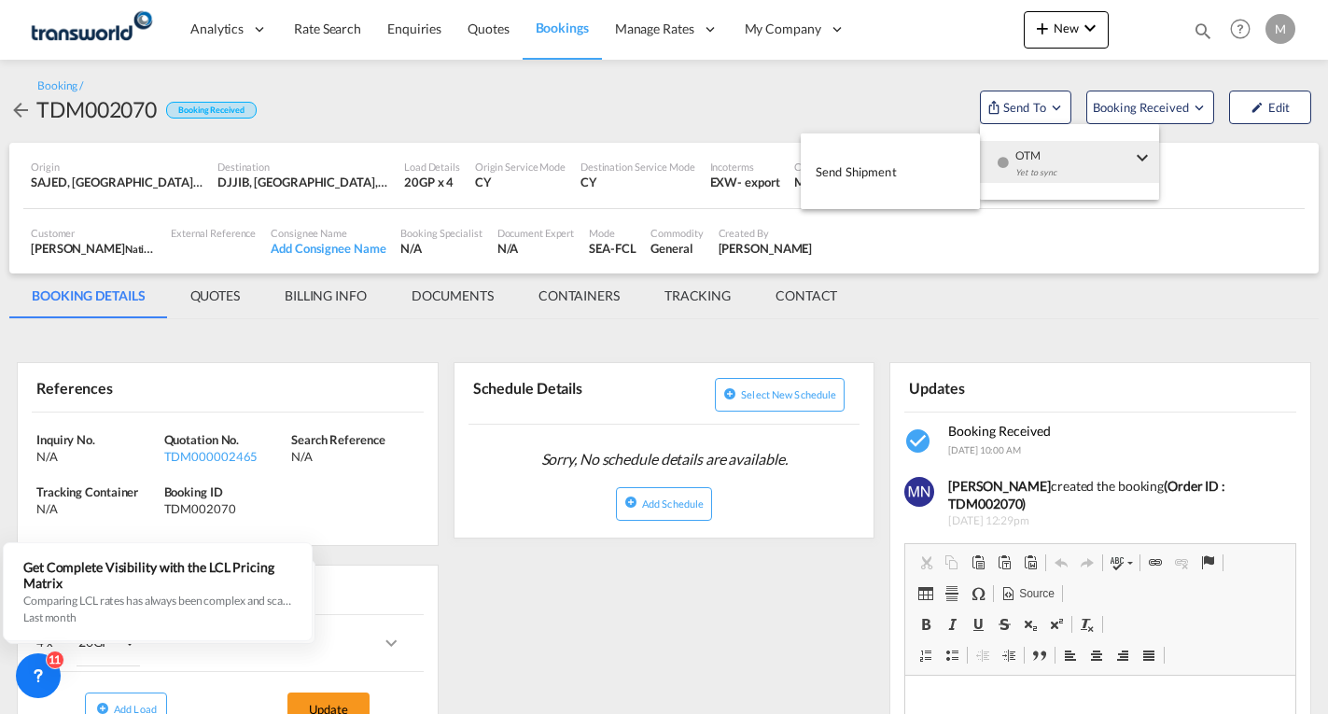
click at [845, 177] on span "Send Shipment" at bounding box center [856, 172] width 81 height 30
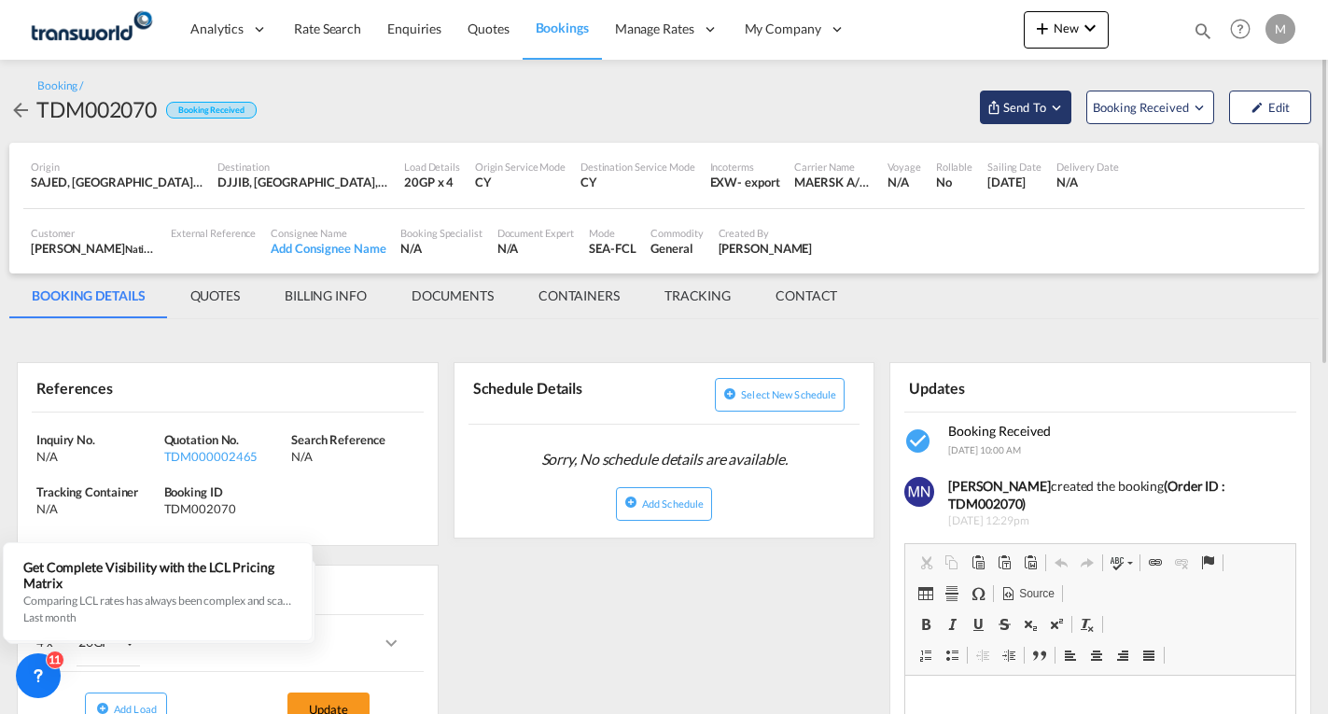
click at [1045, 109] on span "Send To" at bounding box center [1024, 107] width 47 height 19
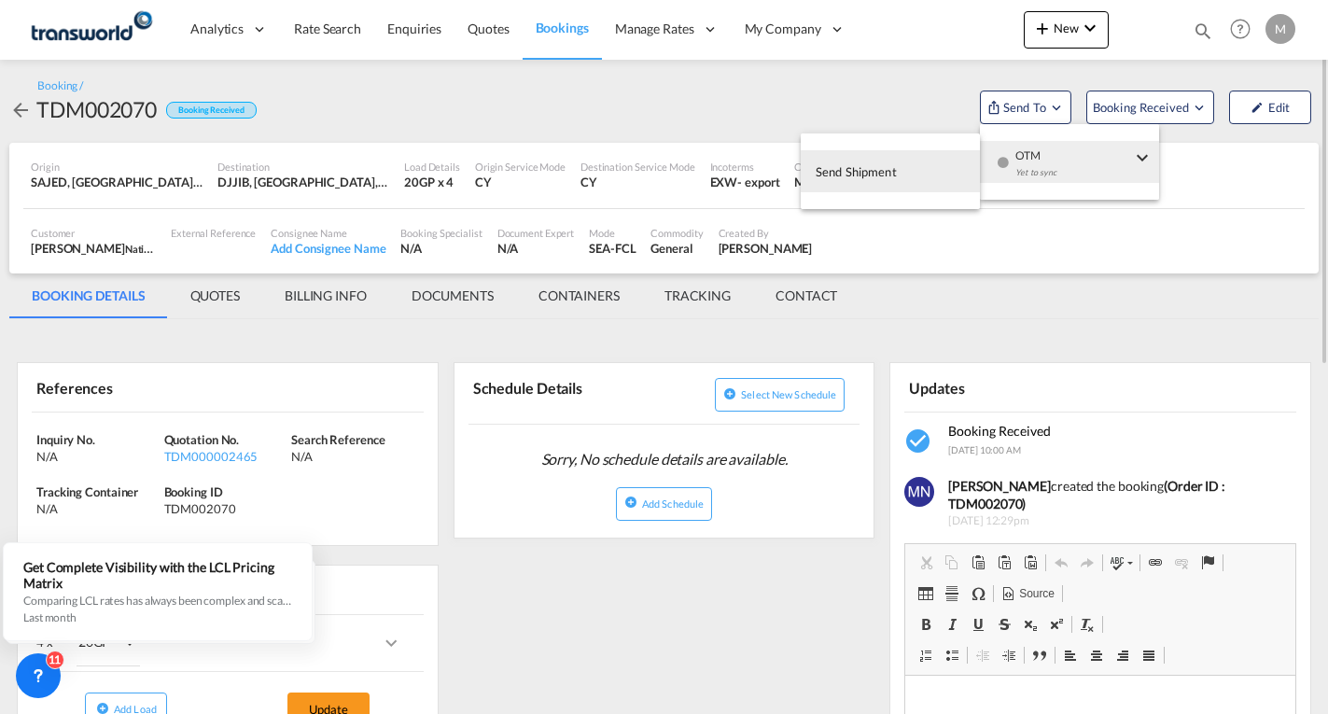
click at [889, 176] on span "Send Shipment" at bounding box center [856, 172] width 81 height 30
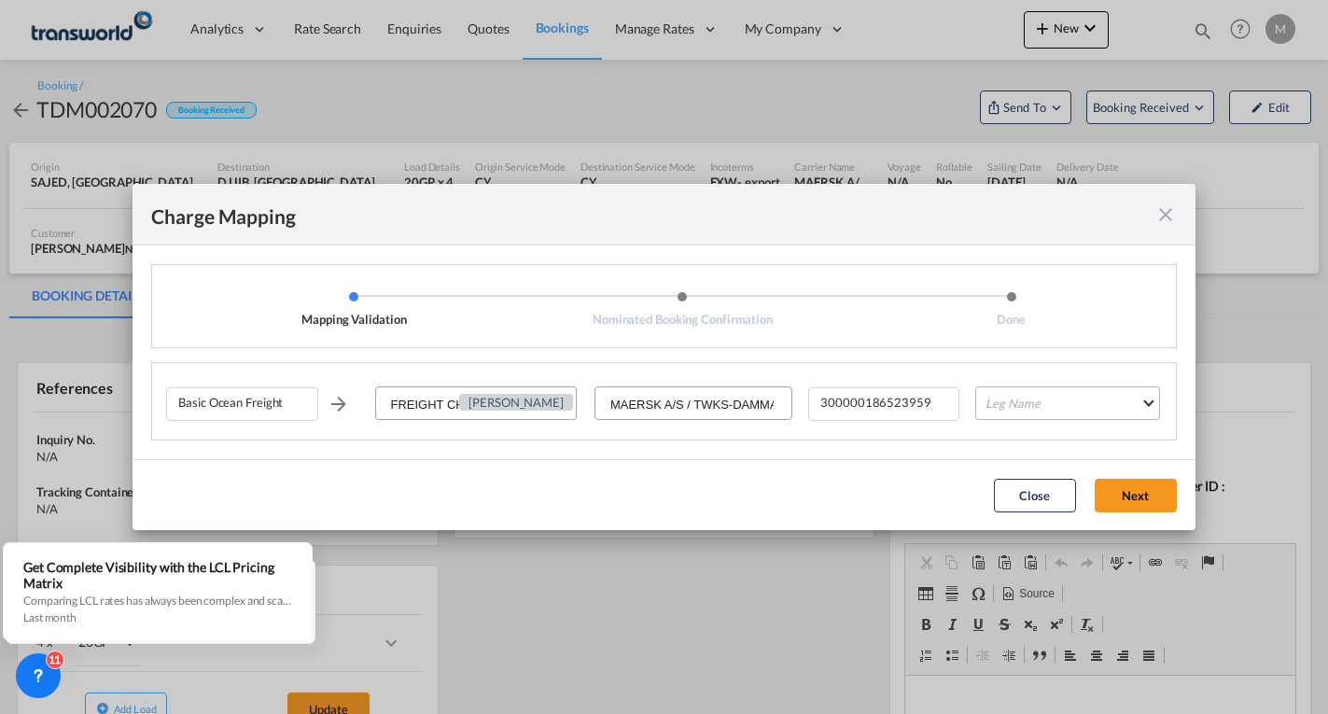
click at [1027, 399] on md-select "Leg Name HANDLING ORIGIN VESSEL HANDLING DESTINATION OTHERS TL PICK UP CUSTOMS …" at bounding box center [1067, 403] width 184 height 34
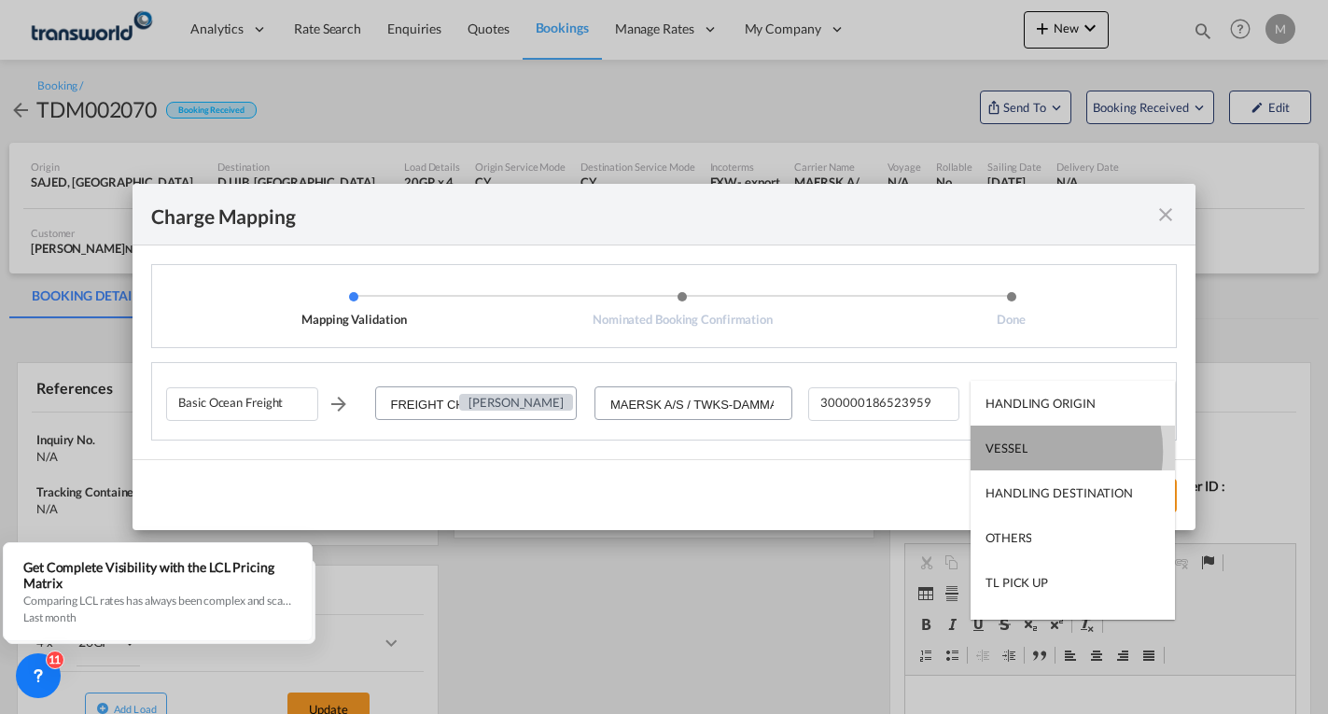
click at [1029, 451] on md-option "VESSEL" at bounding box center [1073, 448] width 204 height 45
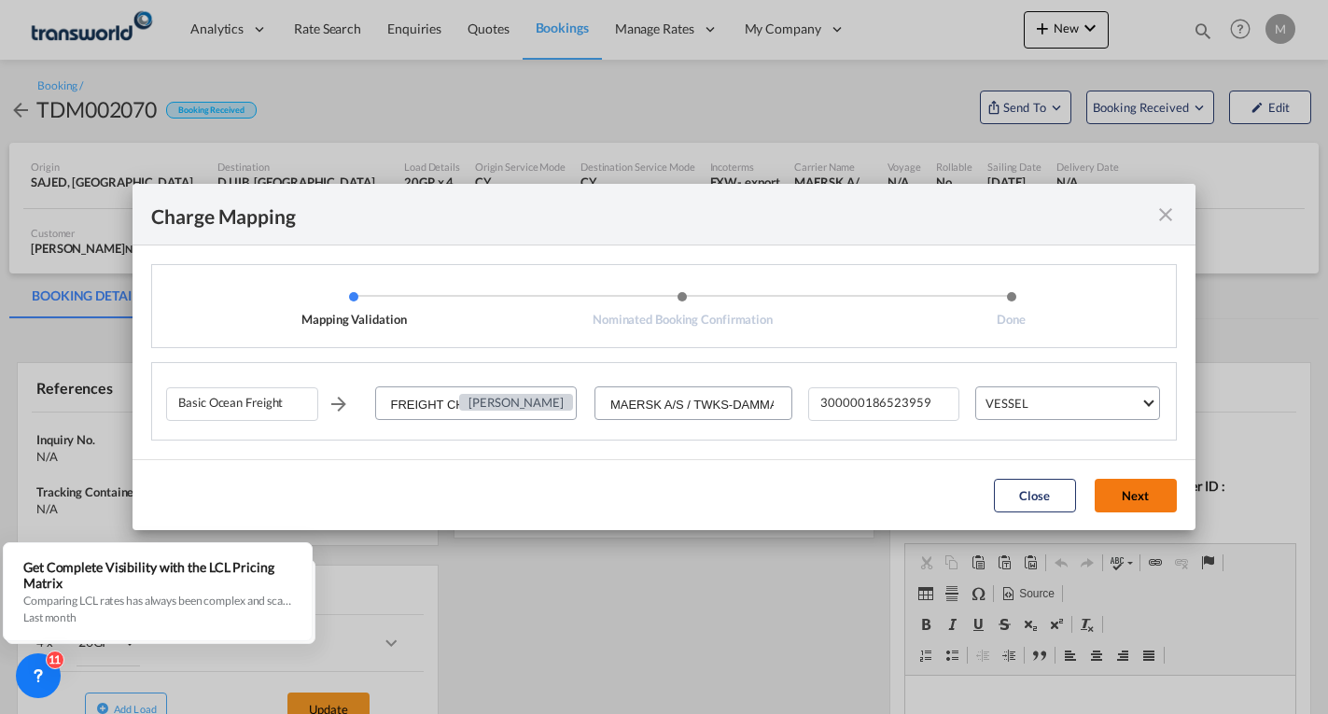
click at [1119, 493] on button "Next" at bounding box center [1136, 496] width 82 height 34
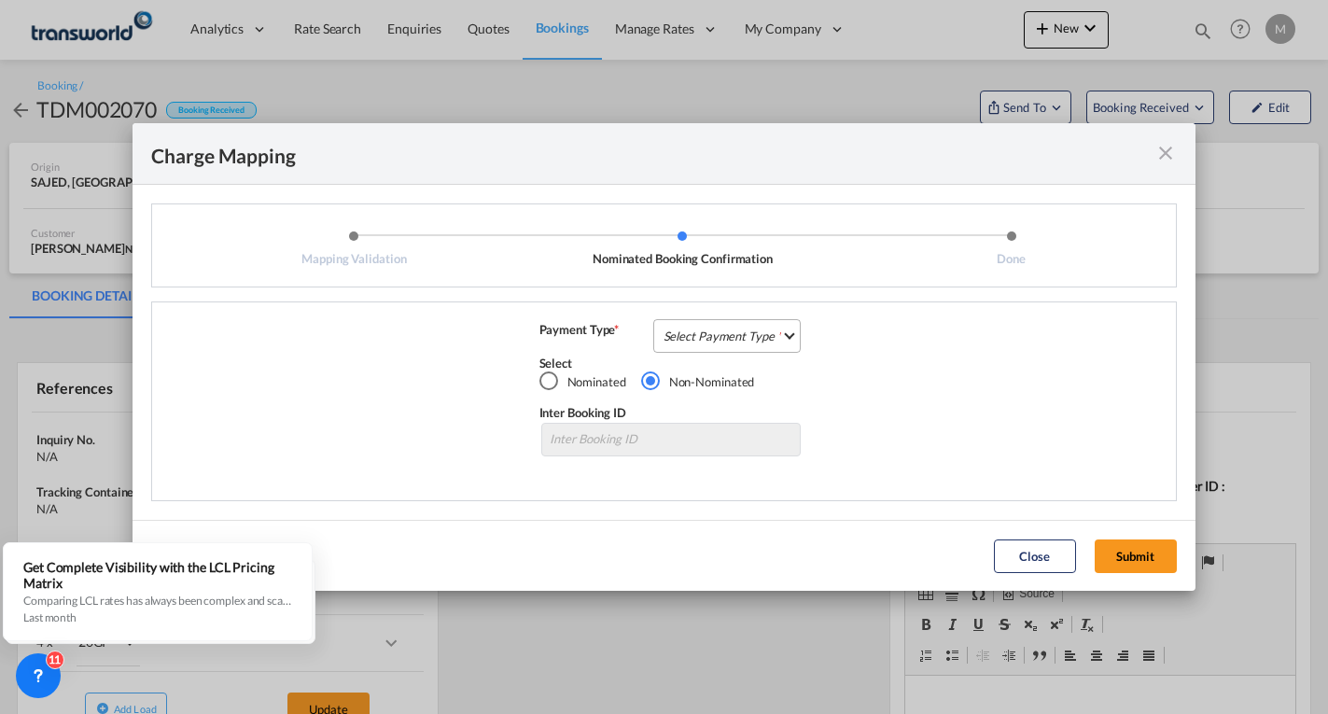
click at [685, 336] on md-select "Select Payment Type COLLECT PREPAID" at bounding box center [727, 336] width 148 height 34
click at [691, 351] on md-option "COLLECT" at bounding box center [732, 335] width 165 height 45
click at [731, 333] on div "COLLECT" at bounding box center [714, 336] width 53 height 15
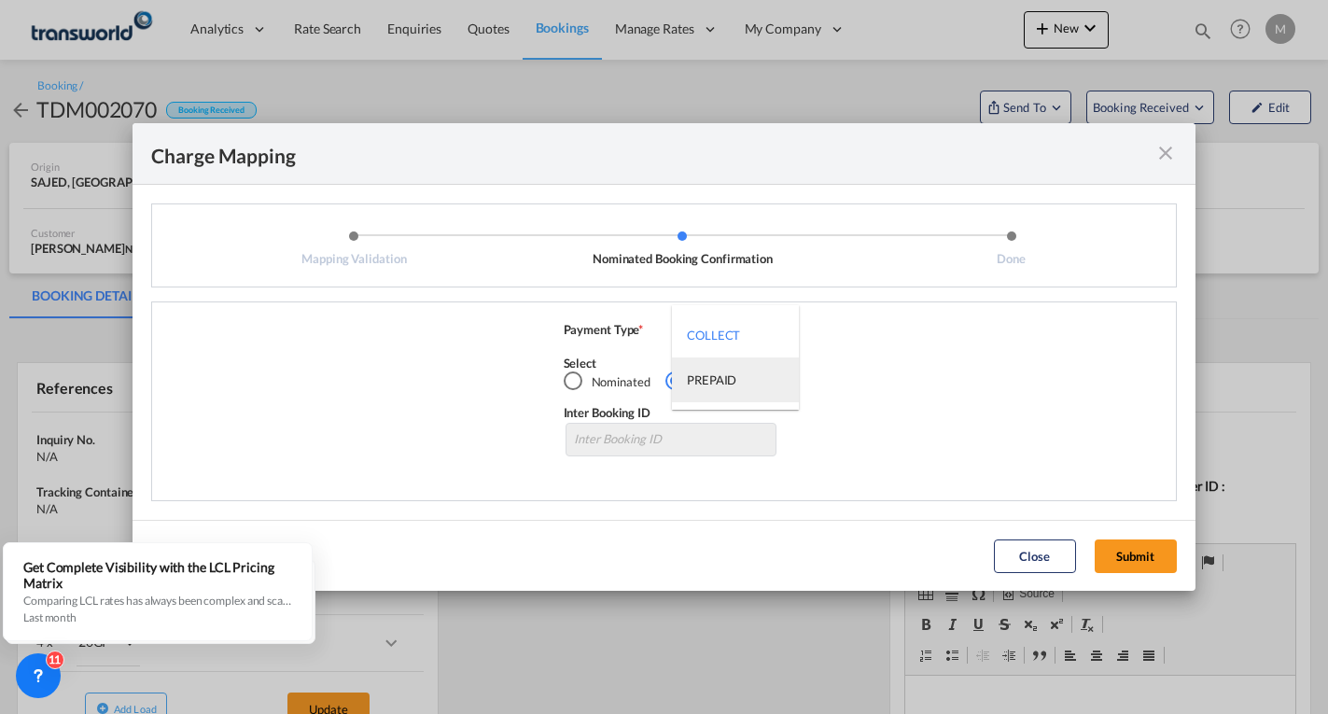
click at [690, 379] on div "PREPAID" at bounding box center [711, 379] width 49 height 17
click at [1157, 552] on button "Submit" at bounding box center [1136, 556] width 82 height 34
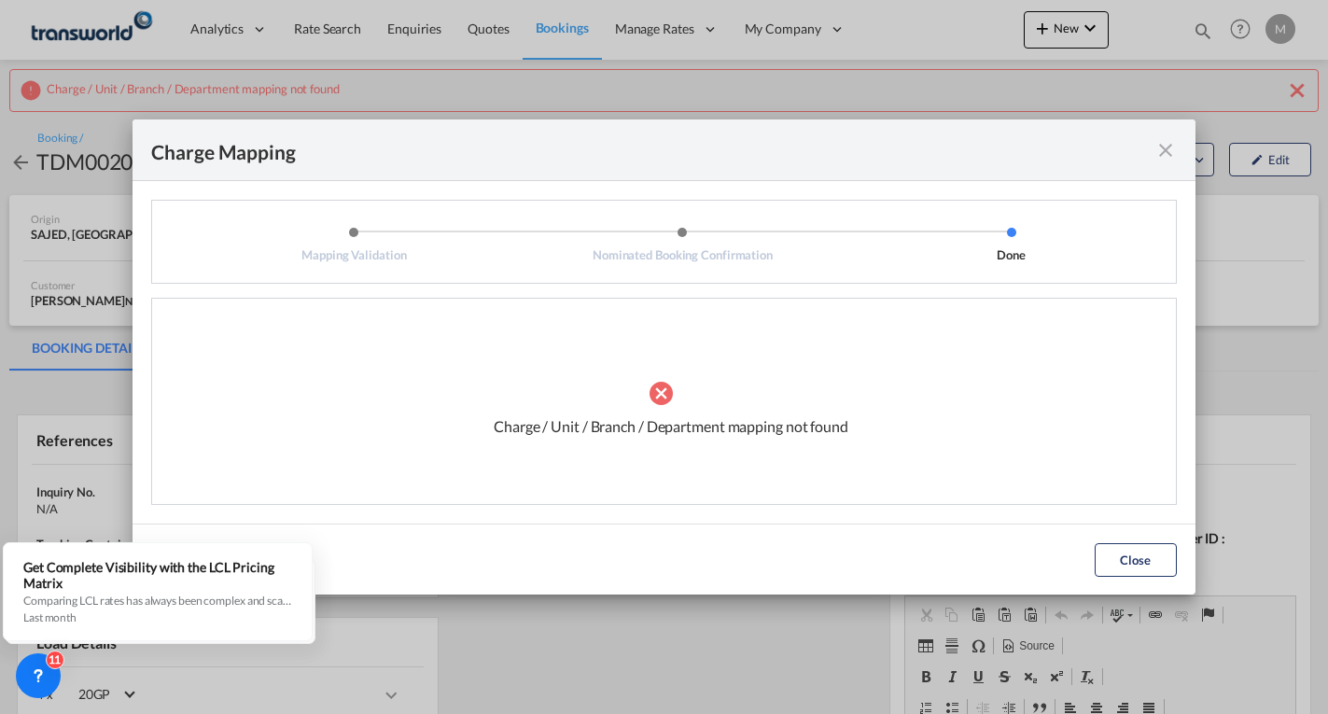
click at [1163, 151] on md-icon "icon-close fg-AAA8AD cursor" at bounding box center [1165, 150] width 22 height 22
